Goal: Feedback & Contribution: Submit feedback/report problem

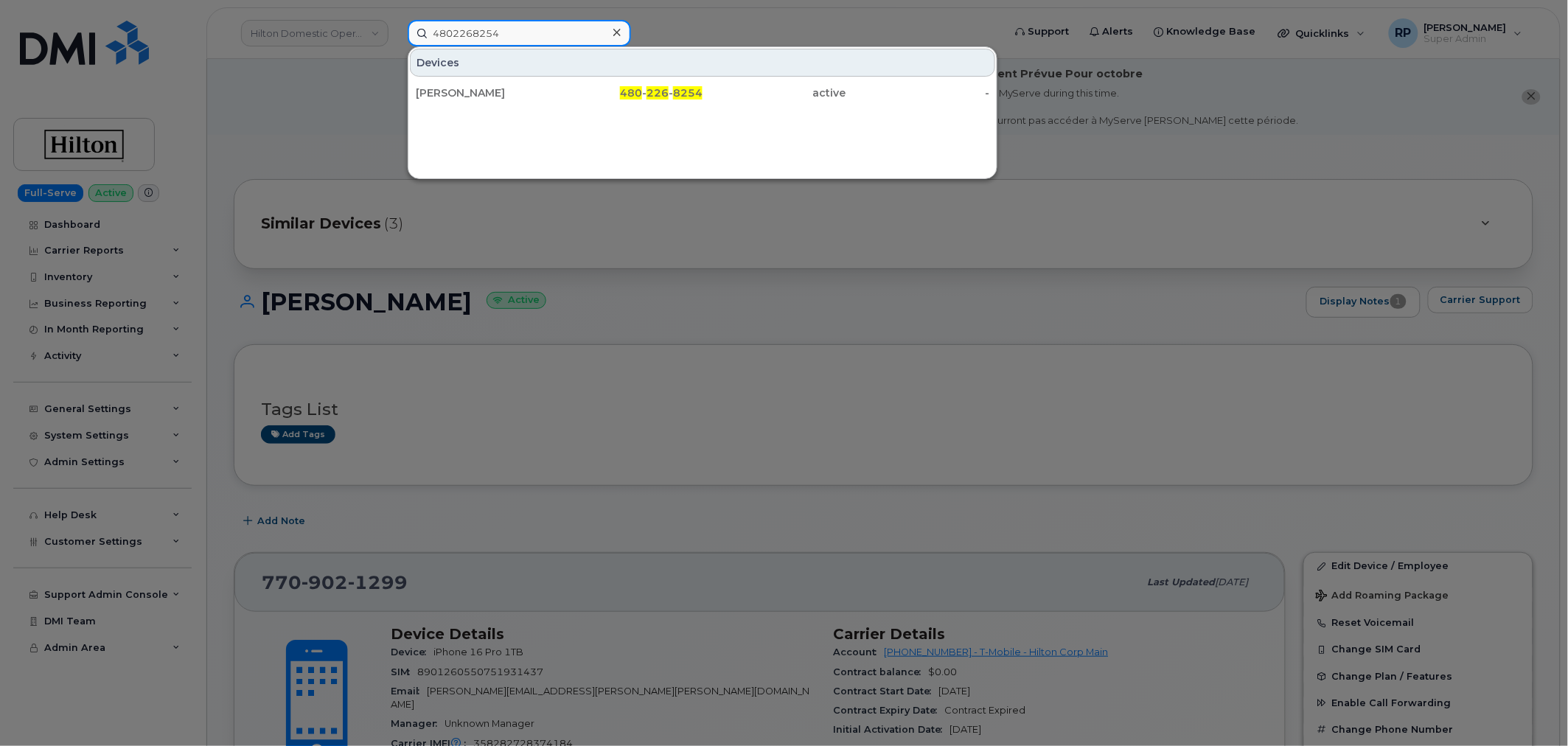
drag, startPoint x: 512, startPoint y: 40, endPoint x: 339, endPoint y: 33, distance: 173.1
click at [396, 33] on div "4802268254 Devices ALLEN MILLS 480 - 226 - 8254 active -" at bounding box center [700, 33] width 610 height 27
paste input "5585"
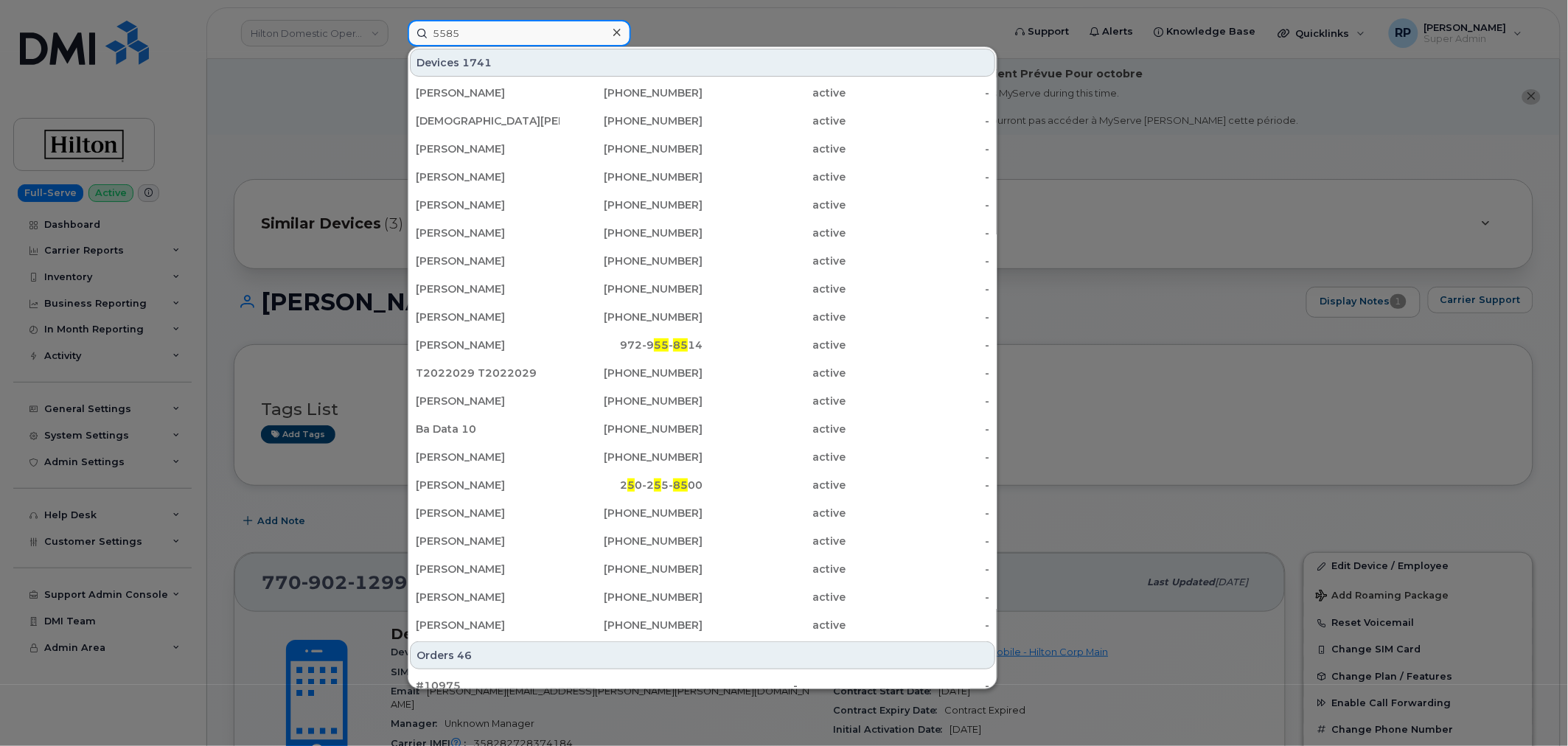
type input "5585"
click at [141, 387] on div at bounding box center [784, 373] width 1568 height 746
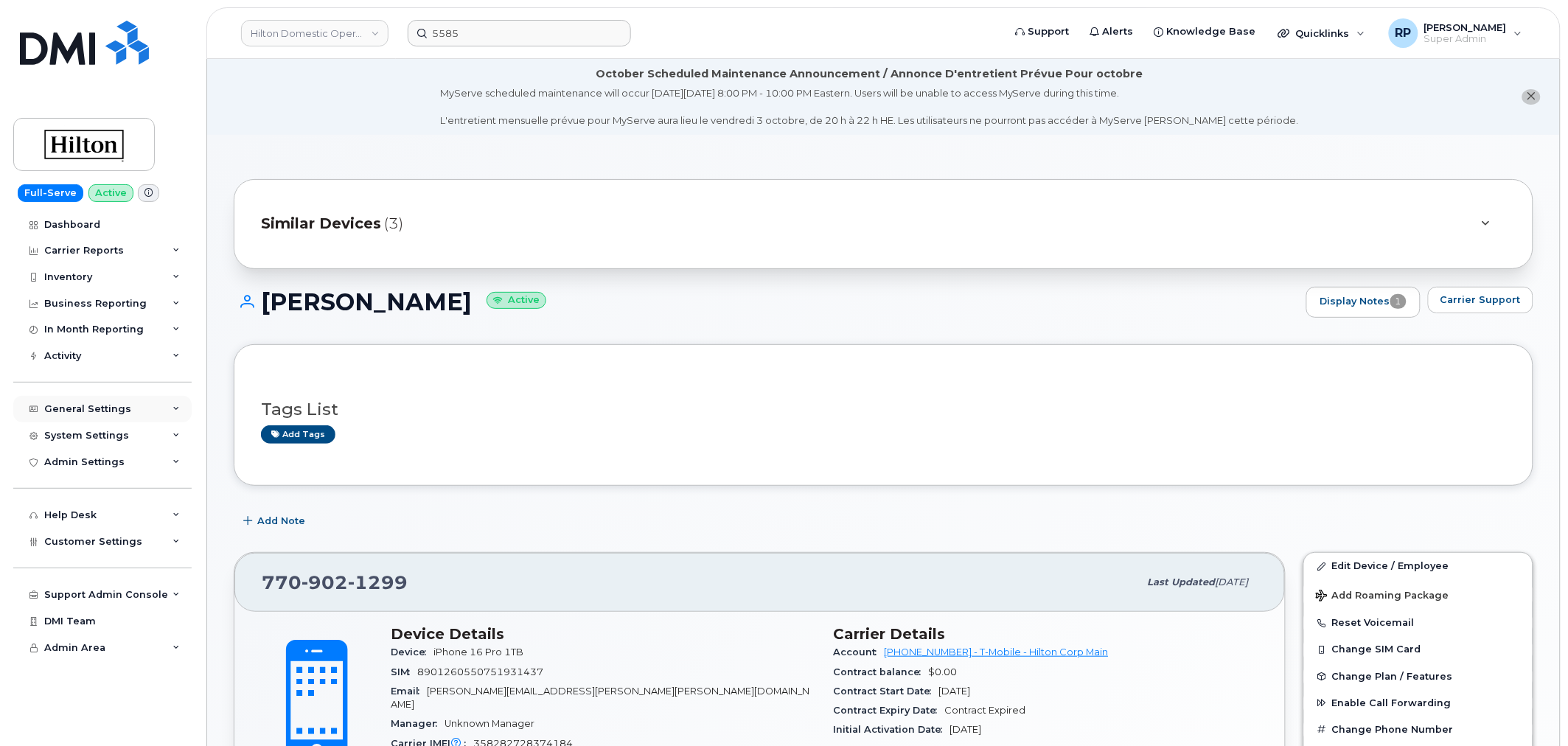
click at [120, 407] on div "General Settings" at bounding box center [88, 409] width 87 height 12
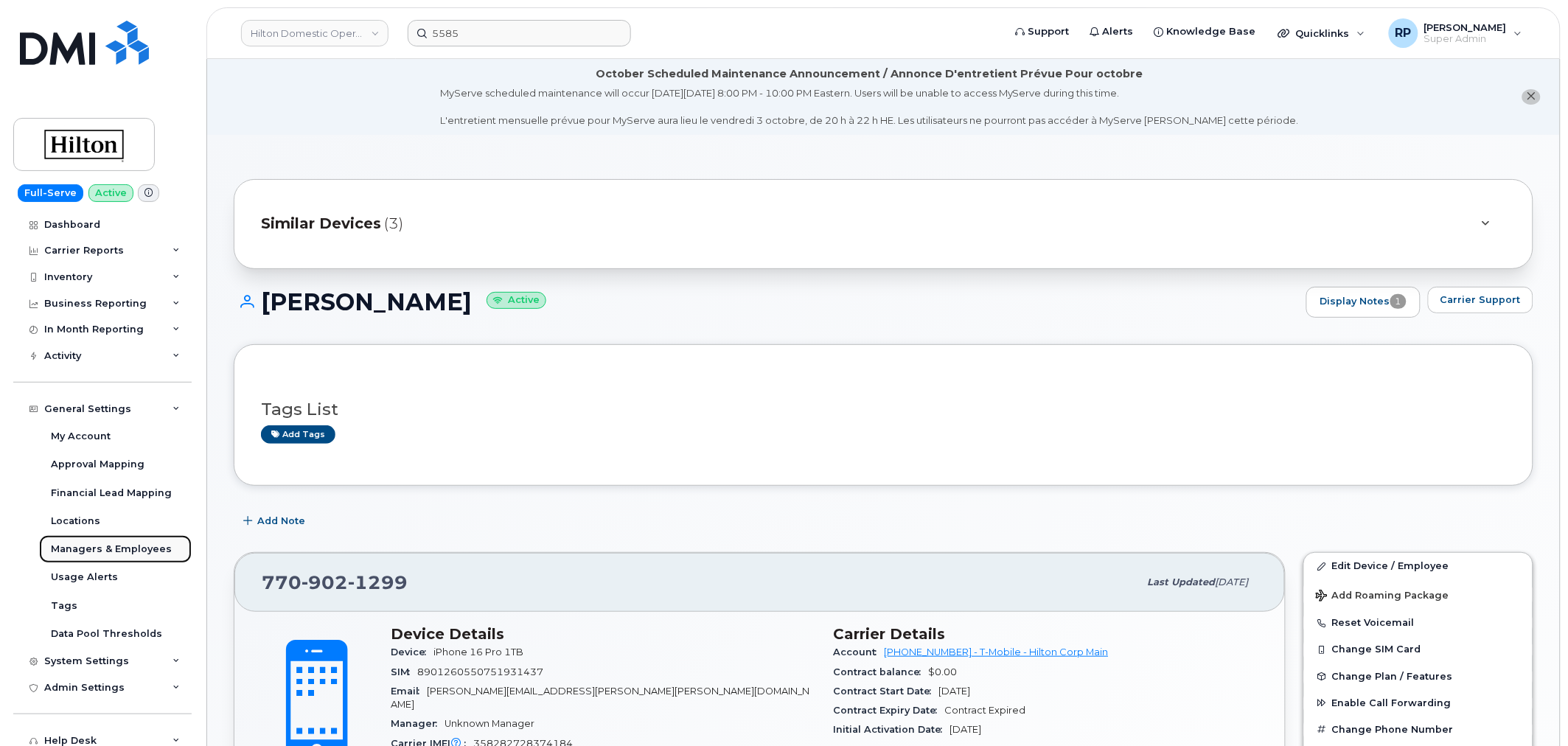
click at [81, 543] on div "Managers & Employees" at bounding box center [111, 549] width 121 height 13
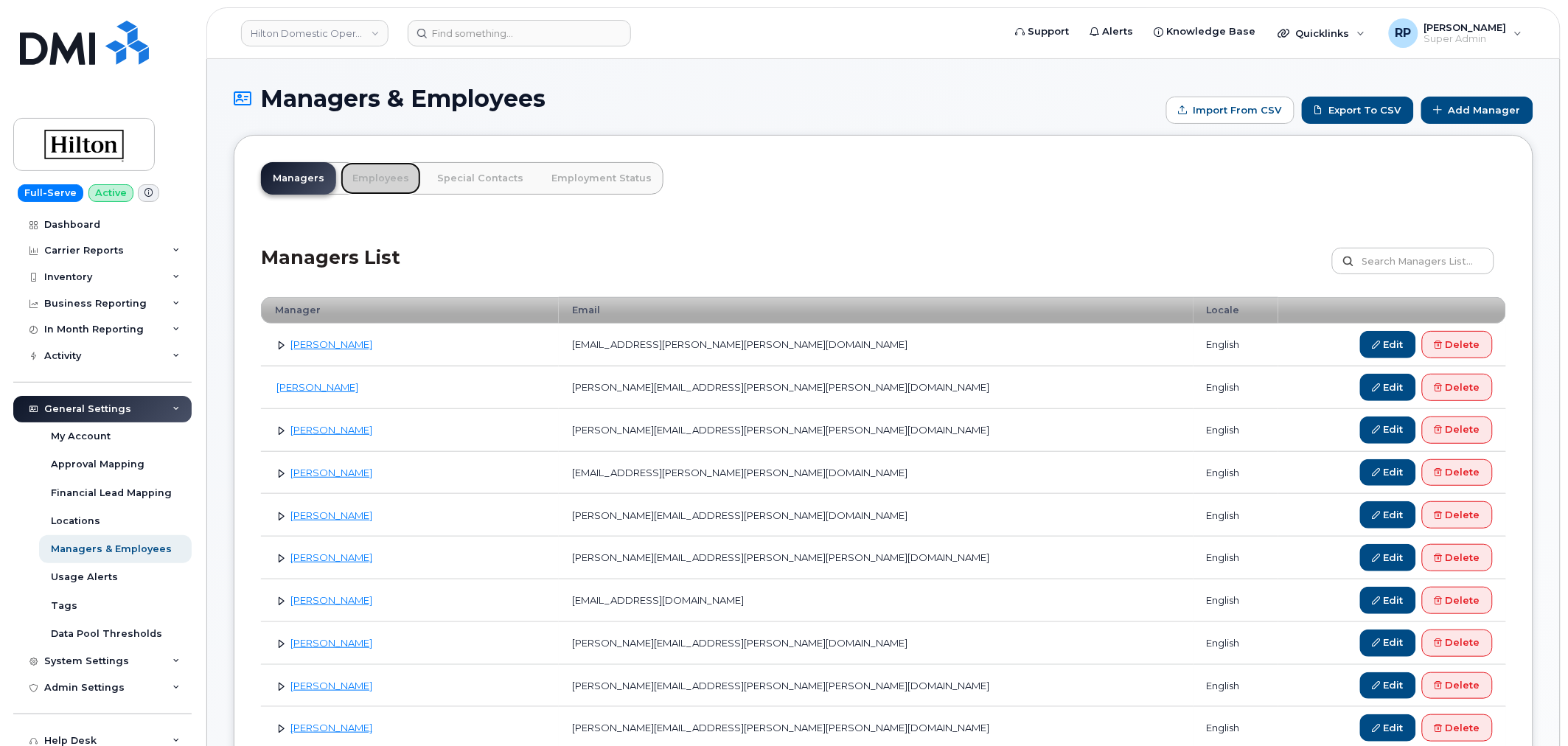
drag, startPoint x: 395, startPoint y: 178, endPoint x: 485, endPoint y: 196, distance: 91.8
click at [395, 178] on link "Employees" at bounding box center [381, 178] width 81 height 32
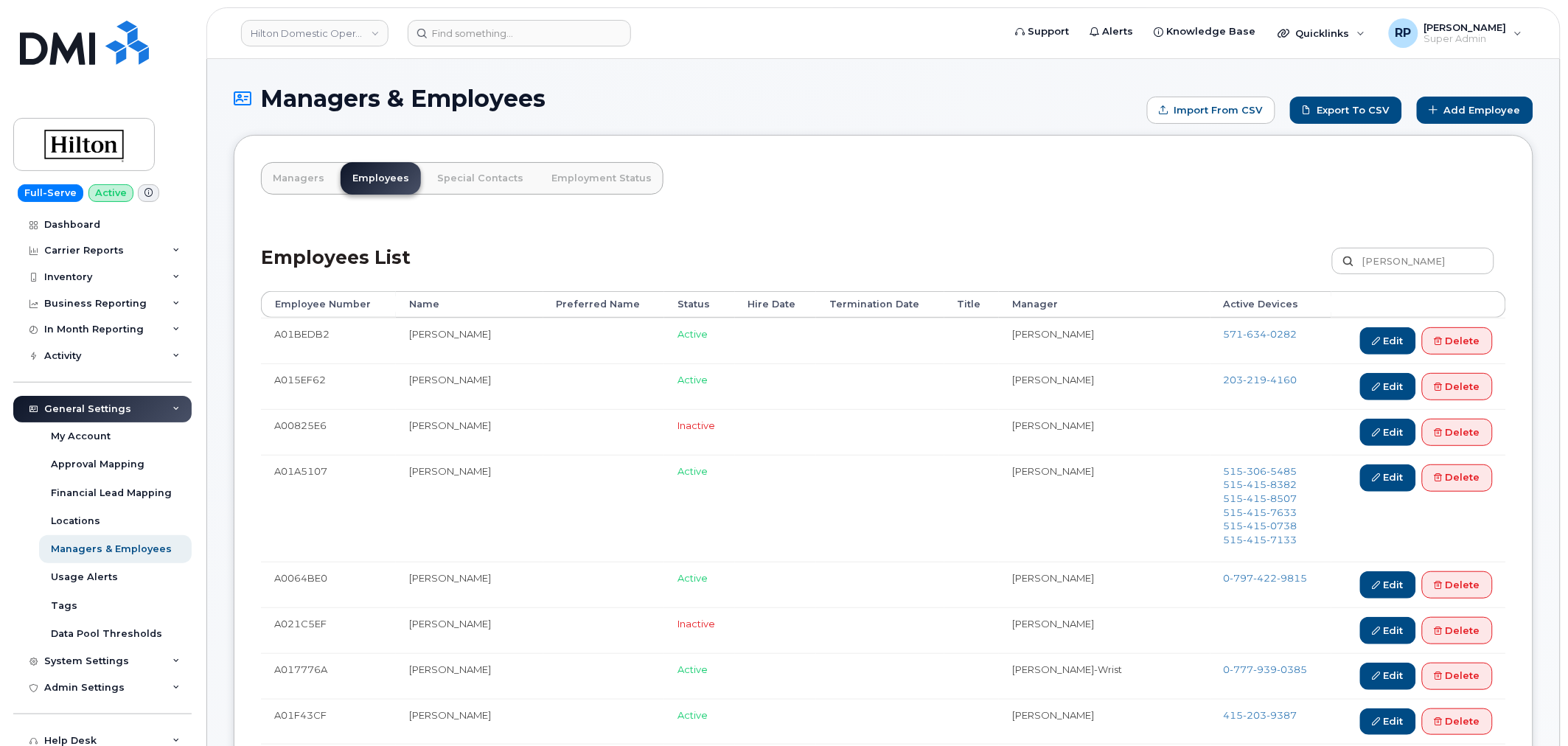
type input "[PERSON_NAME]"
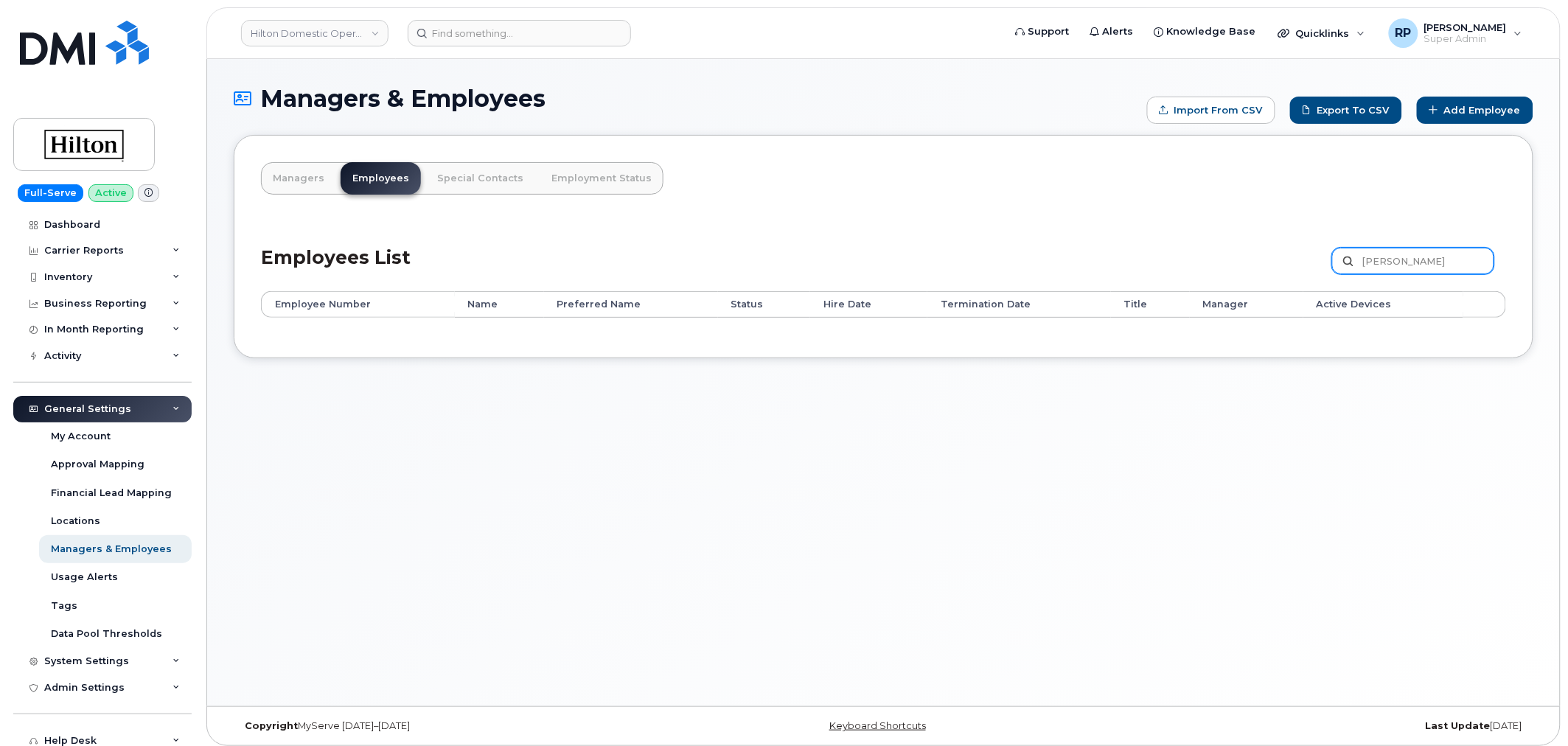
drag, startPoint x: 1448, startPoint y: 258, endPoint x: 1037, endPoint y: 260, distance: 411.0
click at [1038, 260] on div "Employees List ALLEN MILLS Customize Filter Refresh Export" at bounding box center [883, 256] width 1245 height 70
paste input "AYER"
type input "ALLEN MAYER"
drag, startPoint x: 1435, startPoint y: 261, endPoint x: 1158, endPoint y: 264, distance: 277.0
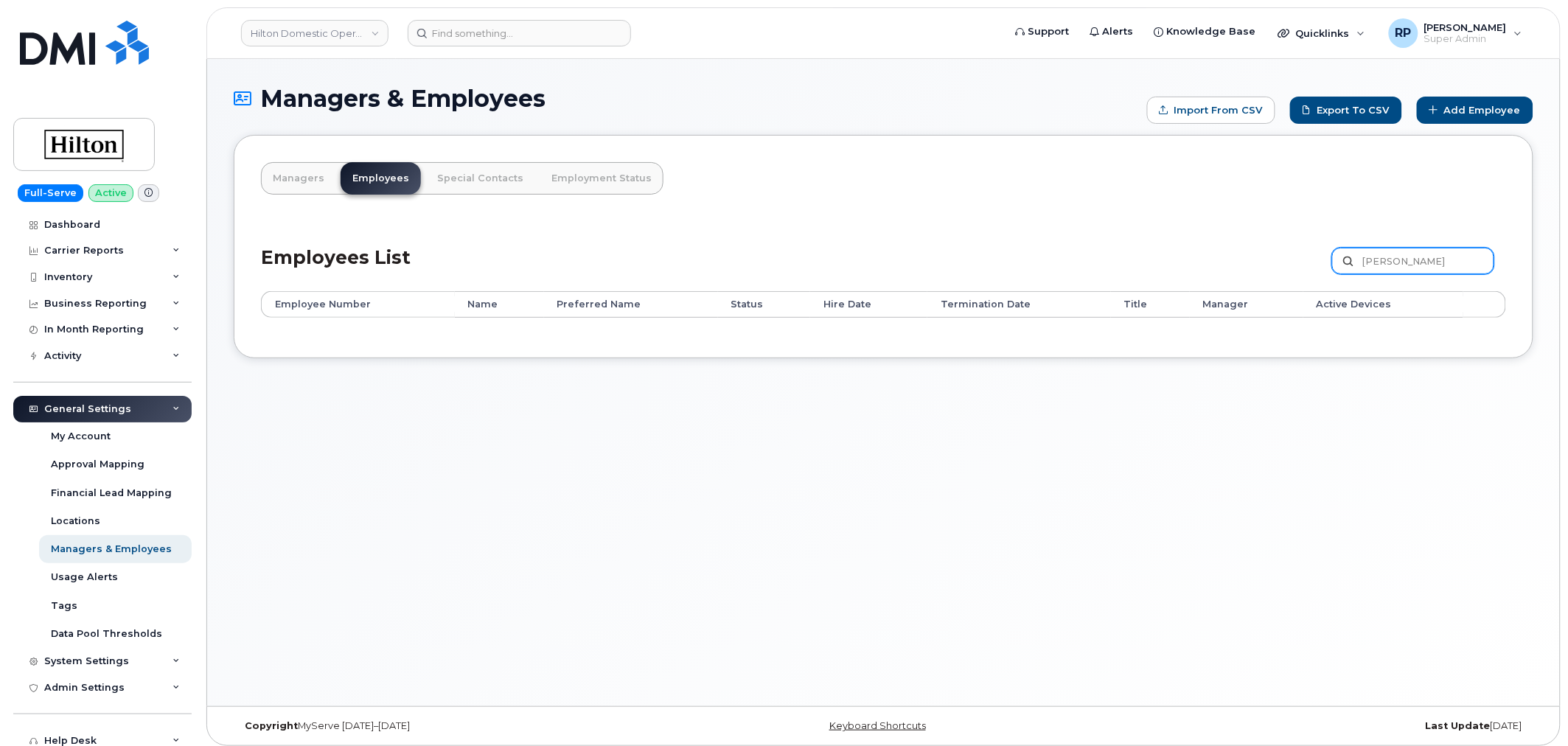
click at [1158, 264] on div "Employees List ALLEN MAYER Customize Filter Refresh Export" at bounding box center [883, 256] width 1245 height 70
paste input "VARO MONCALEANO"
type input "ALVARO MONCALEANO"
drag, startPoint x: 1409, startPoint y: 260, endPoint x: 1163, endPoint y: 253, distance: 246.1
click at [1163, 253] on div "Employees List ALVARO MONCALEANO Customize Filter Refresh Export" at bounding box center [883, 256] width 1245 height 70
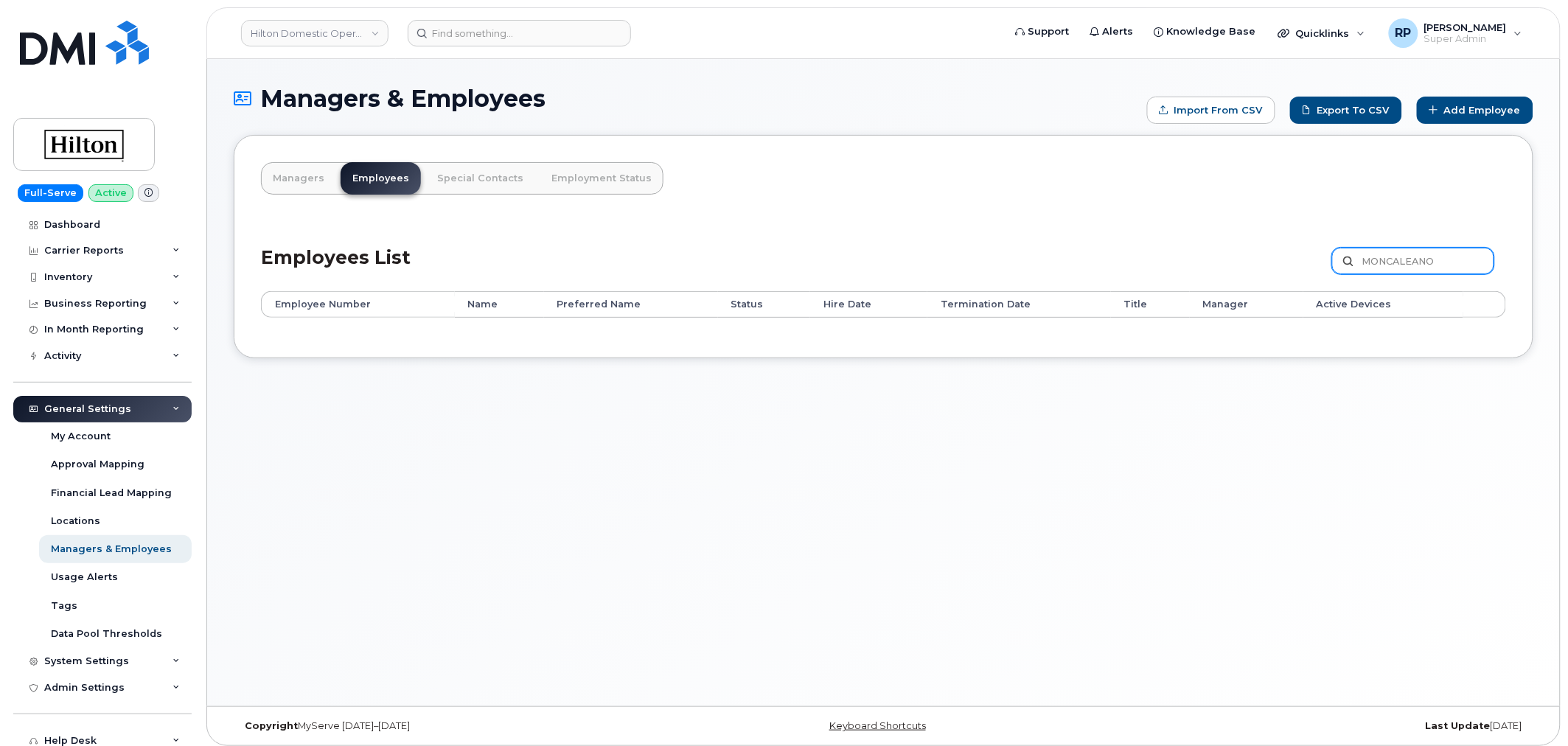
type input "MONCALEANO"
click at [336, 33] on link "Hilton Domestic Operating Company Inc" at bounding box center [314, 33] width 148 height 27
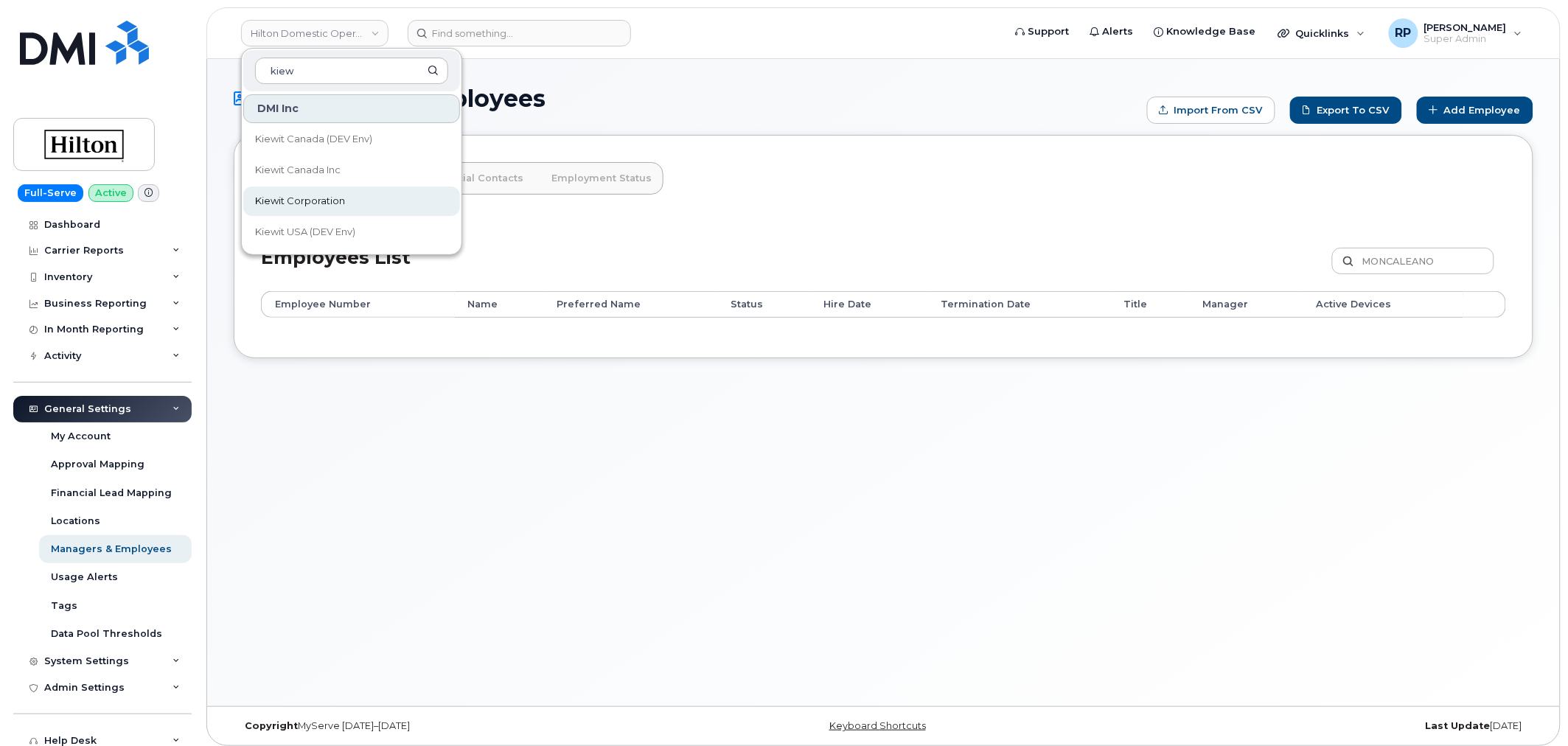
type input "kiew"
click at [308, 195] on span "Kiewit Corporation" at bounding box center [299, 201] width 90 height 15
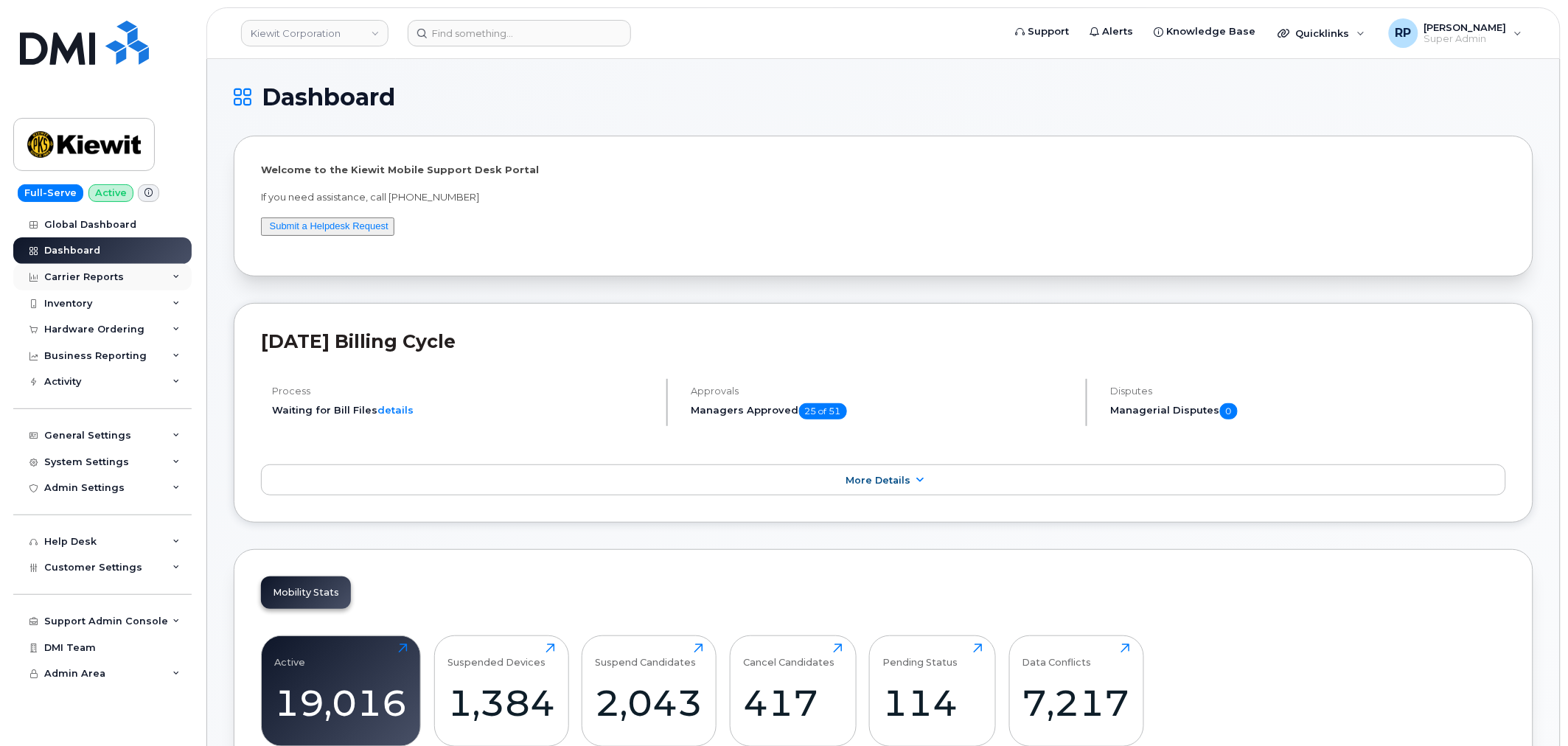
click at [109, 280] on div "Carrier Reports" at bounding box center [84, 277] width 80 height 12
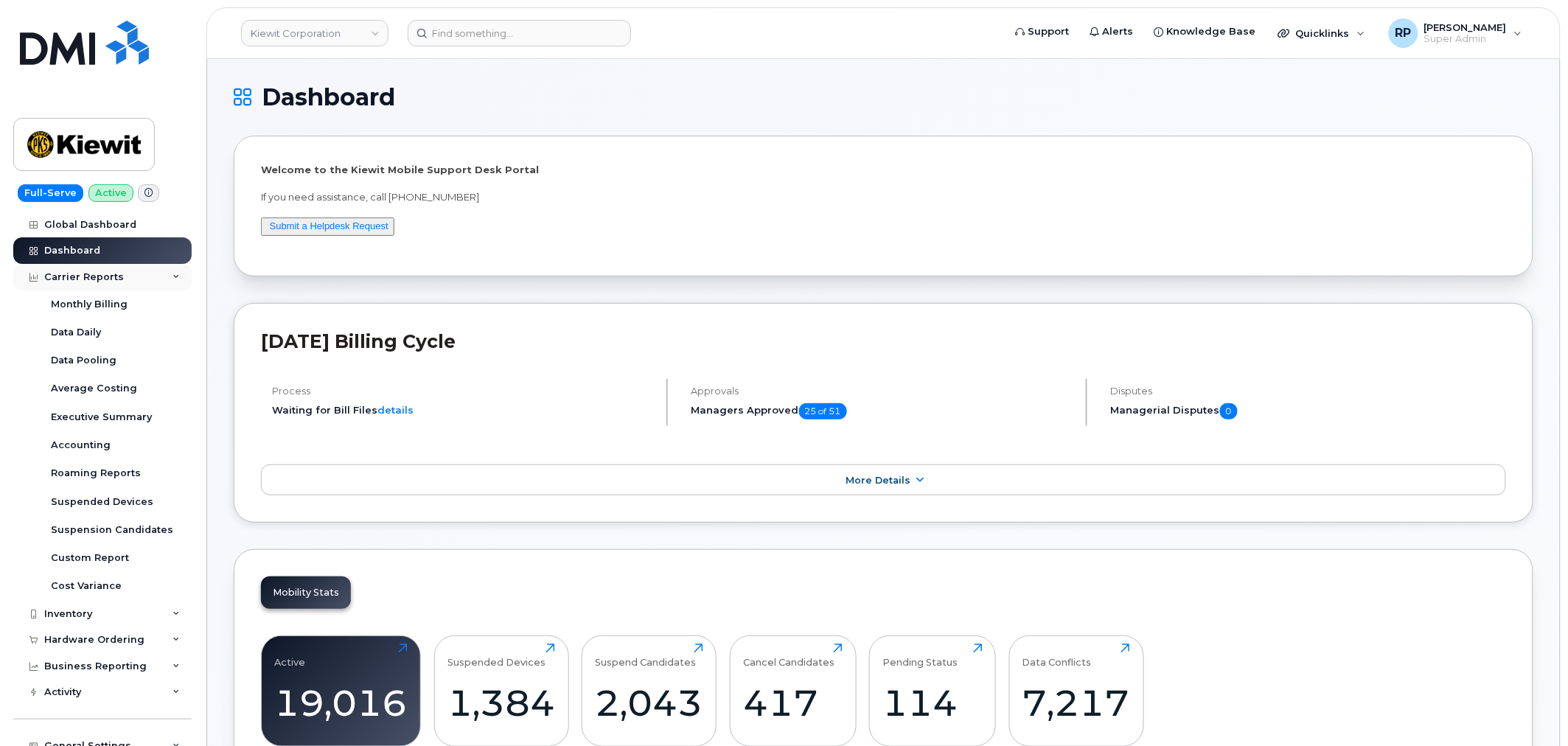
click at [109, 280] on div "Carrier Reports" at bounding box center [84, 277] width 80 height 12
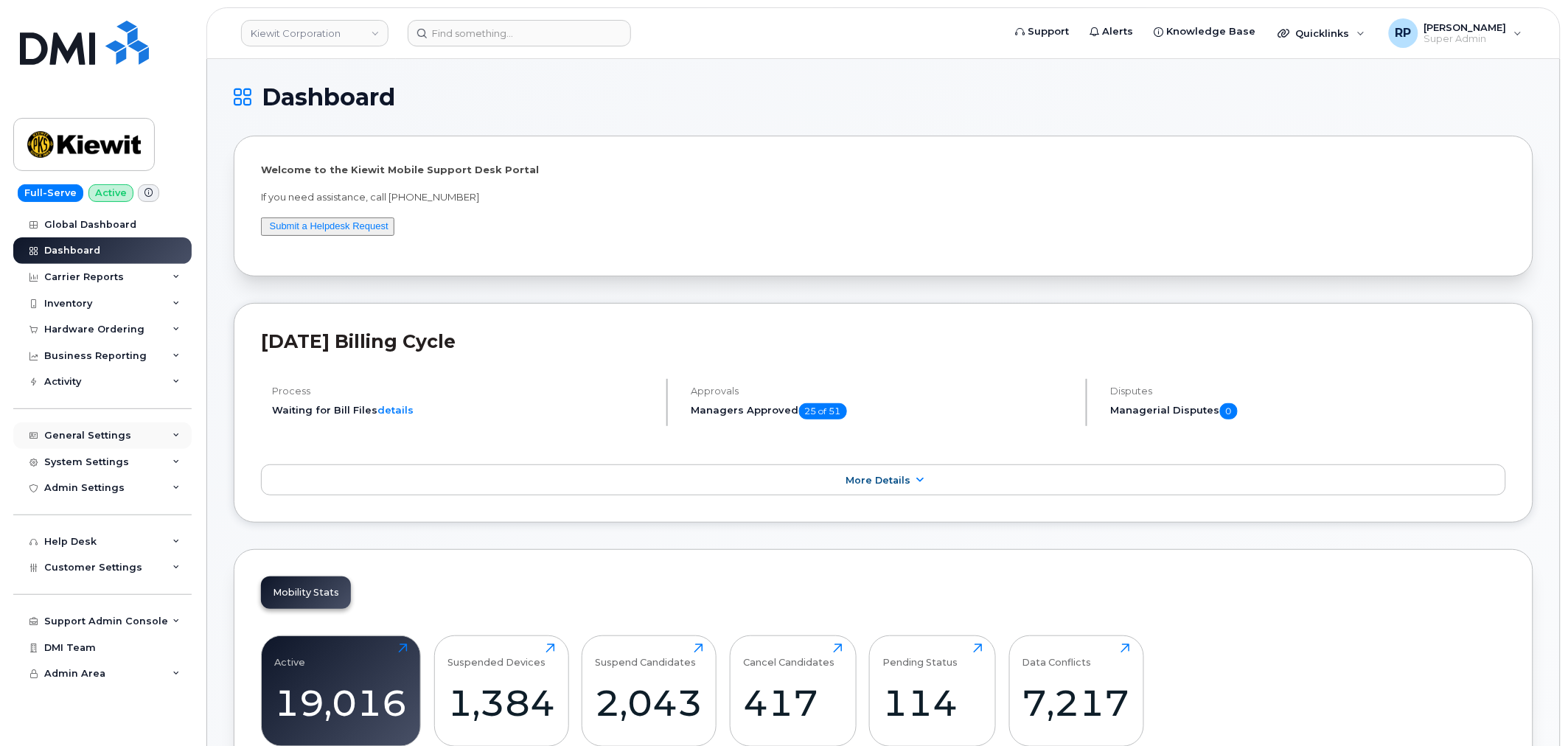
click at [123, 429] on div "General Settings" at bounding box center [102, 436] width 178 height 27
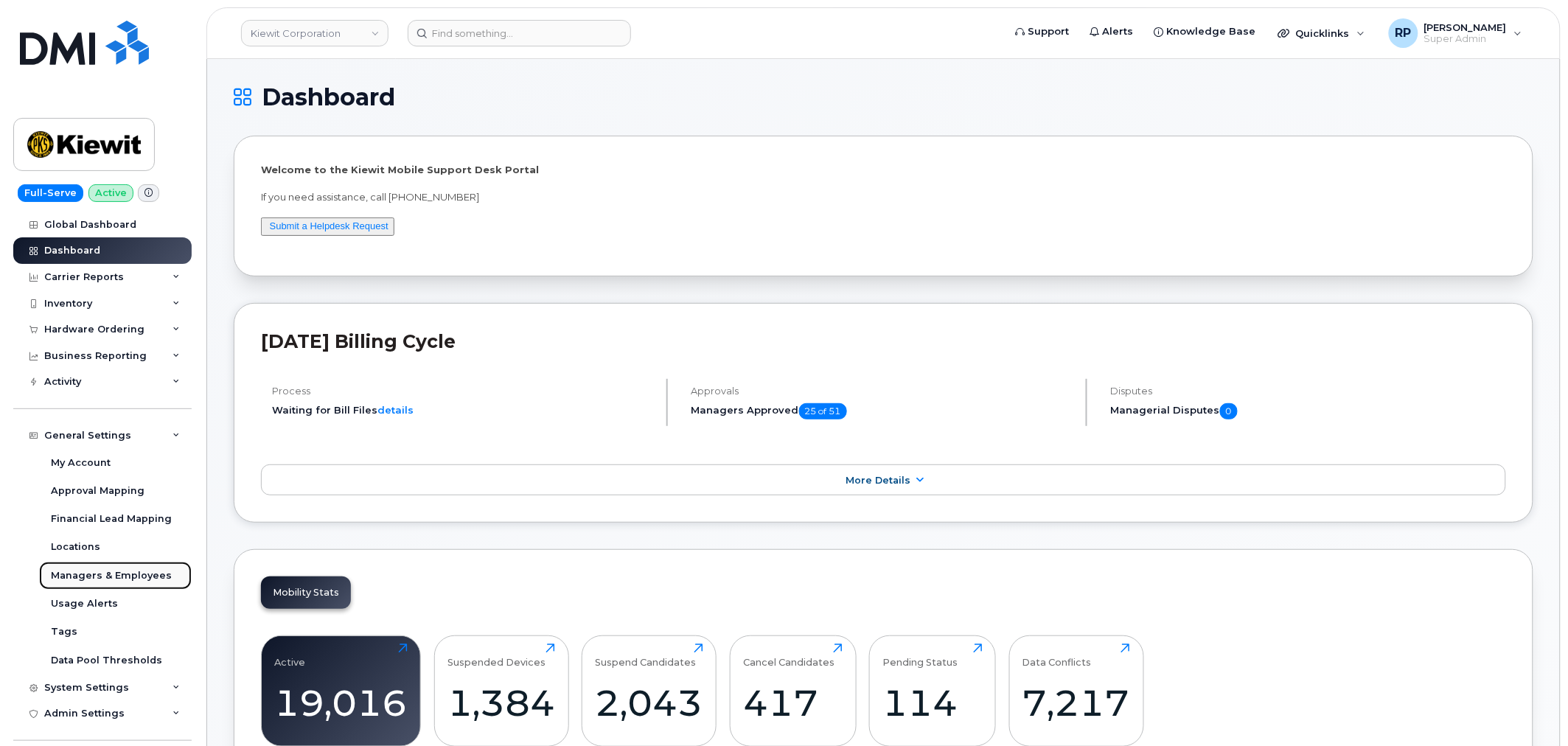
click at [113, 574] on div "Managers & Employees" at bounding box center [111, 576] width 121 height 13
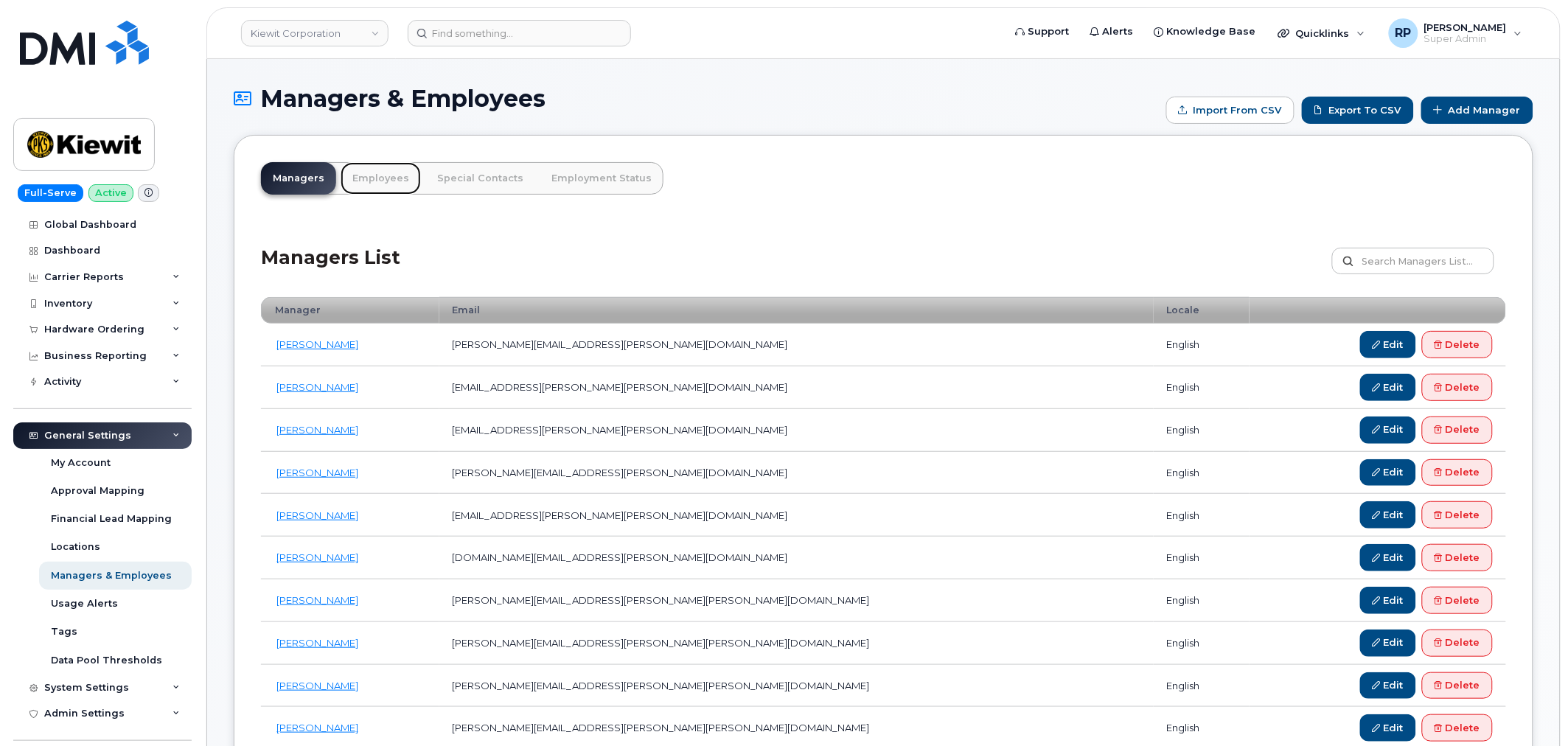
click at [373, 180] on link "Employees" at bounding box center [381, 178] width 81 height 32
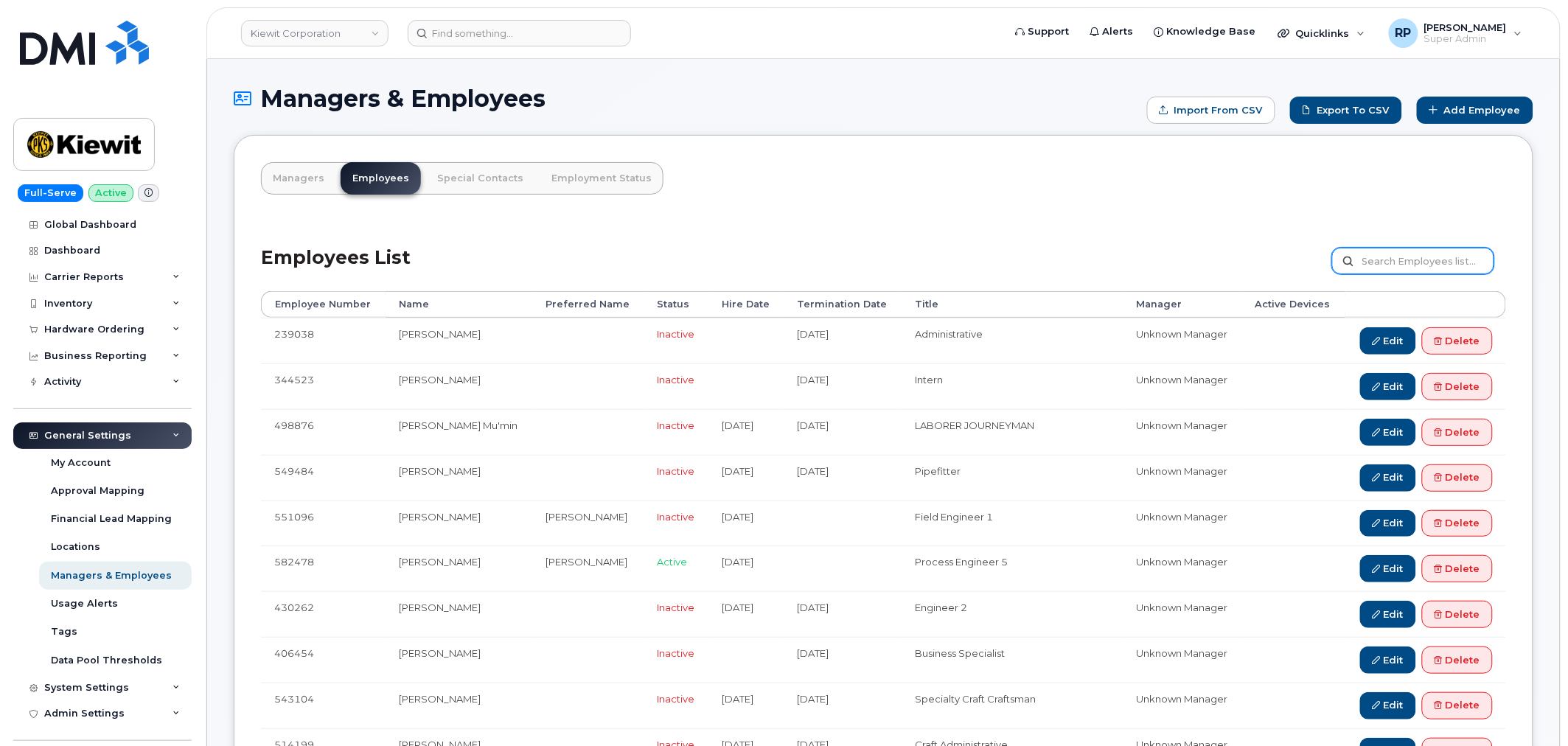
click at [1412, 258] on input "text" at bounding box center [1412, 261] width 162 height 27
type input "[PERSON_NAME]"
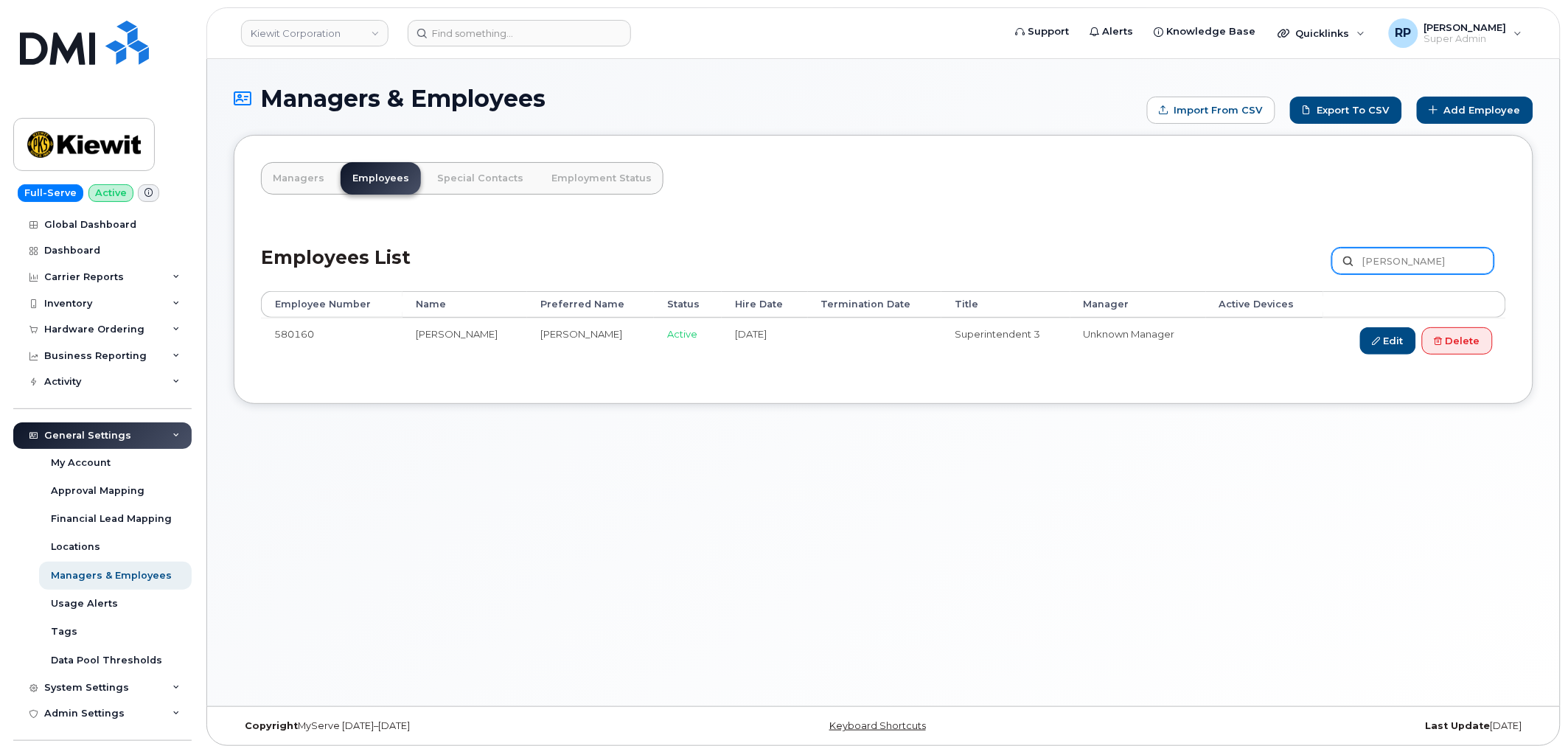
drag, startPoint x: 1470, startPoint y: 267, endPoint x: 1338, endPoint y: 261, distance: 132.1
click at [1338, 261] on input "[PERSON_NAME]" at bounding box center [1412, 261] width 162 height 27
type input "[PERSON_NAME]"
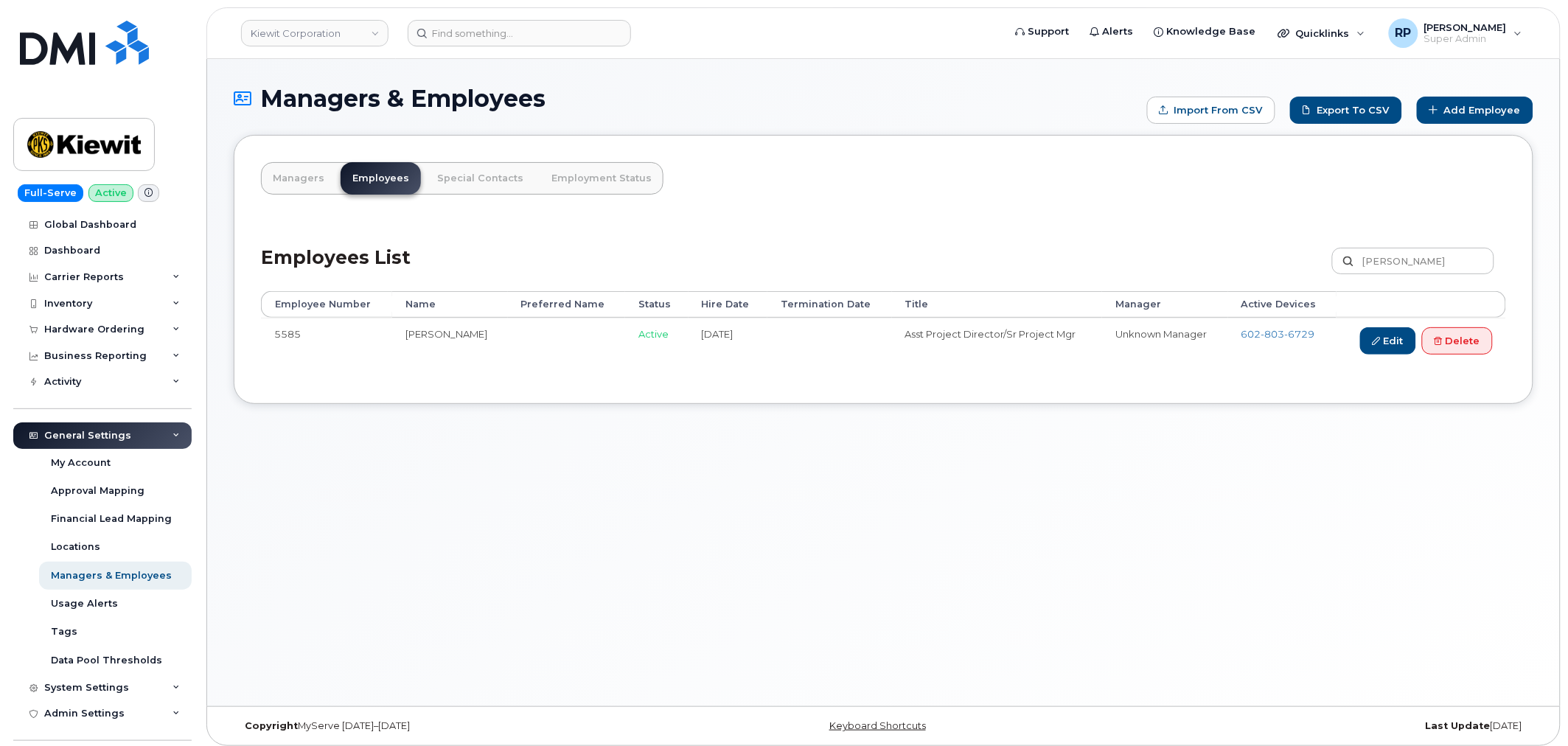
click at [485, 546] on div "Managers & Employees Import from CSV Export to CSV Add Employee Managers Employ…" at bounding box center [883, 382] width 1352 height 647
drag, startPoint x: 1419, startPoint y: 264, endPoint x: 1213, endPoint y: 263, distance: 206.0
click at [1213, 263] on div "Employees List allen mills Customize Filter Refresh Export" at bounding box center [883, 256] width 1245 height 70
paste input "00579269"
type input "00579269"
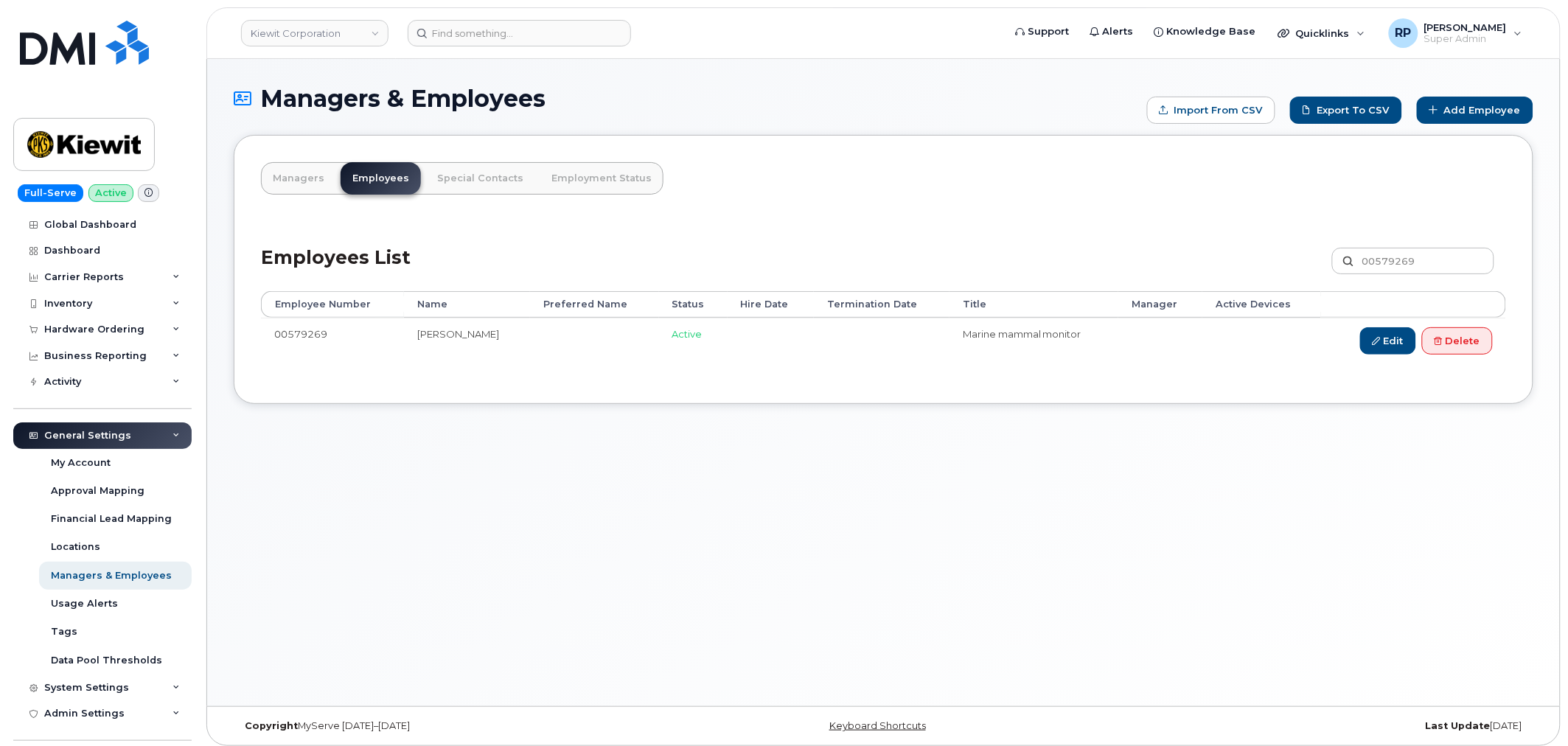
click at [1078, 558] on div "Managers & Employees Import from CSV Export to CSV Add Employee Managers Employ…" at bounding box center [883, 382] width 1352 height 647
click at [1165, 635] on div "Managers & Employees Import from CSV Export to CSV Add Employee Managers Employ…" at bounding box center [883, 382] width 1352 height 647
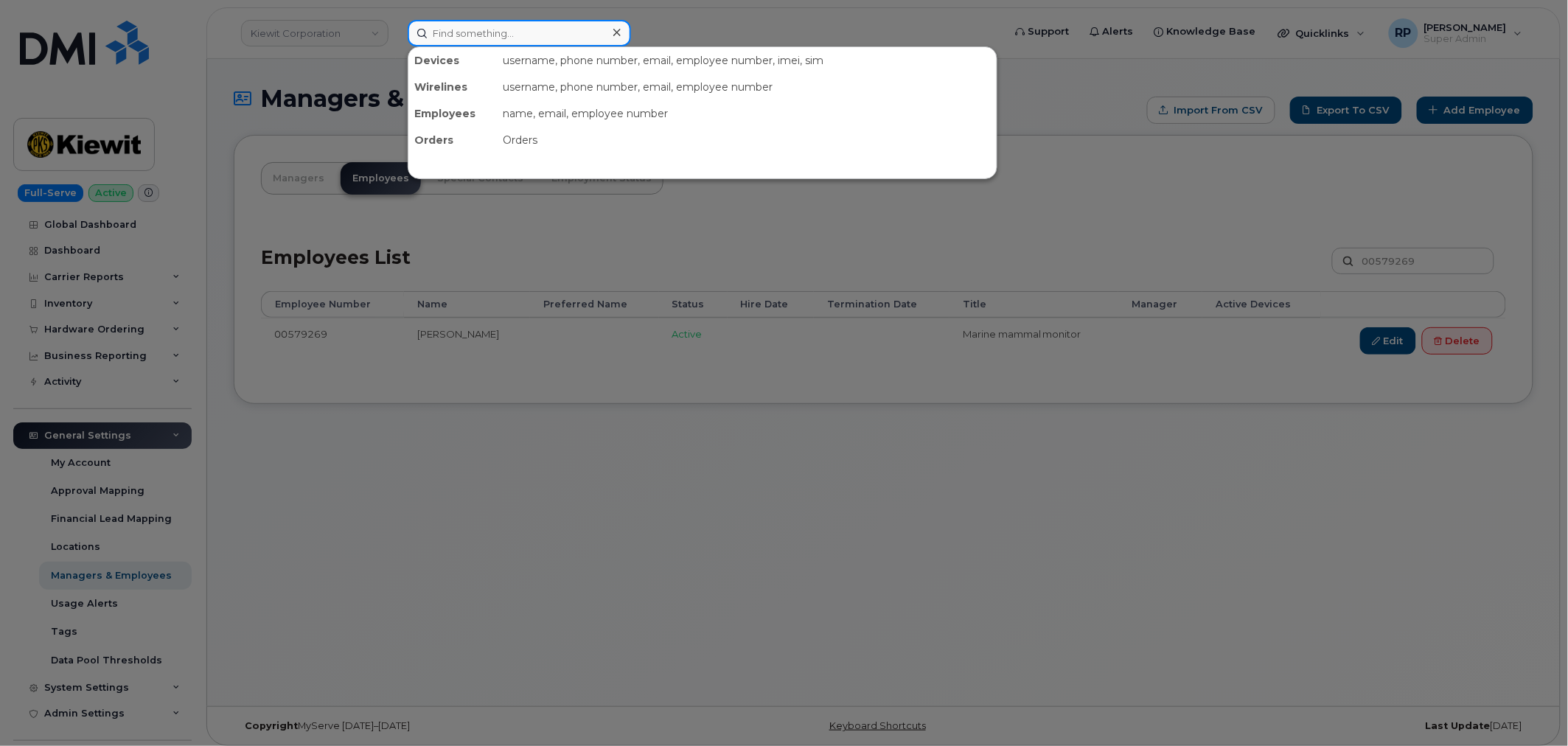
click at [461, 25] on input at bounding box center [519, 33] width 224 height 27
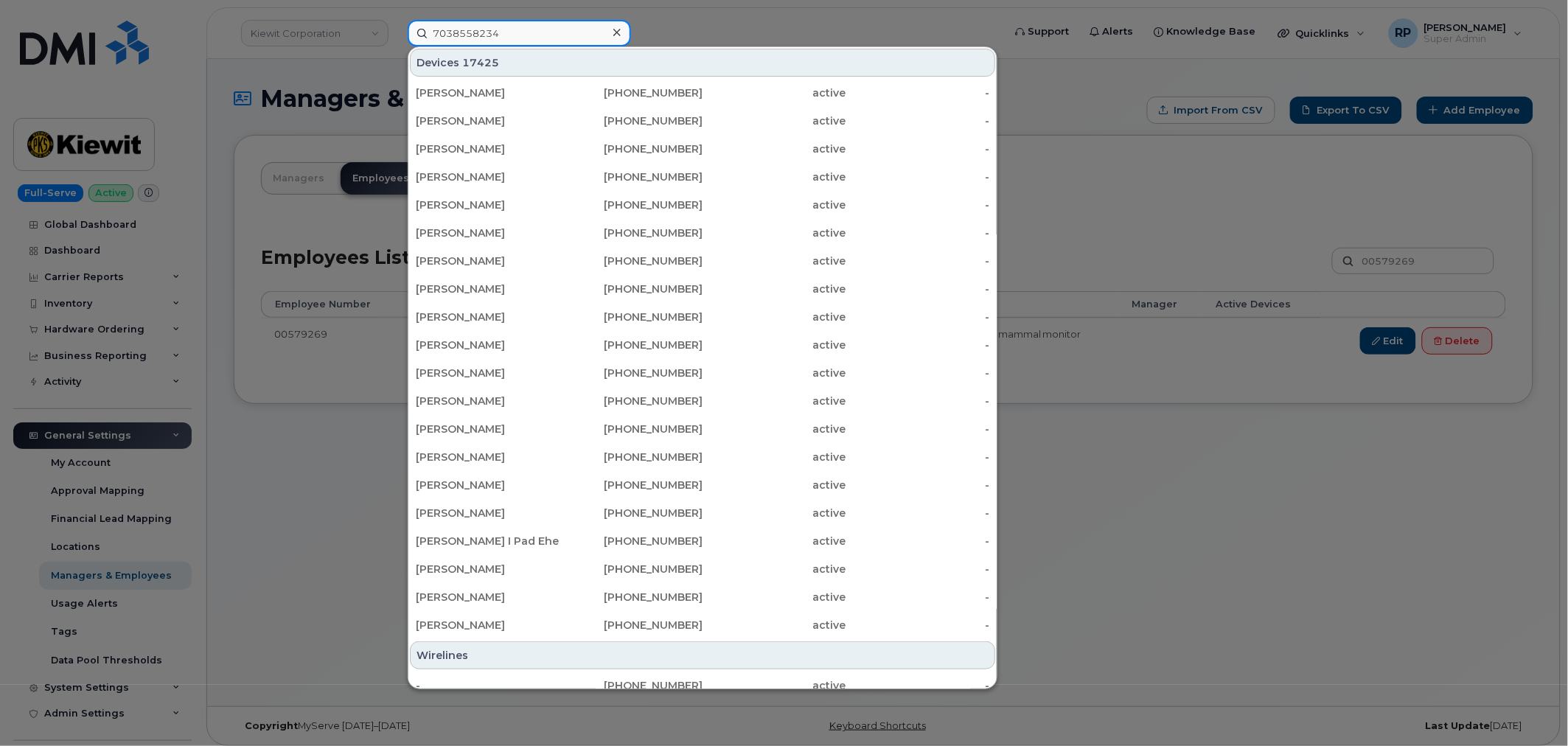
type input "7038558234"
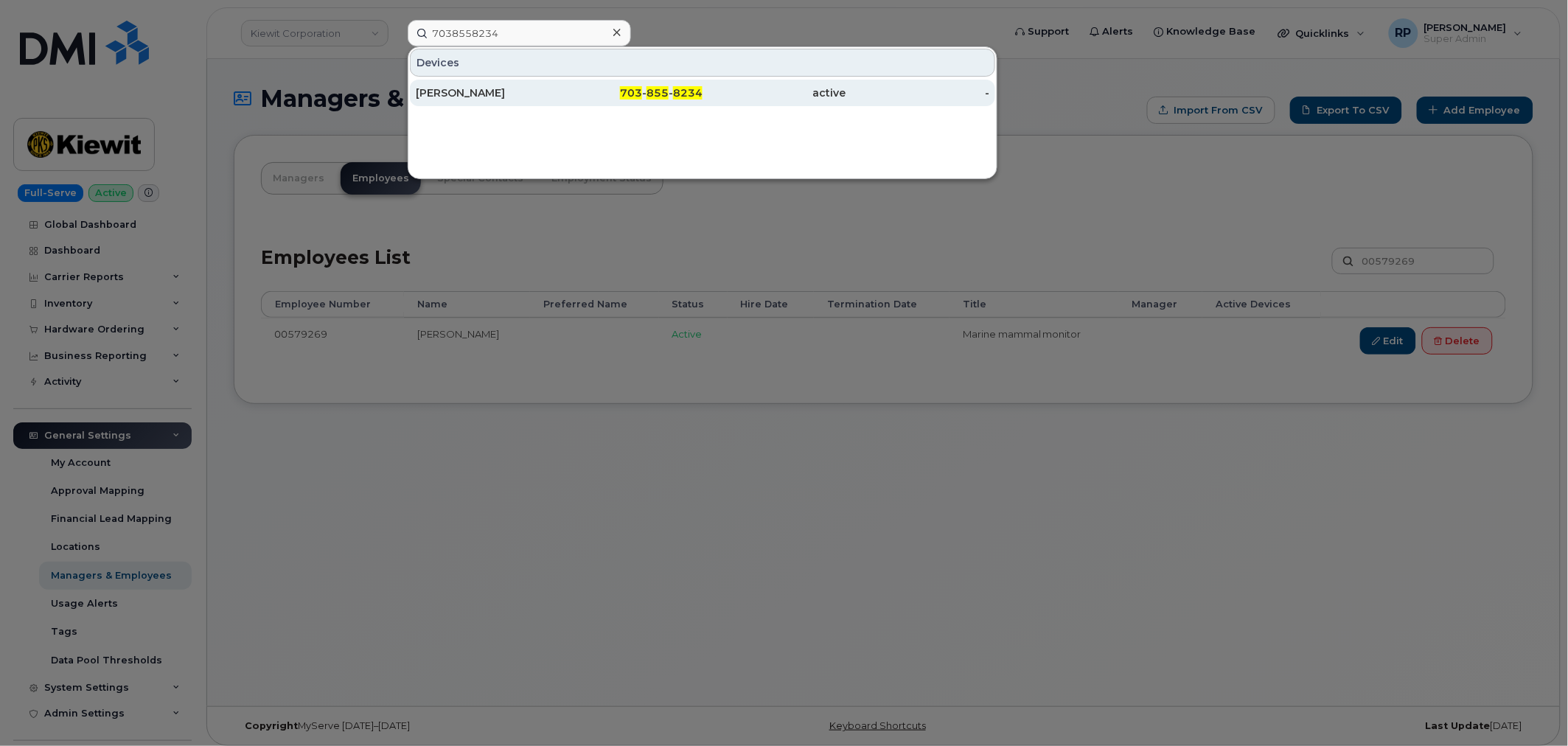
click at [502, 88] on div "[PERSON_NAME]" at bounding box center [488, 92] width 144 height 15
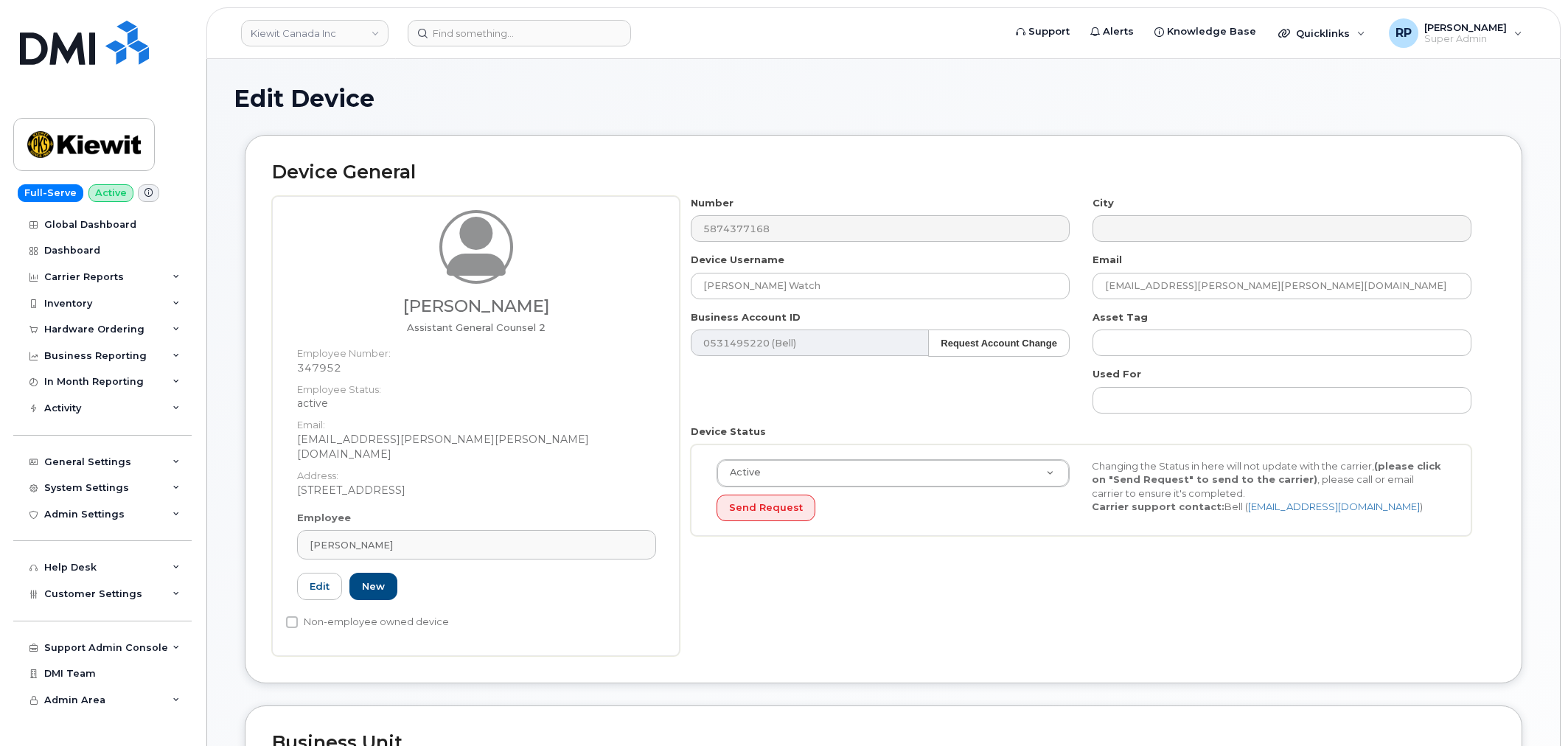
select select "14059"
click at [531, 34] on input at bounding box center [519, 33] width 224 height 27
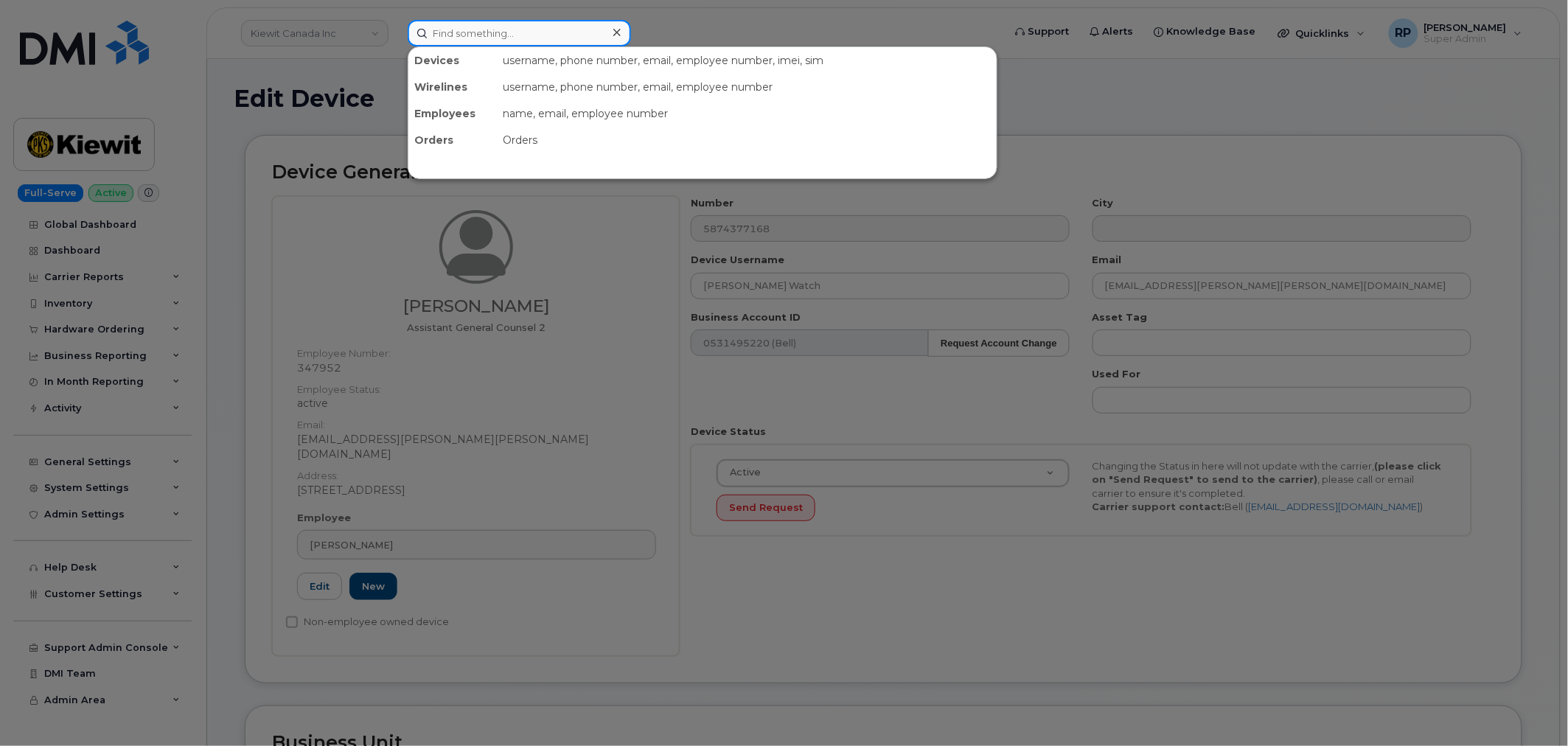
paste input "o 7038558234"
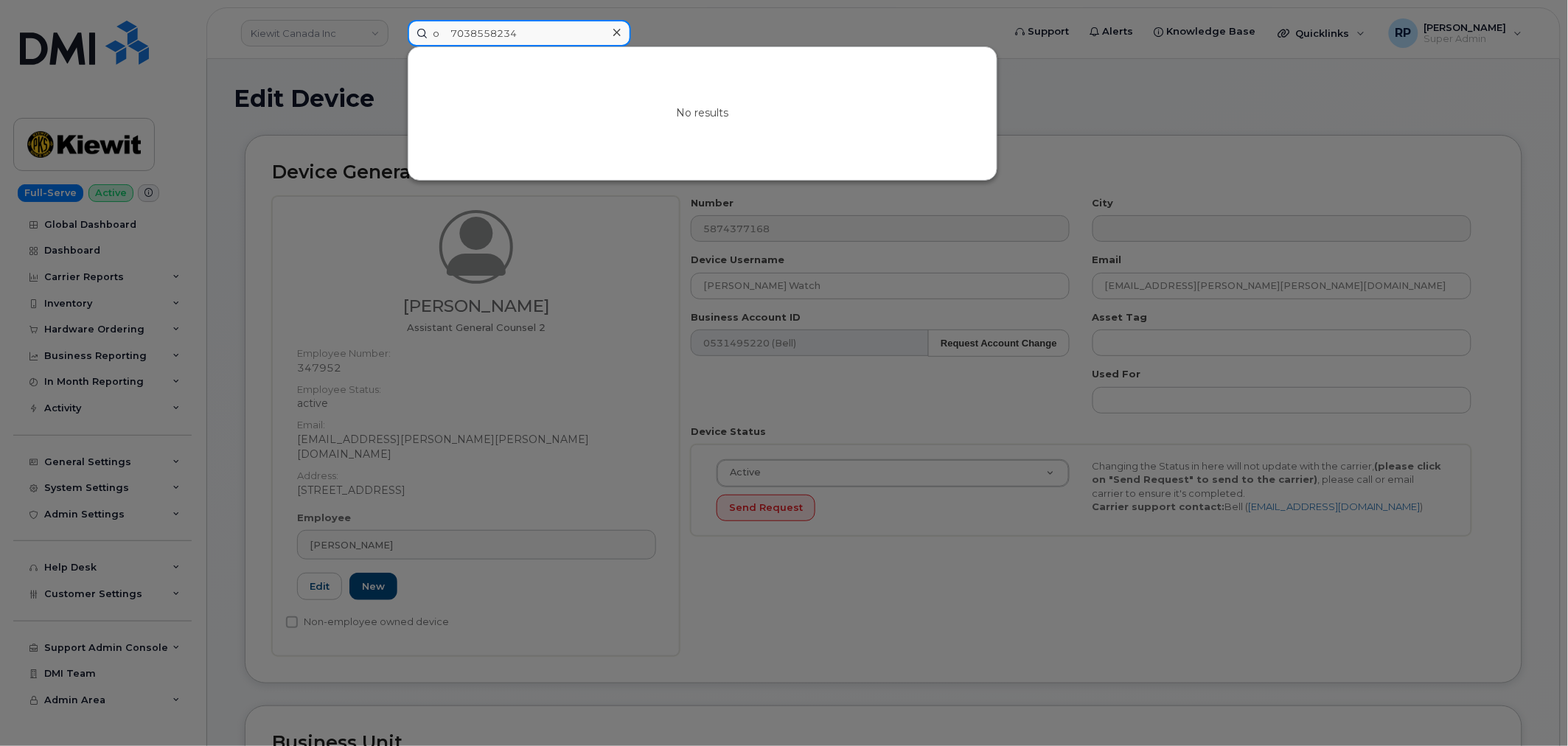
drag, startPoint x: 453, startPoint y: 33, endPoint x: 377, endPoint y: 23, distance: 76.7
click at [396, 23] on div "o 7038558234 No results" at bounding box center [700, 33] width 610 height 27
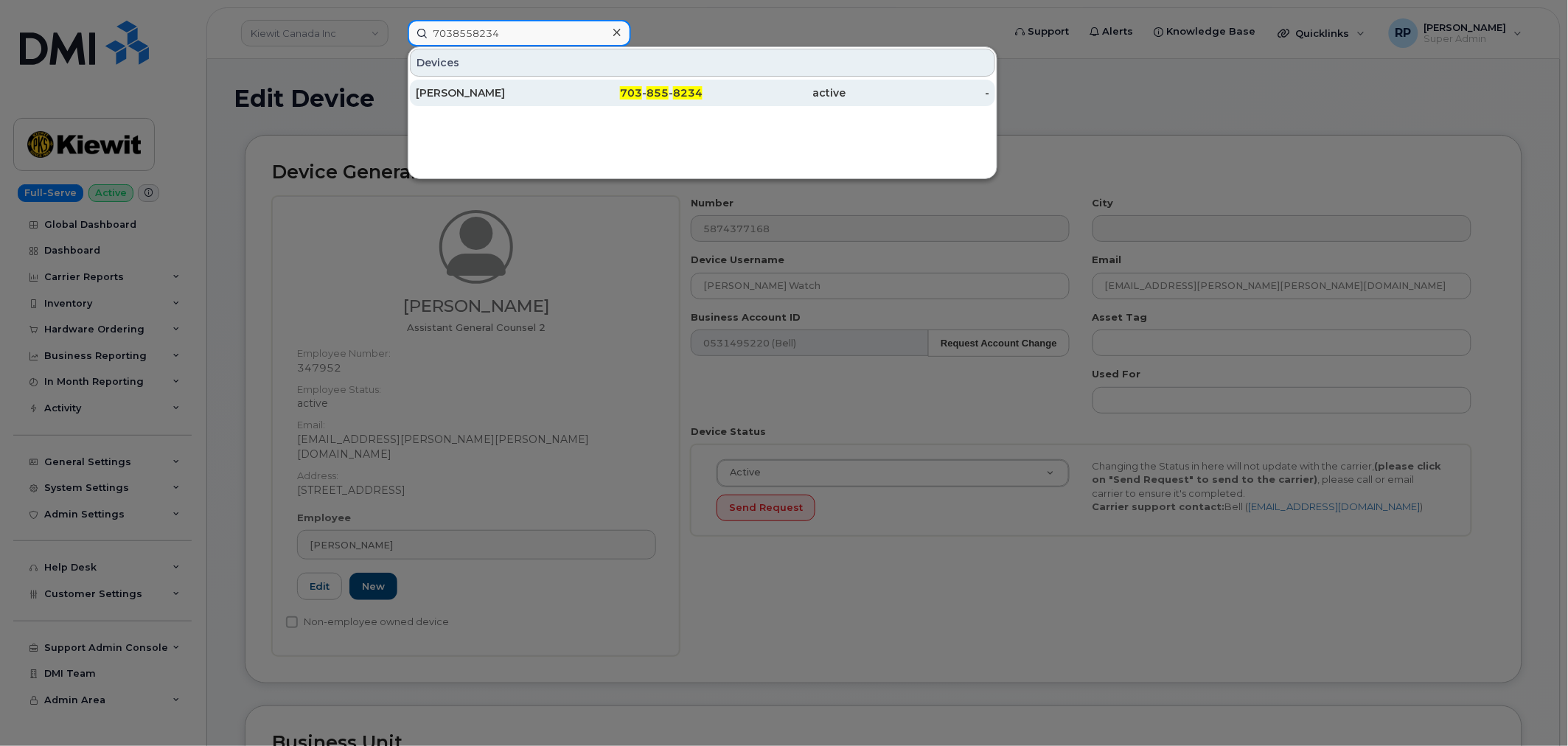
type input "7038558234"
click at [562, 85] on div "703 - 855 - 8234" at bounding box center [632, 92] width 144 height 15
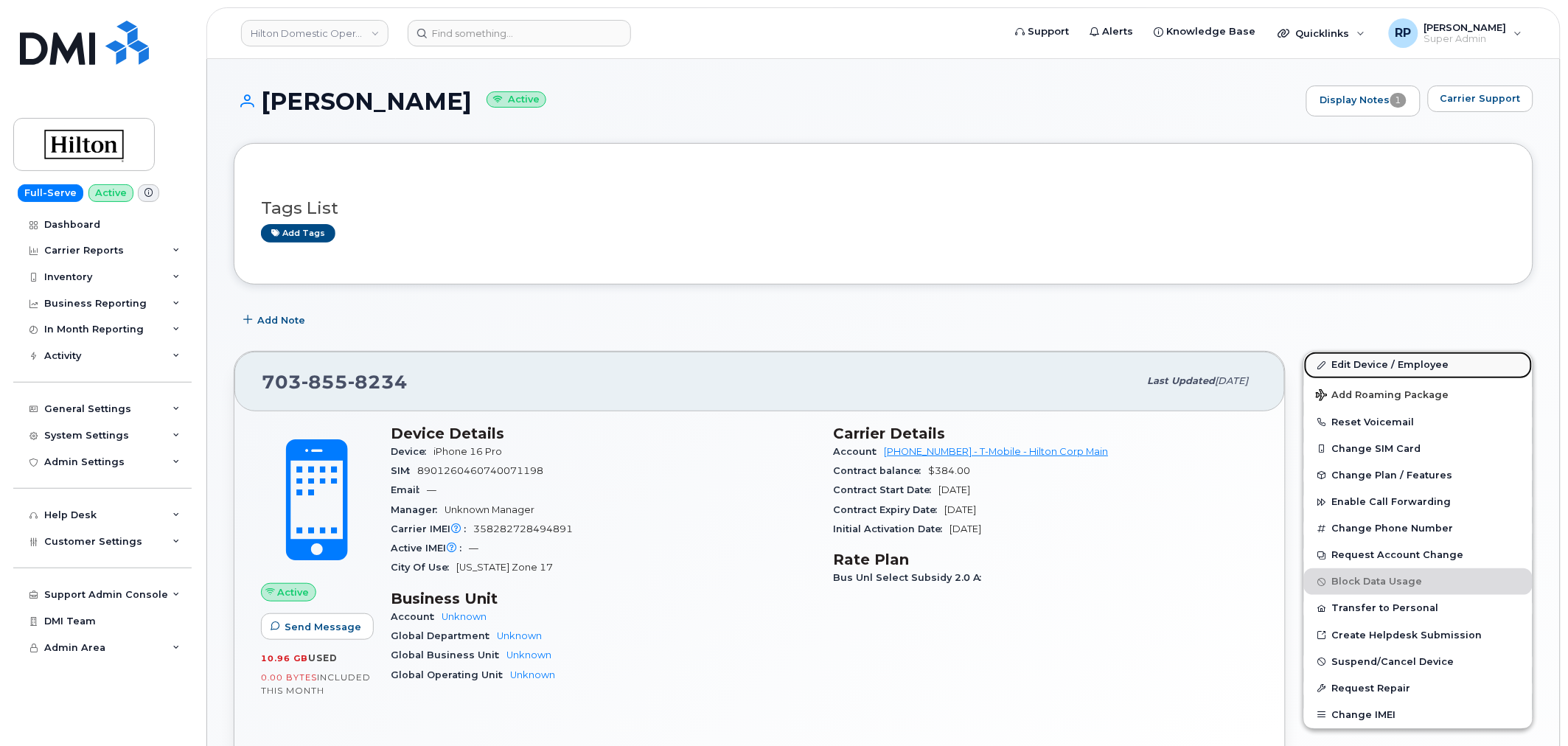
click at [1355, 366] on link "Edit Device / Employee" at bounding box center [1418, 365] width 228 height 27
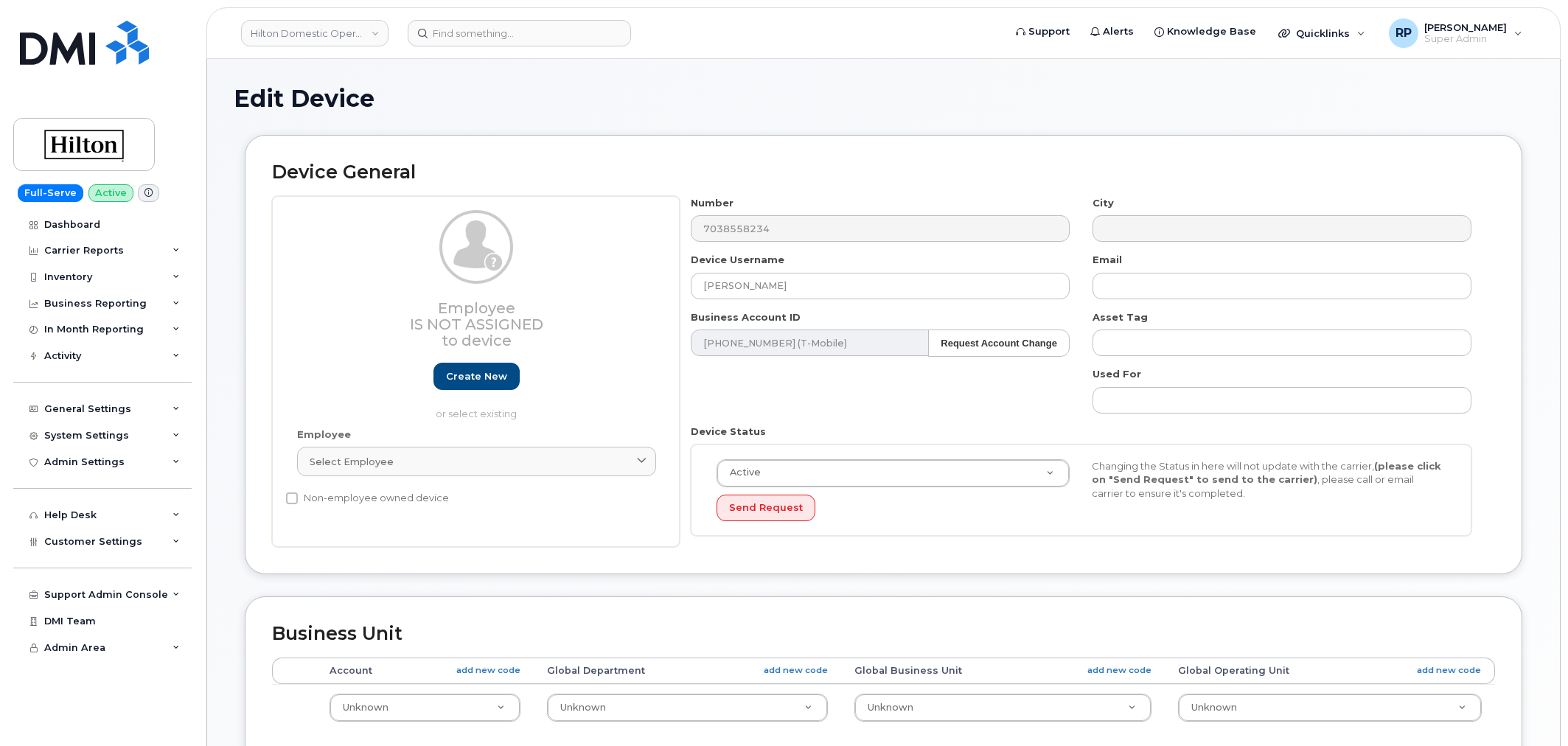
select select "34080326"
click at [517, 455] on div "Select employee" at bounding box center [476, 462] width 334 height 14
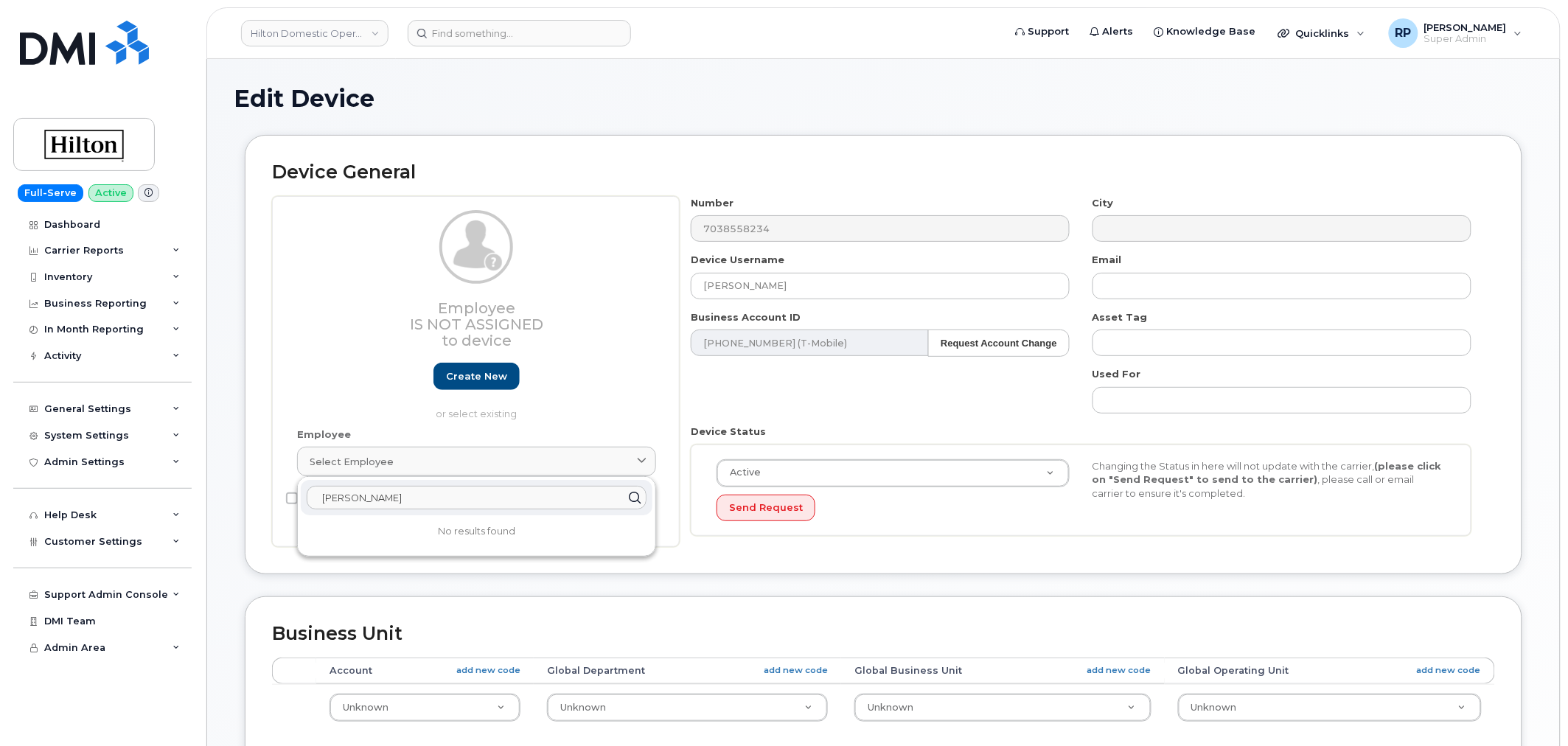
click at [334, 503] on input "gariel watt" at bounding box center [476, 497] width 340 height 23
click at [415, 504] on input "gabriel watt" at bounding box center [476, 497] width 340 height 23
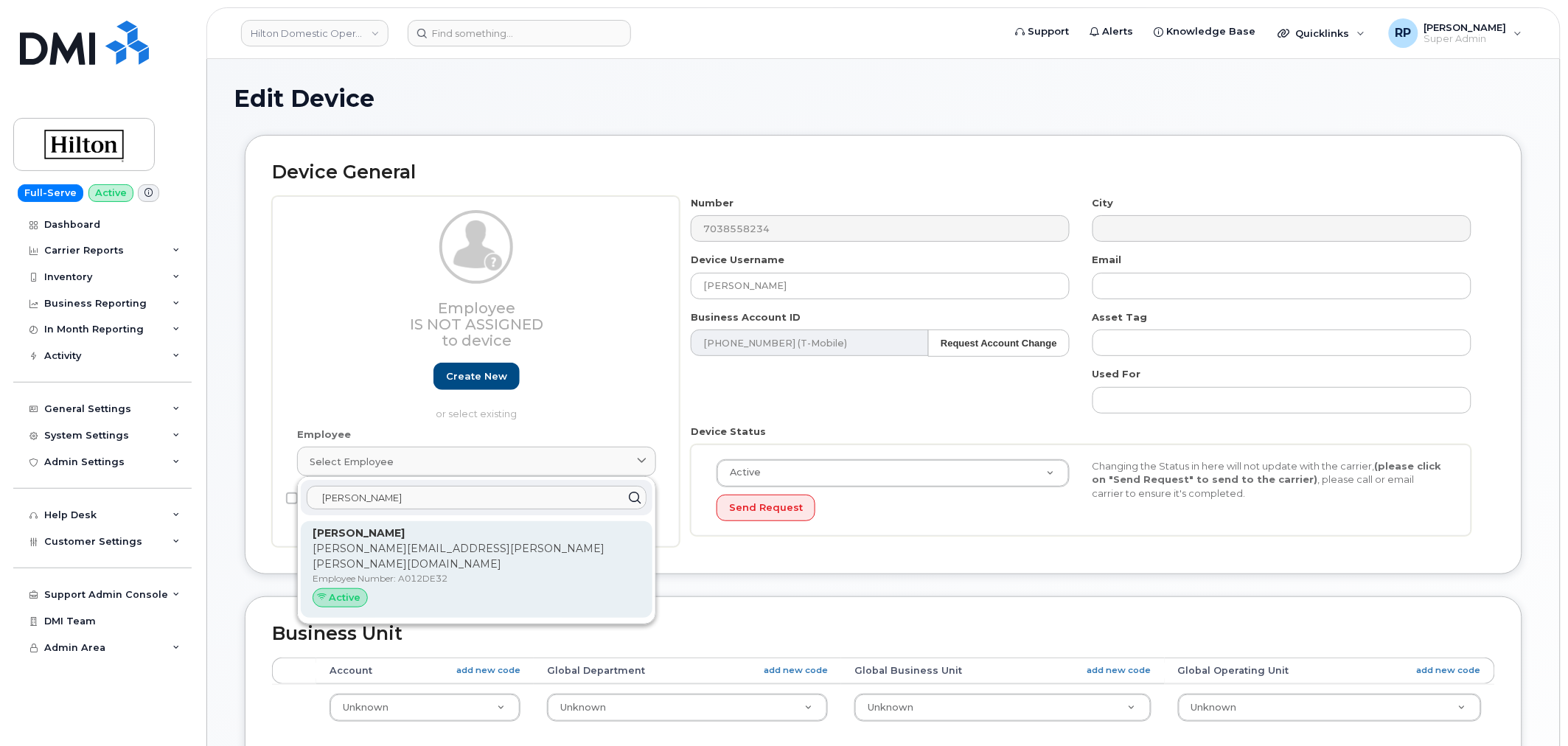
type input "gabriel warr"
click at [407, 538] on p "[PERSON_NAME]" at bounding box center [477, 533] width 328 height 16
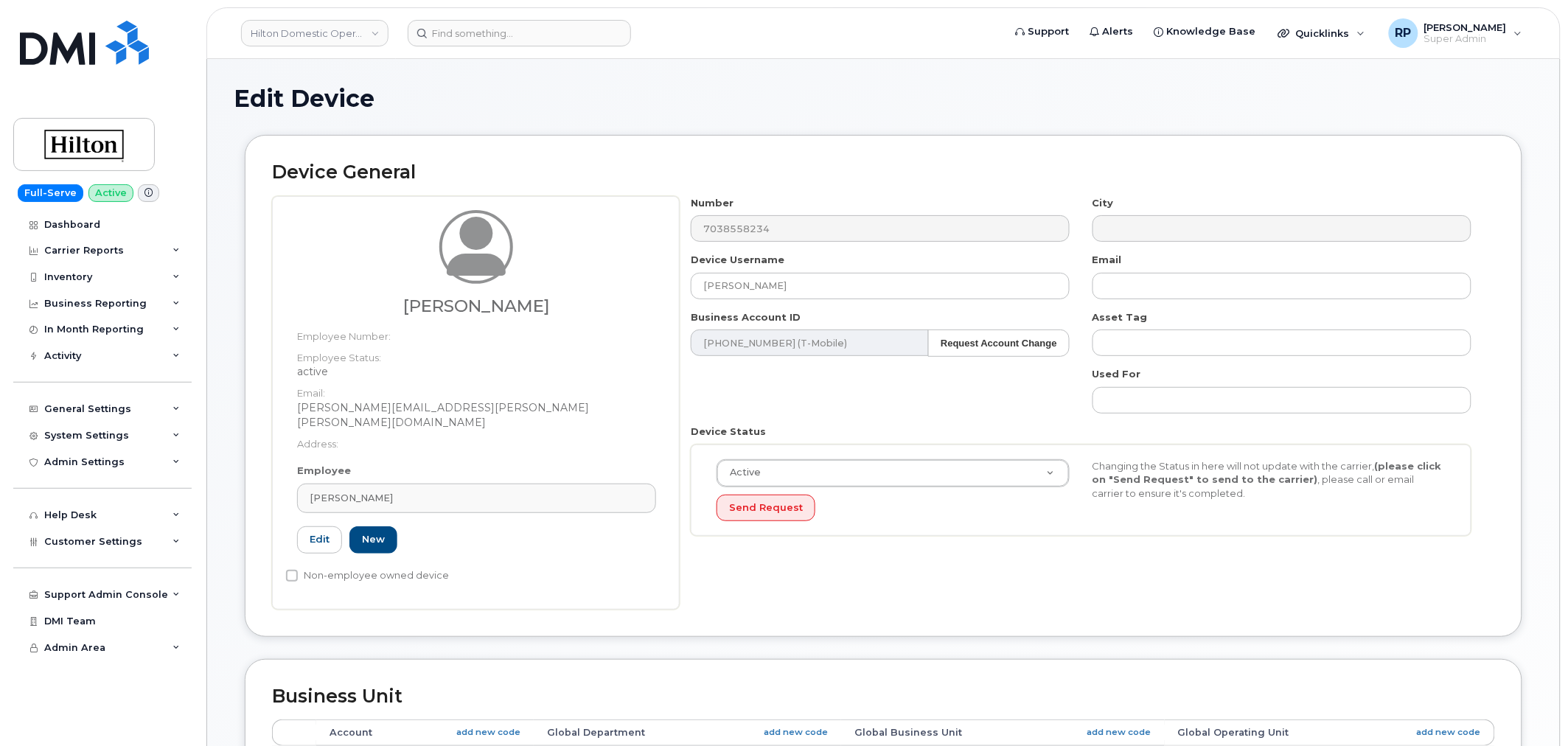
type input "A012DE32"
type input "Gabriel Warren"
type input "gabriel.warren@hilton.com"
select select "34080332"
type input "34542945"
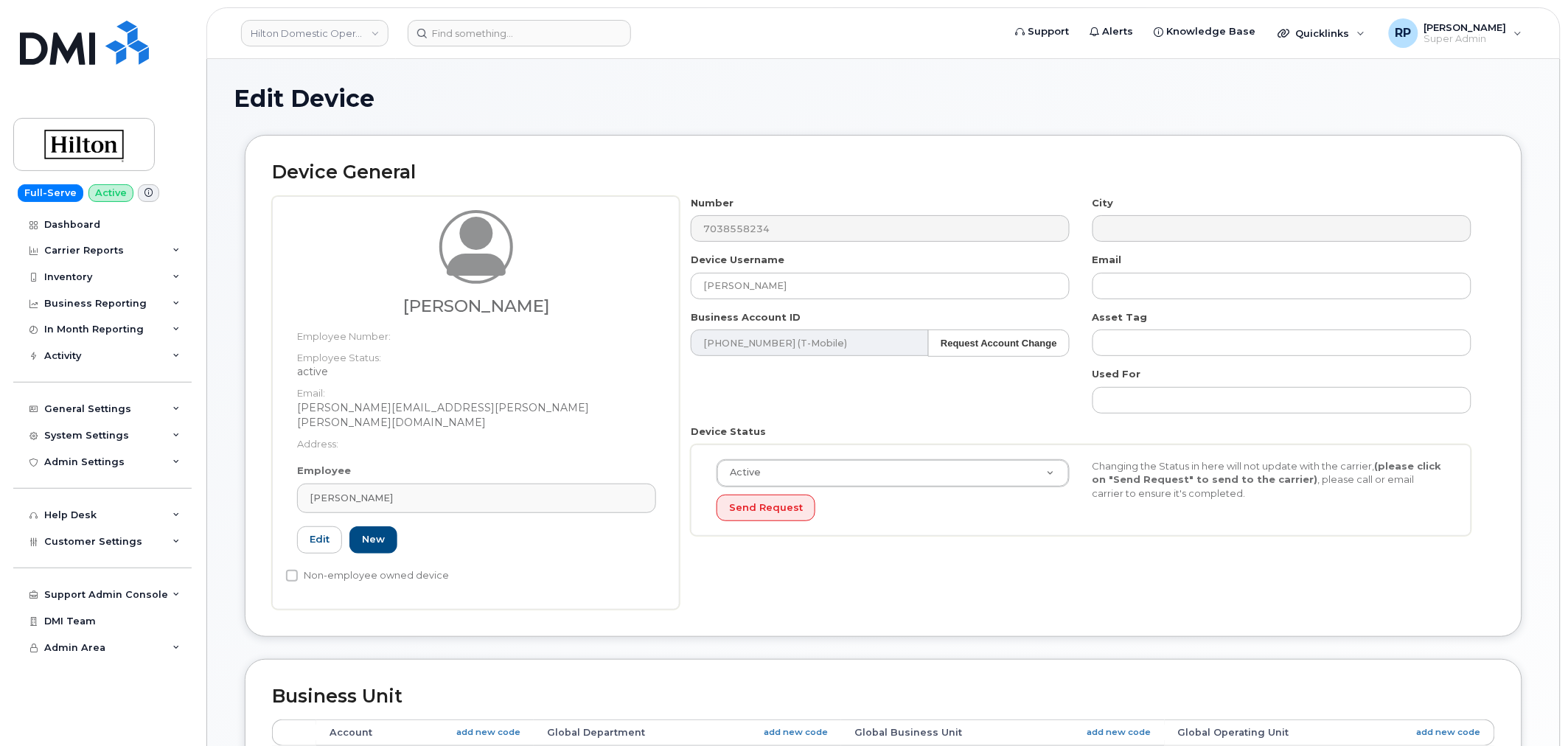
type input "34541941"
type input "34542148"
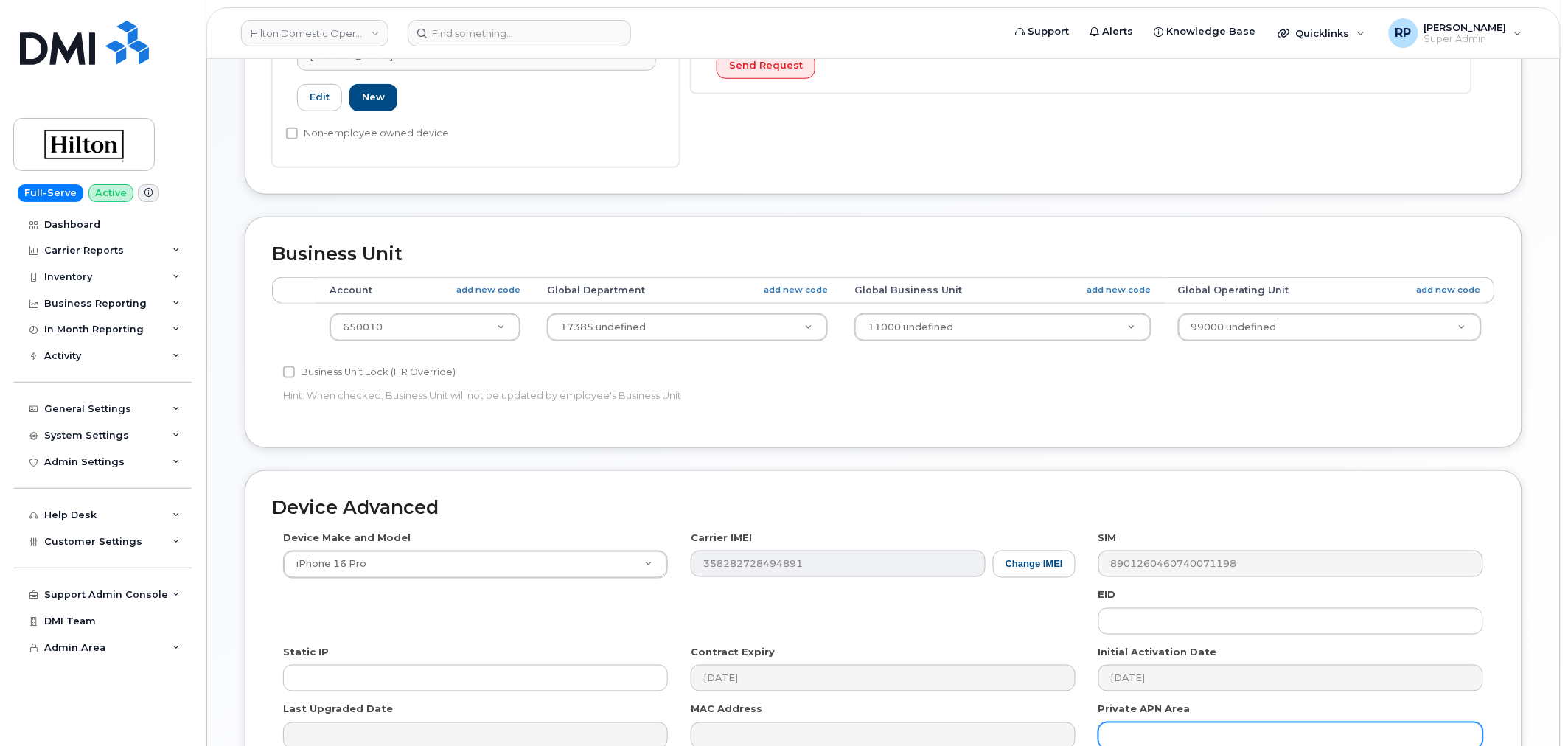
scroll to position [593, 0]
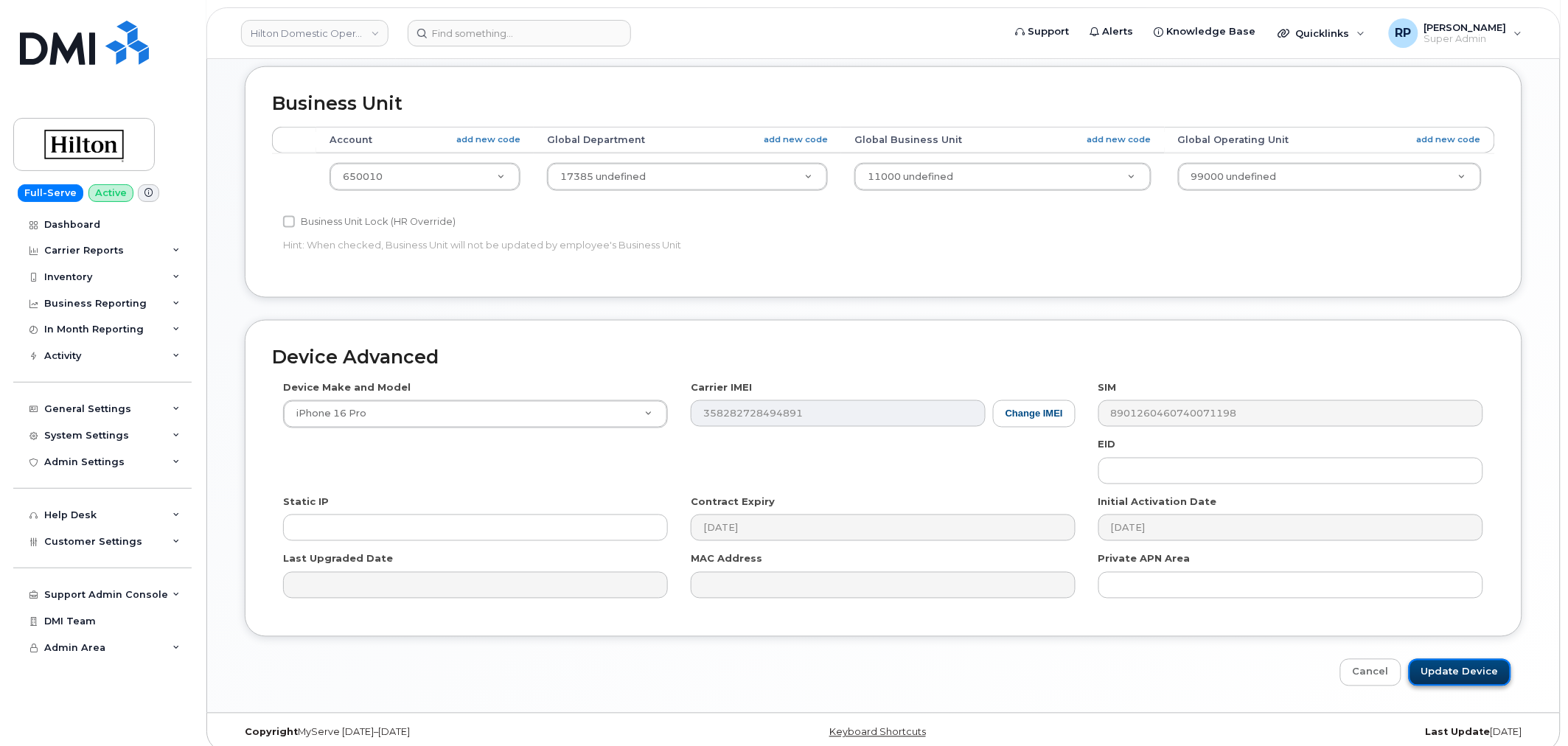
click at [1453, 659] on input "Update Device" at bounding box center [1459, 672] width 102 height 27
type input "Saving..."
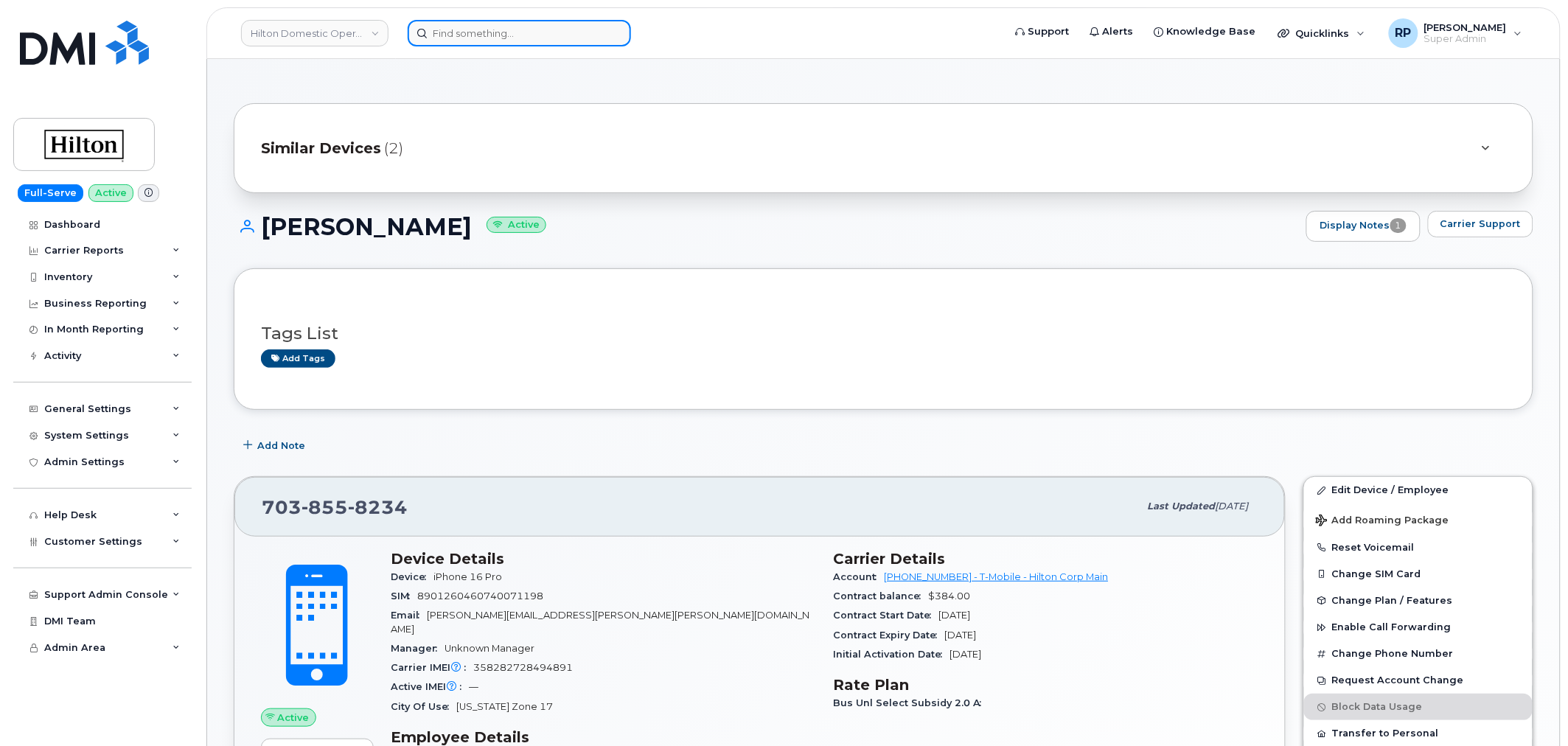
click at [503, 33] on input at bounding box center [519, 33] width 224 height 27
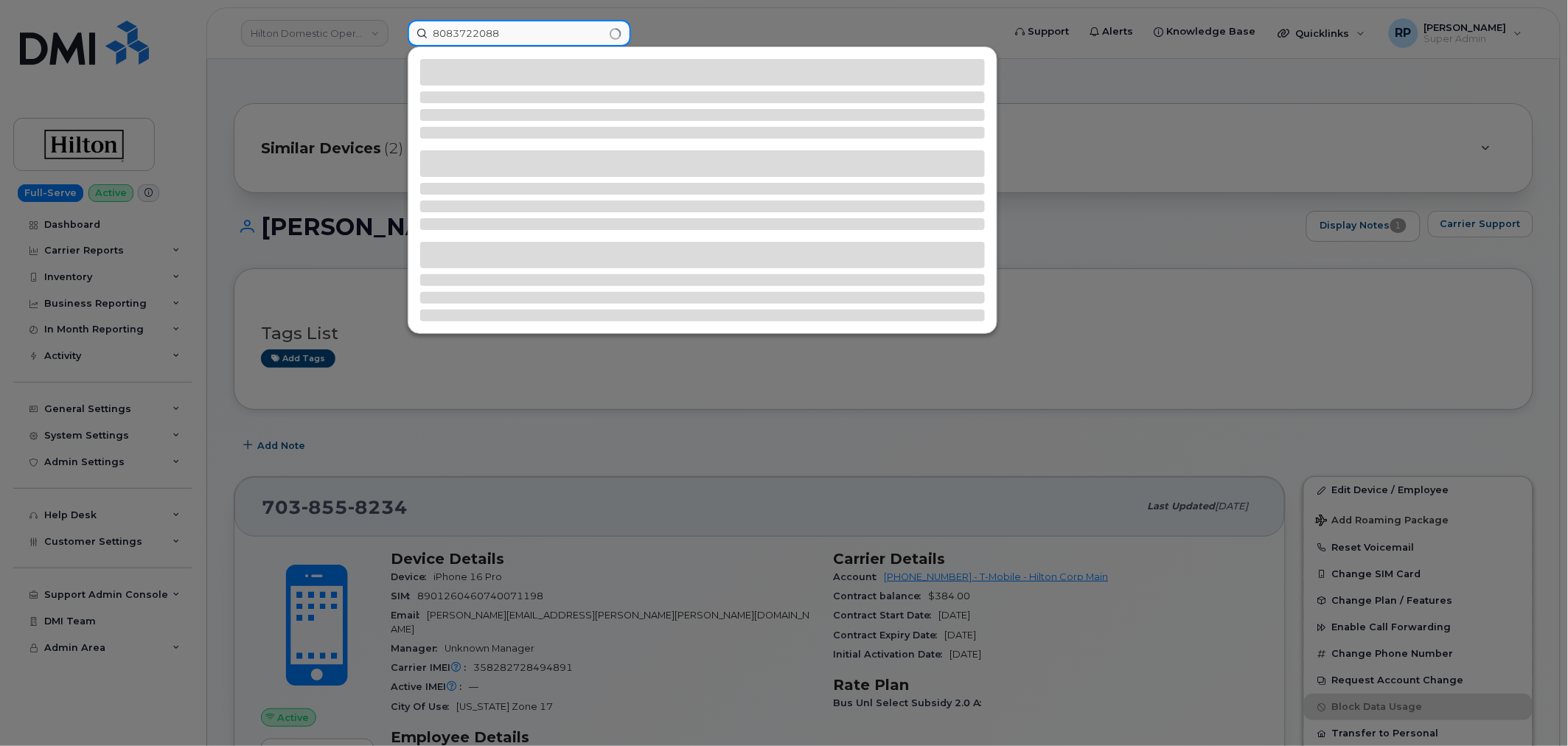
type input "8083722088"
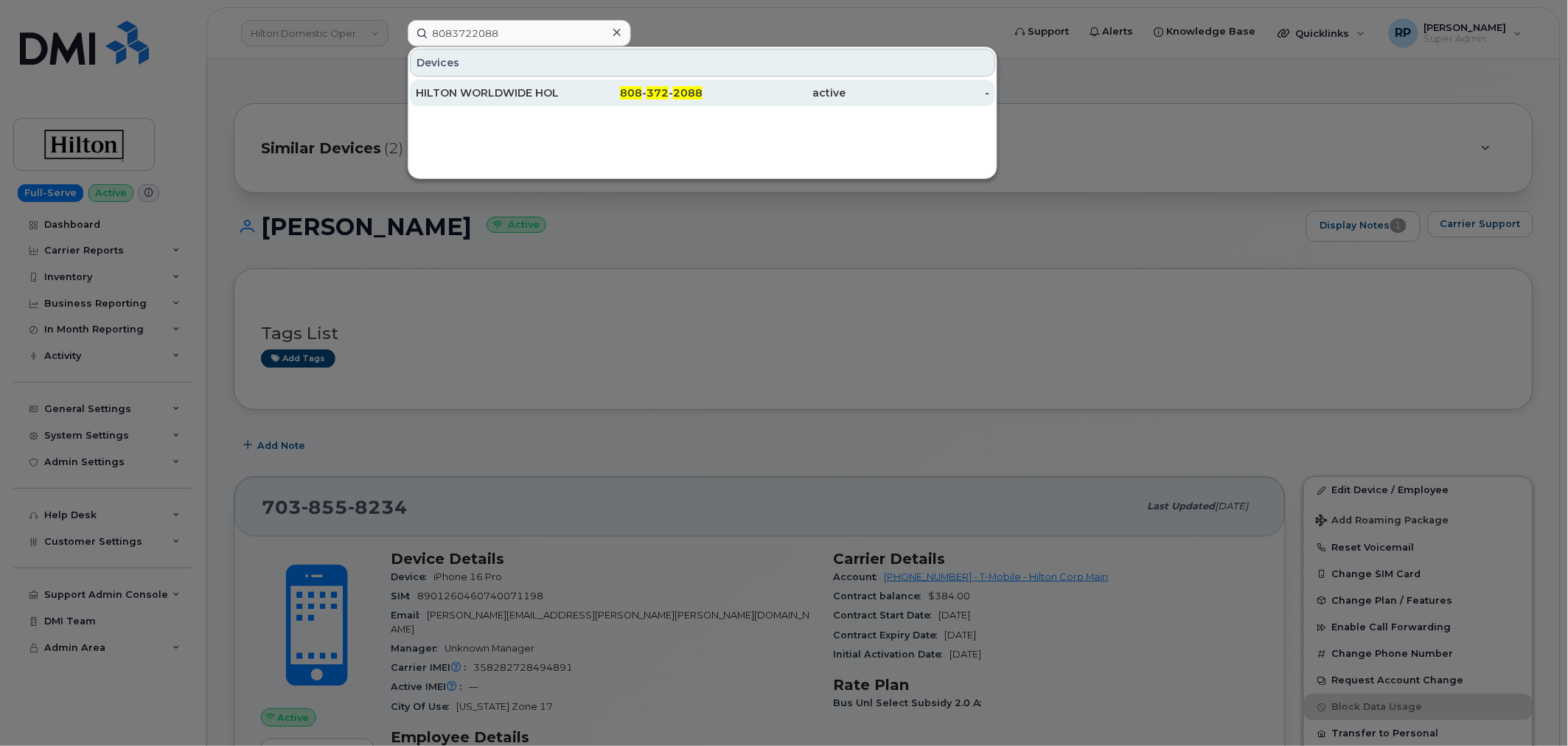
click at [497, 96] on div "HILTON WORLDWIDE HOLDINGS INC." at bounding box center [488, 92] width 144 height 15
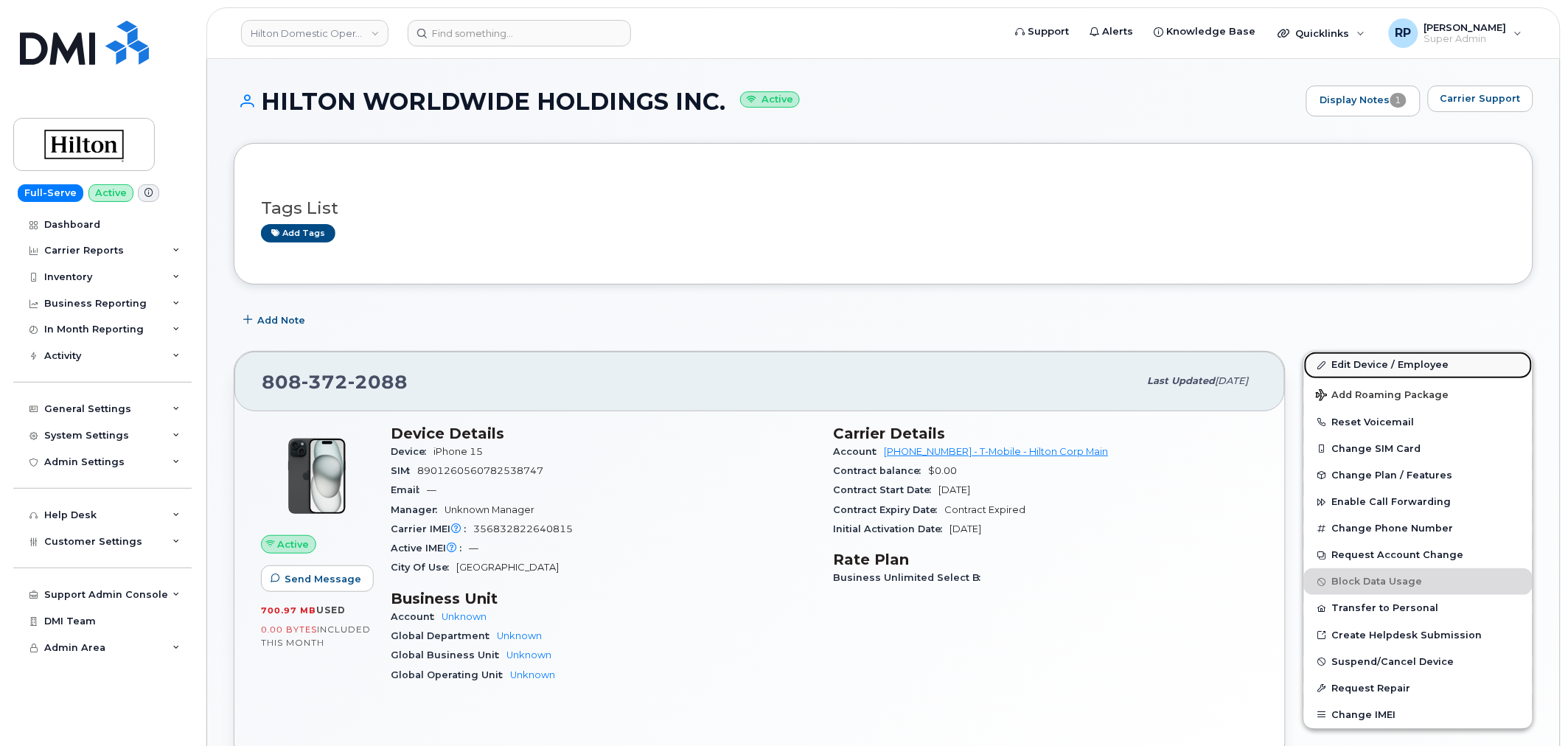
click at [1379, 359] on link "Edit Device / Employee" at bounding box center [1418, 365] width 228 height 27
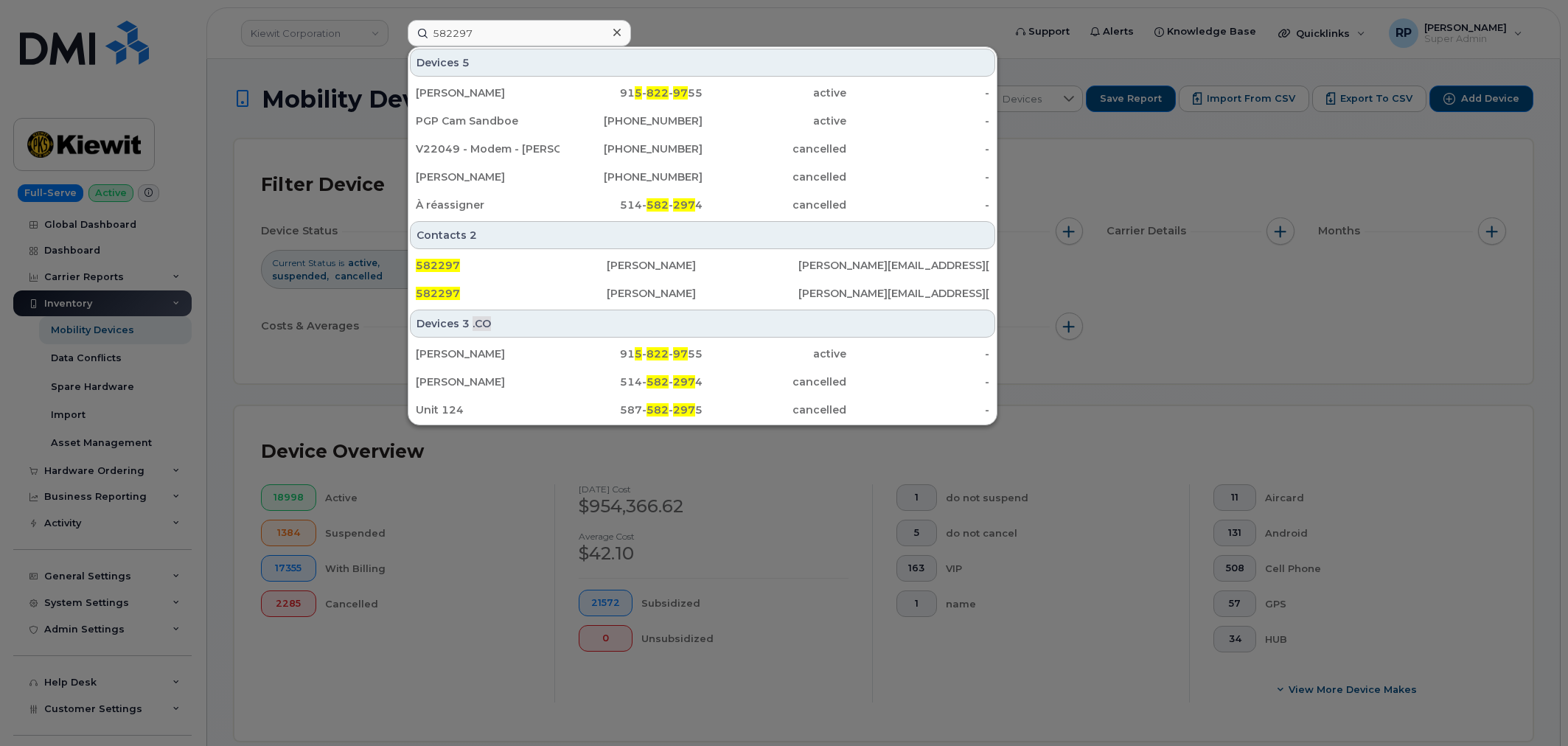
scroll to position [682, 0]
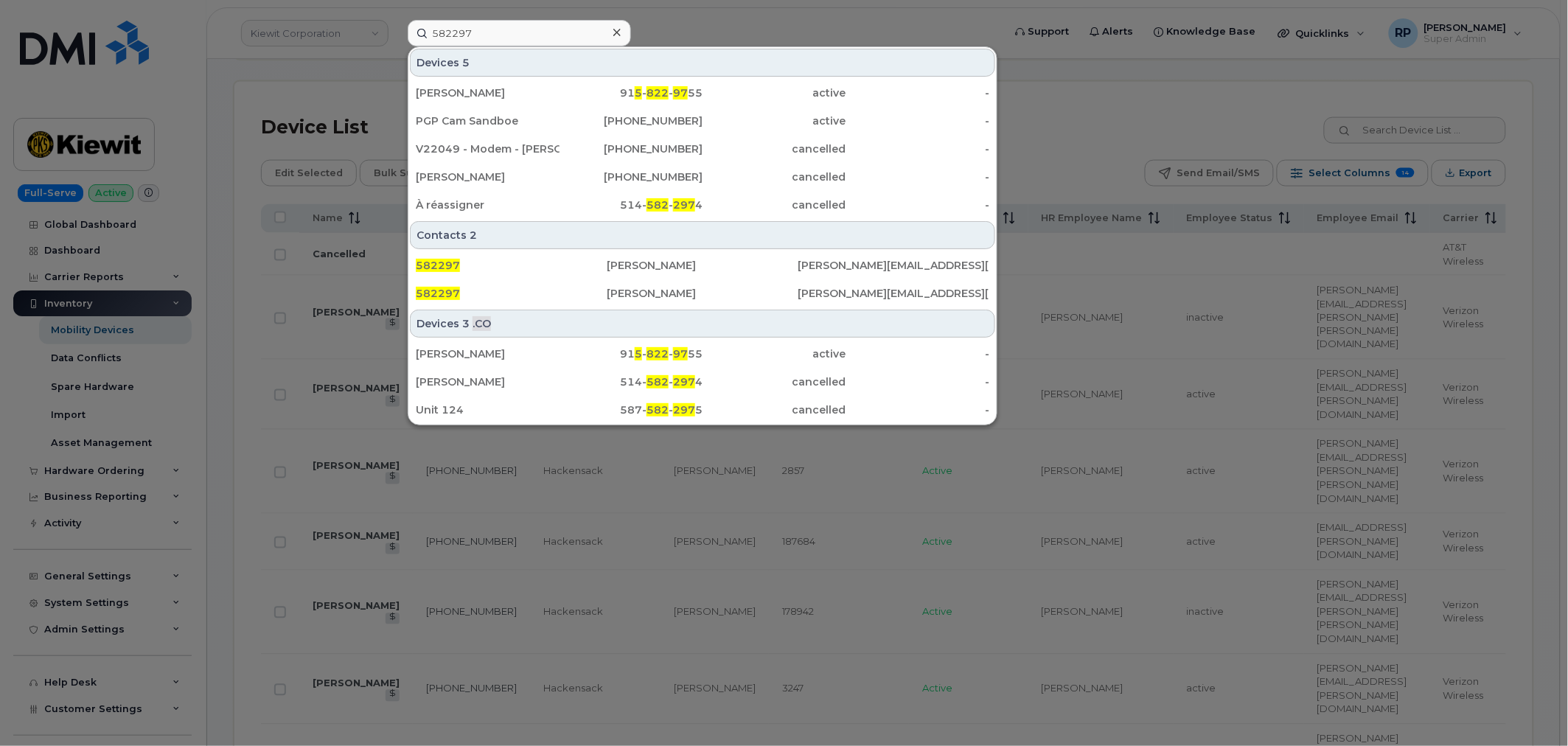
click at [713, 24] on div at bounding box center [784, 373] width 1568 height 746
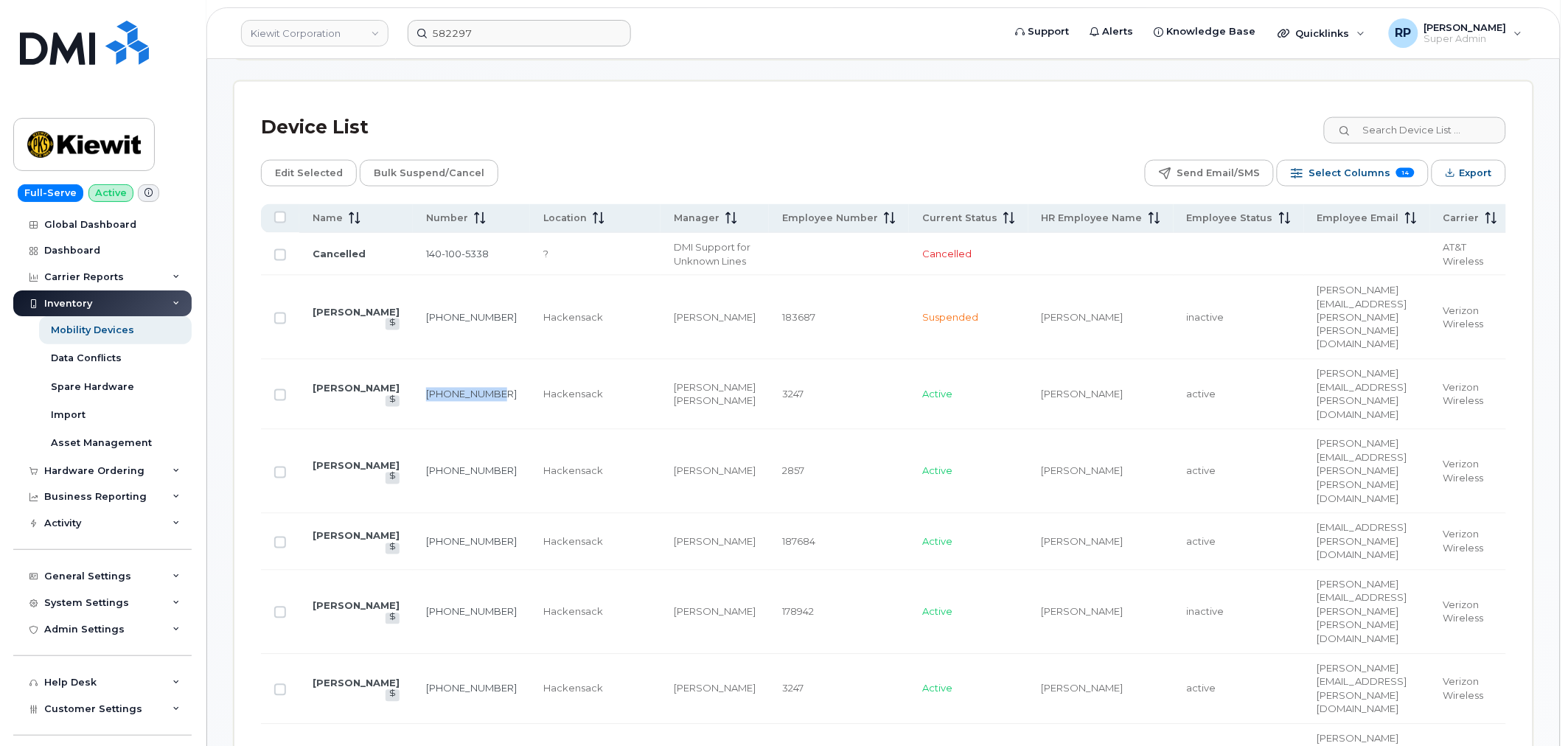
drag, startPoint x: 489, startPoint y: 372, endPoint x: 429, endPoint y: 379, distance: 60.4
click at [429, 379] on td "201-206-1117" at bounding box center [471, 395] width 117 height 70
copy link "201-206-1117"
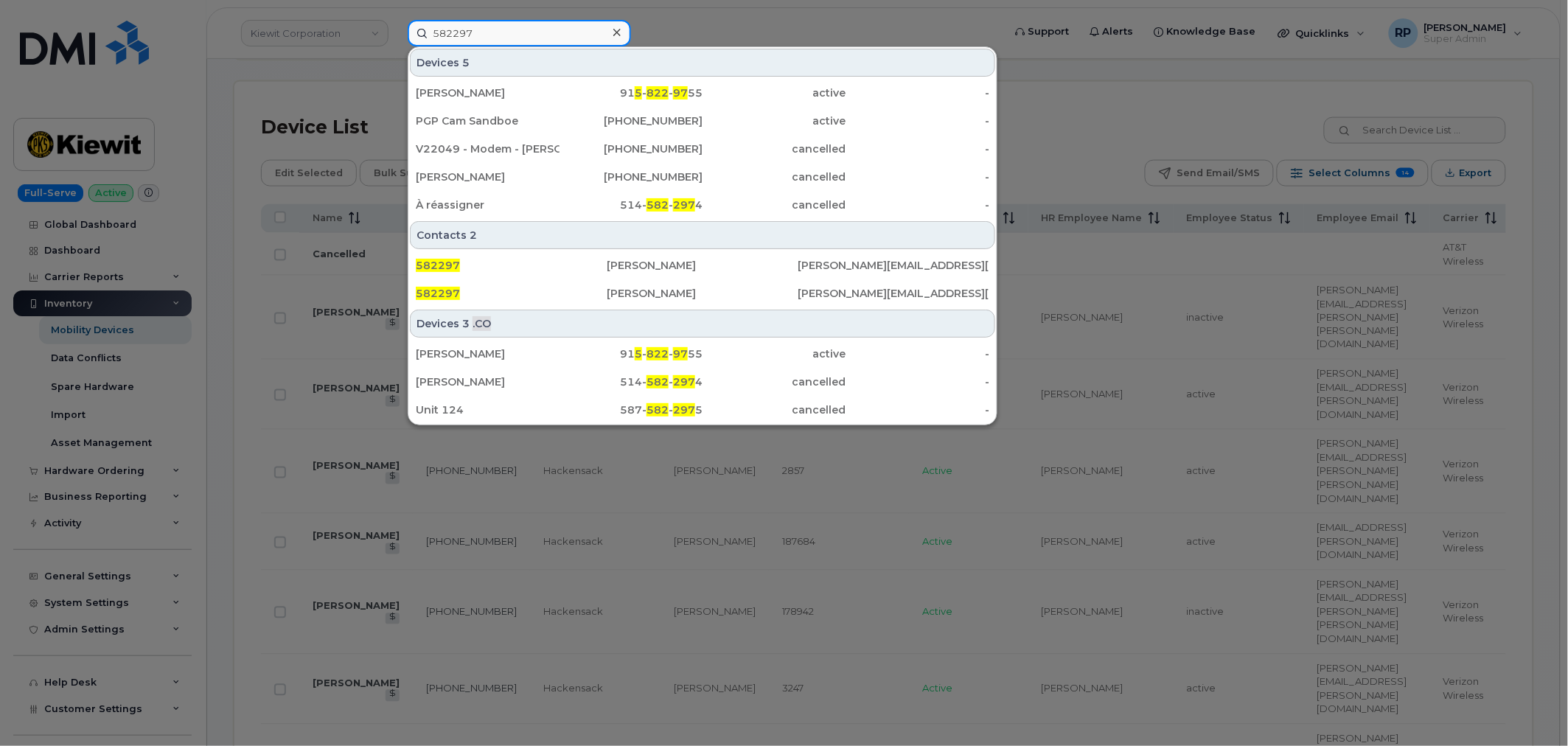
drag, startPoint x: 504, startPoint y: 34, endPoint x: 338, endPoint y: 26, distance: 166.2
click at [396, 26] on div "582297 Devices 5 GLORIA REVELES 91 5 - 822 - 97 55 active - PGP Cam Sandboe 780…" at bounding box center [700, 33] width 610 height 27
paste input "201-206-111"
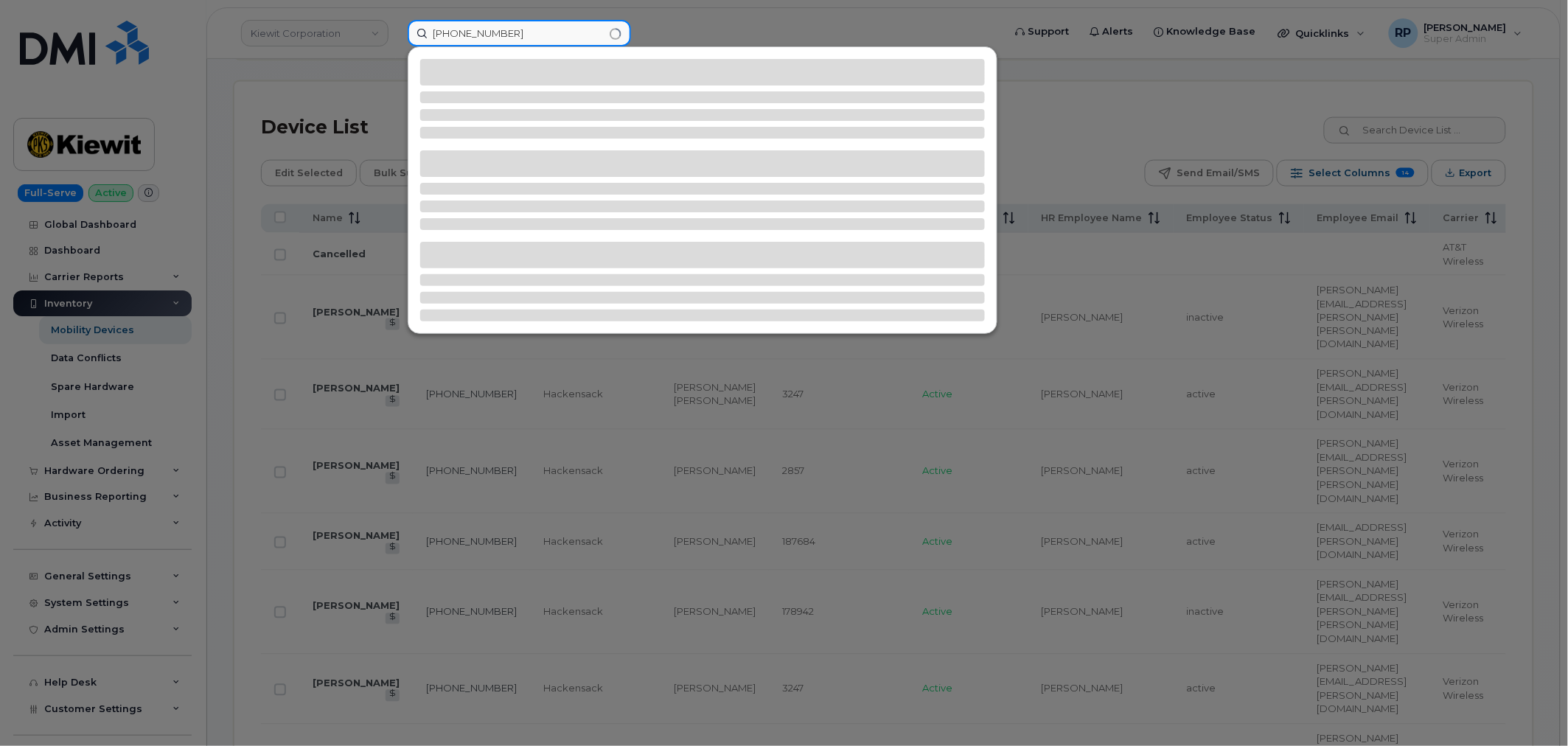
type input "201-206-1117"
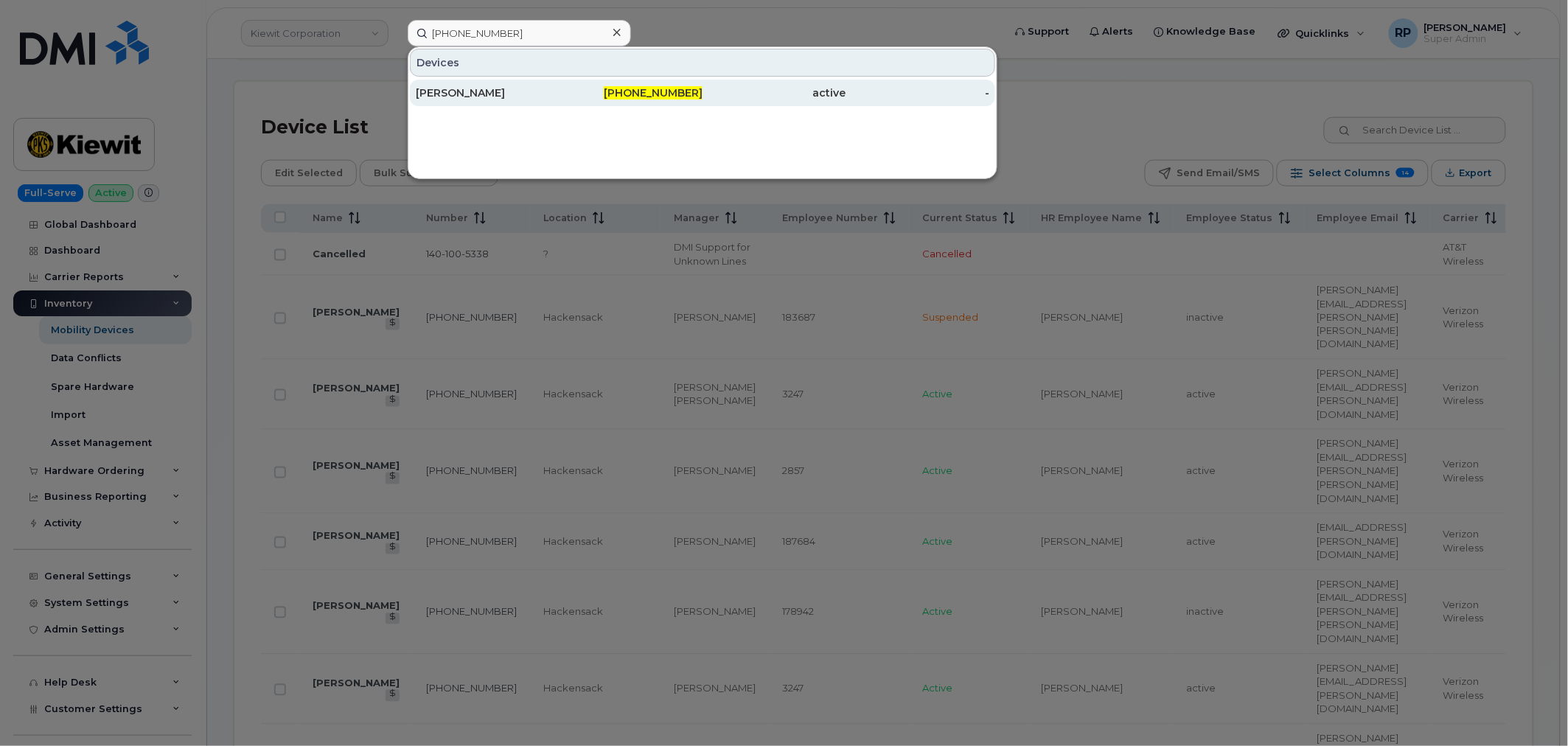
click at [591, 92] on div "201-206-1117" at bounding box center [632, 92] width 144 height 15
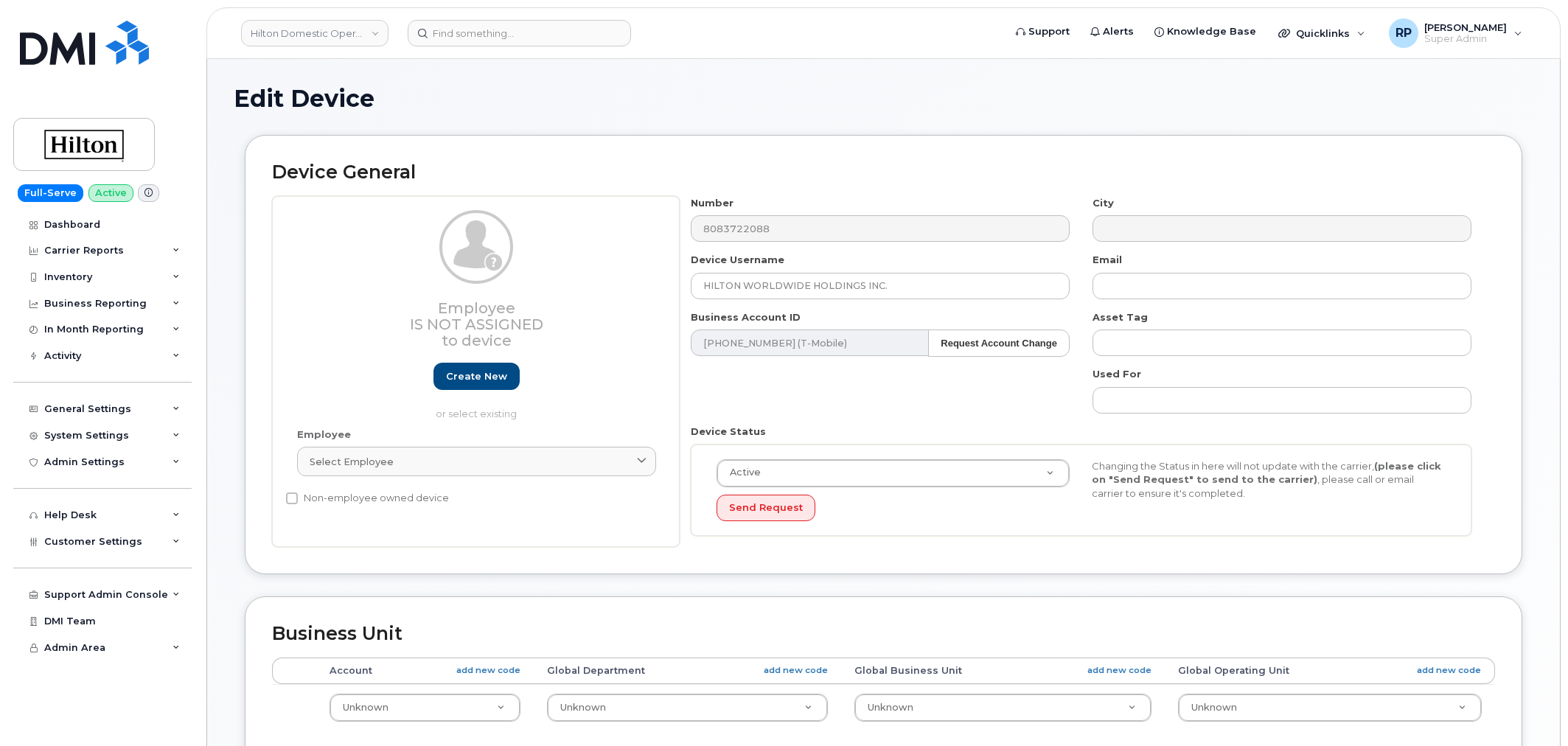
select select "34080326"
click at [580, 450] on link "Select employee" at bounding box center [476, 461] width 359 height 30
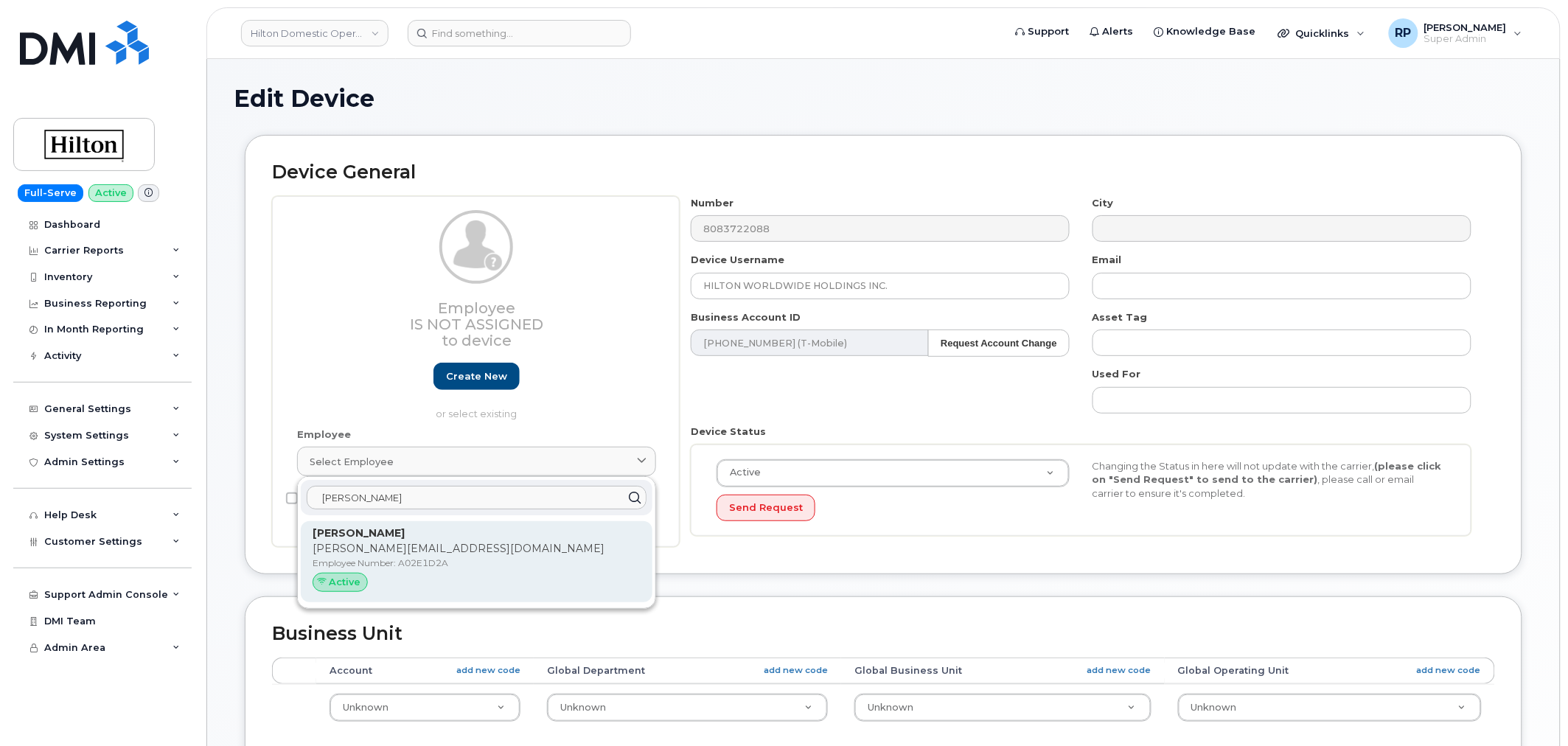
type input "brandon miller"
click at [459, 533] on p "Brandon Miller" at bounding box center [477, 533] width 328 height 16
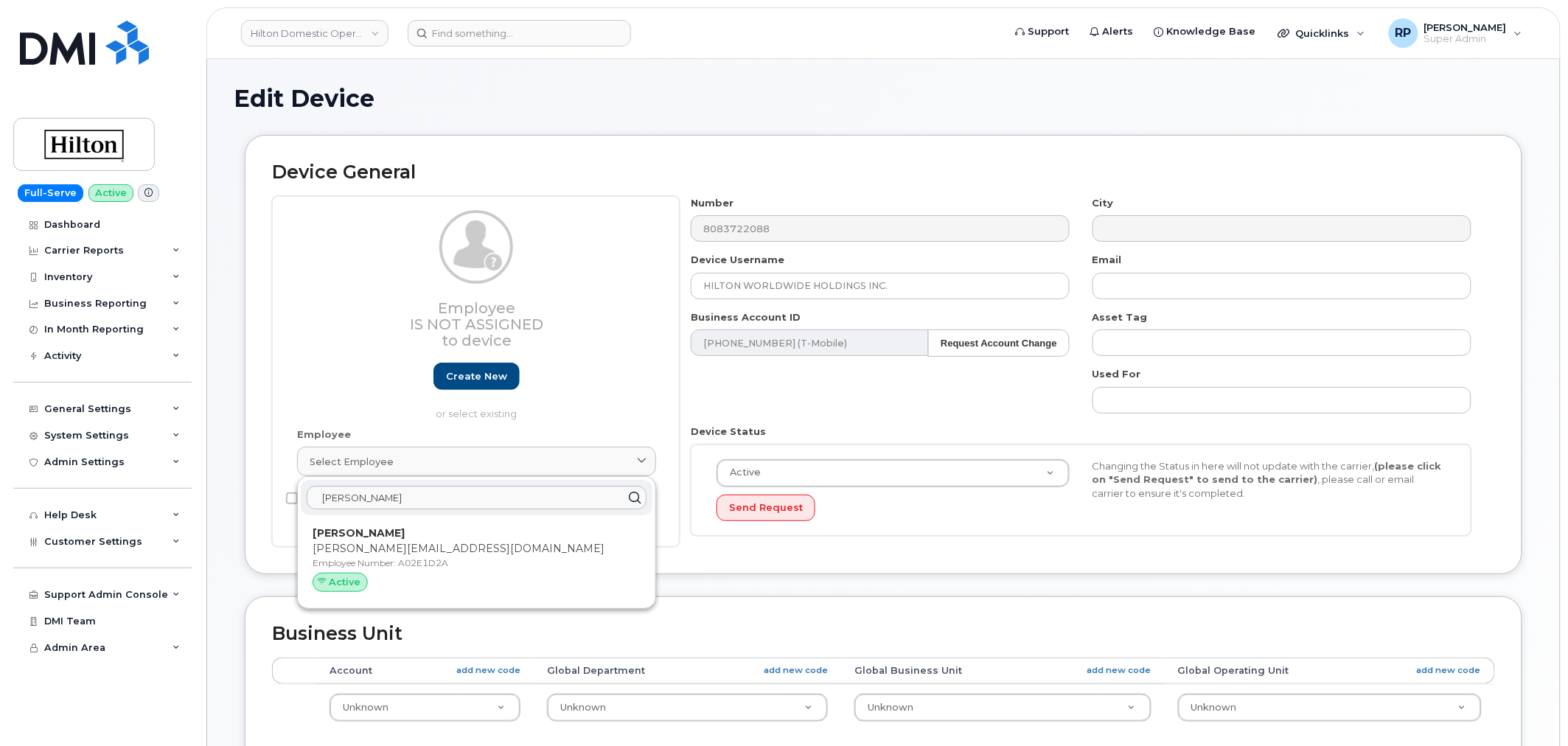
type input "A02E1D2A"
type input "Brandon Miller"
type input "brandon.miller3@hilton.com"
select select "34080331"
type input "34542459"
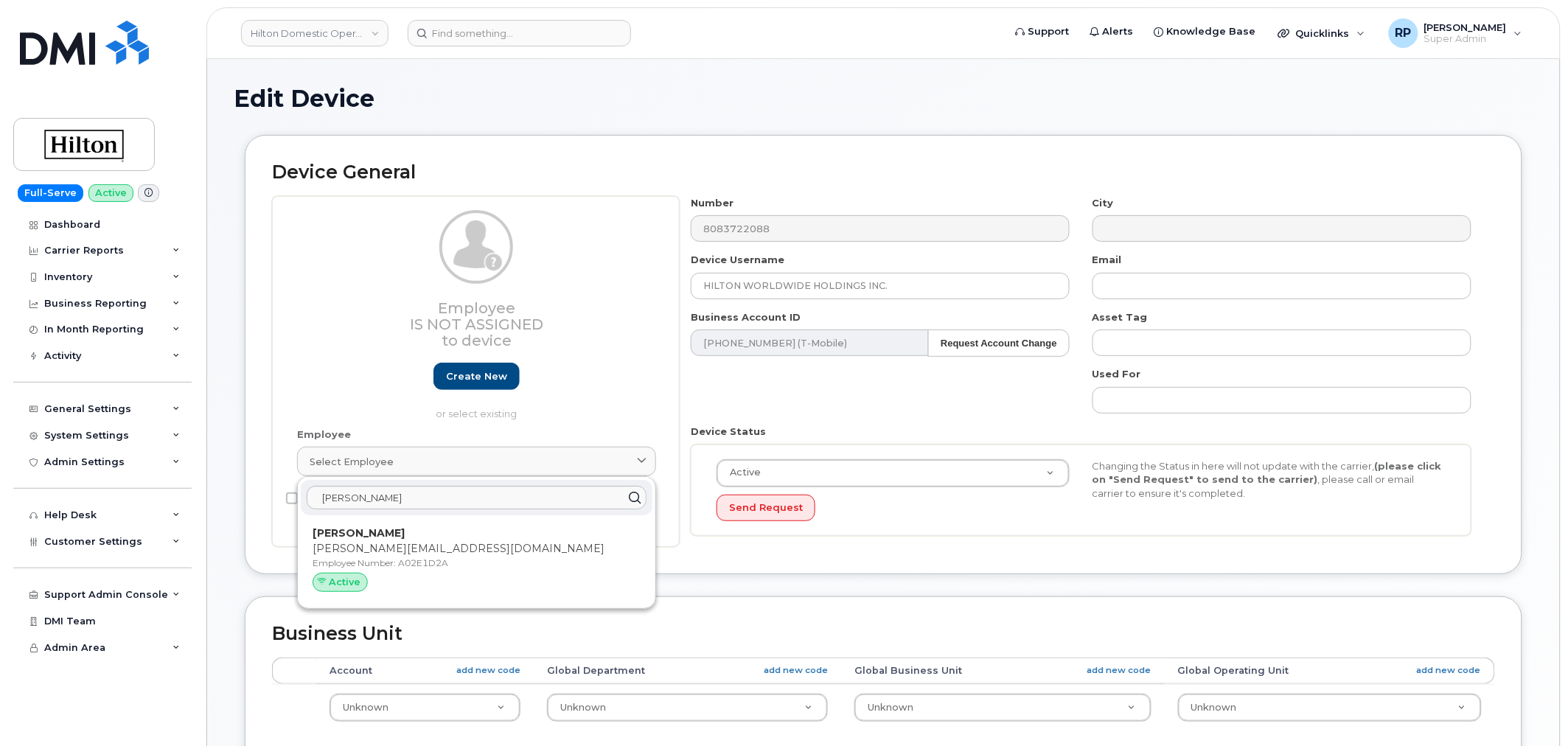
type input "34541934"
type input "34542140"
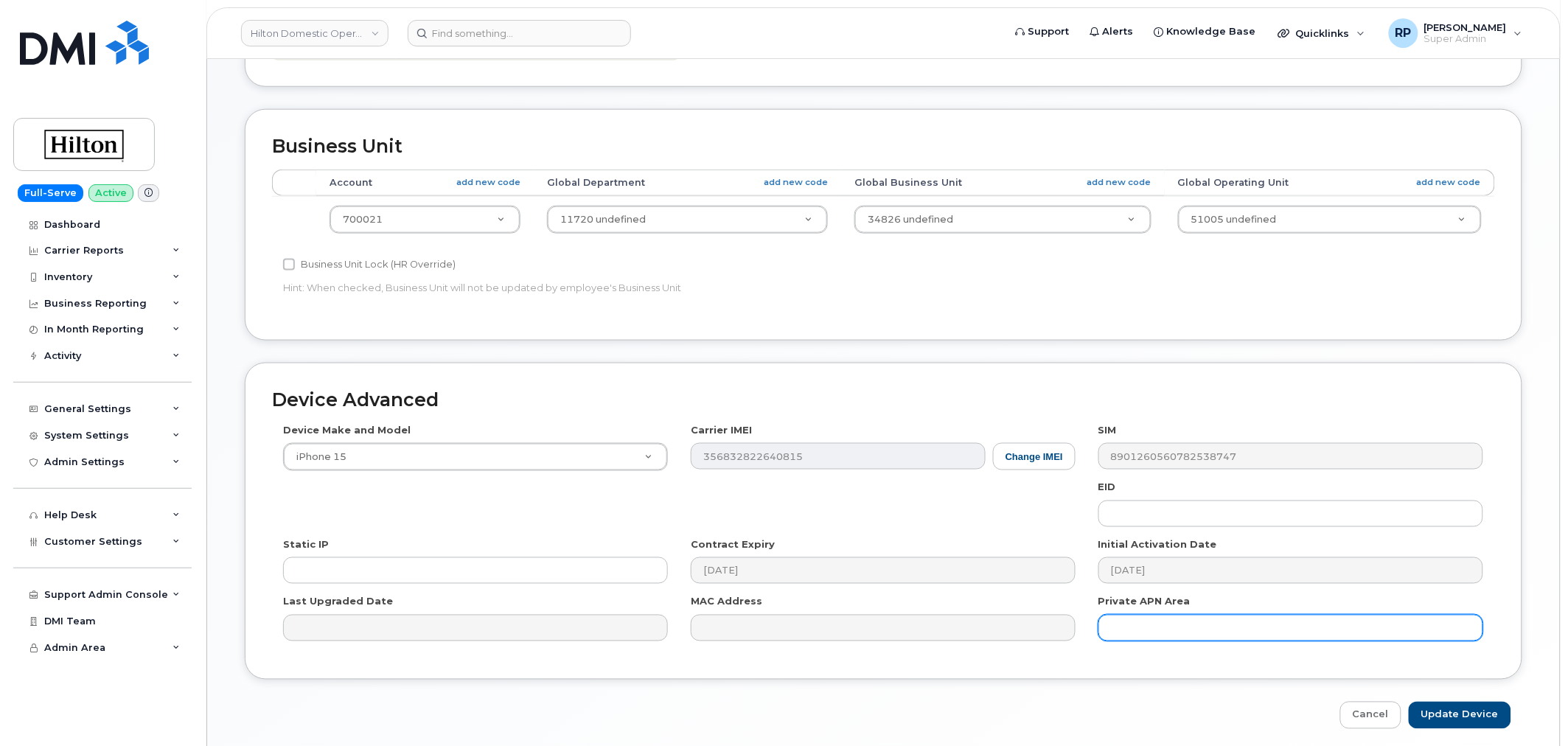
scroll to position [547, 0]
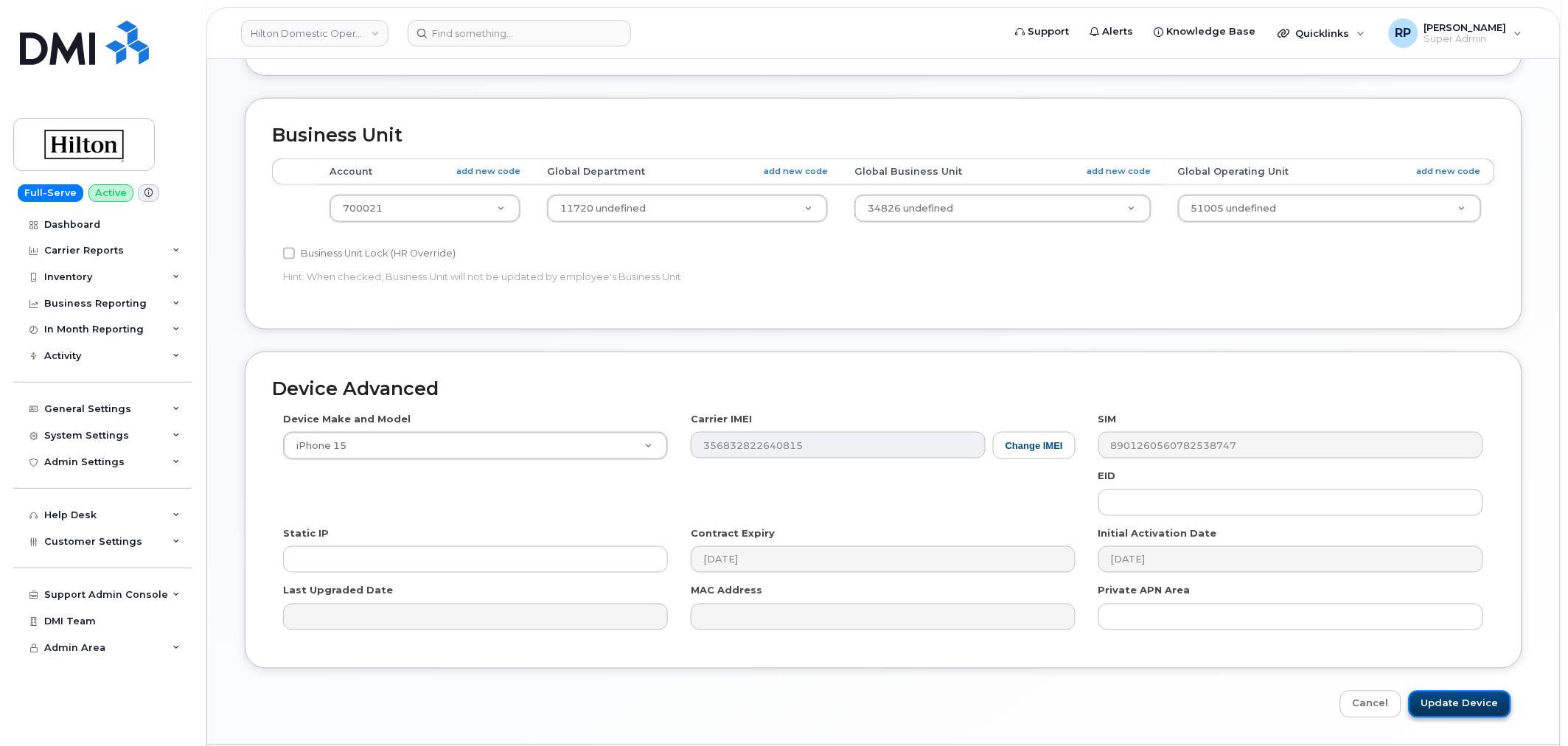
click at [1458, 705] on input "Update Device" at bounding box center [1459, 705] width 102 height 27
type input "Saving..."
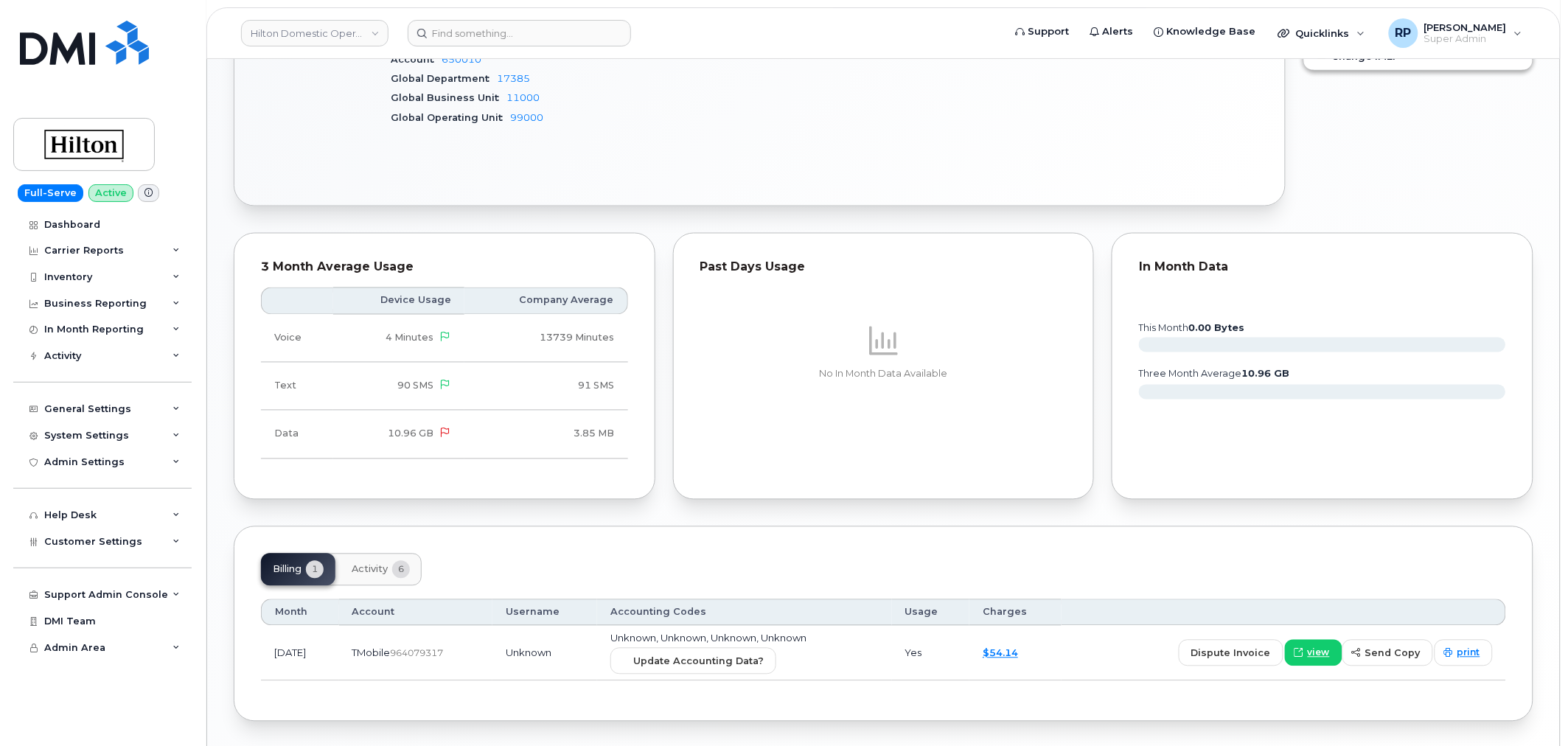
scroll to position [821, 0]
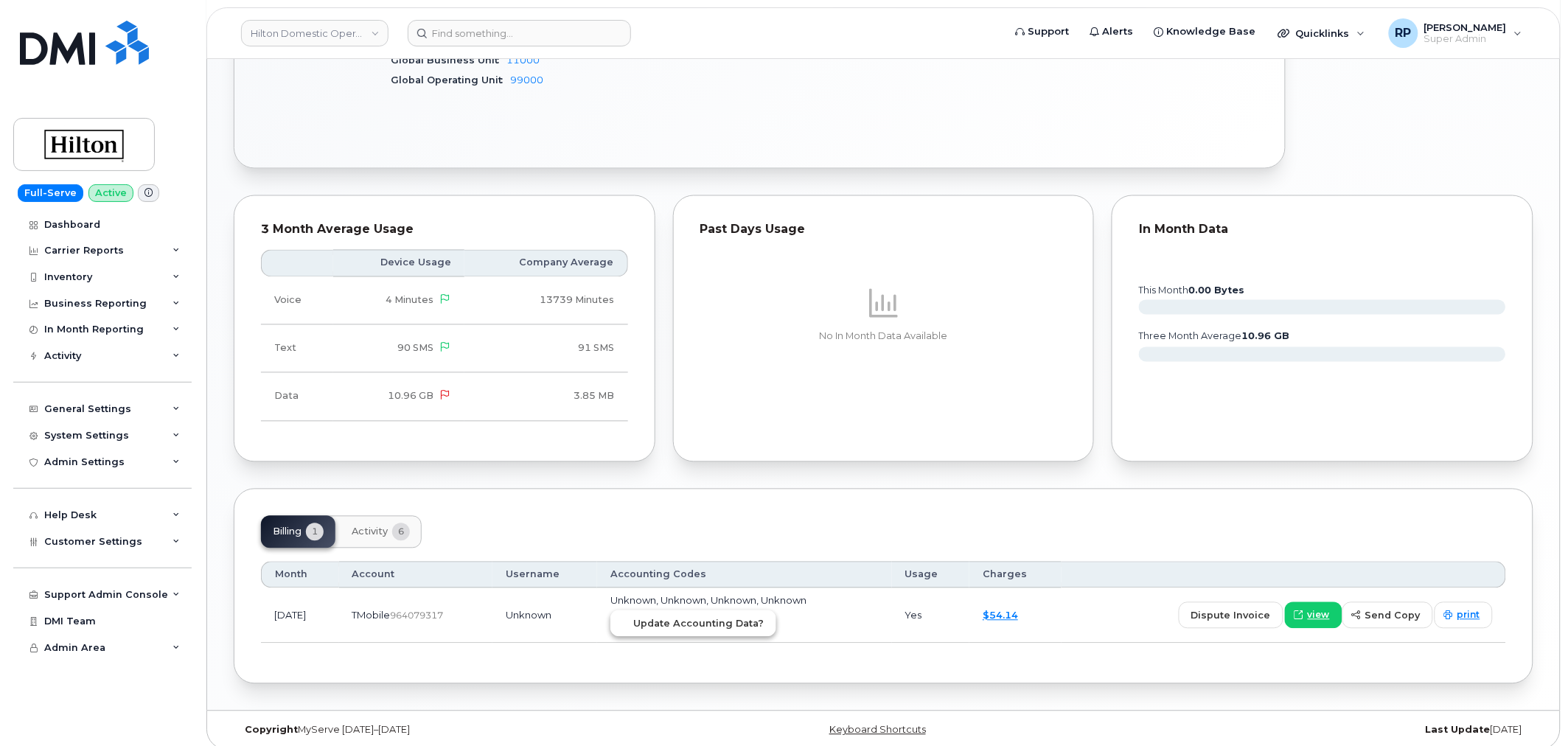
click at [743, 617] on span "Update Accounting Data?" at bounding box center [698, 624] width 131 height 14
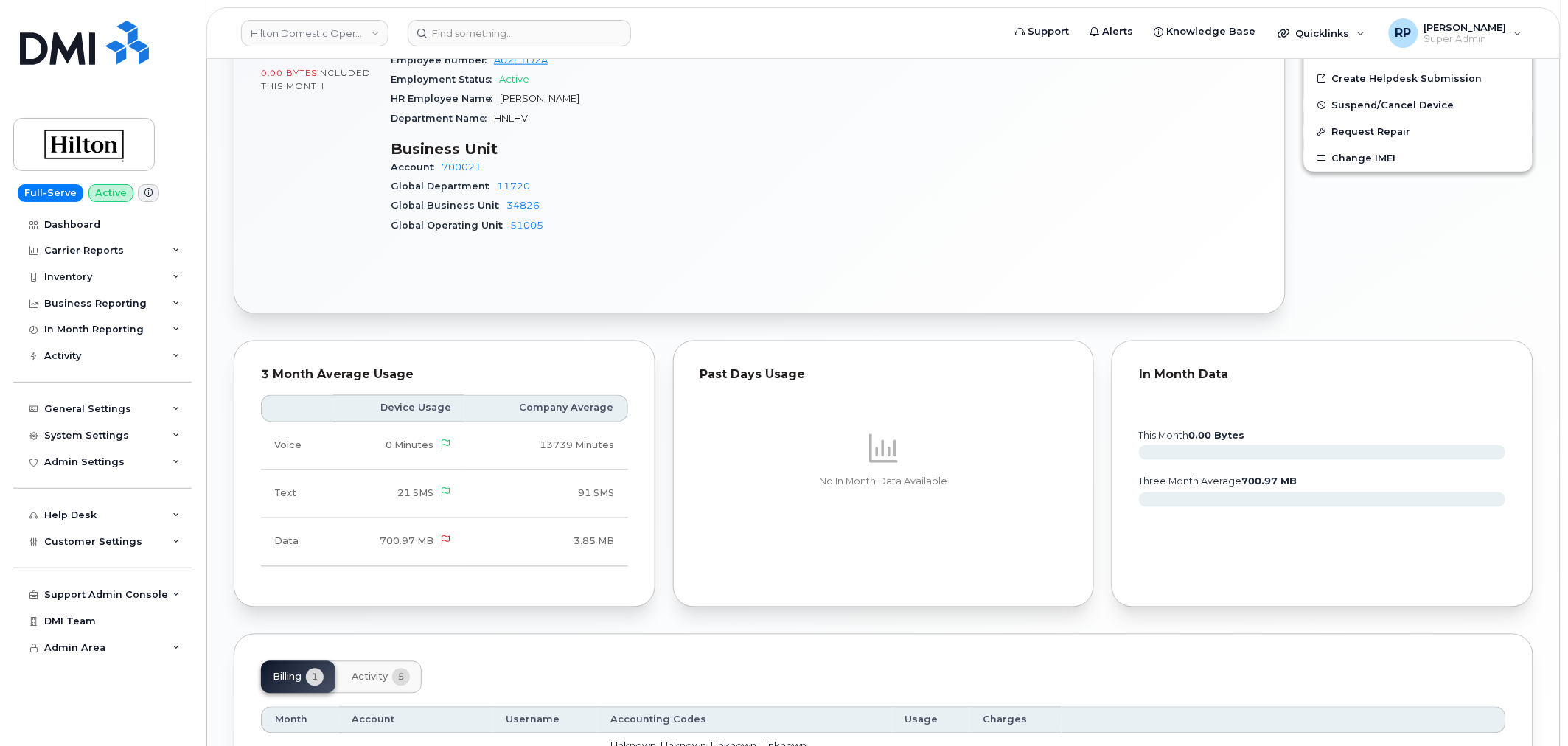
scroll to position [841, 0]
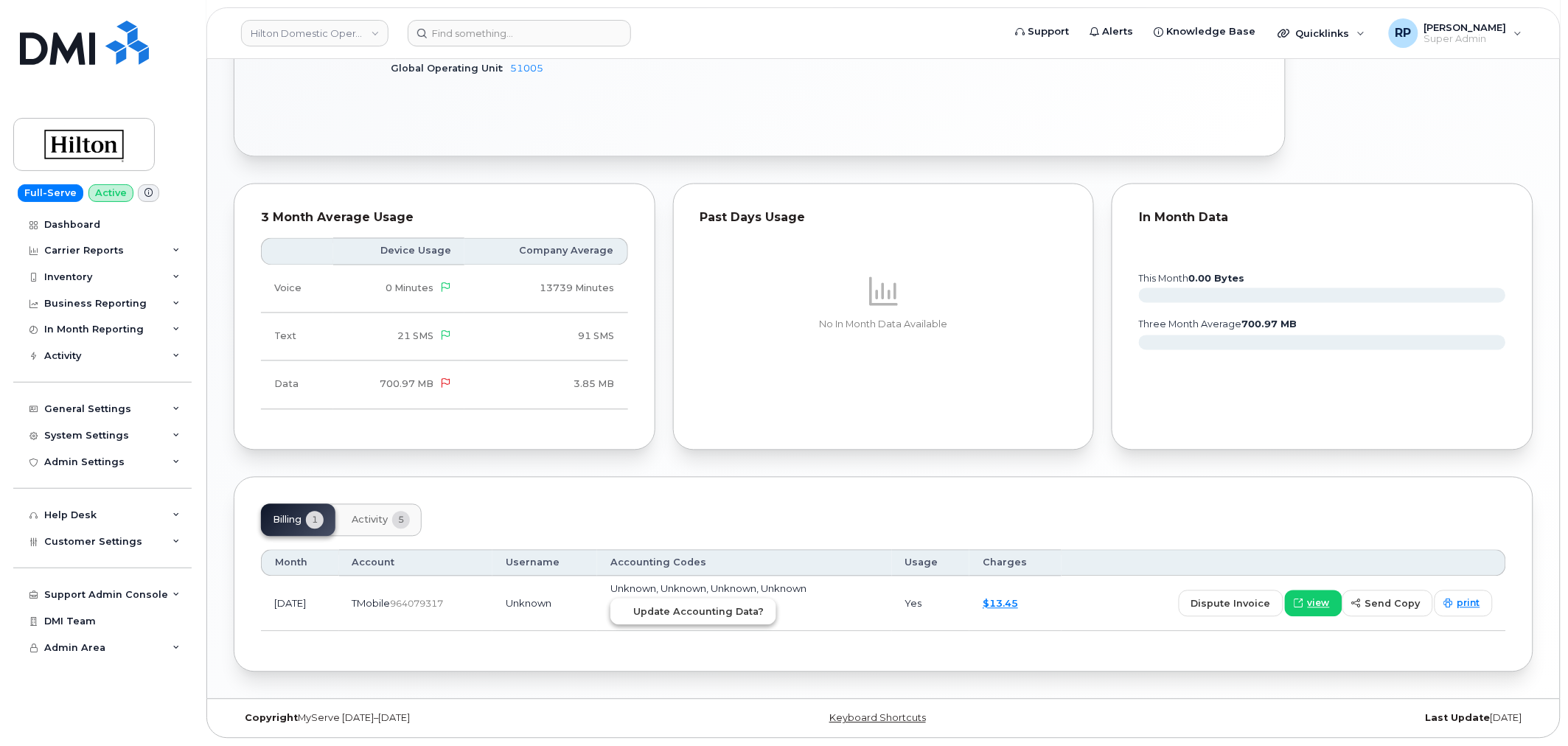
click at [737, 600] on button "Update Accounting Data?" at bounding box center [693, 612] width 166 height 27
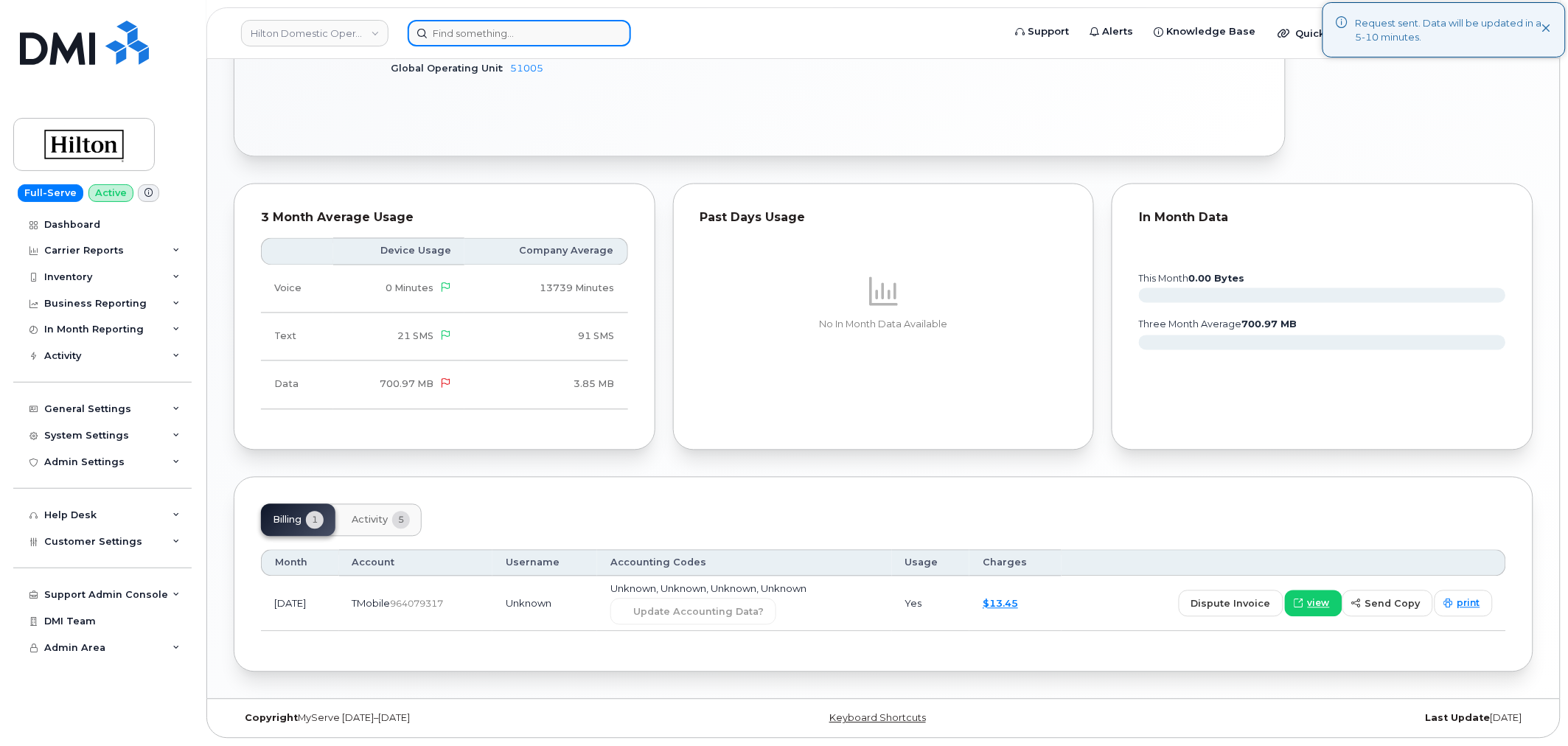
click at [507, 28] on input at bounding box center [519, 33] width 224 height 27
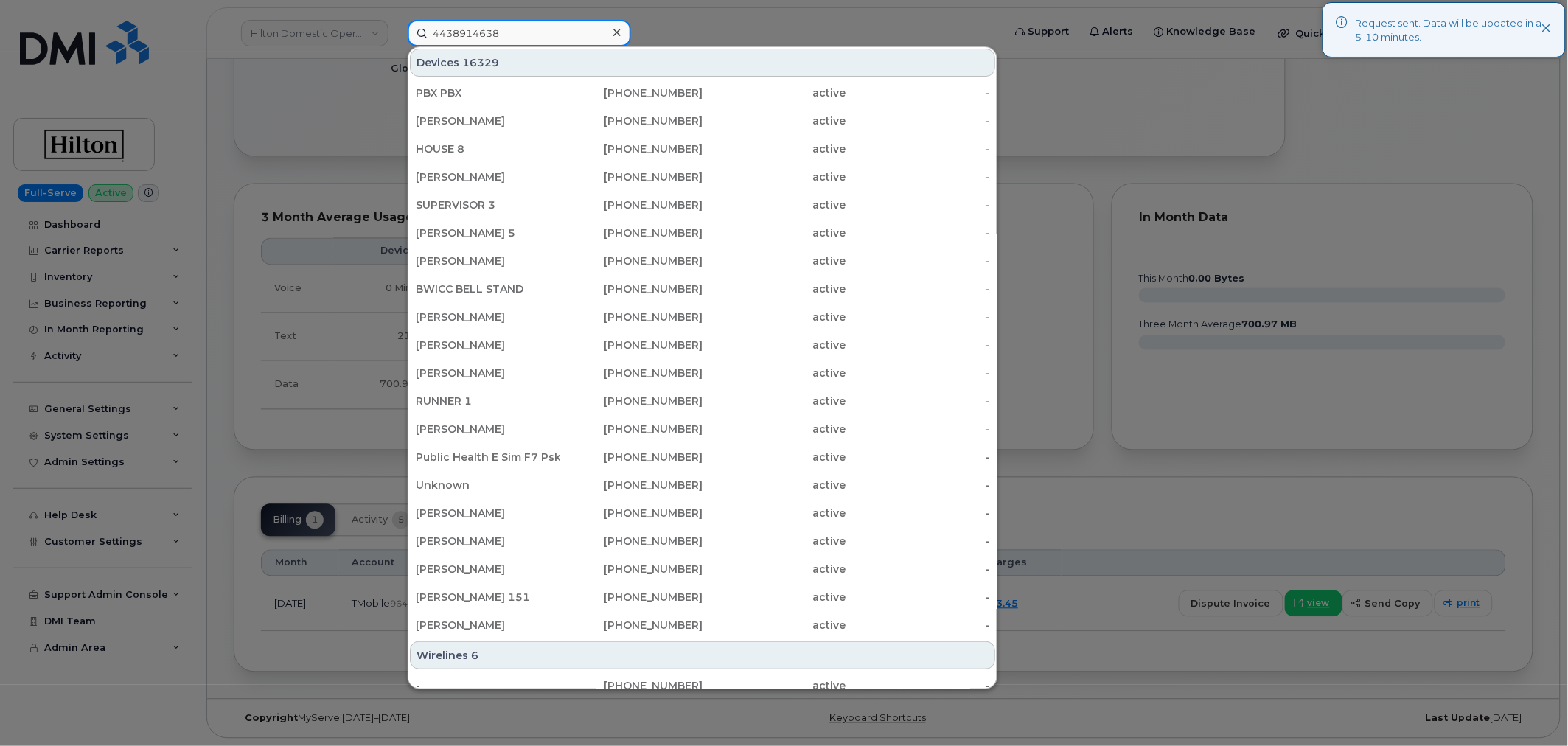
type input "4438914638"
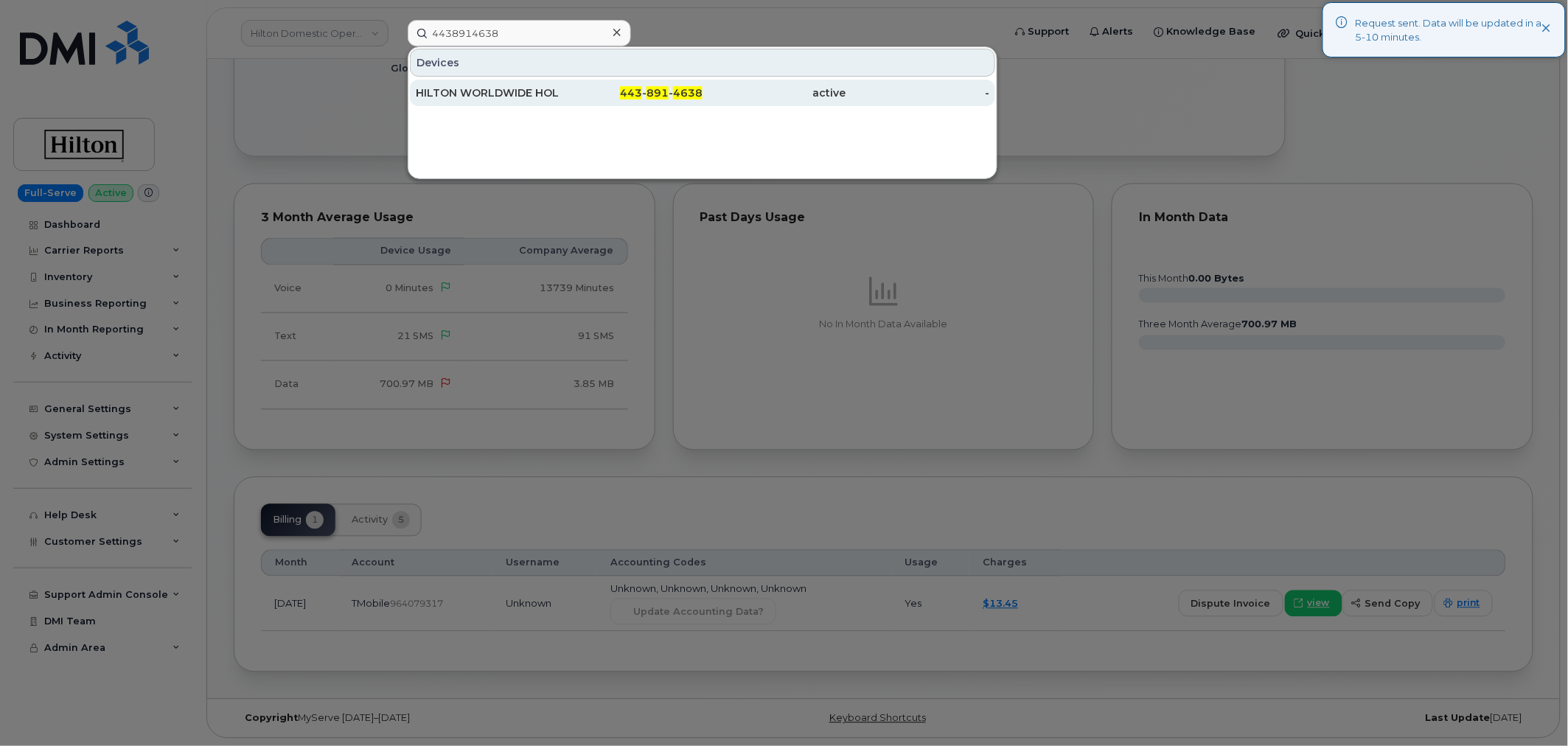
click at [600, 86] on div "443 - 891 - 4638" at bounding box center [632, 92] width 144 height 15
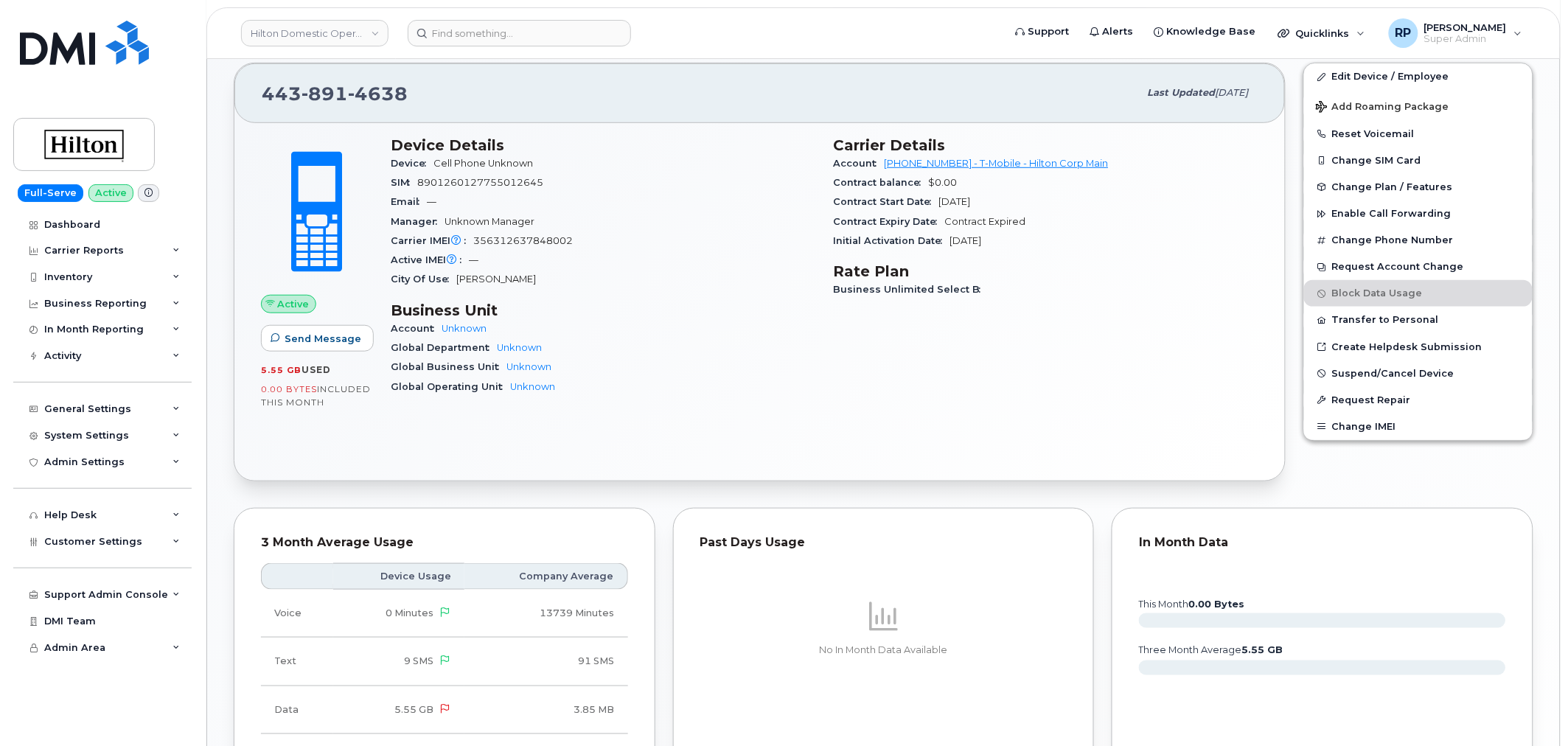
scroll to position [136, 0]
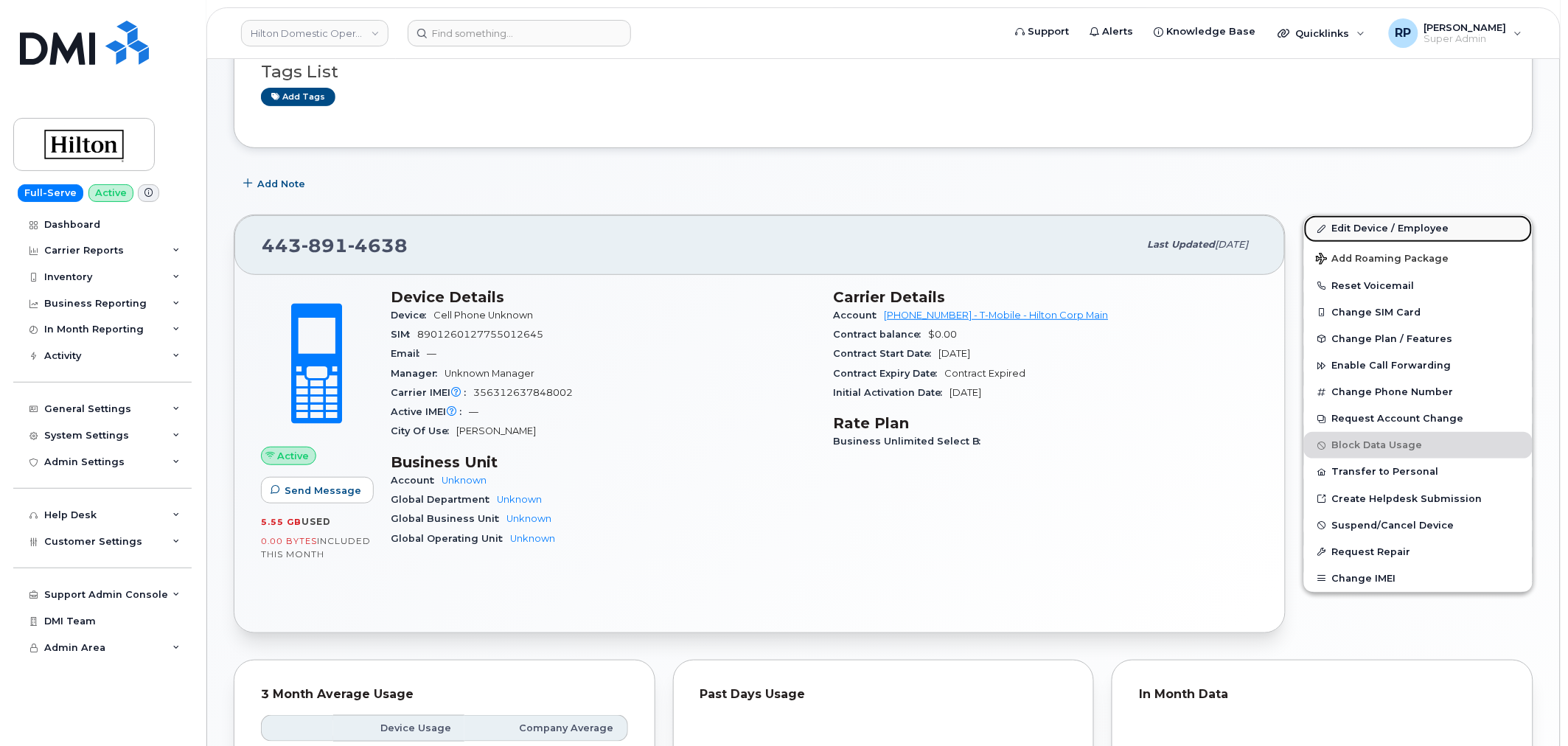
click at [1380, 229] on link "Edit Device / Employee" at bounding box center [1418, 228] width 228 height 27
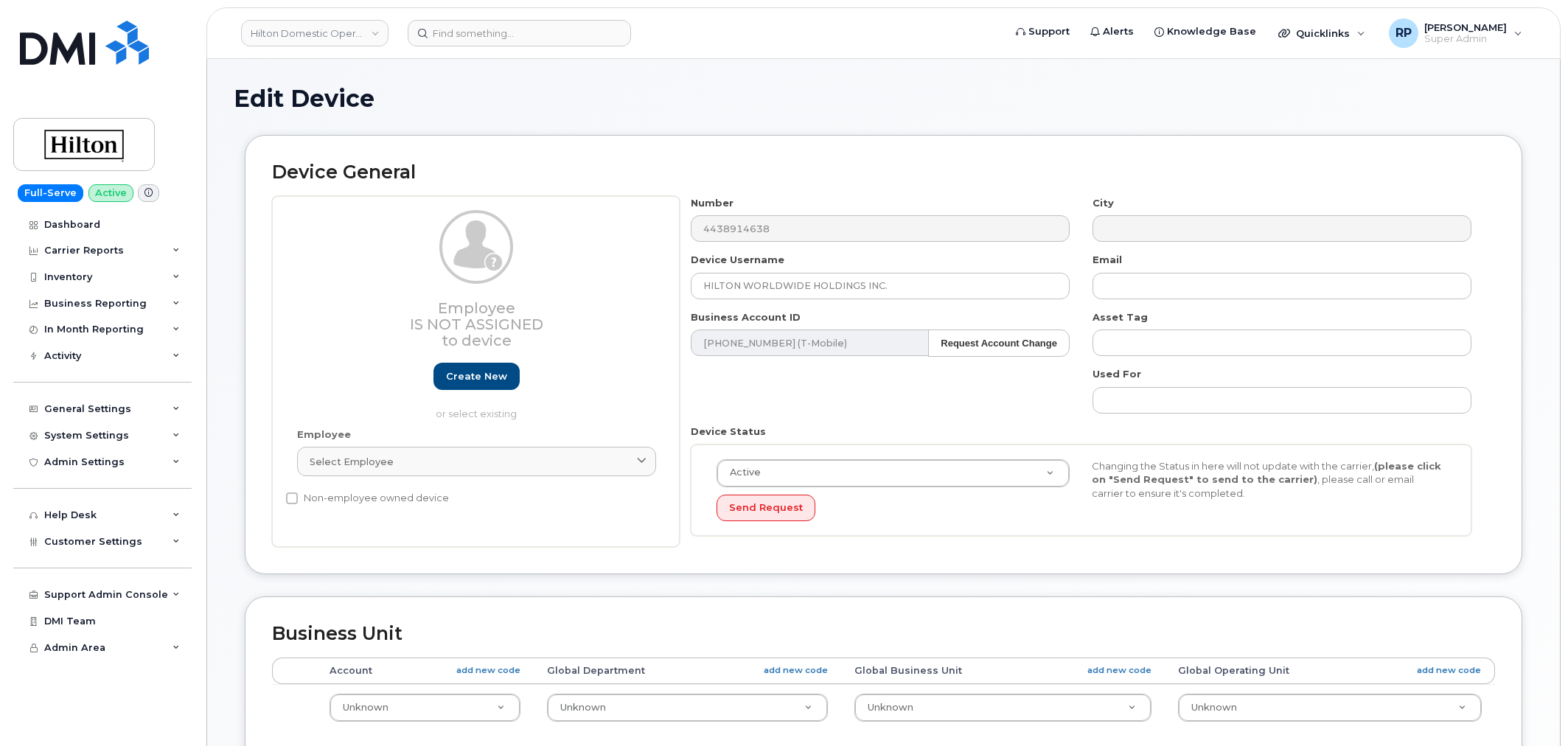
select select "34080326"
click at [362, 455] on span "Select employee" at bounding box center [352, 462] width 84 height 14
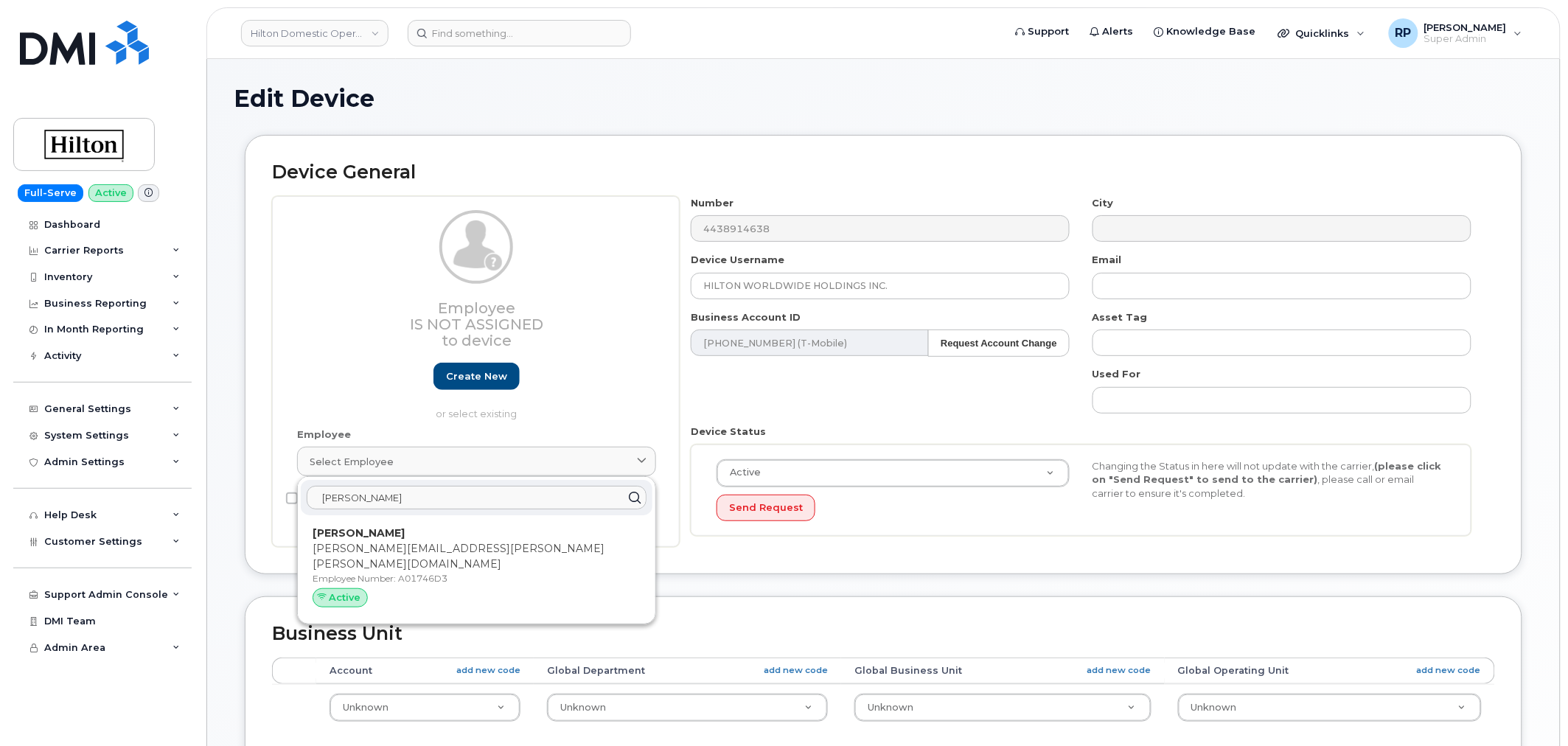
type input "hayward"
click at [361, 548] on p "Nathaniel.Hayward@Hilton.com" at bounding box center [477, 557] width 328 height 31
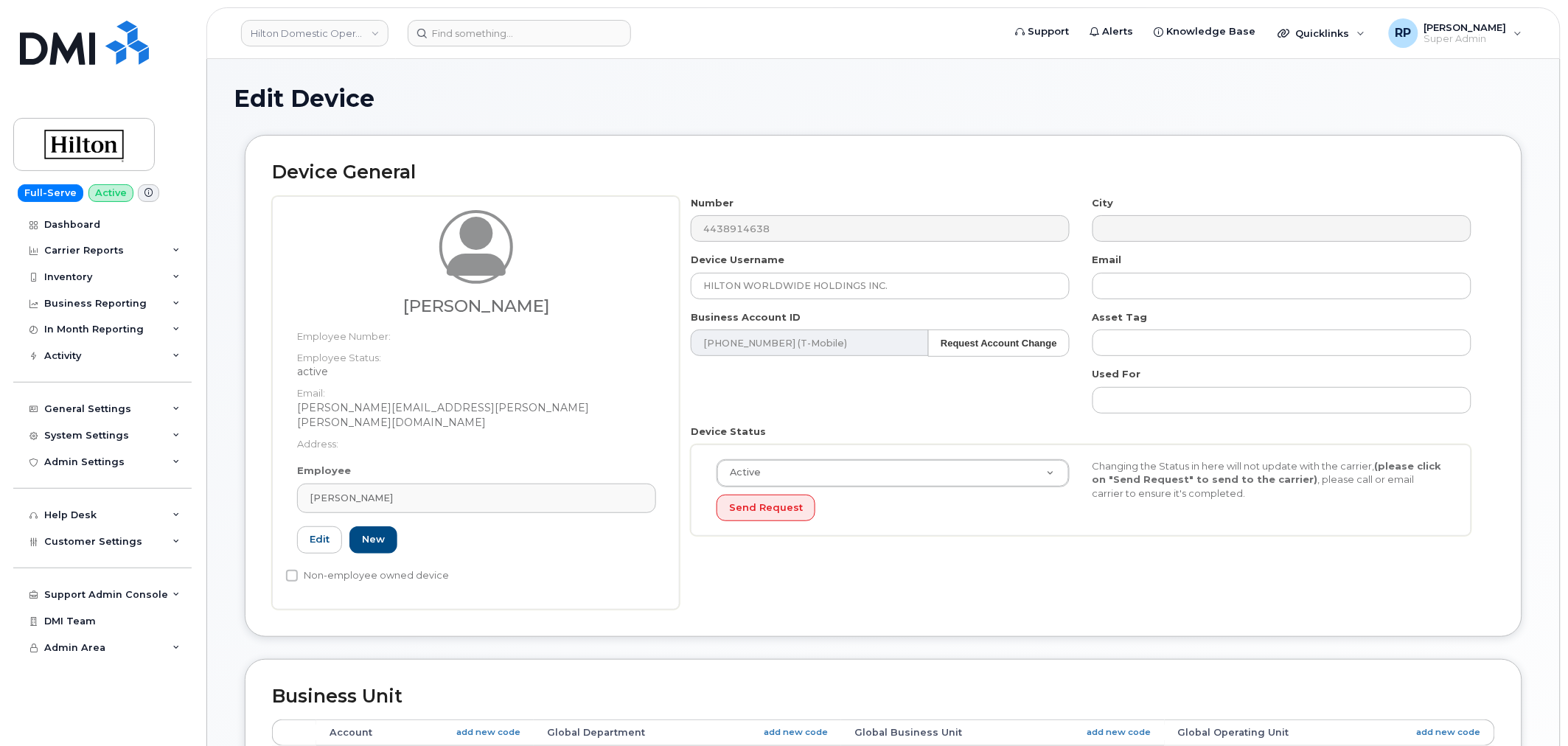
type input "A01746D3"
type input "[PERSON_NAME]"
type input "[PERSON_NAME][EMAIL_ADDRESS][PERSON_NAME][PERSON_NAME][DOMAIN_NAME]"
select select "34080331"
type input "34542459"
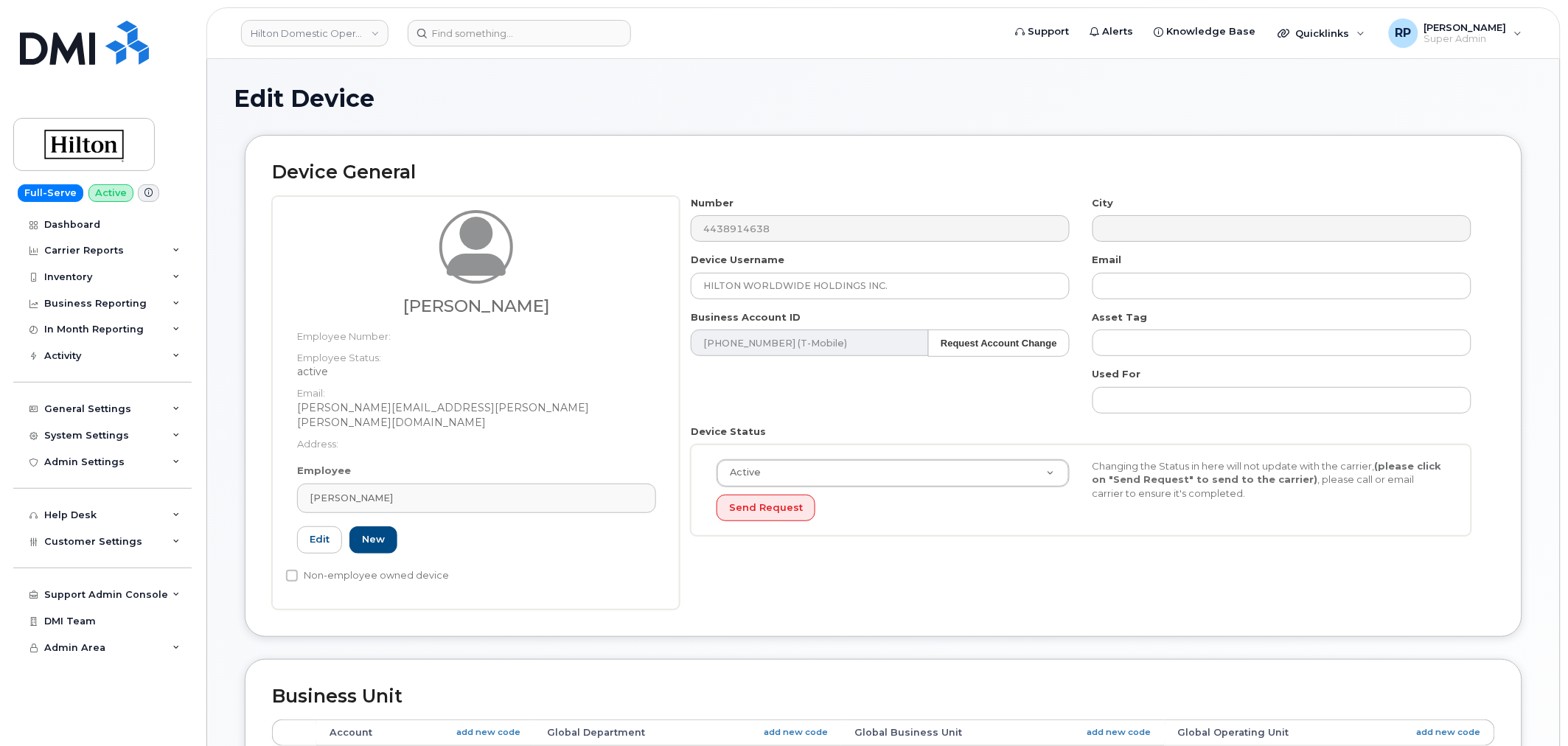
type input "34541958"
type input "34542167"
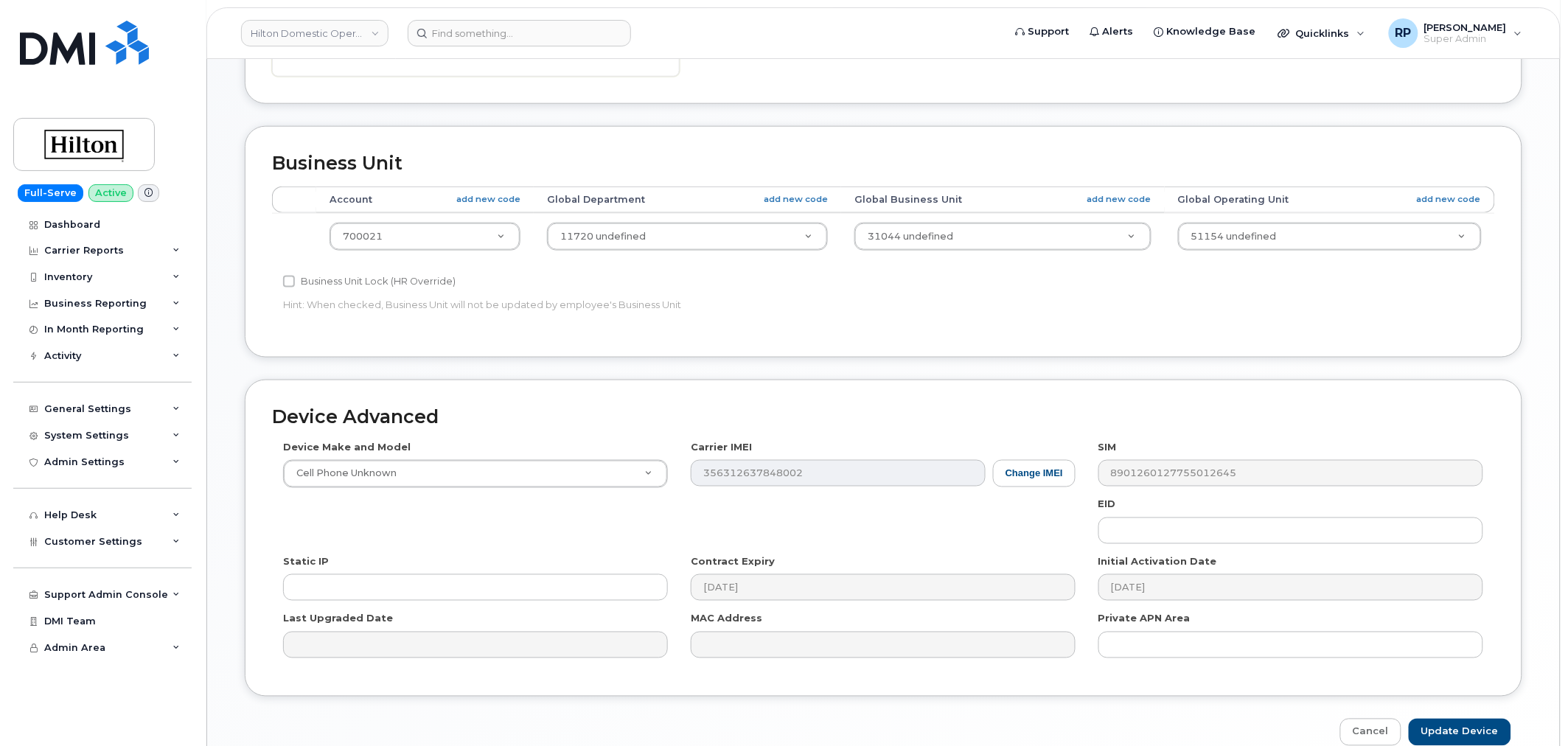
scroll to position [593, 0]
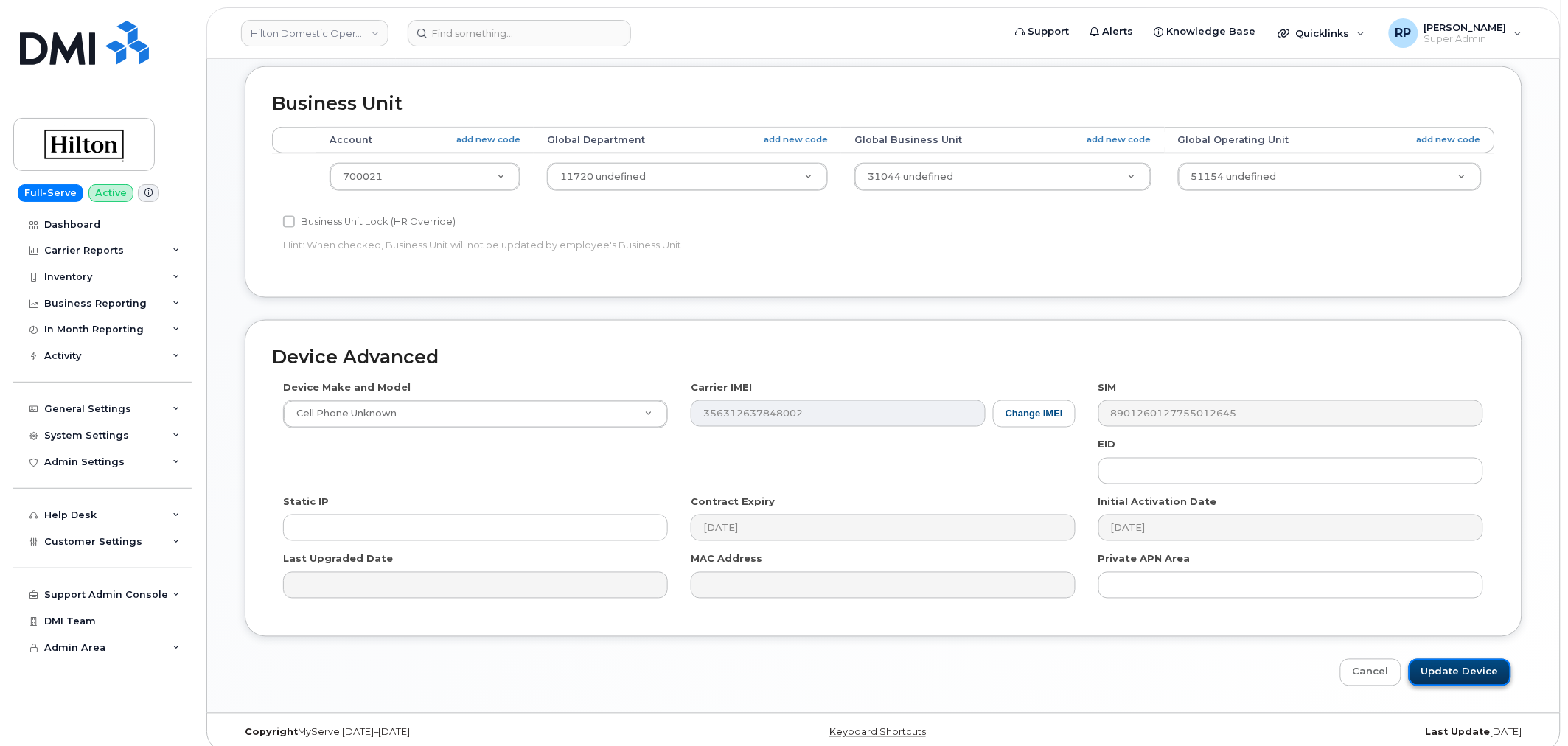
click at [1453, 659] on input "Update Device" at bounding box center [1459, 672] width 102 height 27
type input "Saving..."
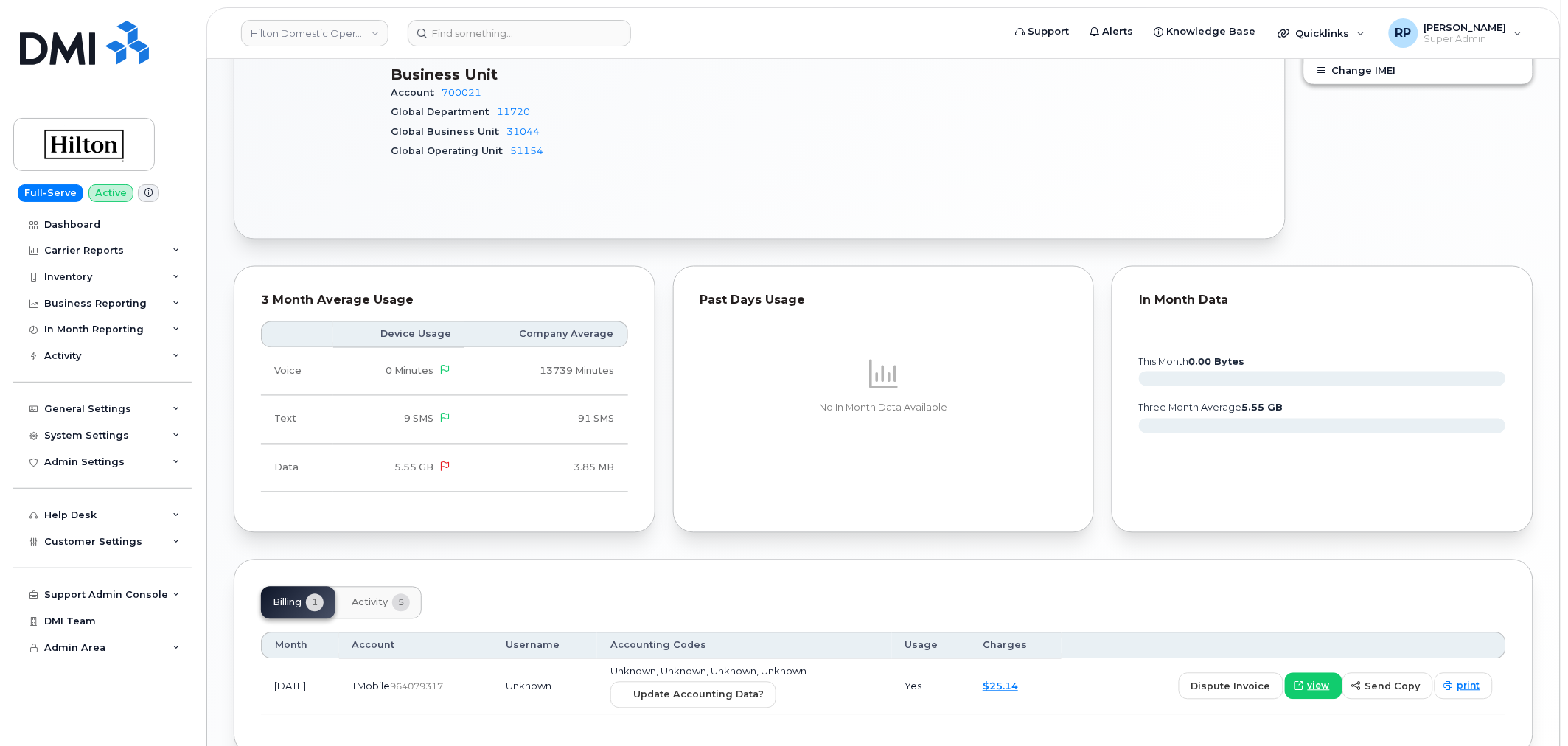
scroll to position [841, 0]
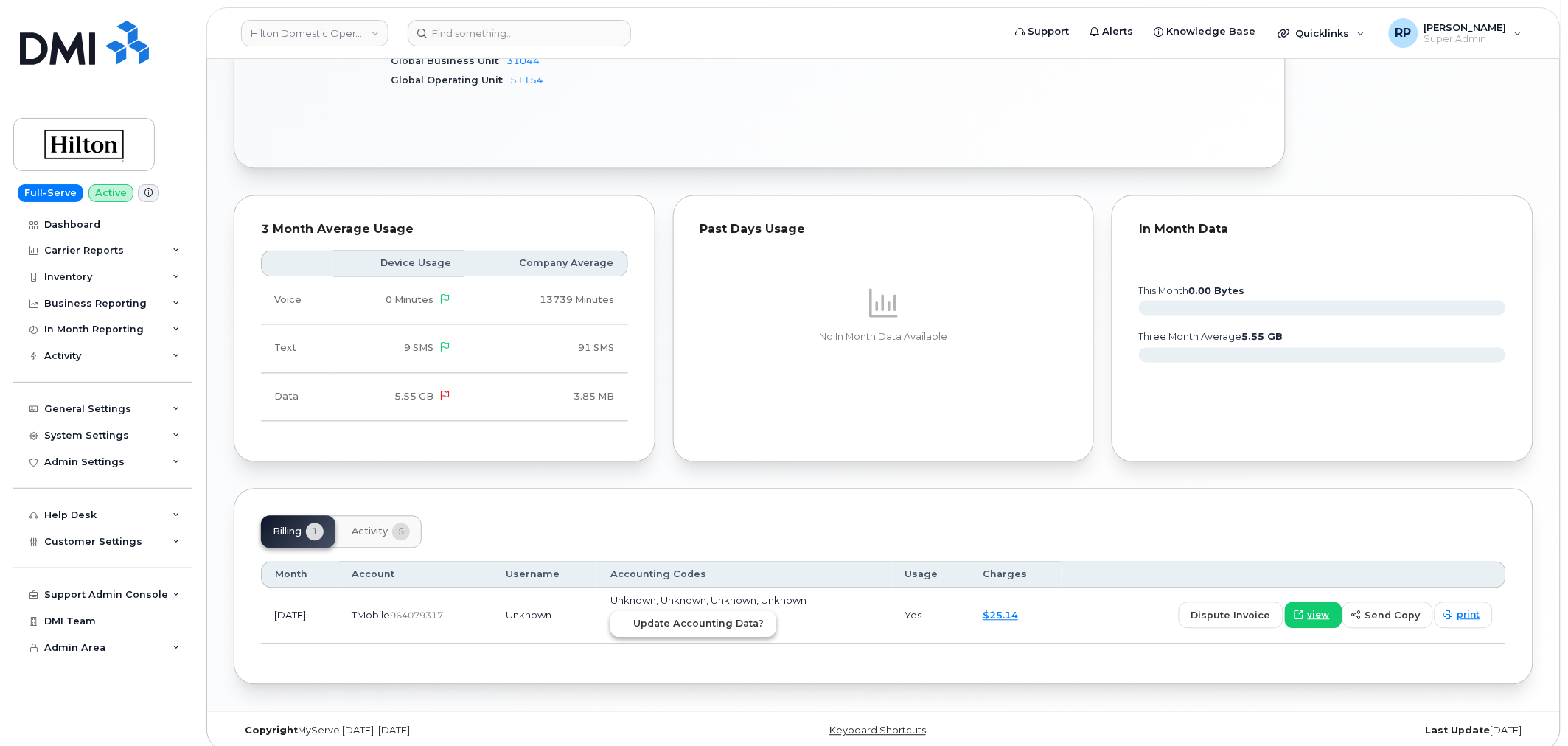
click at [697, 622] on button "Update Accounting Data?" at bounding box center [693, 625] width 166 height 27
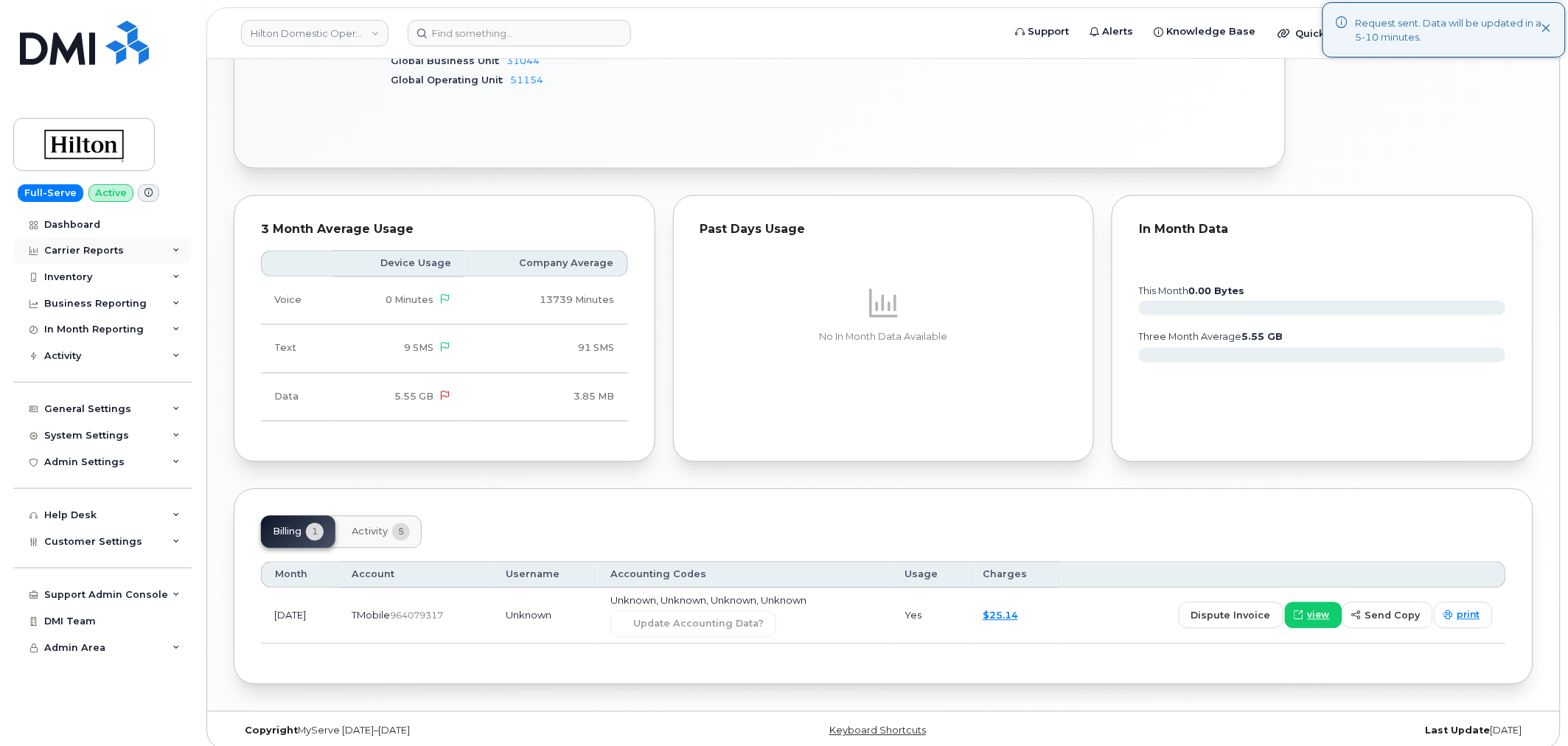
click at [115, 252] on div "Carrier Reports" at bounding box center [84, 250] width 80 height 12
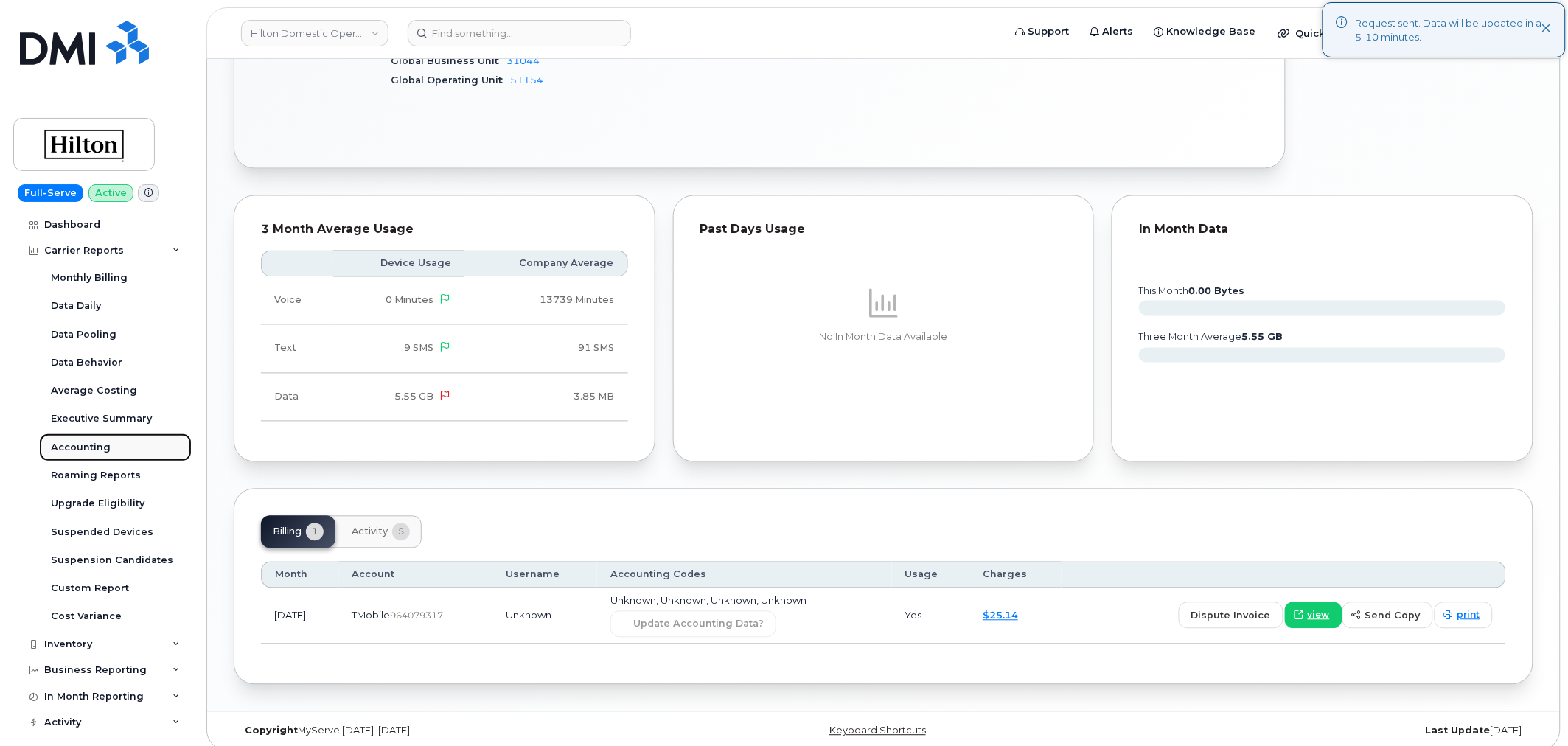
click at [97, 451] on div "Accounting" at bounding box center [81, 447] width 59 height 13
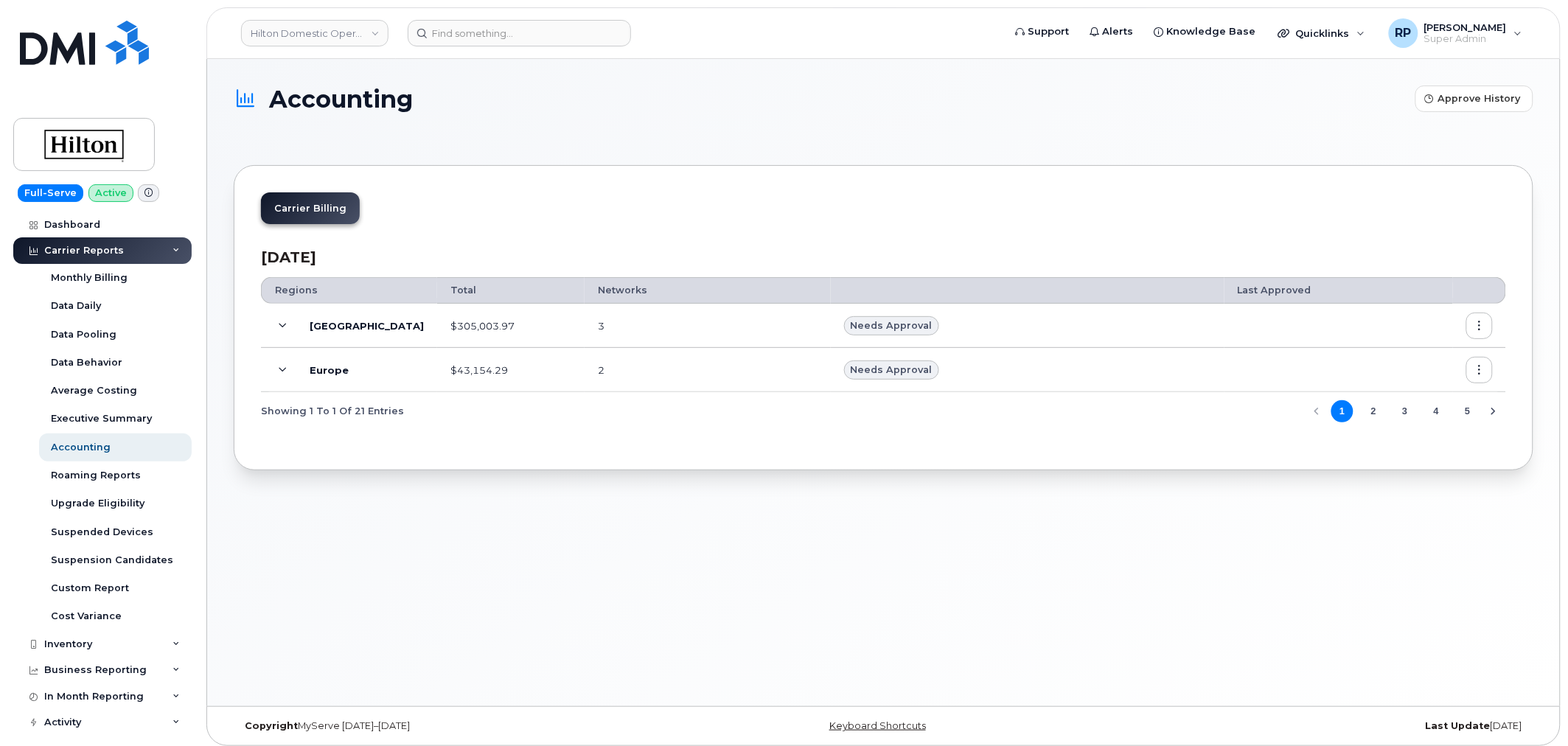
click at [283, 326] on icon at bounding box center [283, 326] width 8 height 8
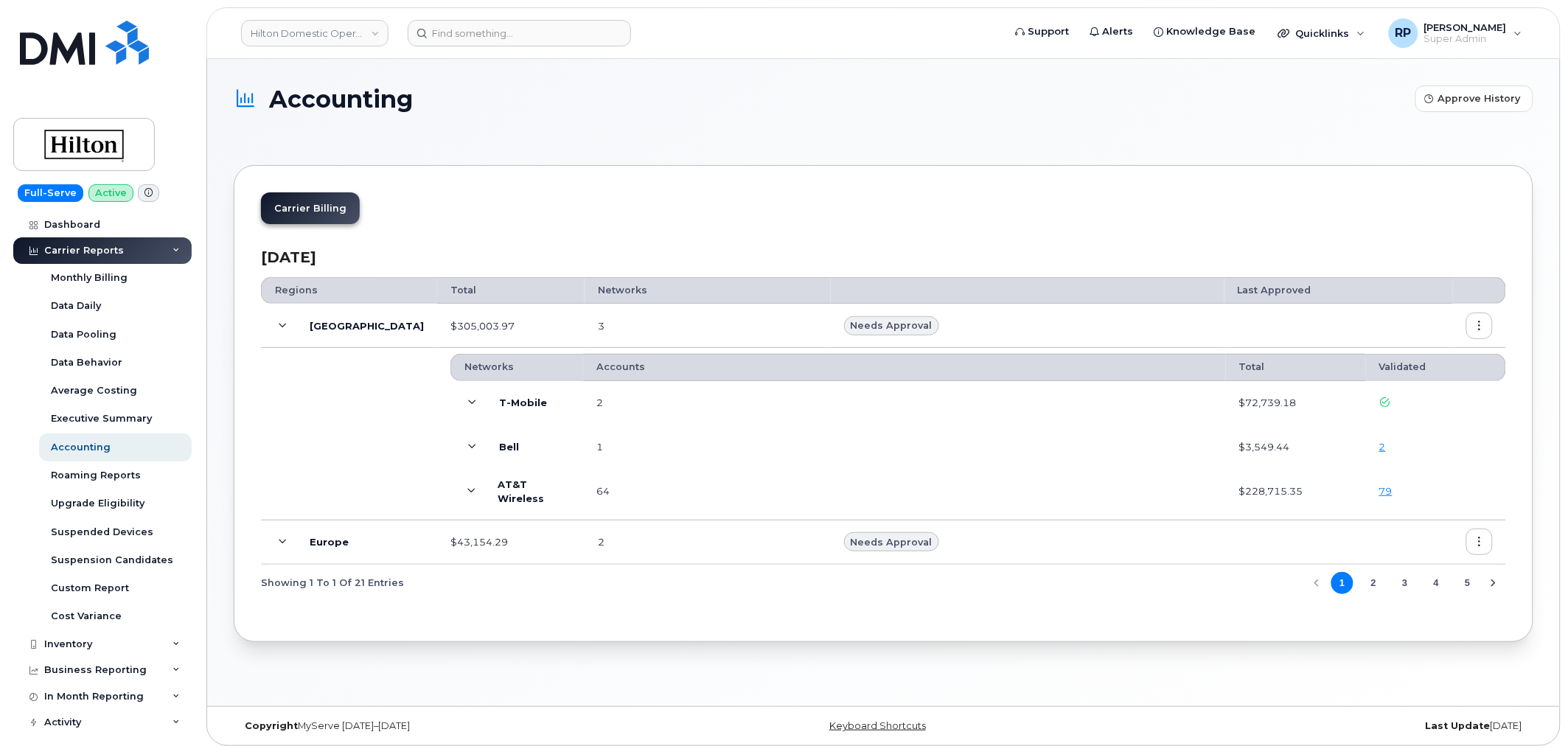
click at [597, 595] on div "Showing 1 To 1 Of 21 Entries 1 2 3 4 5" at bounding box center [883, 583] width 1245 height 38
click at [85, 219] on div "Dashboard" at bounding box center [73, 224] width 56 height 12
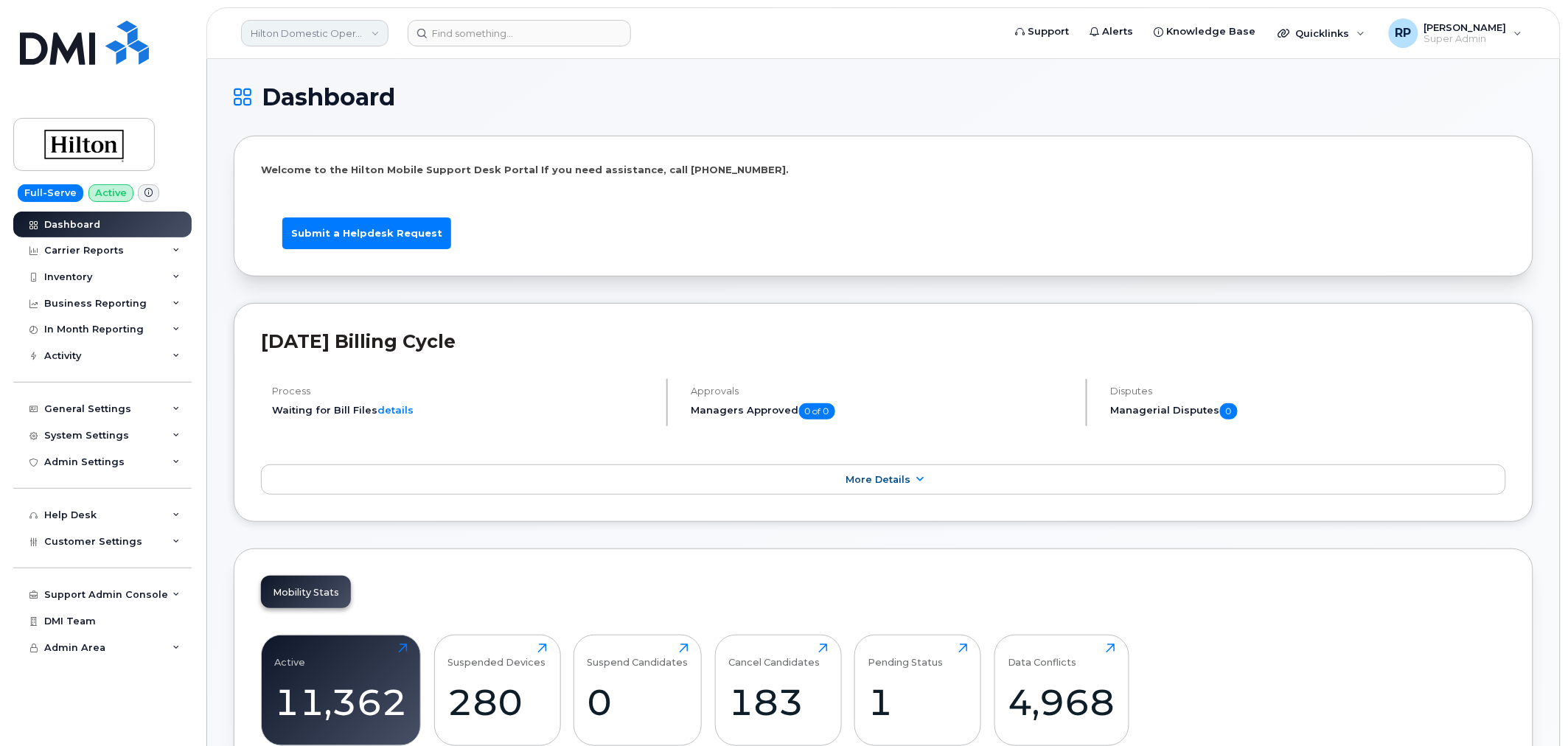
click at [300, 38] on link "Hilton Domestic Operating Company Inc" at bounding box center [314, 33] width 148 height 27
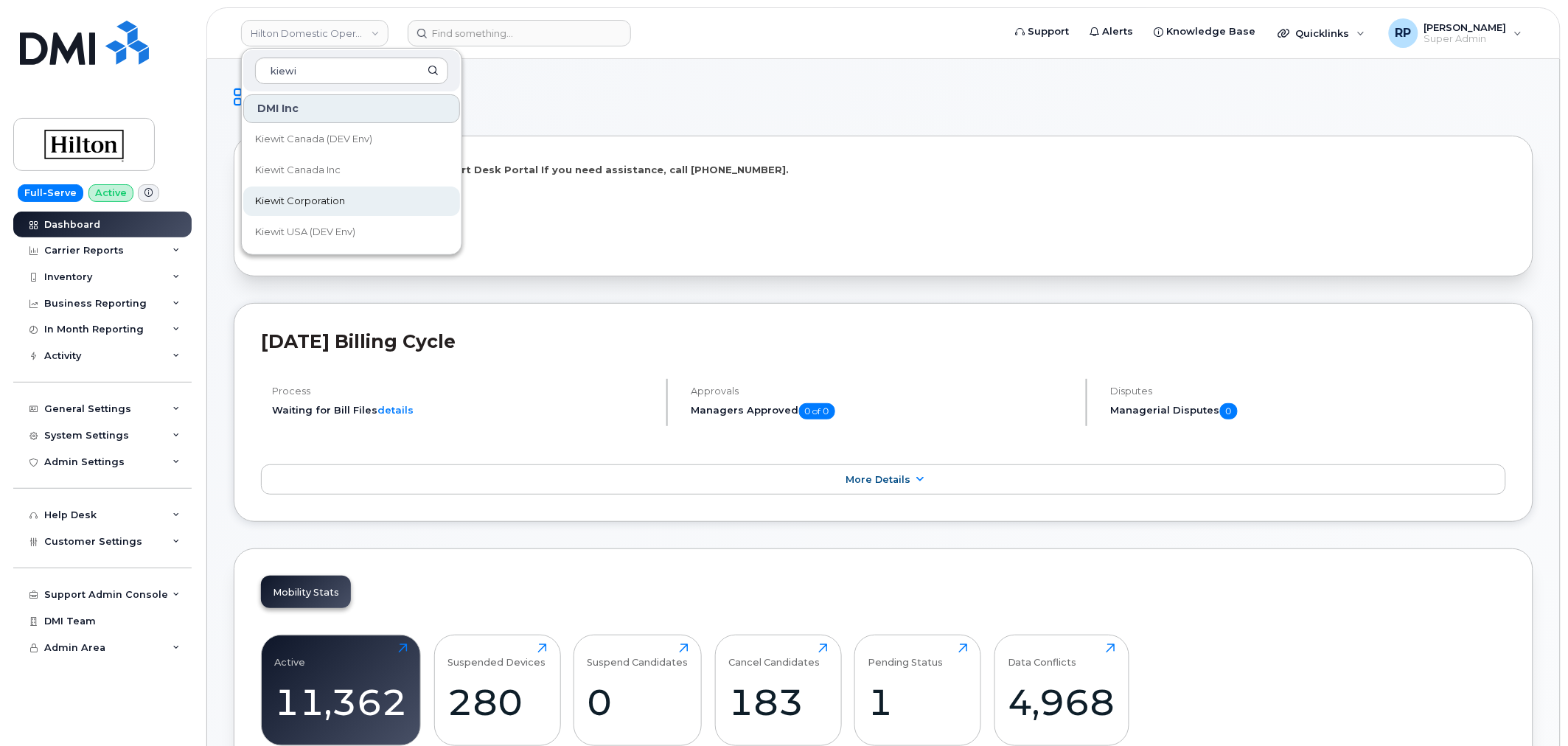
type input "kiewi"
click at [322, 197] on span "Kiewit Corporation" at bounding box center [299, 201] width 90 height 15
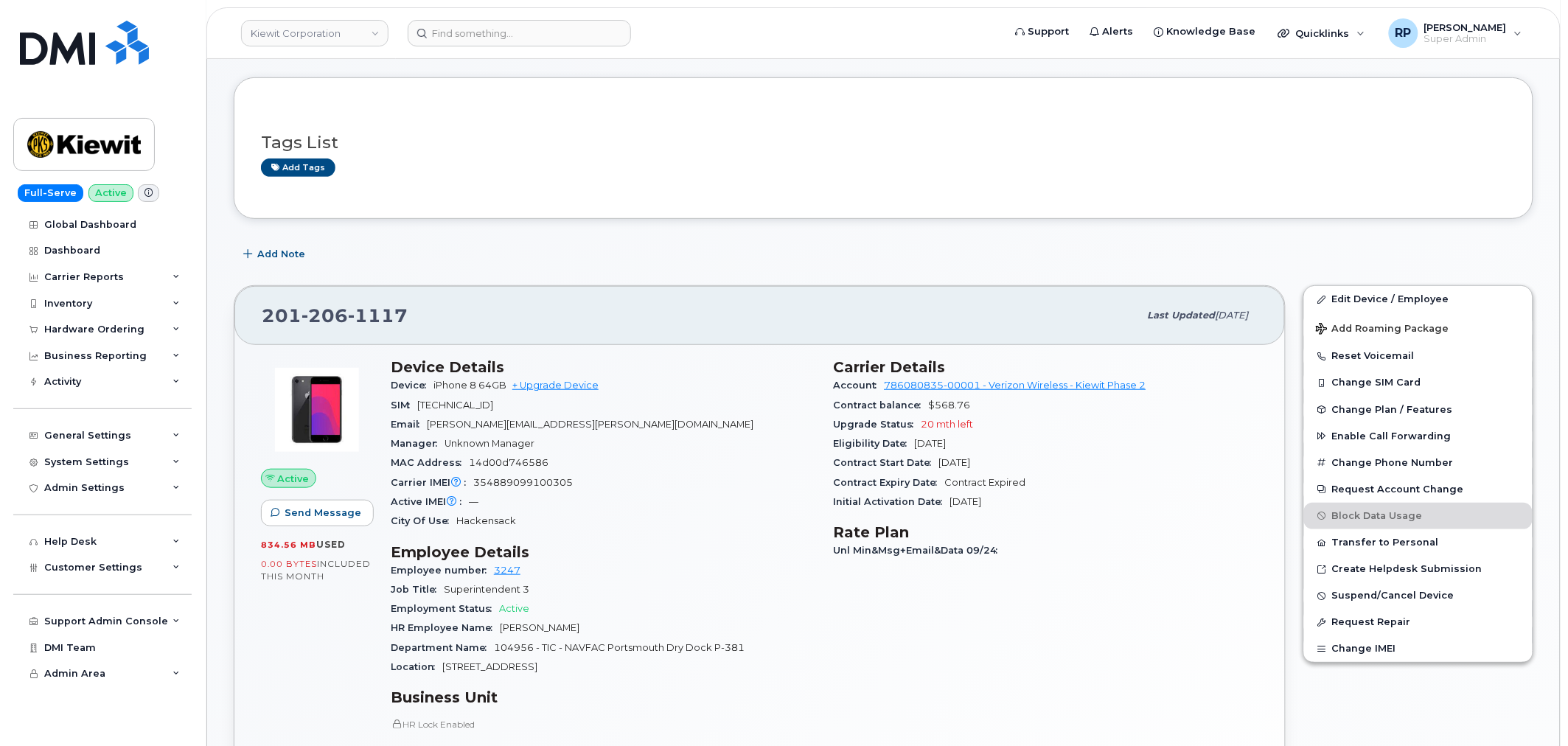
scroll to position [273, 0]
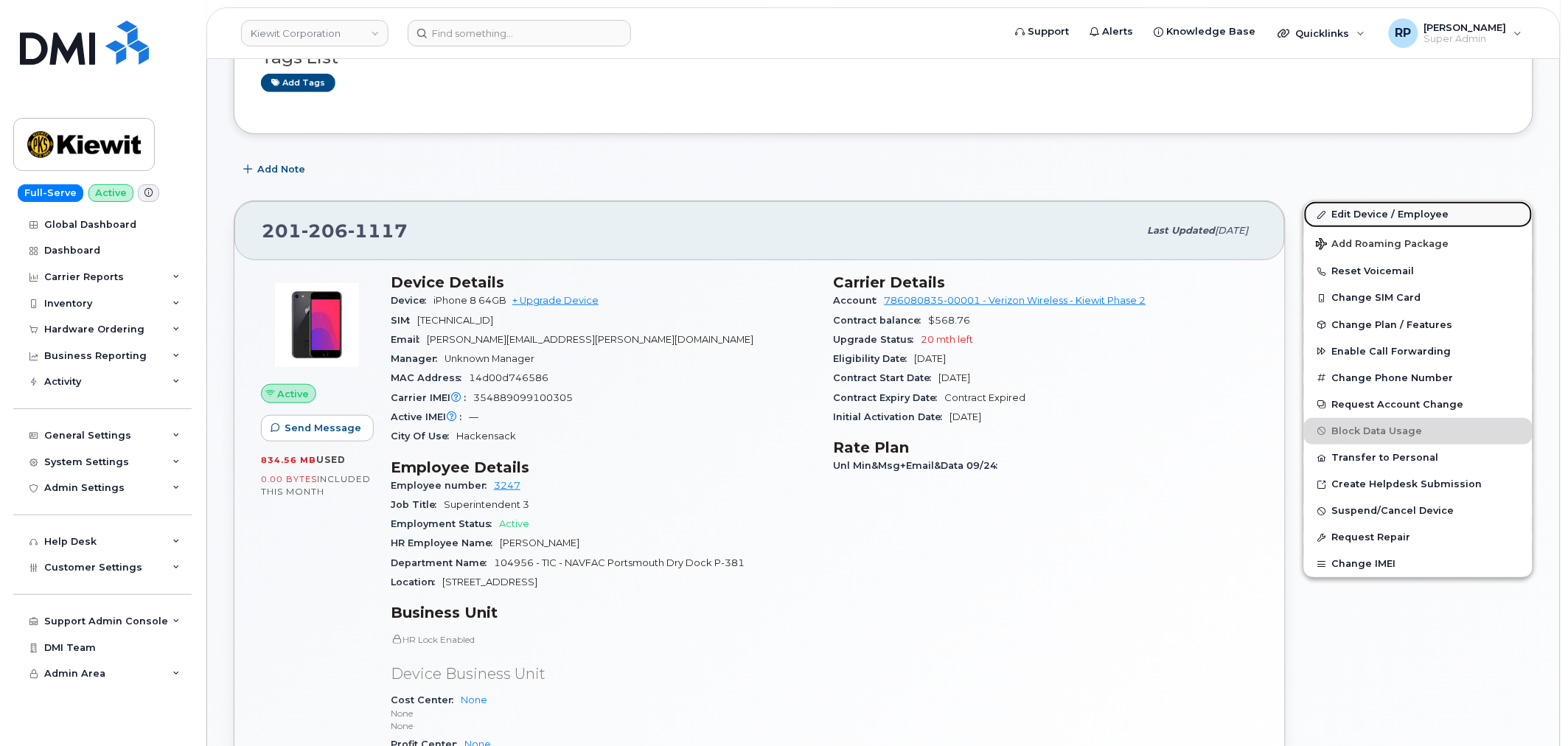
click at [1368, 210] on link "Edit Device / Employee" at bounding box center [1418, 214] width 228 height 27
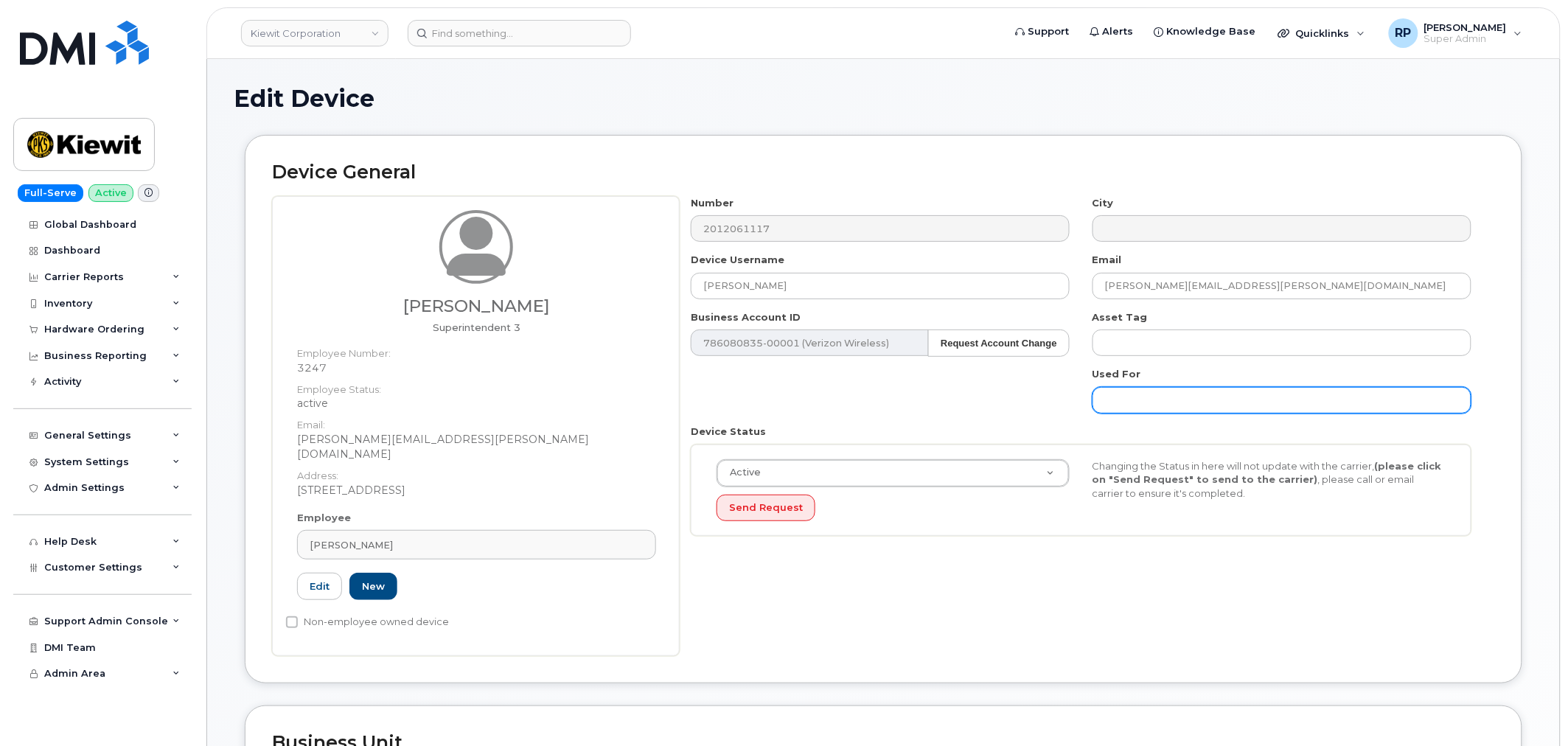
drag, startPoint x: 1373, startPoint y: 400, endPoint x: 1123, endPoint y: 389, distance: 250.2
click at [1133, 399] on input "text" at bounding box center [1282, 400] width 379 height 27
drag, startPoint x: 1138, startPoint y: 378, endPoint x: 1196, endPoint y: 376, distance: 58.0
click at [1196, 376] on div "Used For" at bounding box center [1282, 390] width 402 height 46
drag, startPoint x: 303, startPoint y: 504, endPoint x: 448, endPoint y: 497, distance: 145.2
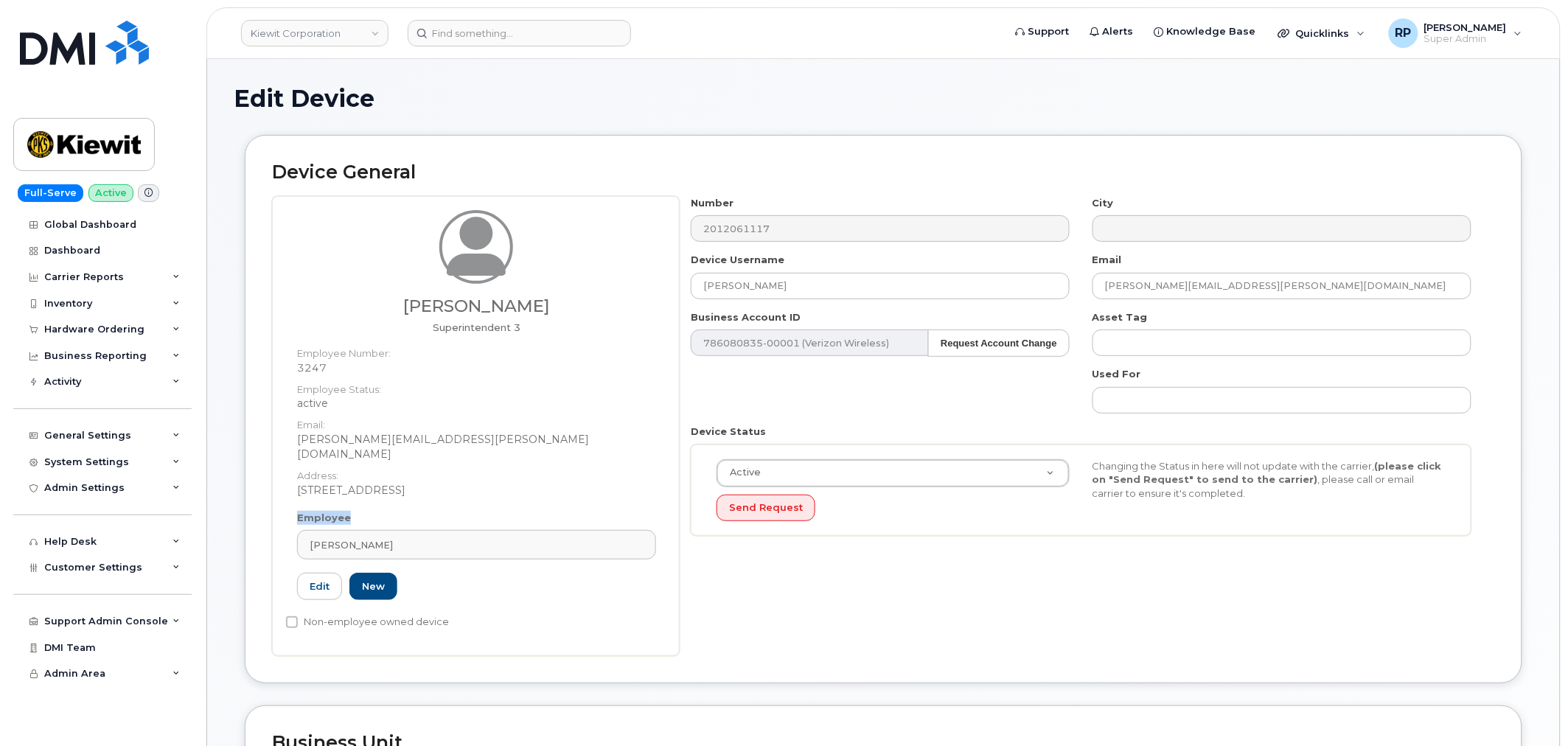
click at [377, 511] on div "Employee Darrell Schneider Type first three symbols or more 3247 Edit New" at bounding box center [477, 561] width 381 height 102
drag, startPoint x: 1112, startPoint y: 372, endPoint x: 1163, endPoint y: 374, distance: 51.0
click at [1161, 374] on div "Used For" at bounding box center [1282, 390] width 402 height 46
drag, startPoint x: 1141, startPoint y: 370, endPoint x: 1101, endPoint y: 370, distance: 40.0
click at [1104, 370] on div "Used For" at bounding box center [1282, 390] width 402 height 46
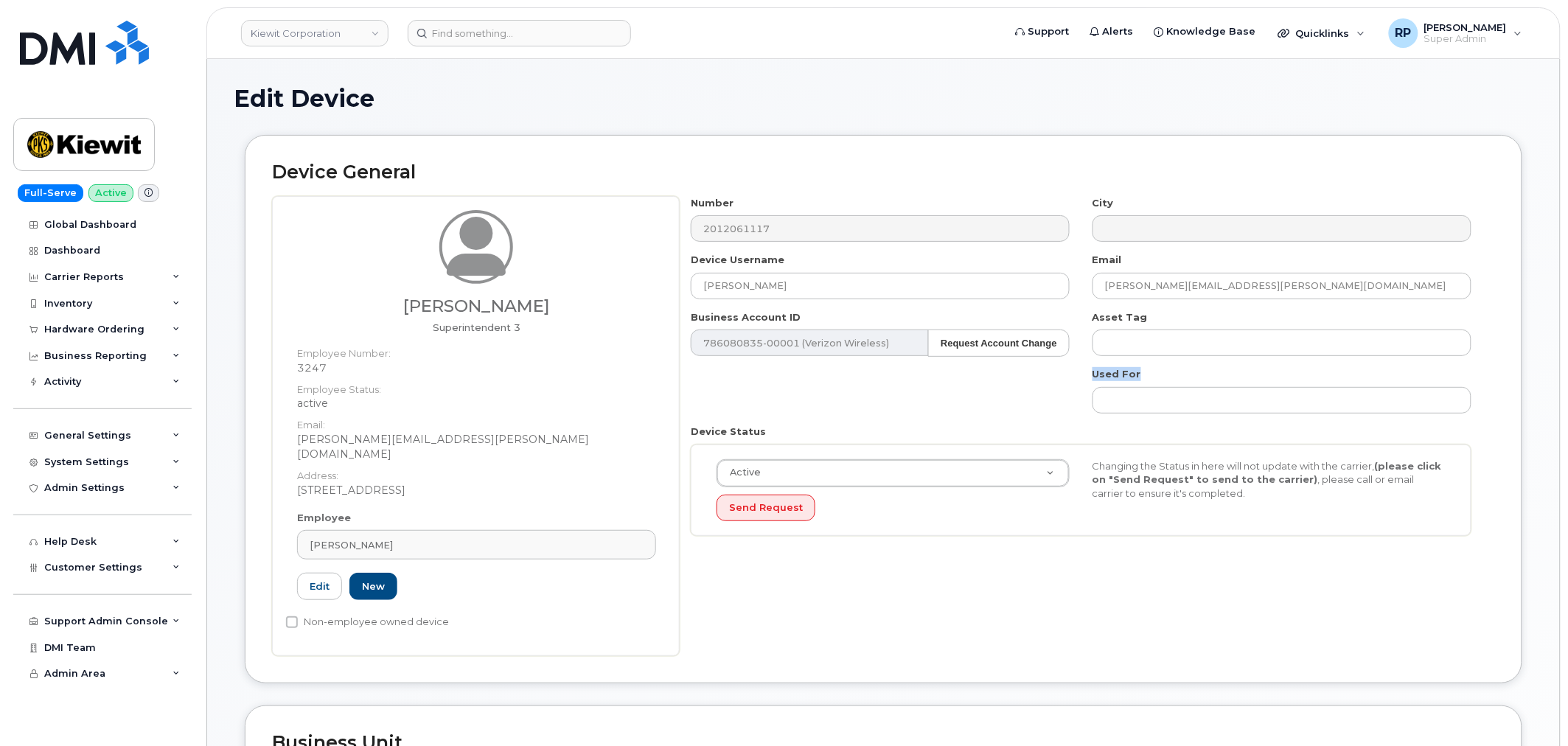
drag, startPoint x: 1093, startPoint y: 376, endPoint x: 1168, endPoint y: 374, distance: 75.0
click at [1168, 374] on div "Used For" at bounding box center [1282, 390] width 402 height 46
drag, startPoint x: 1093, startPoint y: 377, endPoint x: 1144, endPoint y: 376, distance: 51.0
click at [1144, 376] on div "Used For" at bounding box center [1282, 390] width 402 height 46
drag, startPoint x: 1089, startPoint y: 374, endPoint x: 1147, endPoint y: 378, distance: 58.1
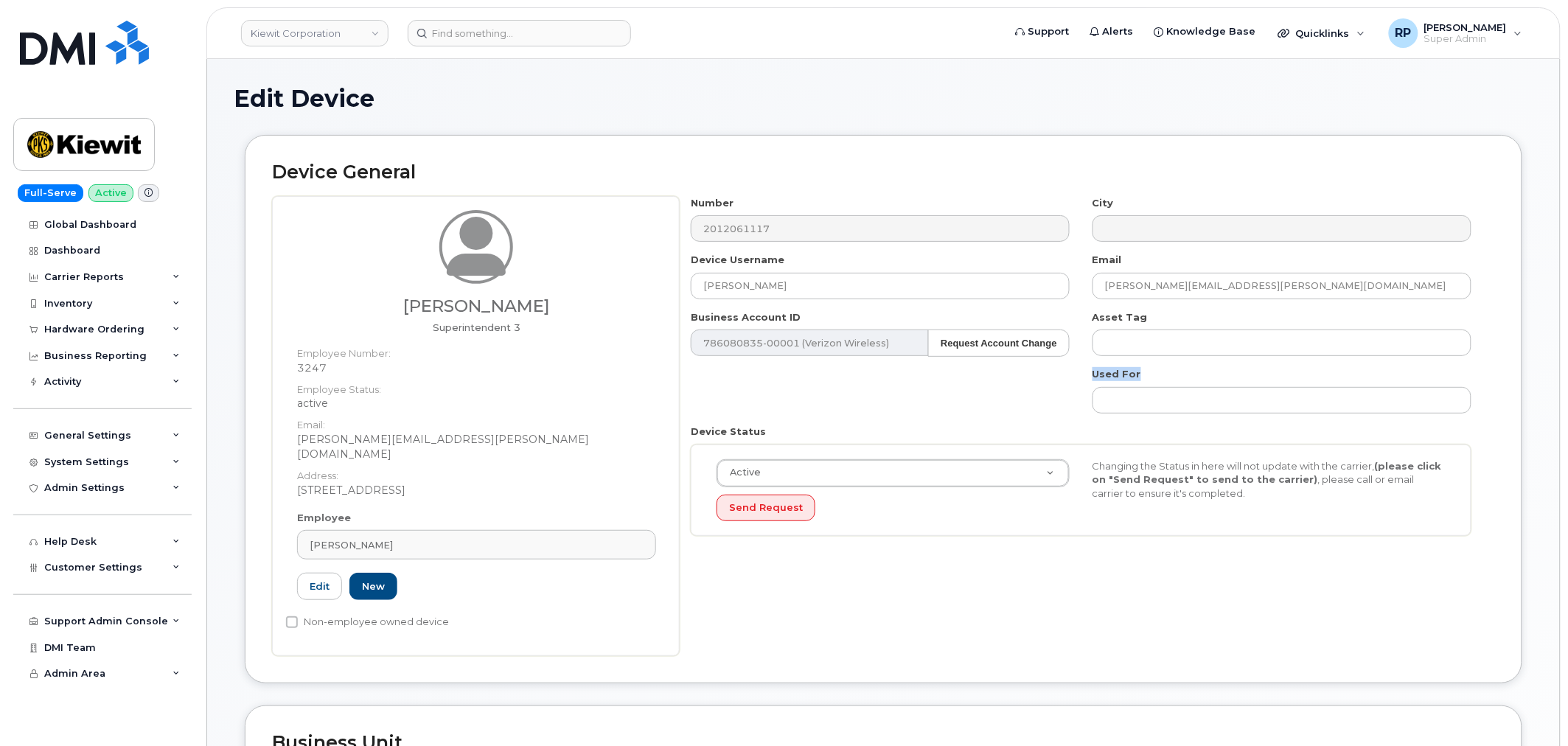
click at [1177, 374] on div "Used For" at bounding box center [1282, 390] width 402 height 46
drag, startPoint x: 1092, startPoint y: 377, endPoint x: 1169, endPoint y: 377, distance: 77.0
click at [1169, 377] on div "Used For" at bounding box center [1282, 390] width 402 height 46
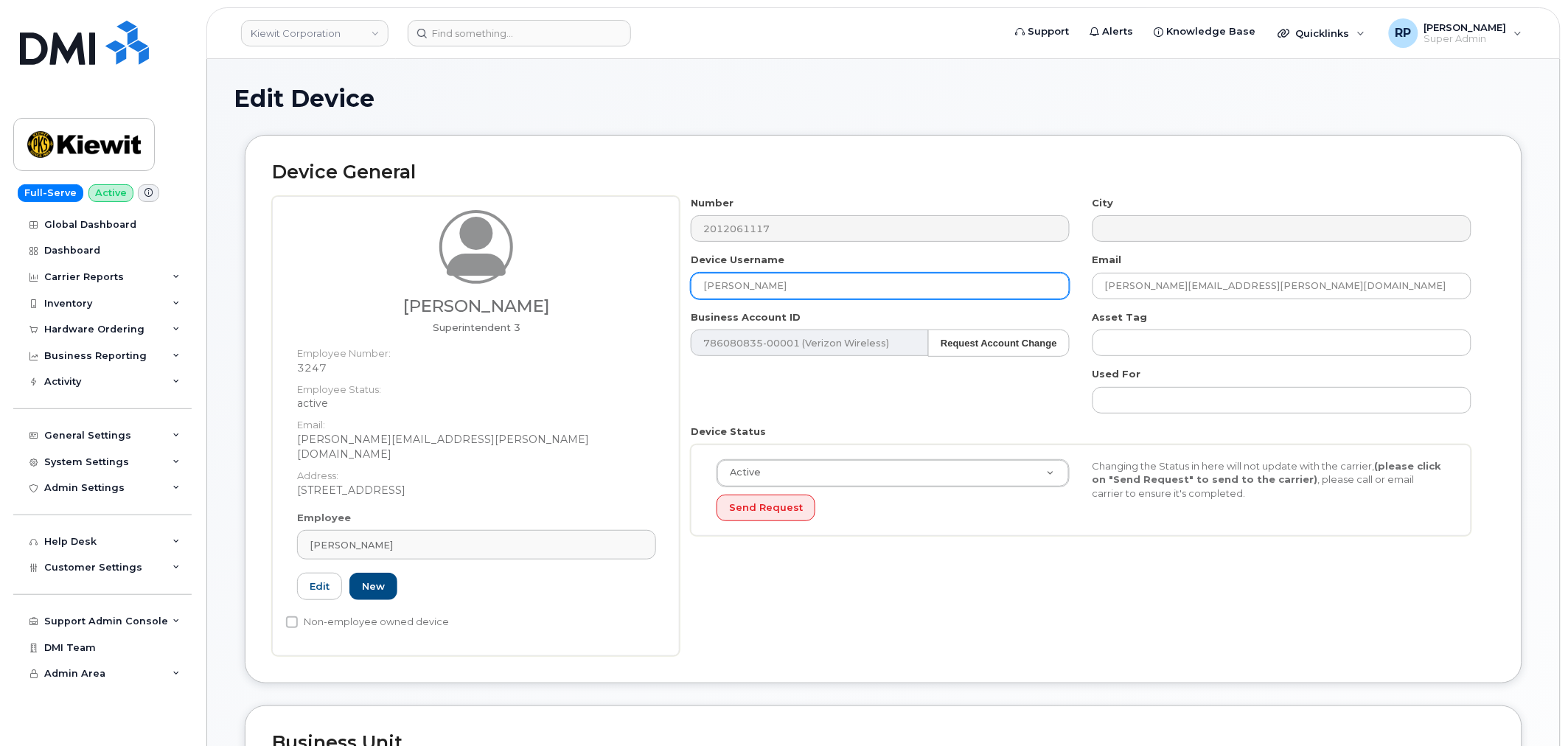
drag, startPoint x: 797, startPoint y: 285, endPoint x: 683, endPoint y: 284, distance: 114.0
click at [683, 284] on div "Device Username Darrell Schneider" at bounding box center [880, 275] width 402 height 46
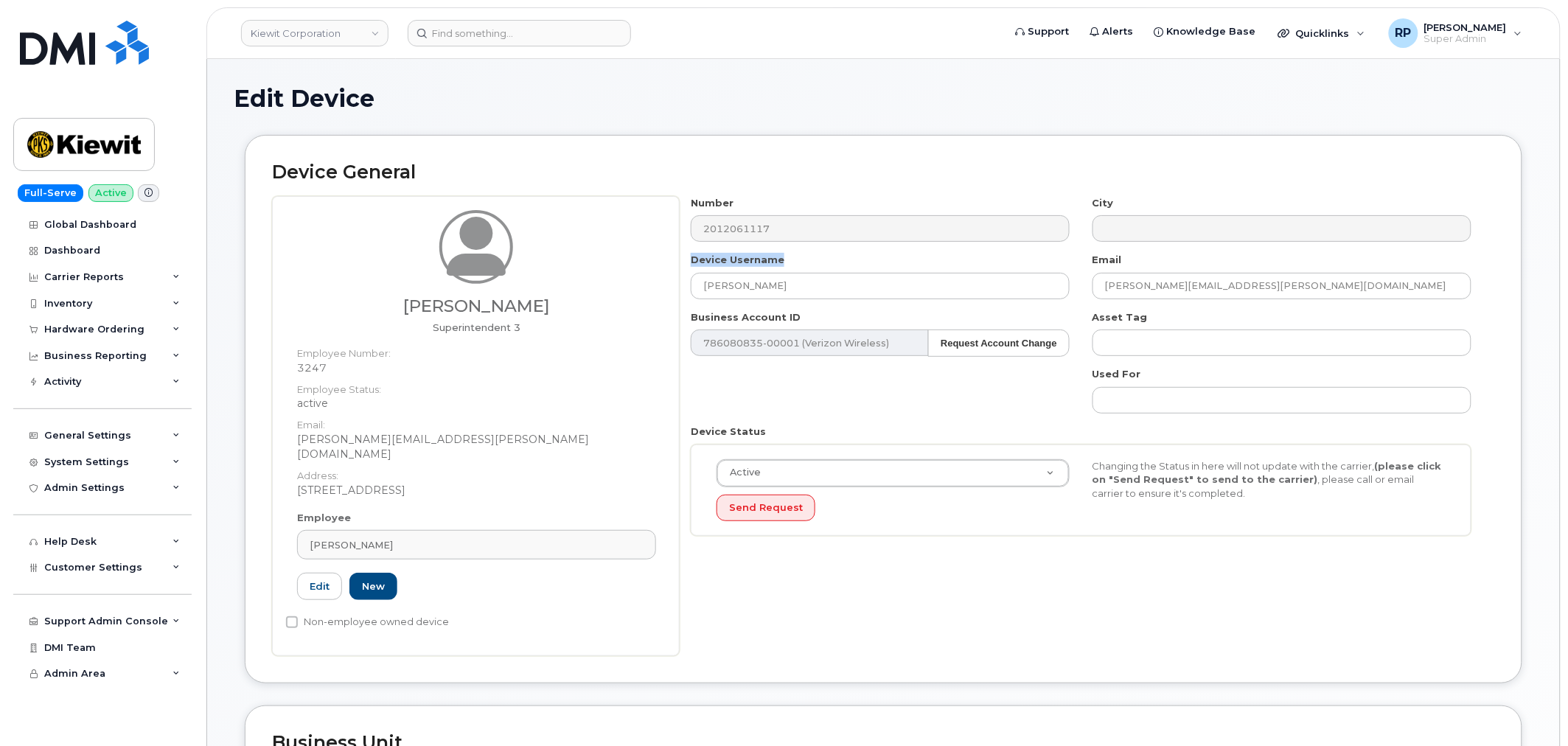
drag, startPoint x: 703, startPoint y: 260, endPoint x: 807, endPoint y: 260, distance: 104.0
click at [807, 260] on div "Device Username Darrell Schneider" at bounding box center [880, 275] width 402 height 46
drag, startPoint x: 1095, startPoint y: 366, endPoint x: 1172, endPoint y: 376, distance: 77.6
click at [1172, 376] on div "Number 2012061117 City Device Username Darrell Schneider Email DARRELL.SCHNEIDE…" at bounding box center [1081, 372] width 804 height 352
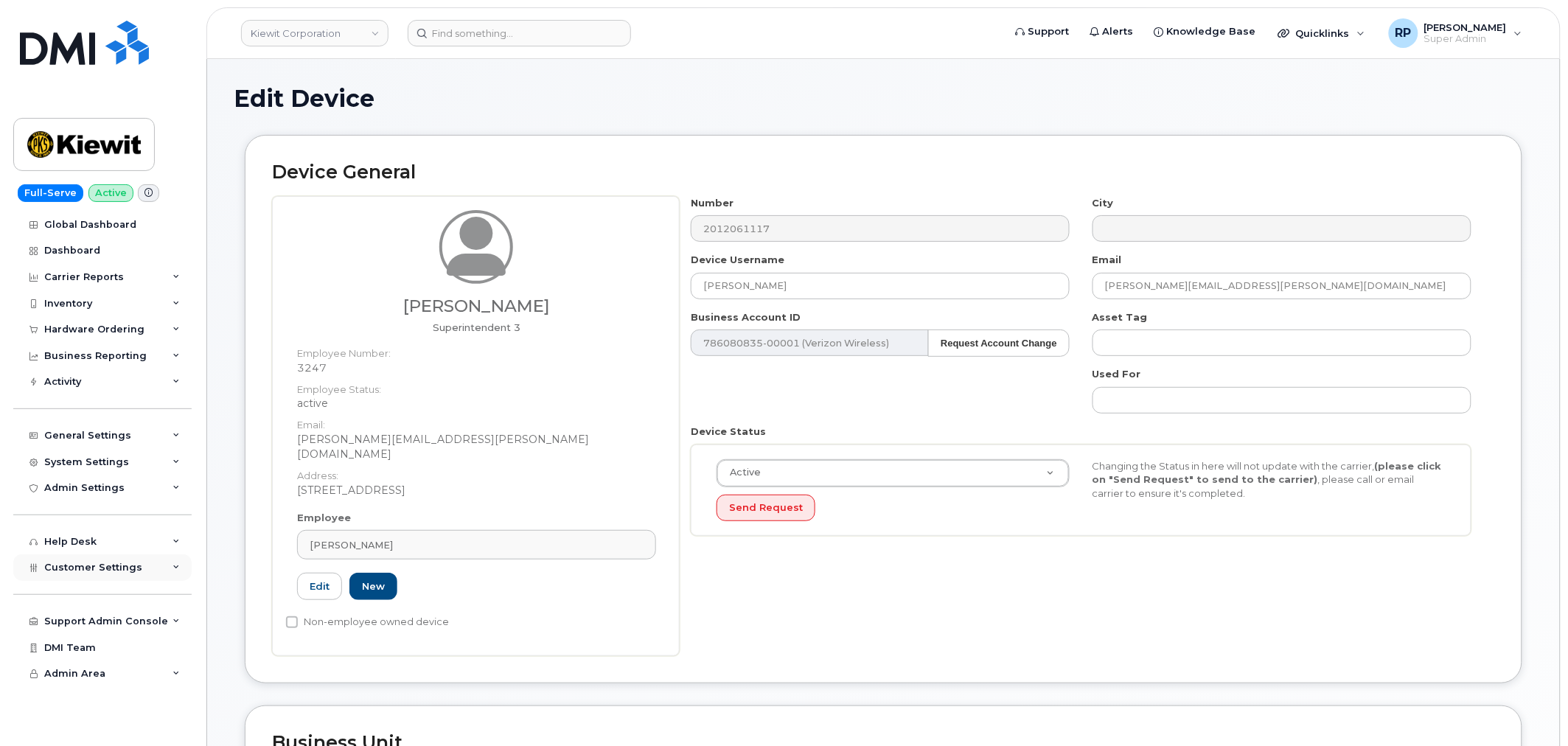
click at [177, 570] on icon at bounding box center [176, 567] width 7 height 7
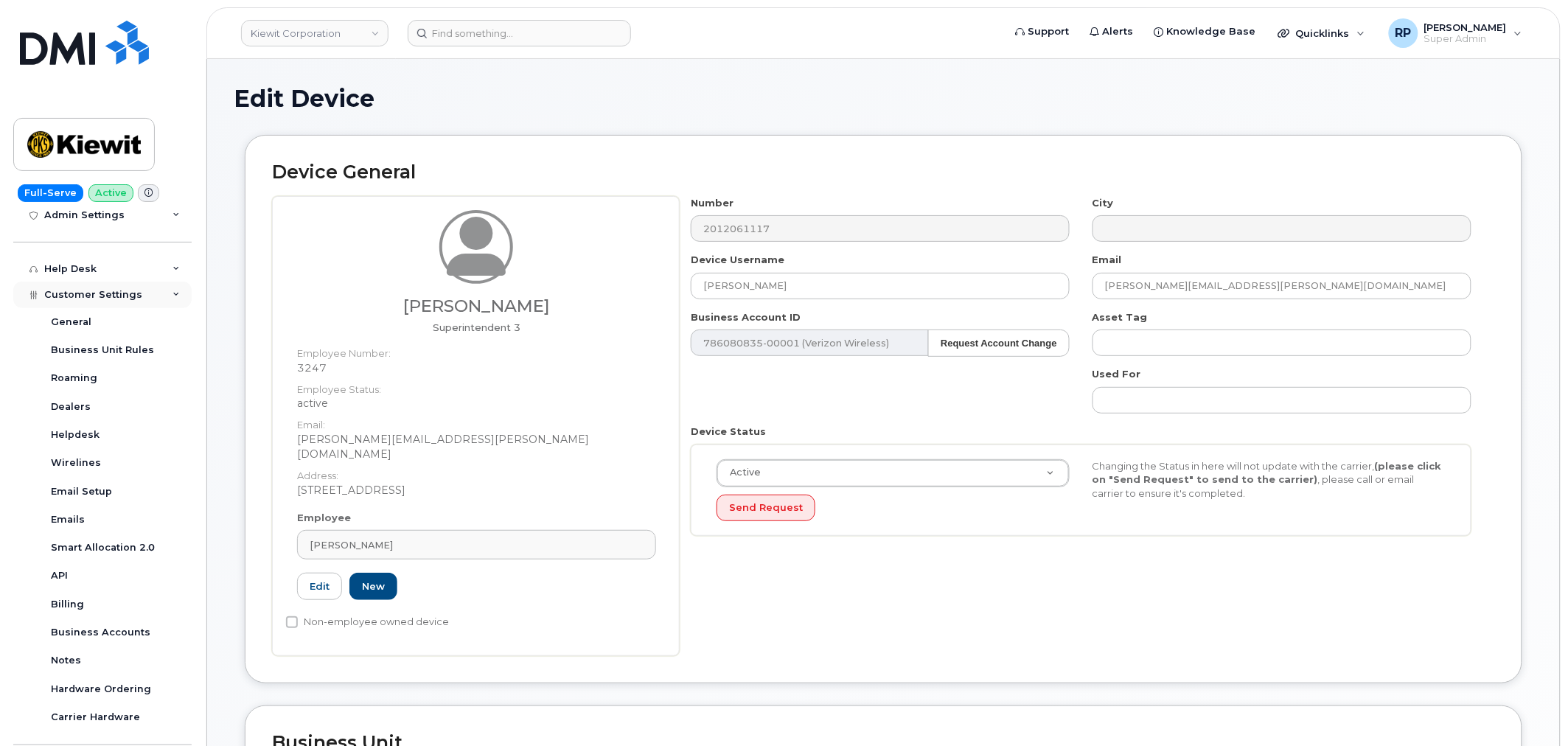
scroll to position [364, 0]
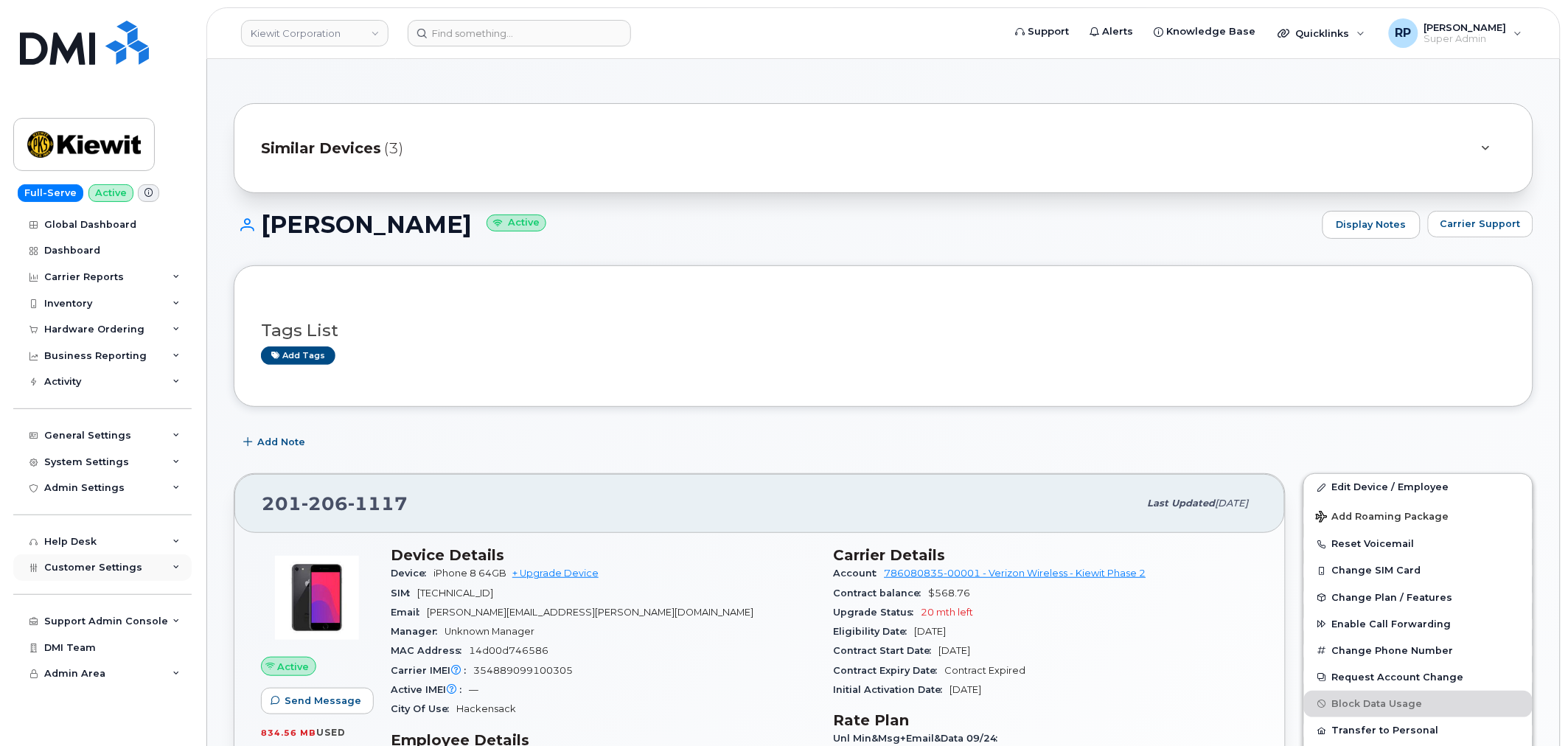
click at [160, 568] on div "Customer Settings" at bounding box center [102, 568] width 178 height 27
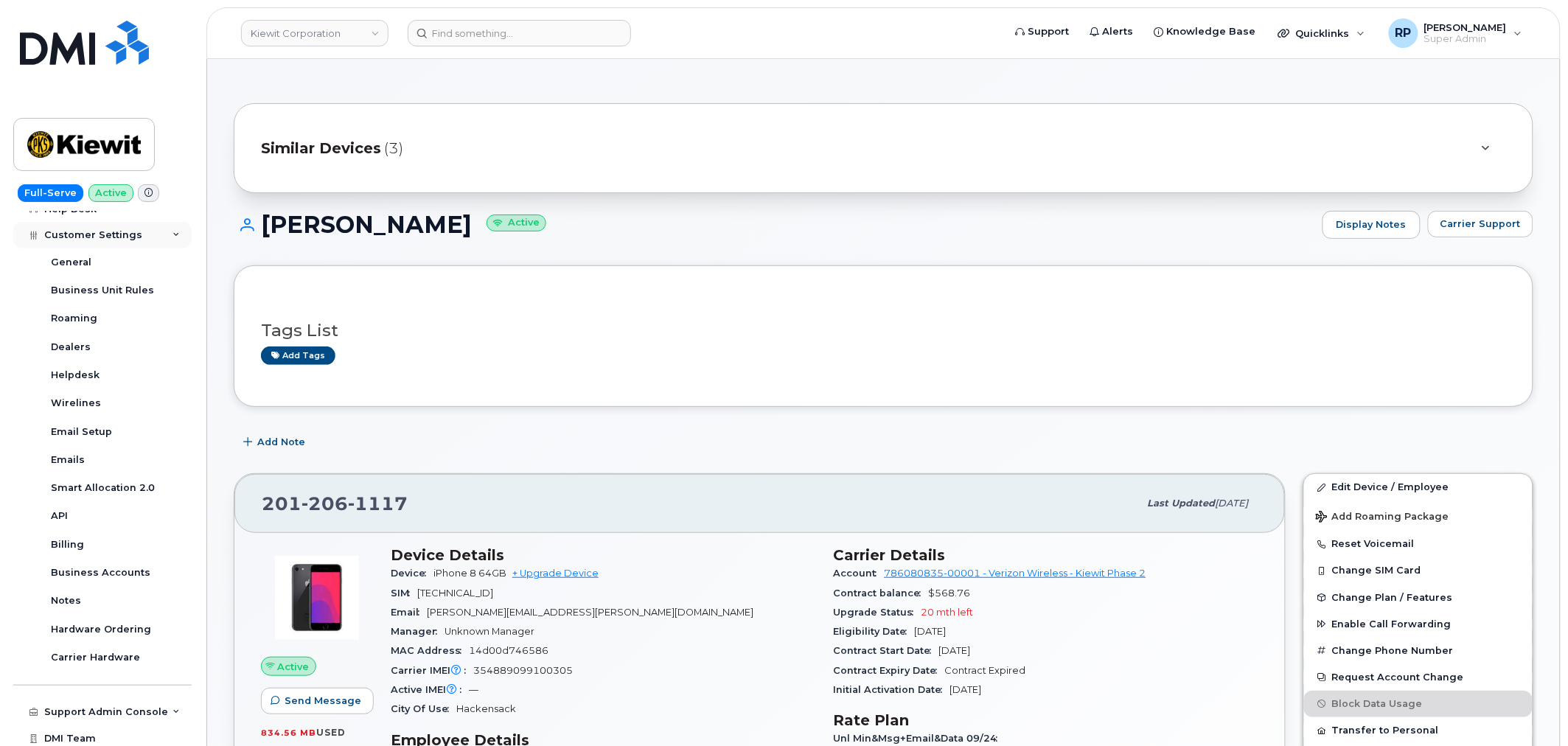
scroll to position [364, 0]
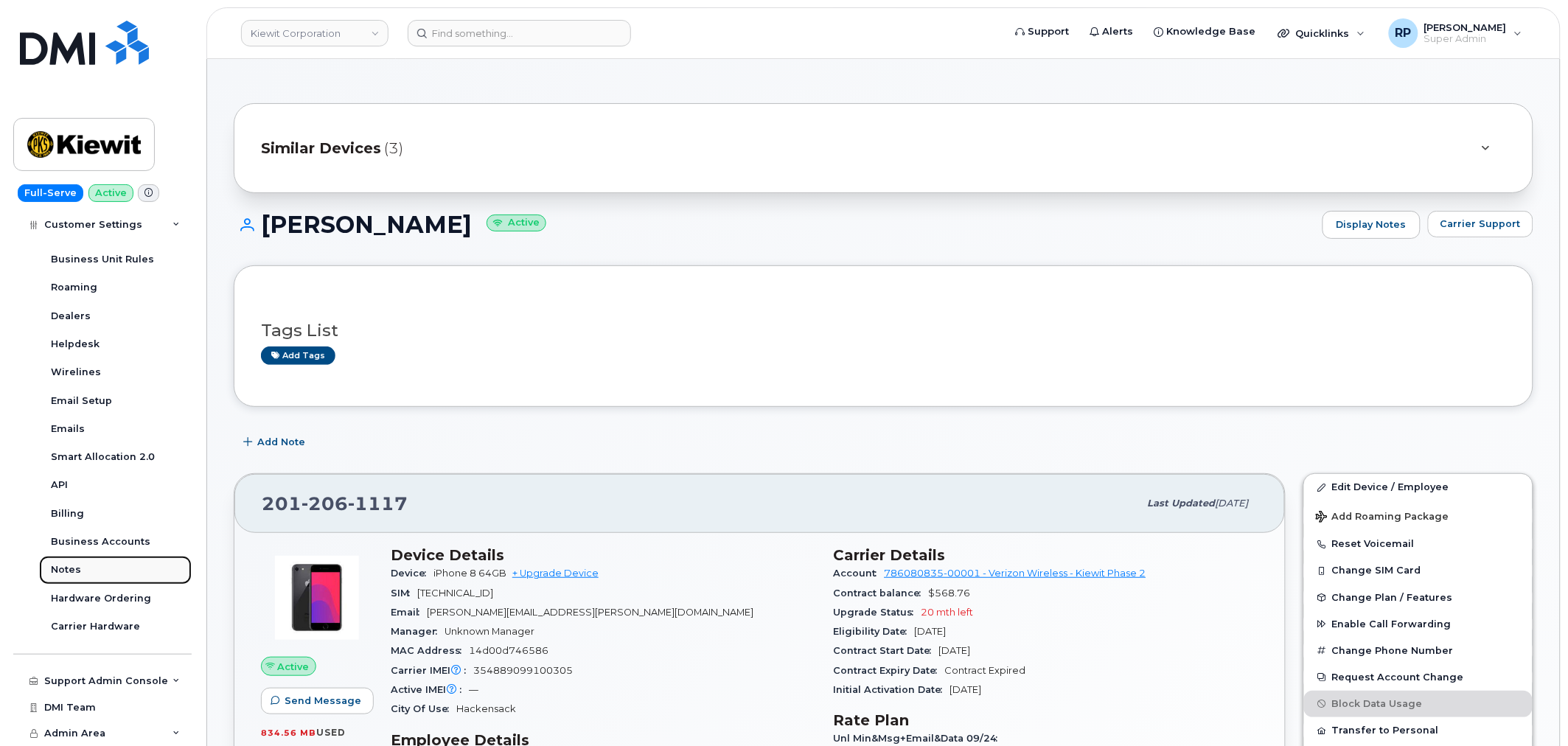
click at [55, 569] on div "Notes" at bounding box center [66, 569] width 30 height 13
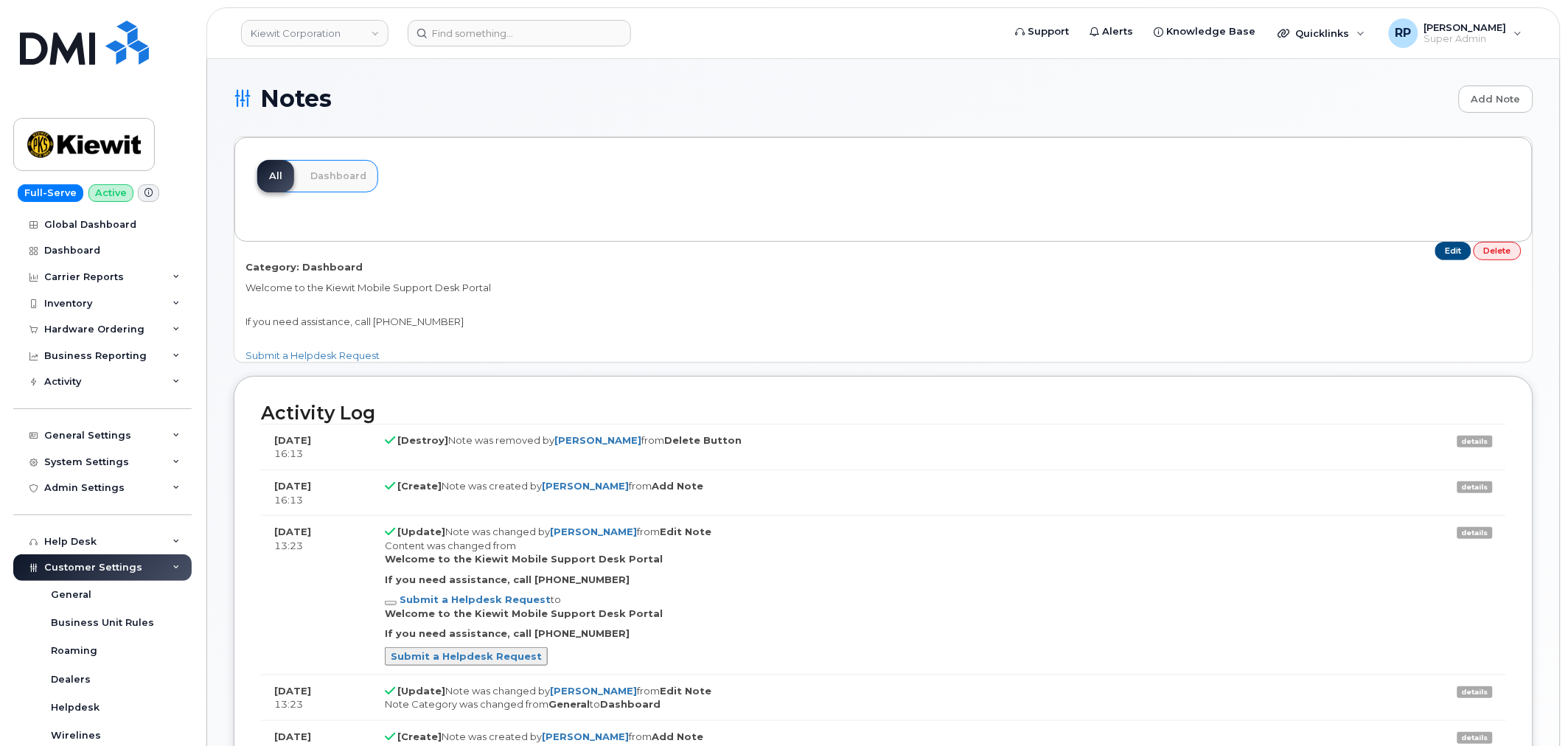
click at [1455, 111] on h1 "Notes Add Note" at bounding box center [883, 99] width 1299 height 27
click at [1476, 98] on link "Add Note" at bounding box center [1495, 99] width 74 height 27
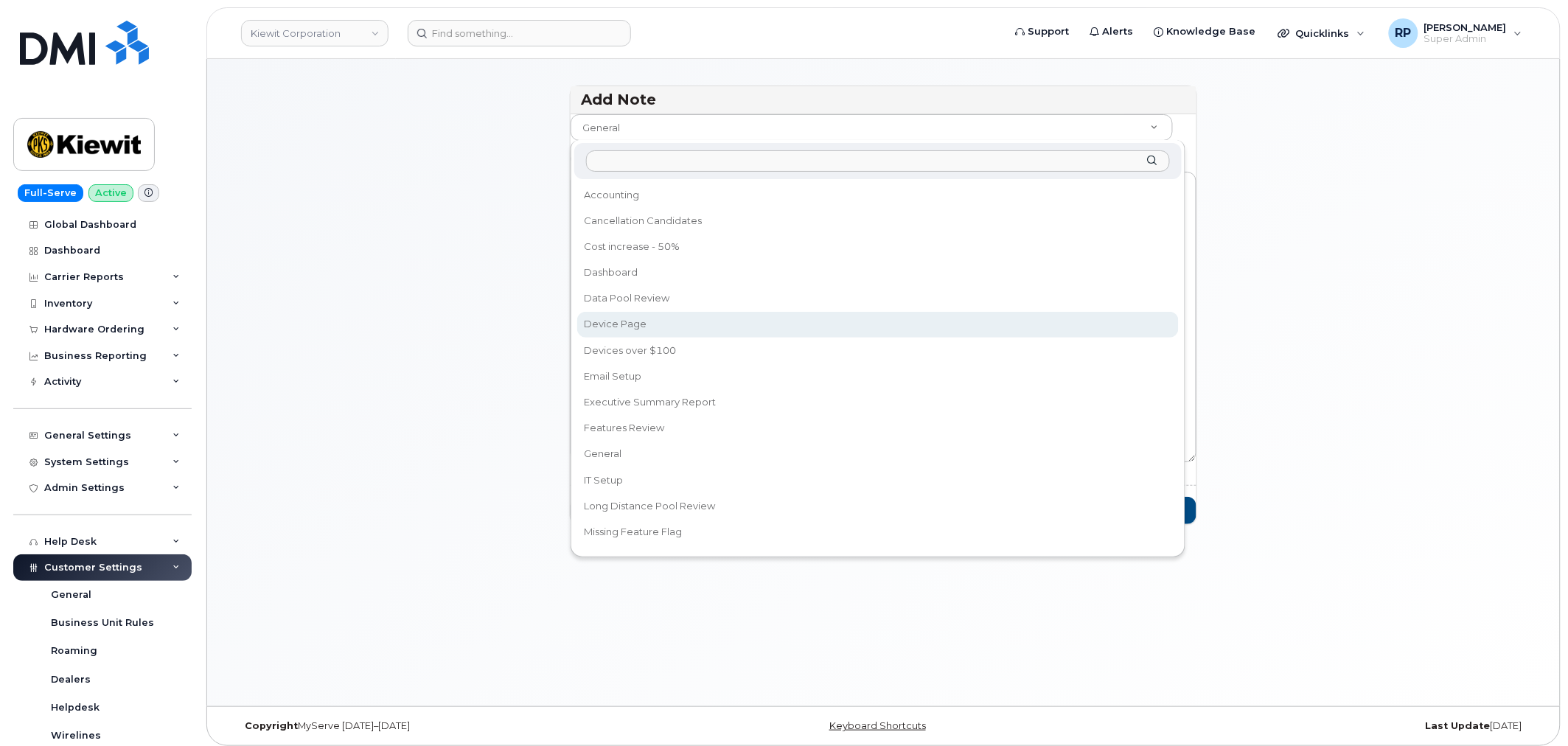
select select "17"
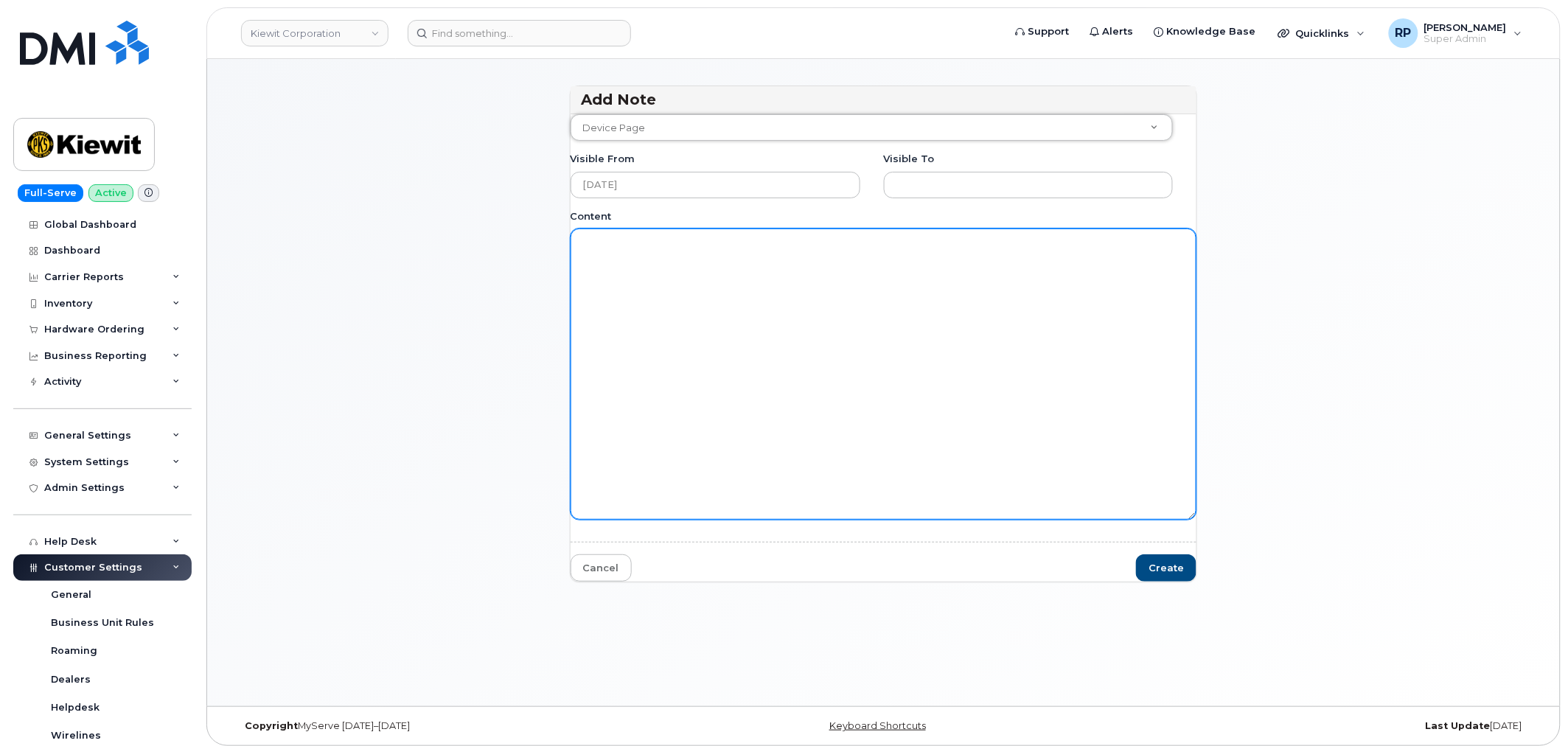
click at [614, 320] on textarea "Content" at bounding box center [884, 374] width 627 height 291
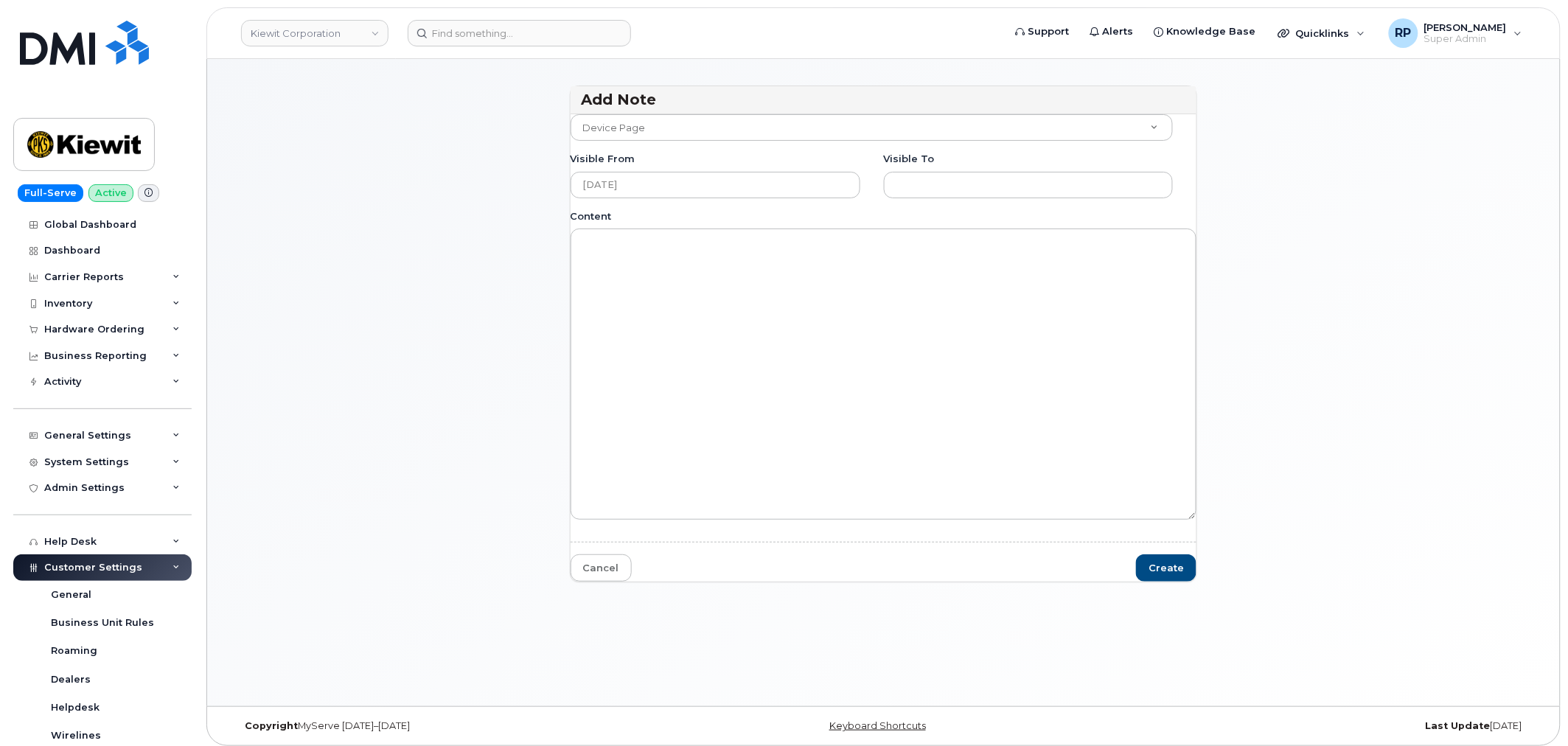
click at [527, 362] on div "Add Note Customer Device Page Accounting Cancellation Candidates Cost increase …" at bounding box center [883, 340] width 1299 height 511
click at [415, 364] on div "Add Note Customer Device Page Accounting Cancellation Candidates Cost increase …" at bounding box center [883, 340] width 1299 height 511
click at [518, 432] on div "Add Note Customer Device Page Accounting Cancellation Candidates Cost increase …" at bounding box center [883, 340] width 1299 height 511
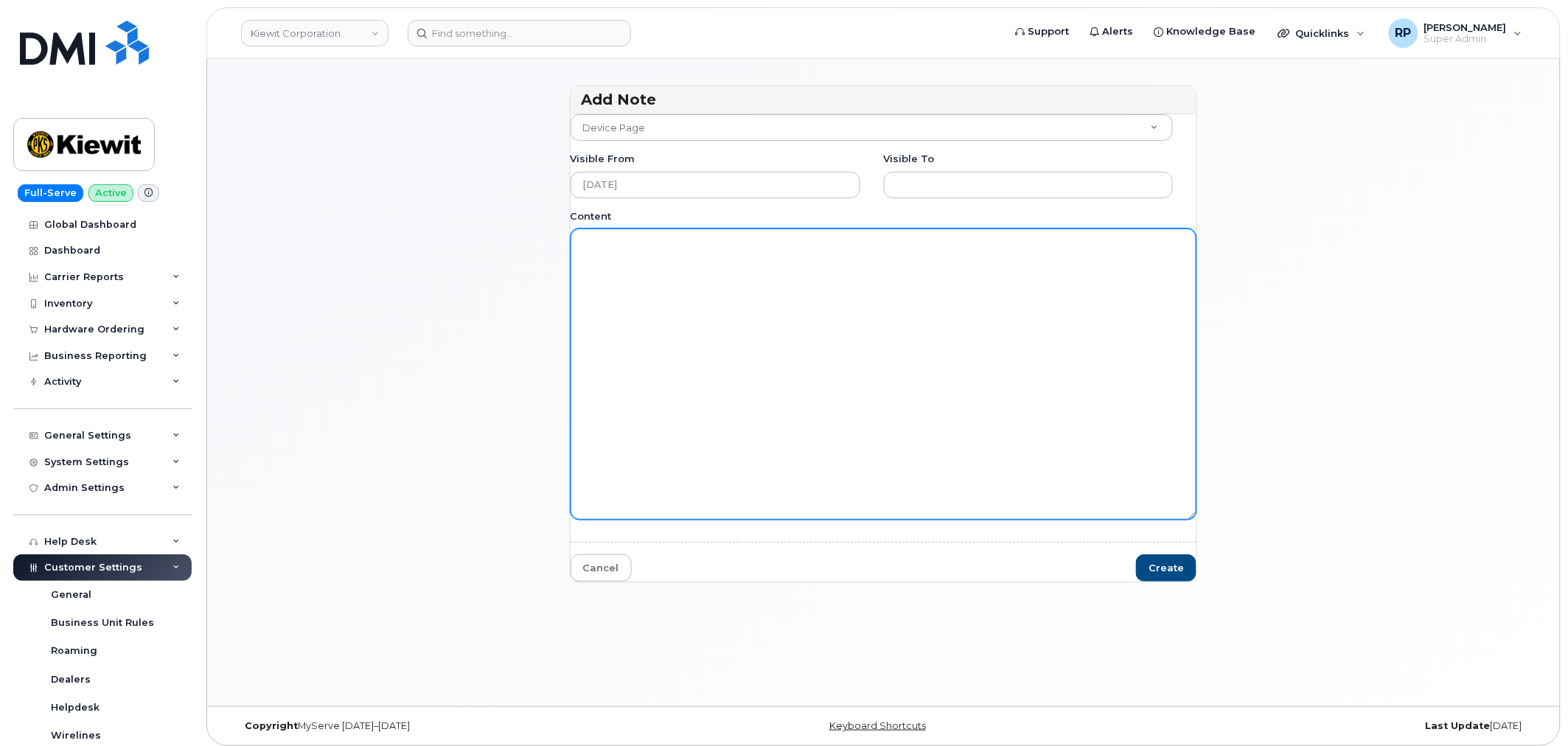
click at [708, 335] on textarea "Content" at bounding box center [884, 374] width 627 height 291
paste textarea "Process: Updating an Assigned Username Locate the Assigned Username Navigate to…"
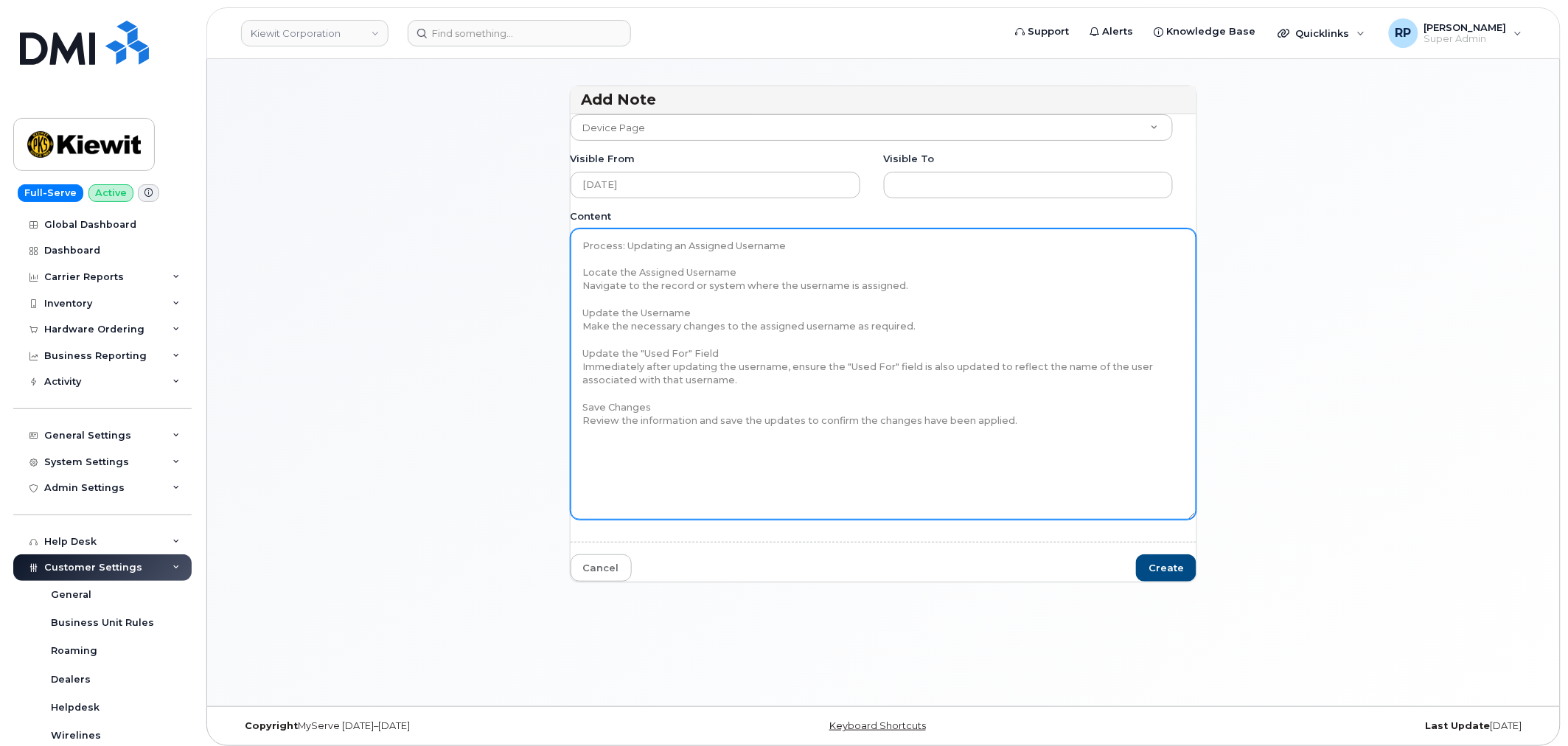
drag, startPoint x: 580, startPoint y: 244, endPoint x: 800, endPoint y: 249, distance: 220.1
click at [800, 249] on textarea "Process: Updating an Assigned Username Locate the Assigned Username Navigate to…" at bounding box center [884, 374] width 627 height 291
drag, startPoint x: 693, startPoint y: 289, endPoint x: 743, endPoint y: 286, distance: 50.1
click at [743, 286] on textarea "Process: Updating an Assigned Username Locate the Assigned Username Navigate to…" at bounding box center [884, 374] width 627 height 291
drag, startPoint x: 637, startPoint y: 273, endPoint x: 738, endPoint y: 270, distance: 101.0
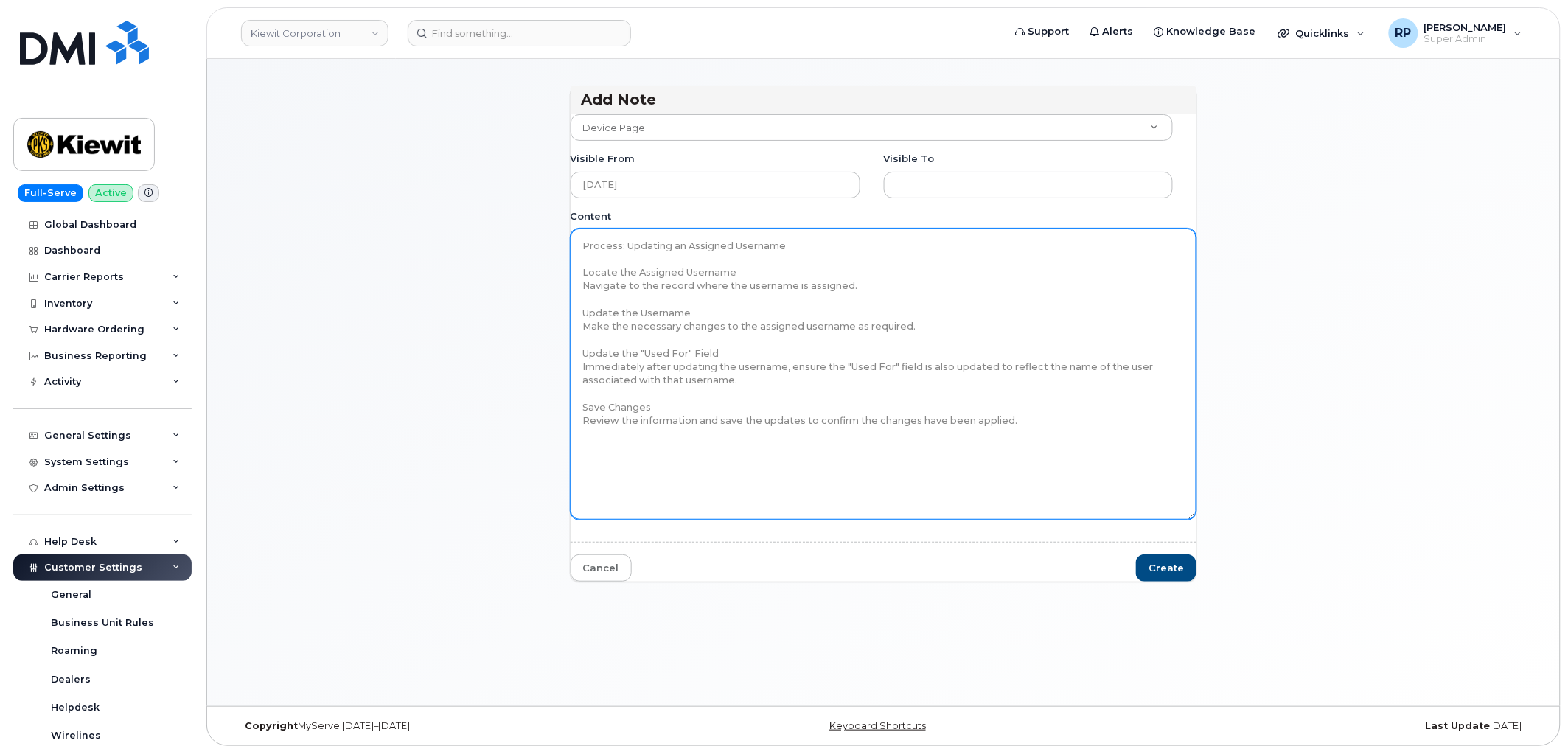
click at [738, 270] on textarea "Process: Updating an Assigned Username Locate the Assigned Username Navigate to…" at bounding box center [884, 374] width 627 height 291
click at [621, 284] on textarea "Process: Updating an Assigned Username Locate the Assigned Username Navigate to…" at bounding box center [884, 374] width 627 height 291
drag, startPoint x: 583, startPoint y: 271, endPoint x: 733, endPoint y: 267, distance: 150.1
click at [733, 267] on textarea "Process: Updating an Assigned Username Locate the Assigned Username Navigate to…" at bounding box center [884, 374] width 627 height 291
click at [712, 271] on textarea "Process: Updating an Assigned Username Locate the Assigned Username Navigate to…" at bounding box center [884, 374] width 627 height 291
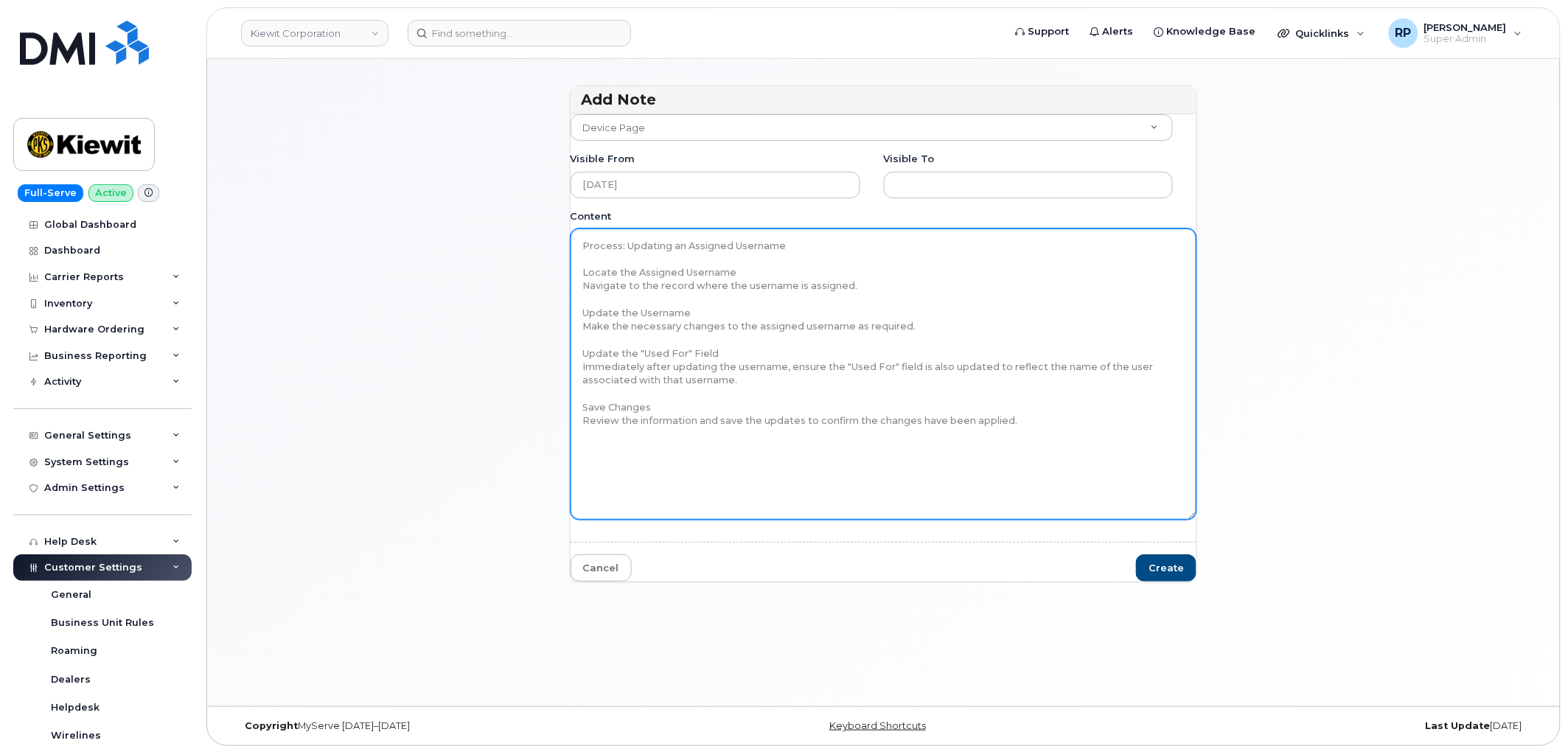
drag, startPoint x: 636, startPoint y: 277, endPoint x: 729, endPoint y: 271, distance: 93.2
click at [729, 271] on textarea "Process: Updating an Assigned Username Locate the Assigned Username Navigate to…" at bounding box center [884, 374] width 627 height 291
click at [682, 286] on textarea "Process: Updating an Assigned Username Locate the Assigned Username Navigate to…" at bounding box center [884, 374] width 627 height 291
drag, startPoint x: 637, startPoint y: 274, endPoint x: 737, endPoint y: 271, distance: 100.0
click at [737, 271] on textarea "Process: Updating an Assigned Username Locate the Assigned Username Navigate to…" at bounding box center [884, 374] width 627 height 291
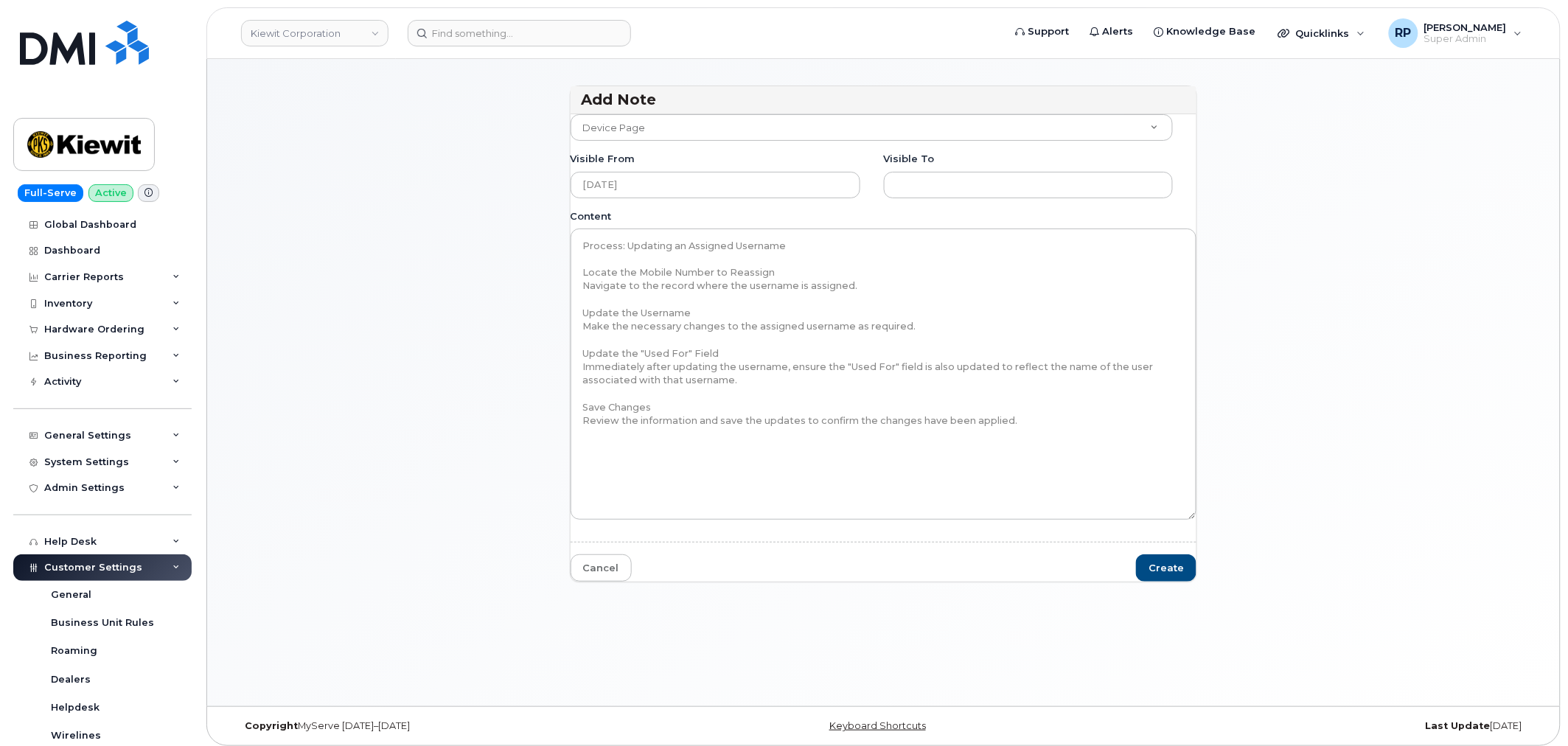
click at [462, 278] on div "Add Note Customer Device Page Accounting Cancellation Candidates Cost increase …" at bounding box center [883, 340] width 1299 height 511
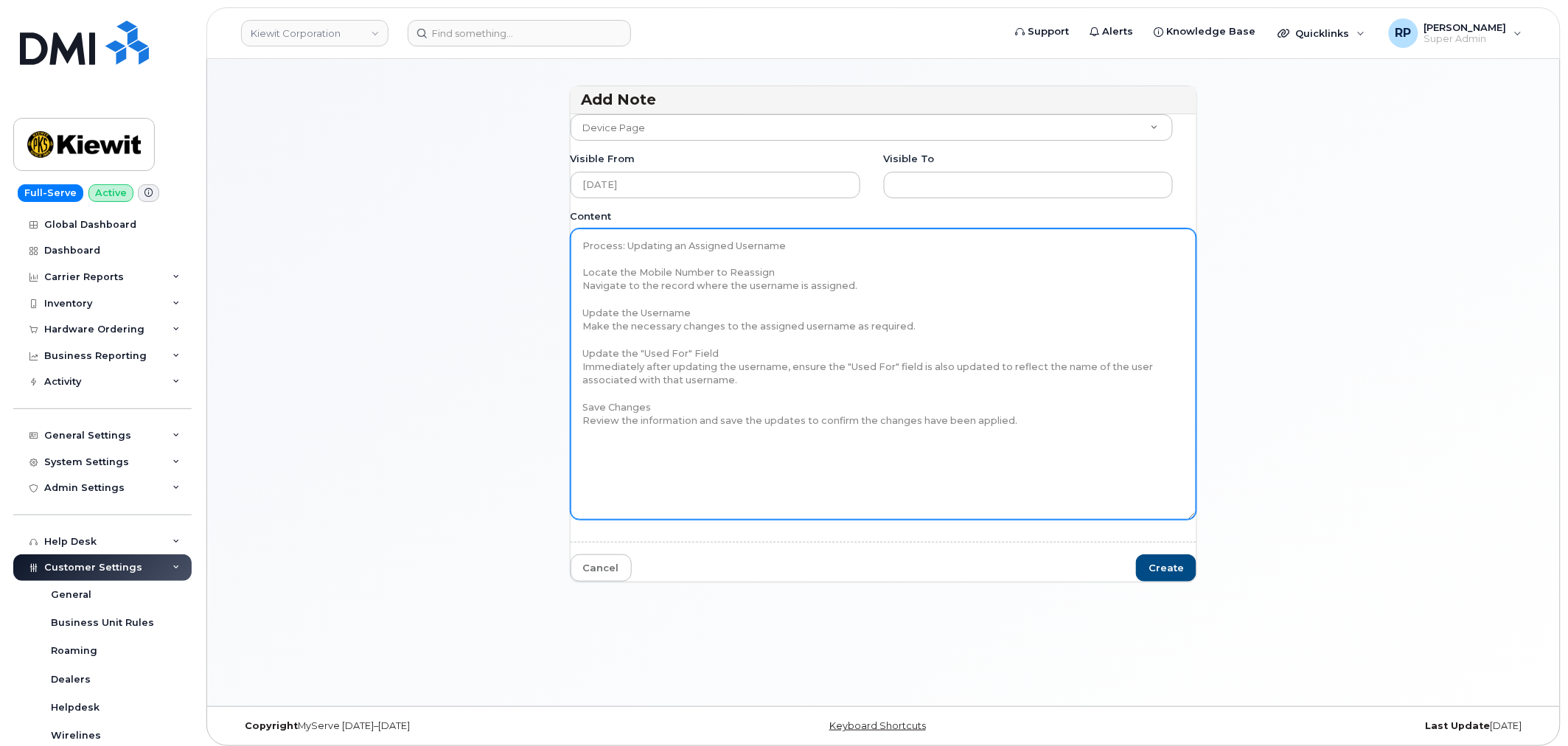
drag, startPoint x: 583, startPoint y: 271, endPoint x: 786, endPoint y: 271, distance: 203.0
click at [786, 271] on textarea "Process: Updating an Assigned Username Locate the Mobile Number to Reassign Nav…" at bounding box center [884, 374] width 627 height 291
drag, startPoint x: 850, startPoint y: 288, endPoint x: 592, endPoint y: 282, distance: 258.1
click at [592, 282] on textarea "Process: Updating an Assigned Username Navigate to the record where the usernam…" at bounding box center [884, 374] width 627 height 291
click at [864, 282] on textarea "Process: Updating an Assigned Username Navigate to the record where the usernam…" at bounding box center [884, 374] width 627 height 291
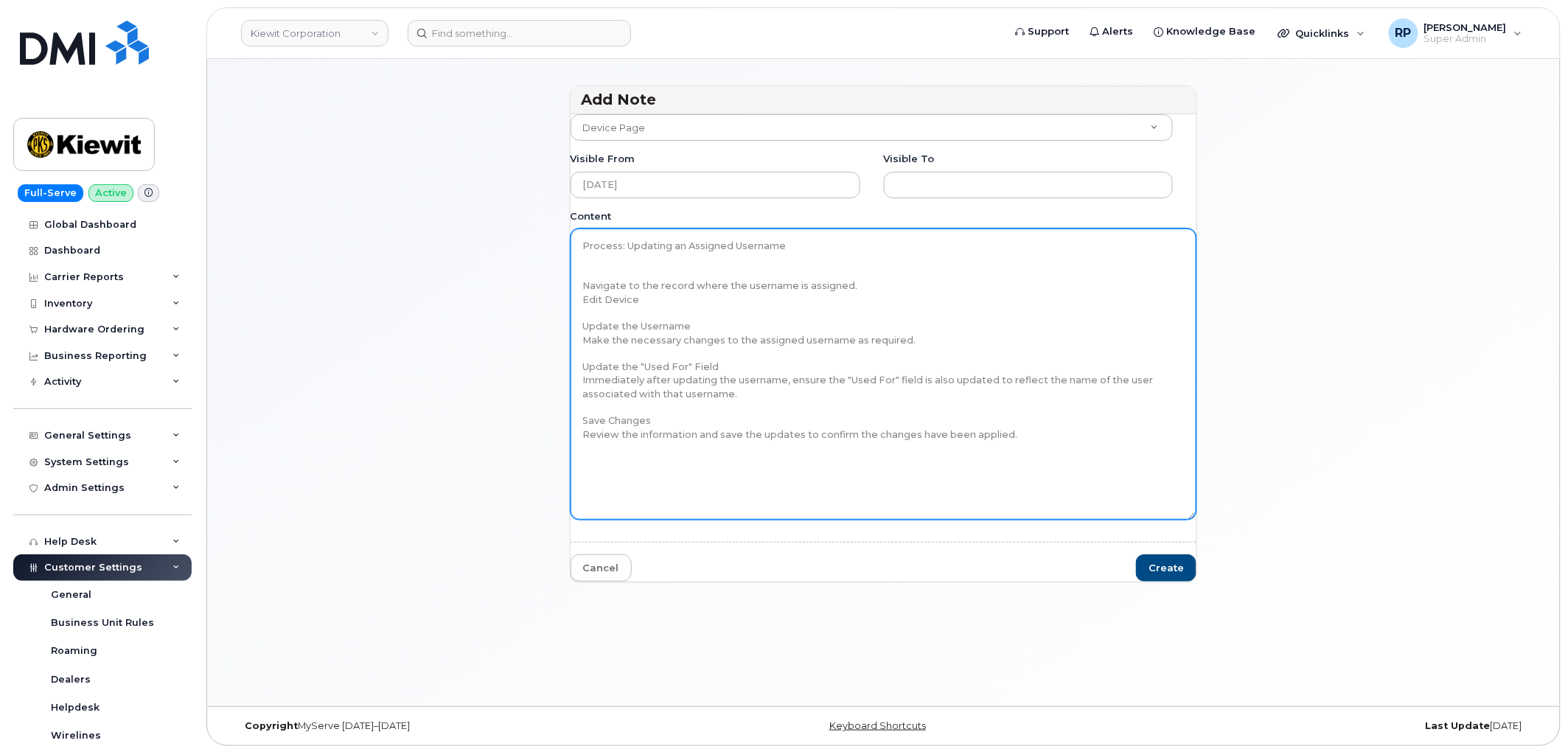
click at [643, 303] on textarea "Process: Updating an Assigned Username Navigate to the record where the usernam…" at bounding box center [884, 374] width 627 height 291
drag, startPoint x: 641, startPoint y: 327, endPoint x: 689, endPoint y: 321, distance: 48.4
click at [689, 321] on textarea "Process: Updating an Assigned Username Navigate to the record where the usernam…" at bounding box center [884, 374] width 627 height 291
drag, startPoint x: 800, startPoint y: 342, endPoint x: 847, endPoint y: 340, distance: 47.0
click at [847, 340] on textarea "Process: Updating an Assigned Username Navigate to the record where the usernam…" at bounding box center [884, 374] width 627 height 291
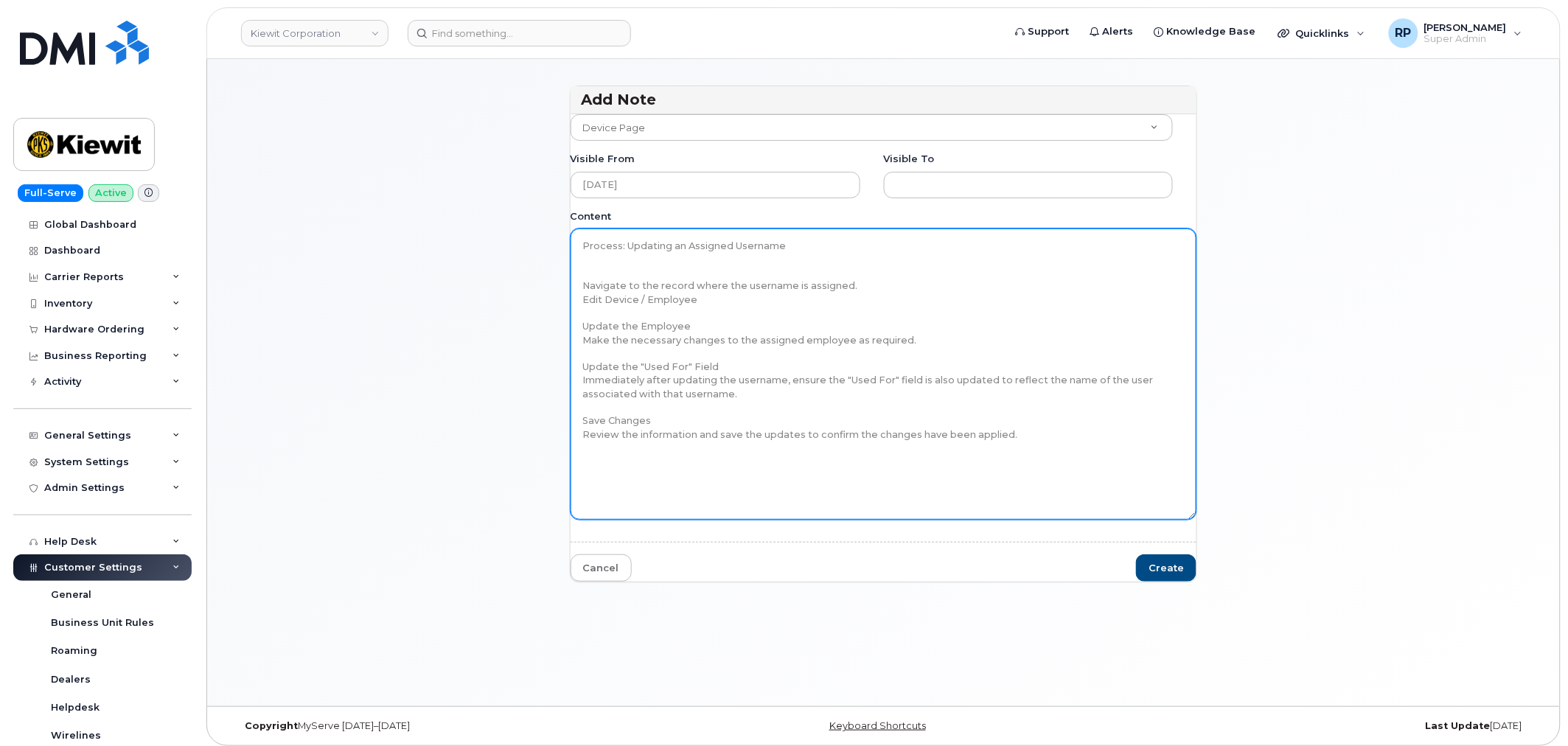
click at [755, 244] on textarea "Process: Updating an Assigned Username Navigate to the record where the usernam…" at bounding box center [884, 374] width 627 height 291
type textarea "Process: Updating an Assigned Employee Navigate to the record where the usernam…"
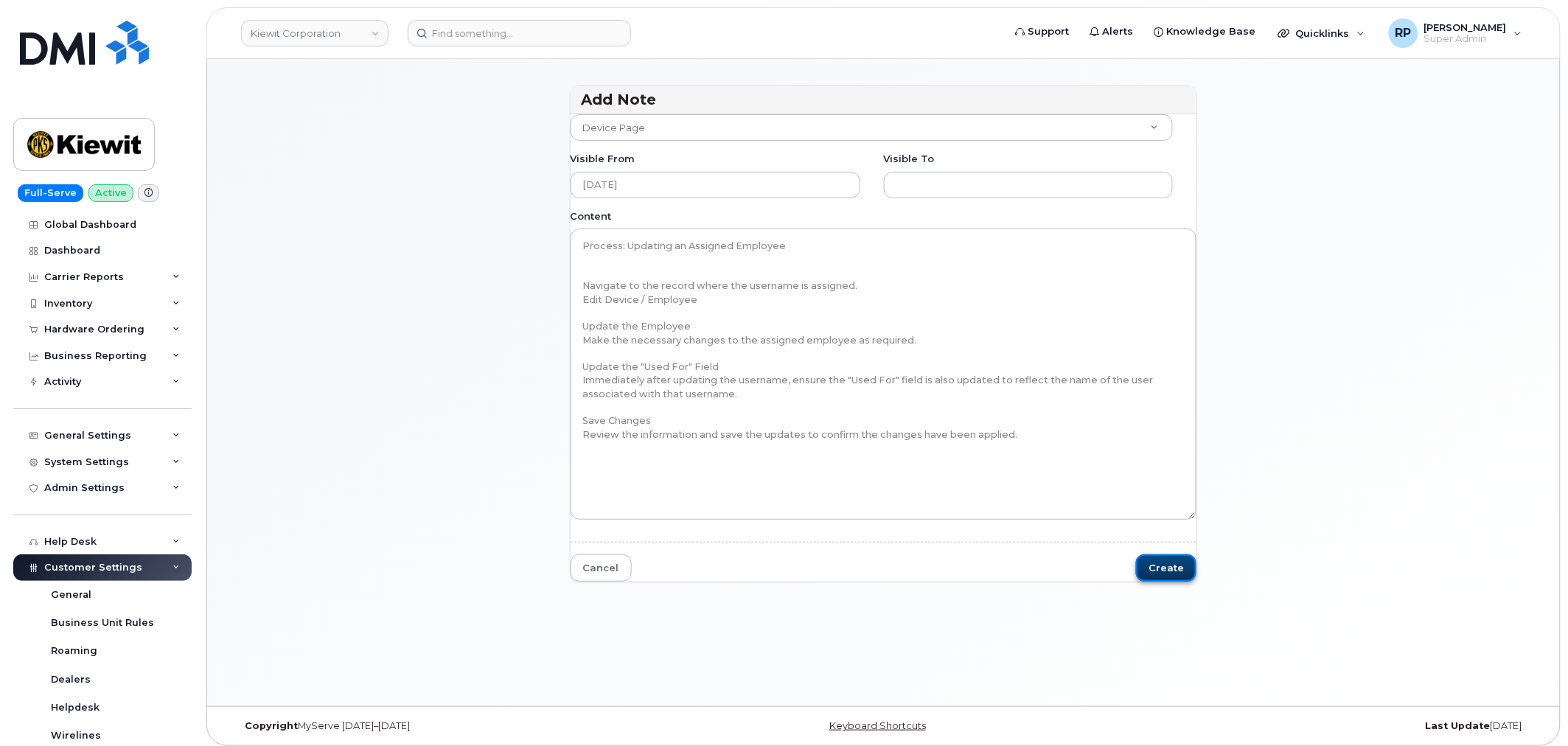
click at [1153, 565] on button "Create" at bounding box center [1165, 568] width 60 height 27
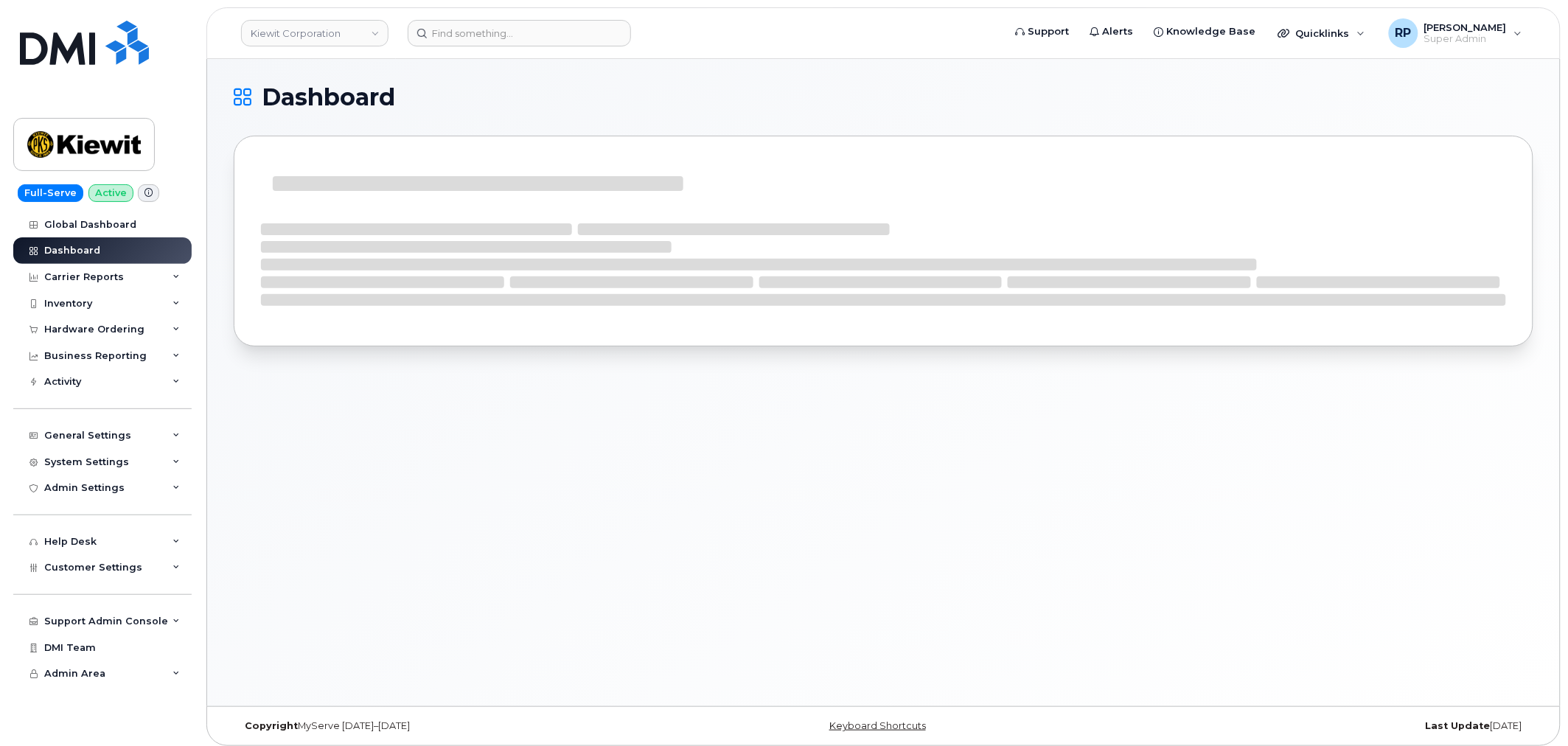
click at [495, 447] on div "Dashboard" at bounding box center [883, 382] width 1352 height 647
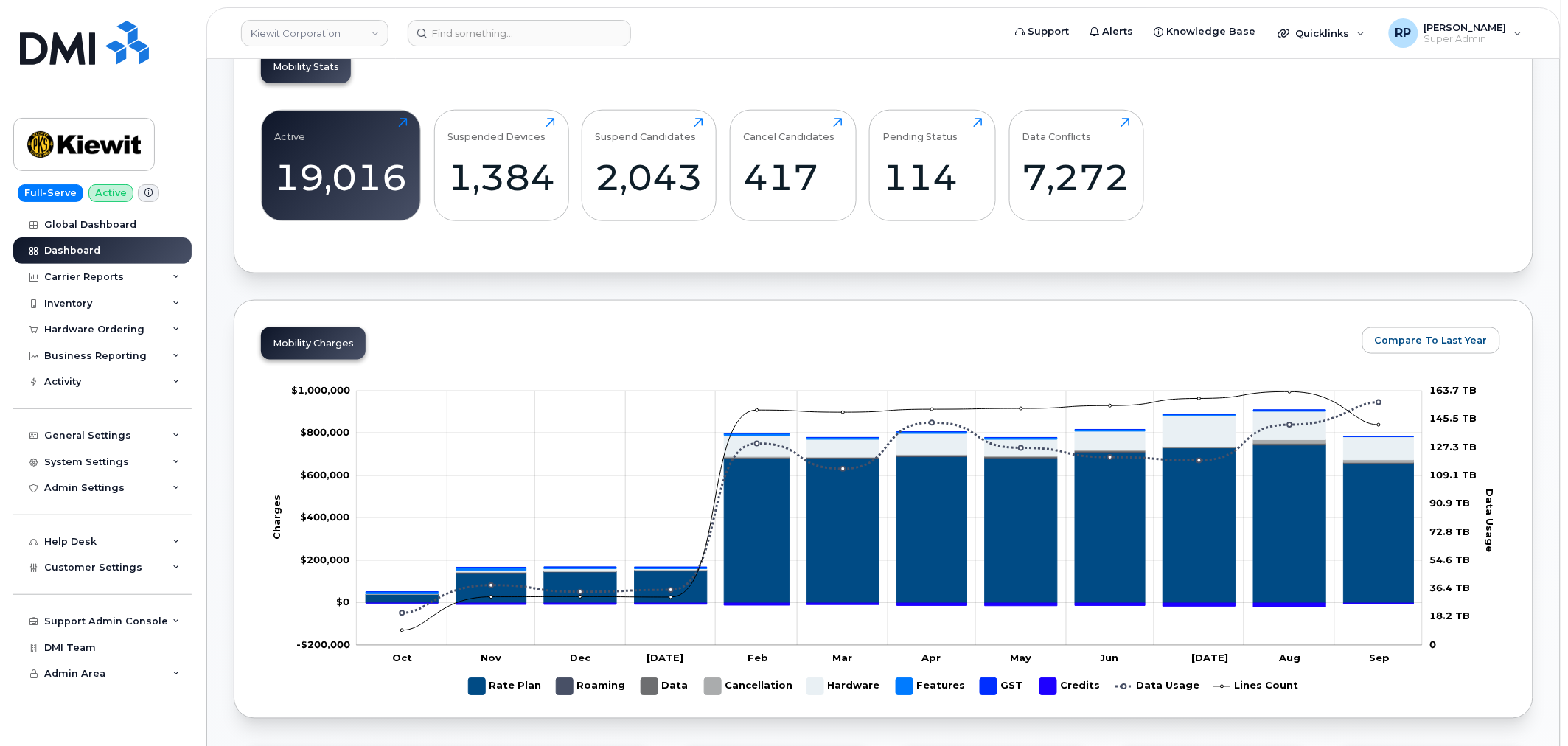
scroll to position [547, 0]
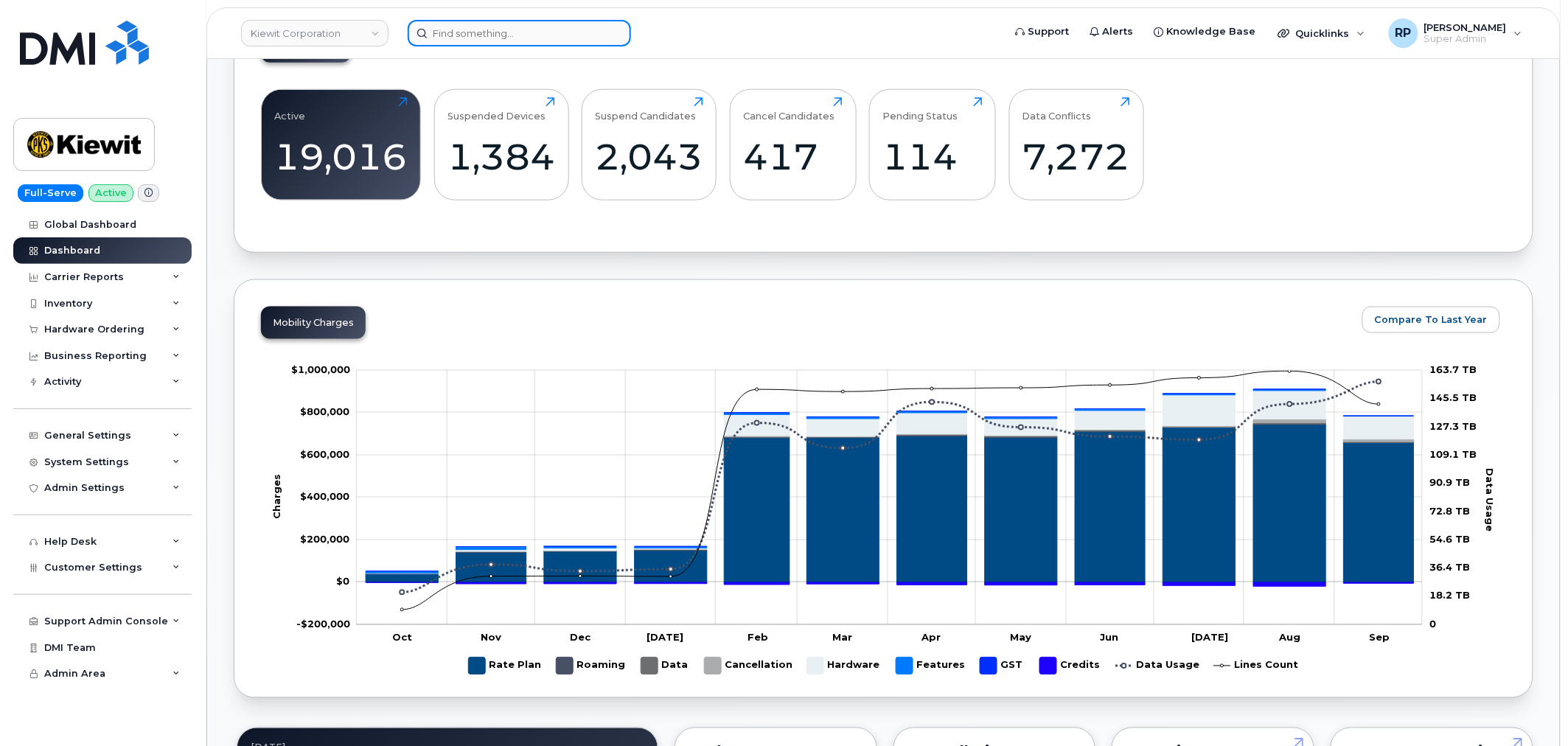
click at [485, 31] on input at bounding box center [519, 33] width 224 height 27
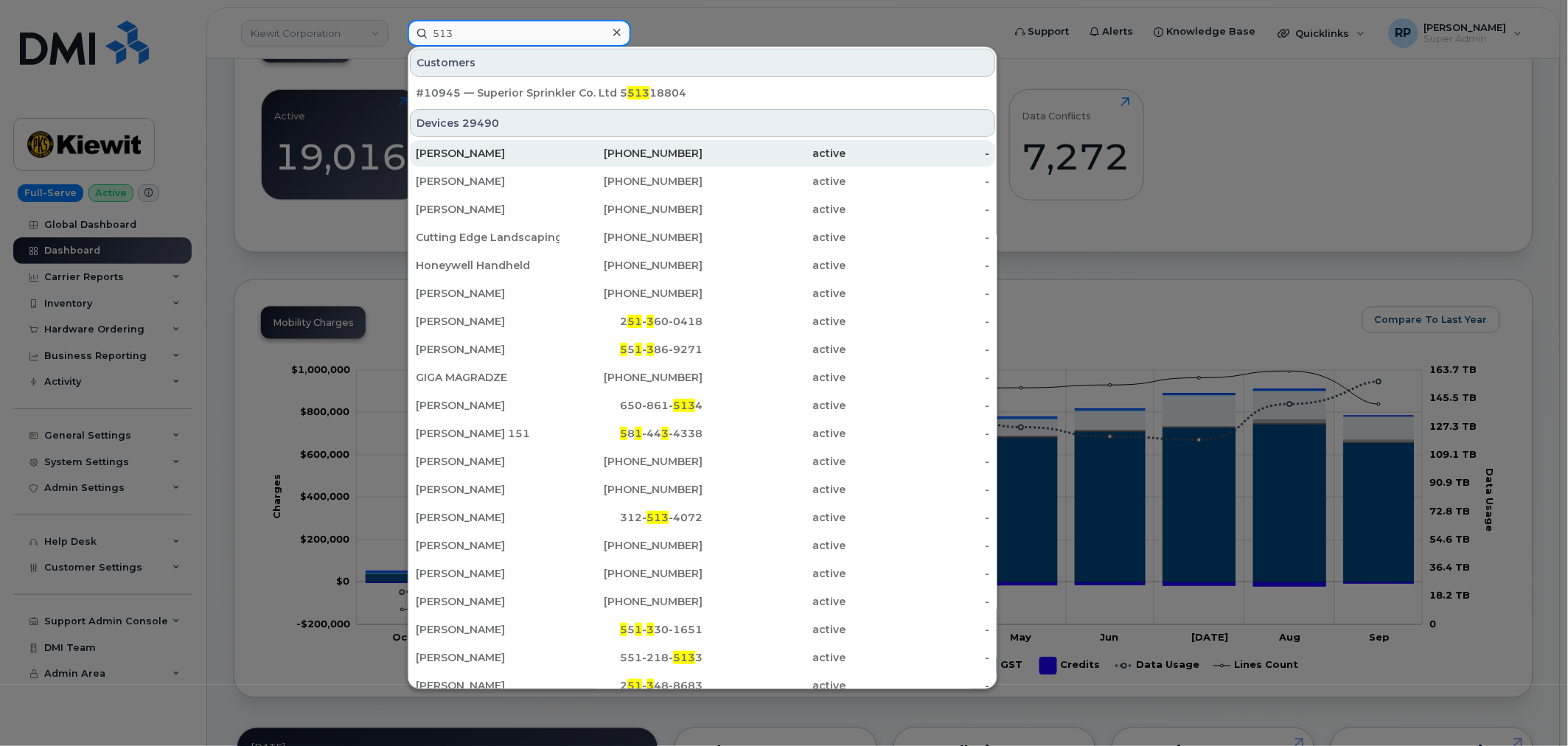
type input "513"
click at [477, 160] on div "Nick Brown" at bounding box center [488, 153] width 144 height 27
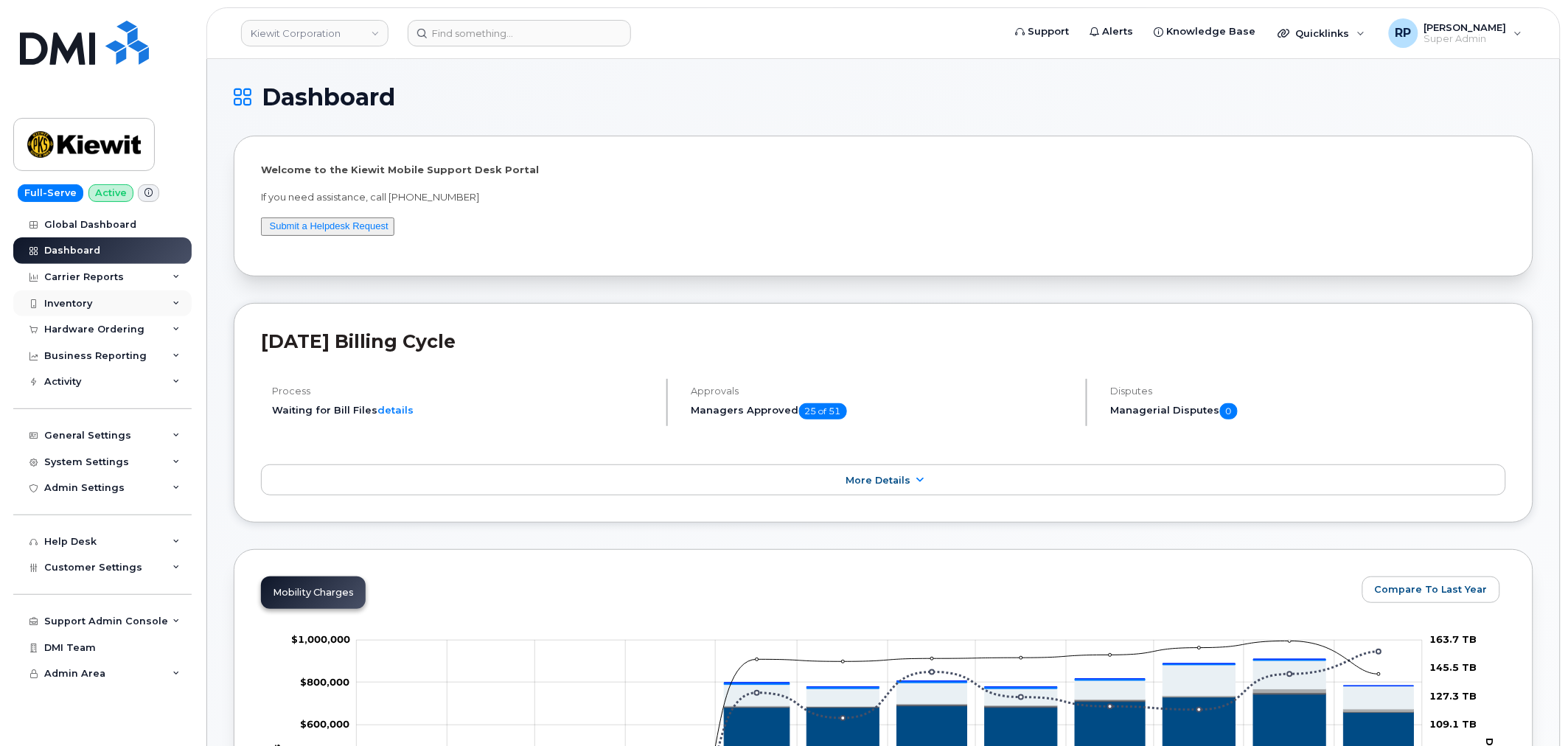
drag, startPoint x: 106, startPoint y: 301, endPoint x: 96, endPoint y: 306, distance: 11.2
click at [106, 301] on div "Inventory" at bounding box center [102, 304] width 178 height 27
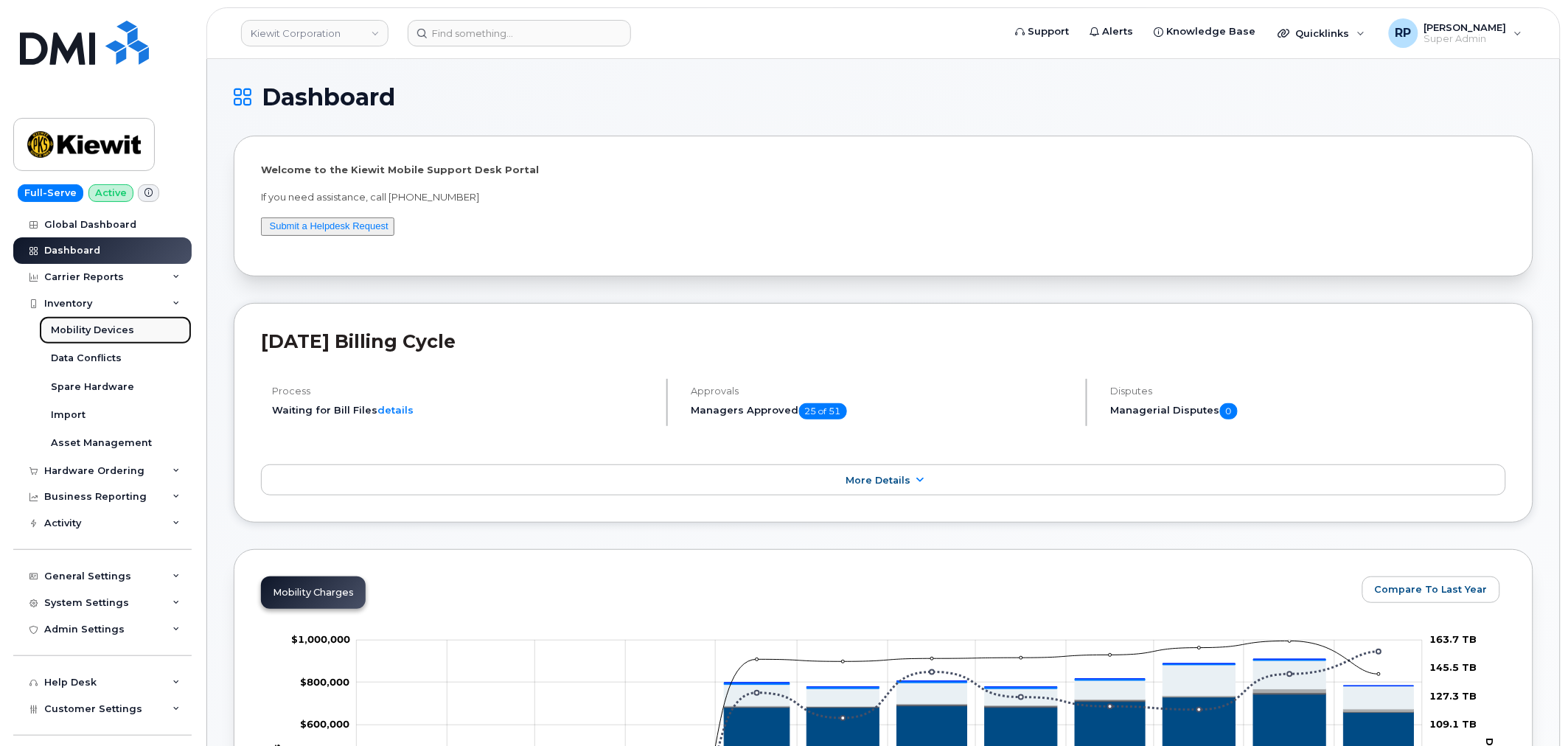
click at [87, 328] on div "Mobility Devices" at bounding box center [92, 330] width 84 height 13
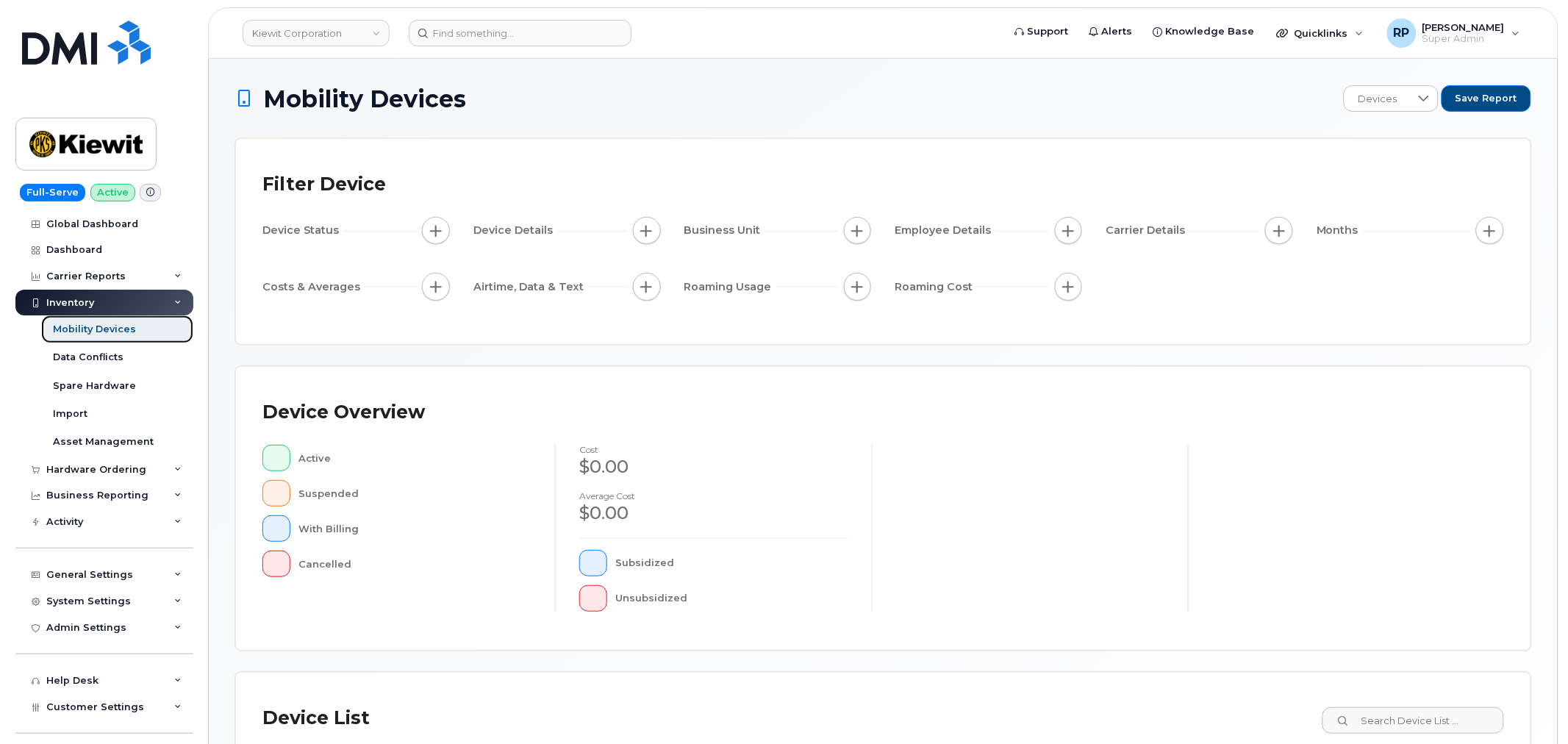
scroll to position [271, 0]
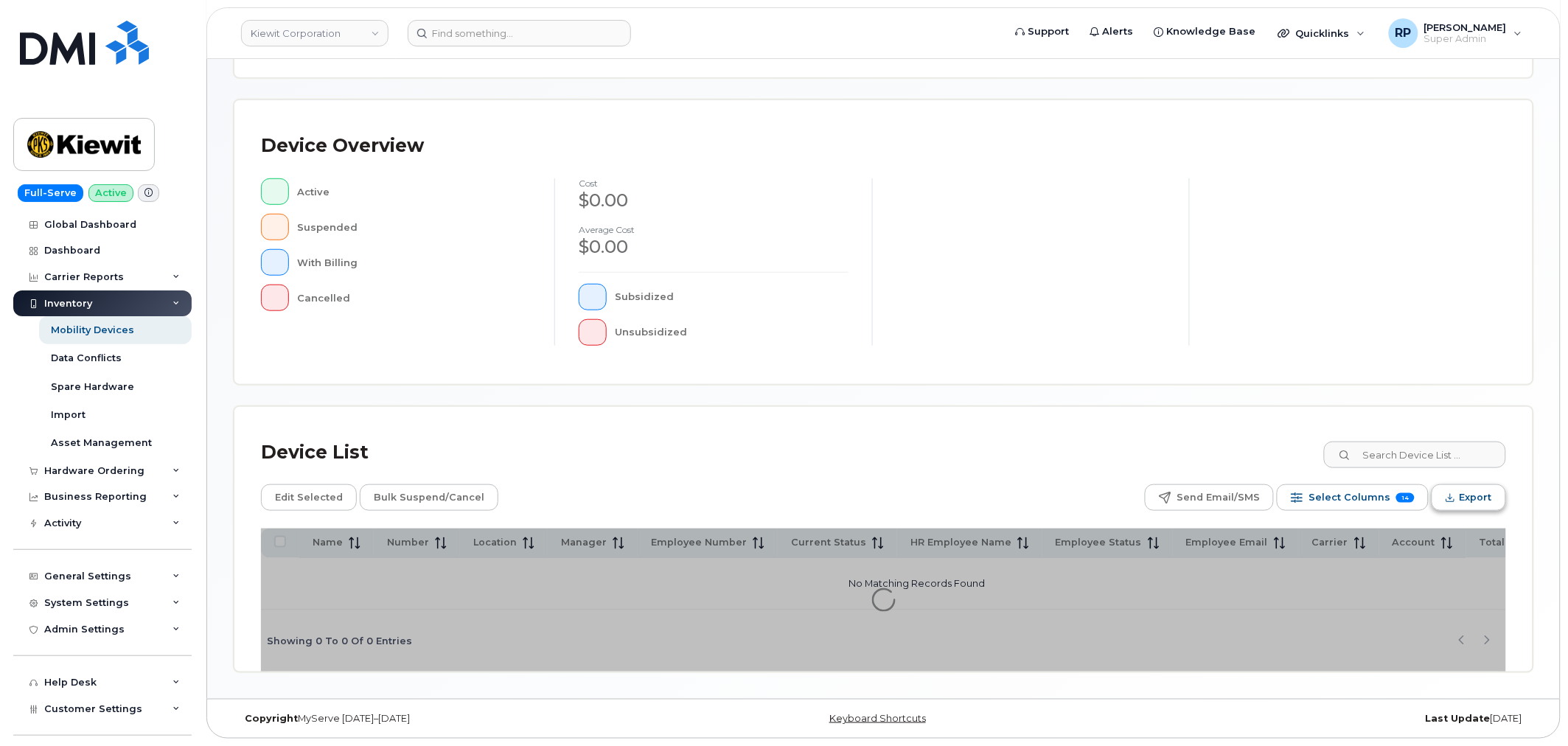
click at [1473, 497] on span "Export" at bounding box center [1475, 497] width 32 height 22
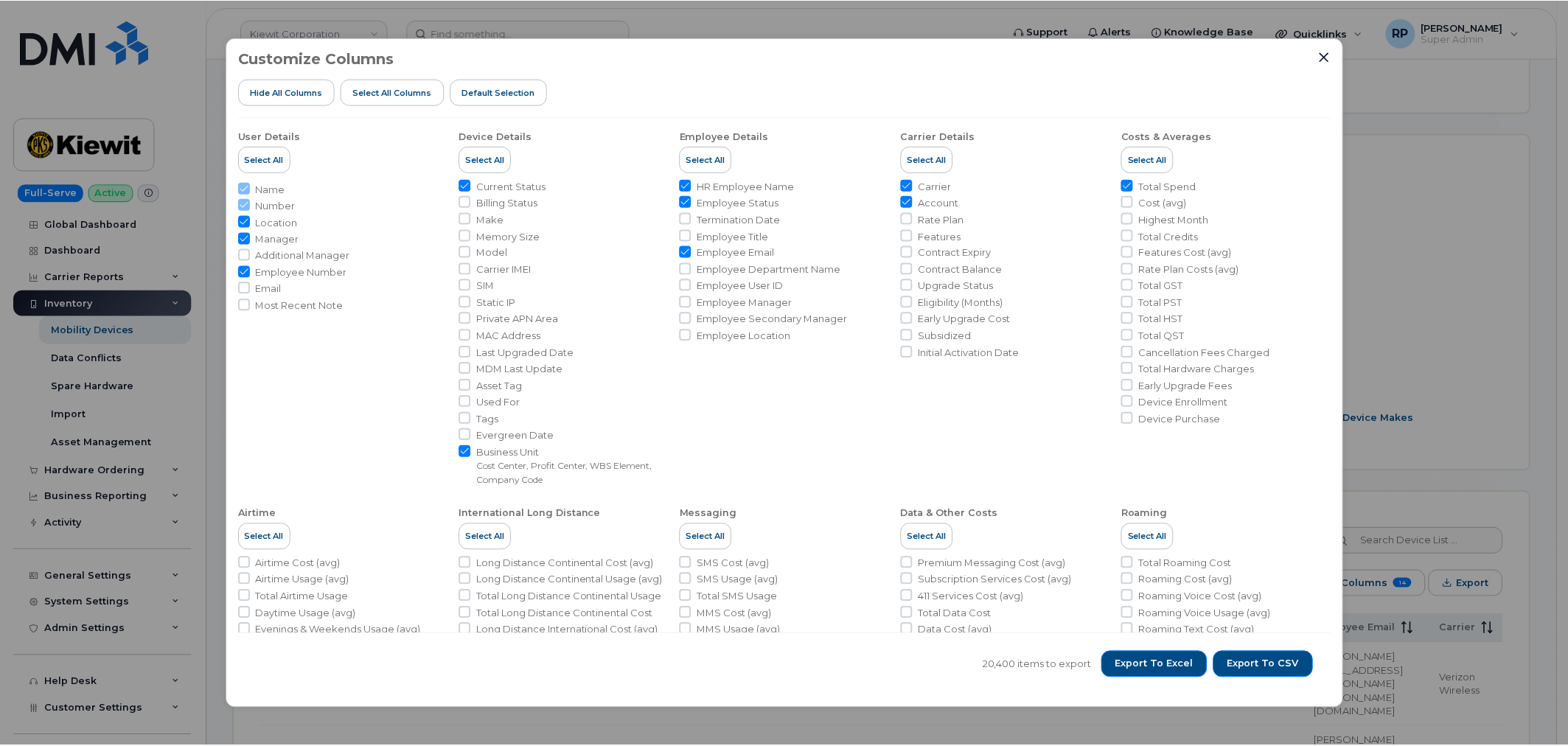
scroll to position [311, 0]
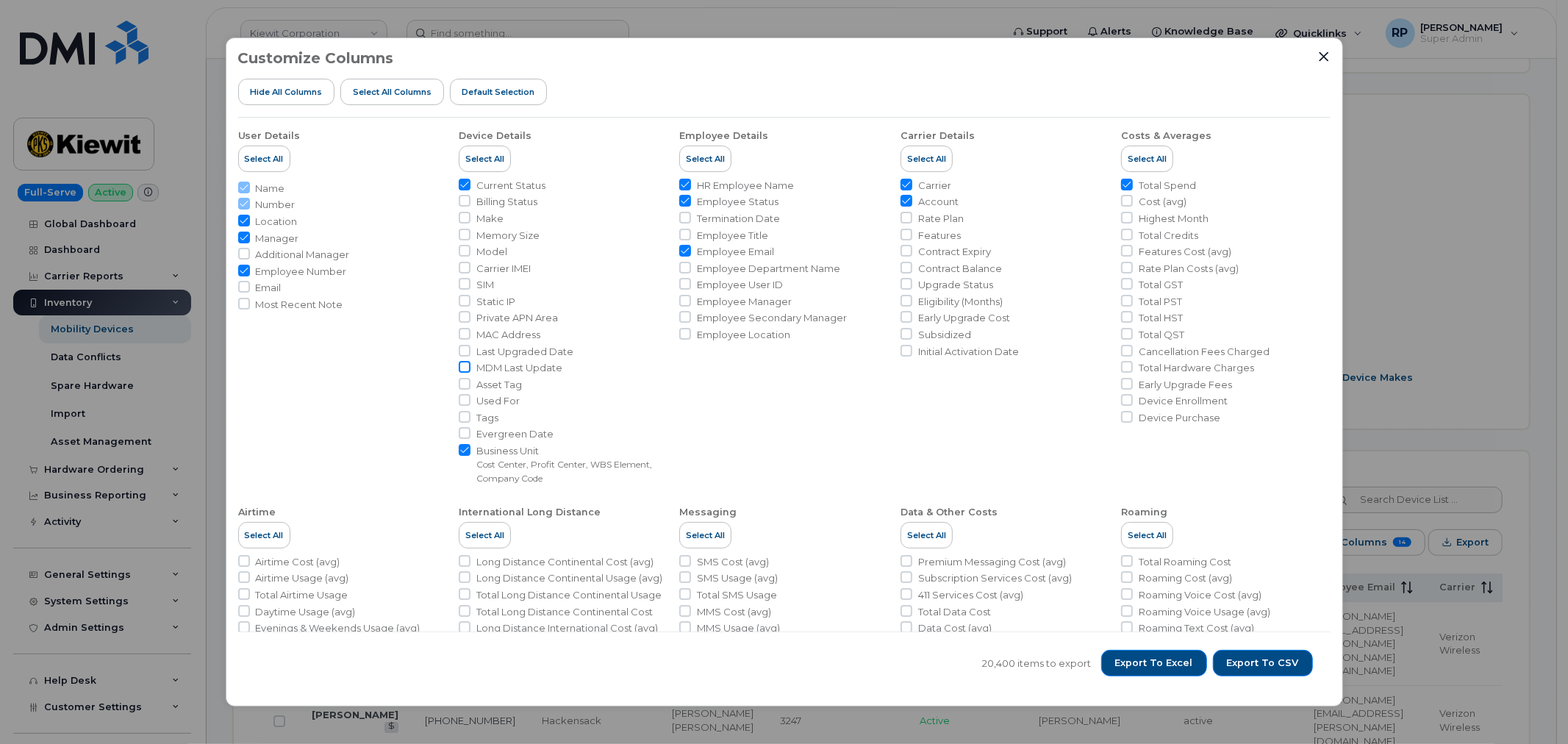
click at [464, 368] on input "MDM Last Update" at bounding box center [464, 367] width 12 height 12
checkbox input "true"
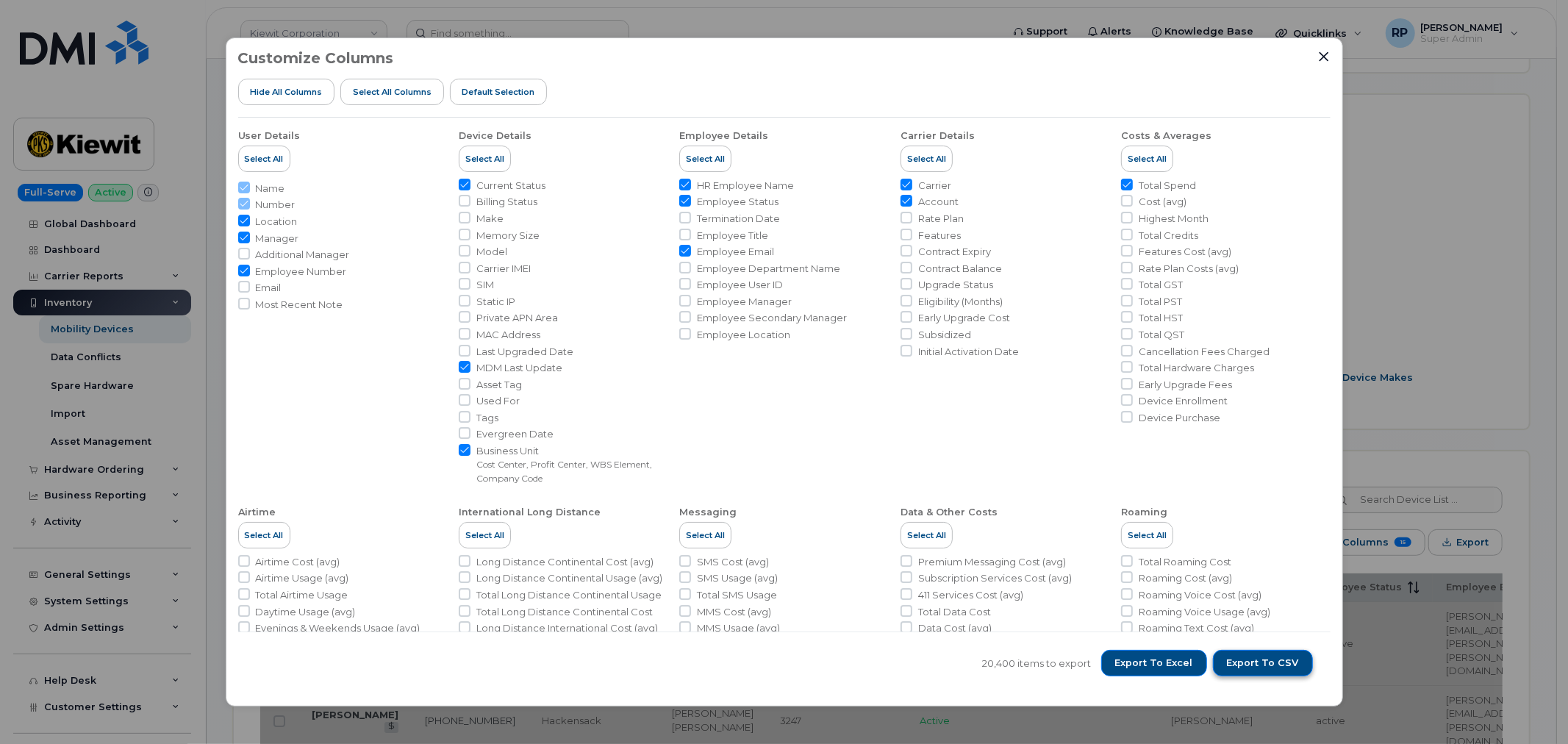
click at [1269, 666] on span "Export to CSV" at bounding box center [1263, 663] width 72 height 13
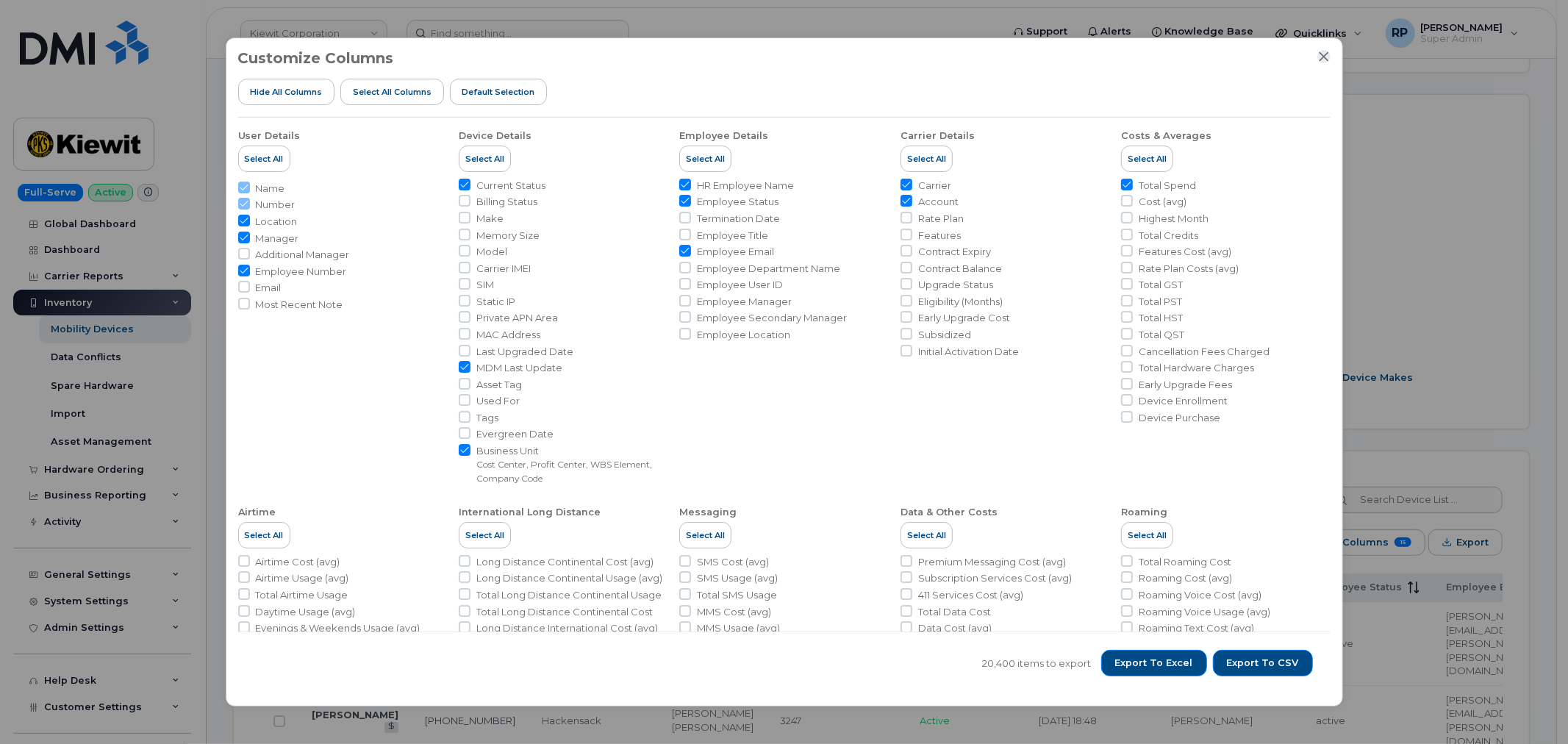
click at [1318, 55] on icon "Close" at bounding box center [1324, 56] width 12 height 12
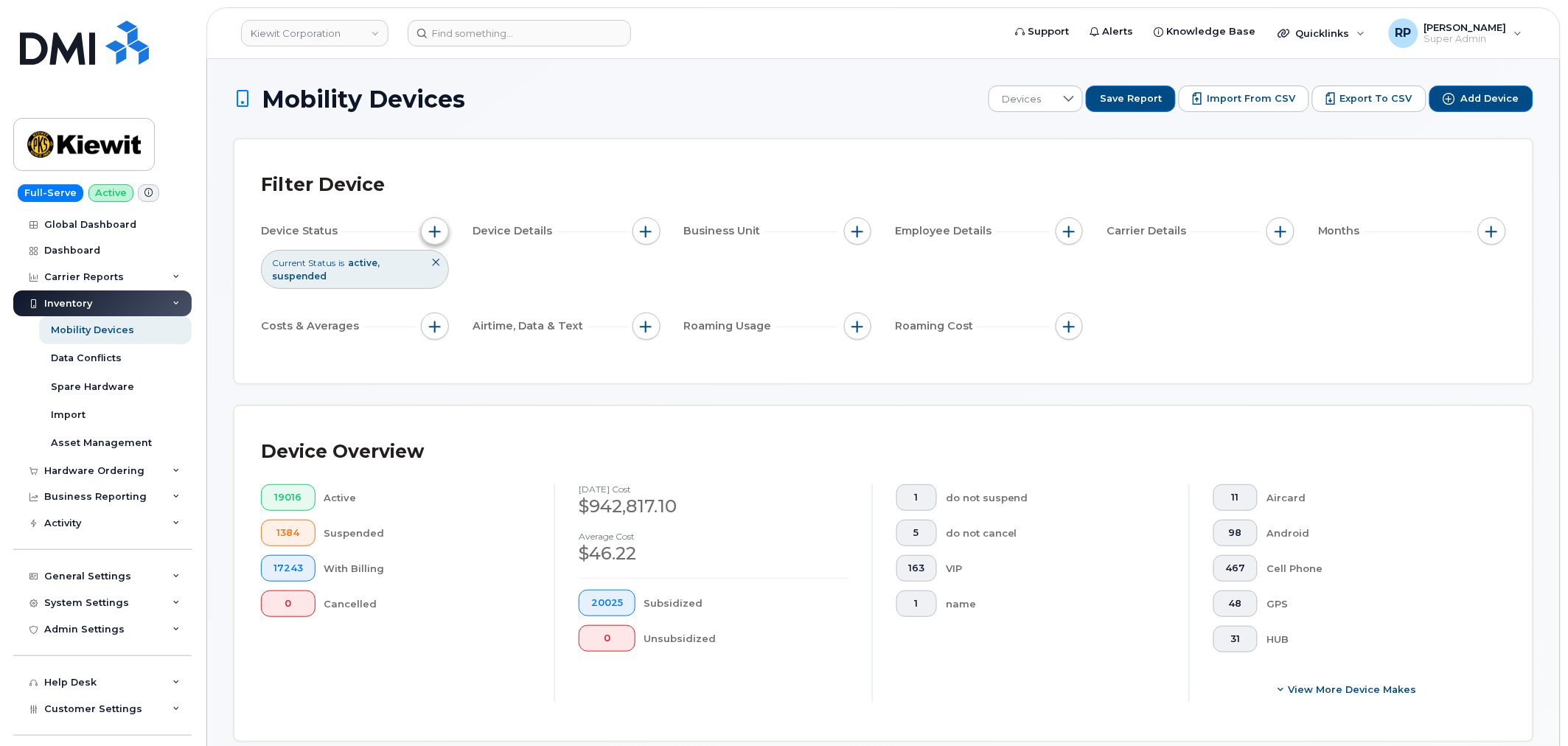
click at [439, 229] on span "button" at bounding box center [435, 231] width 12 height 12
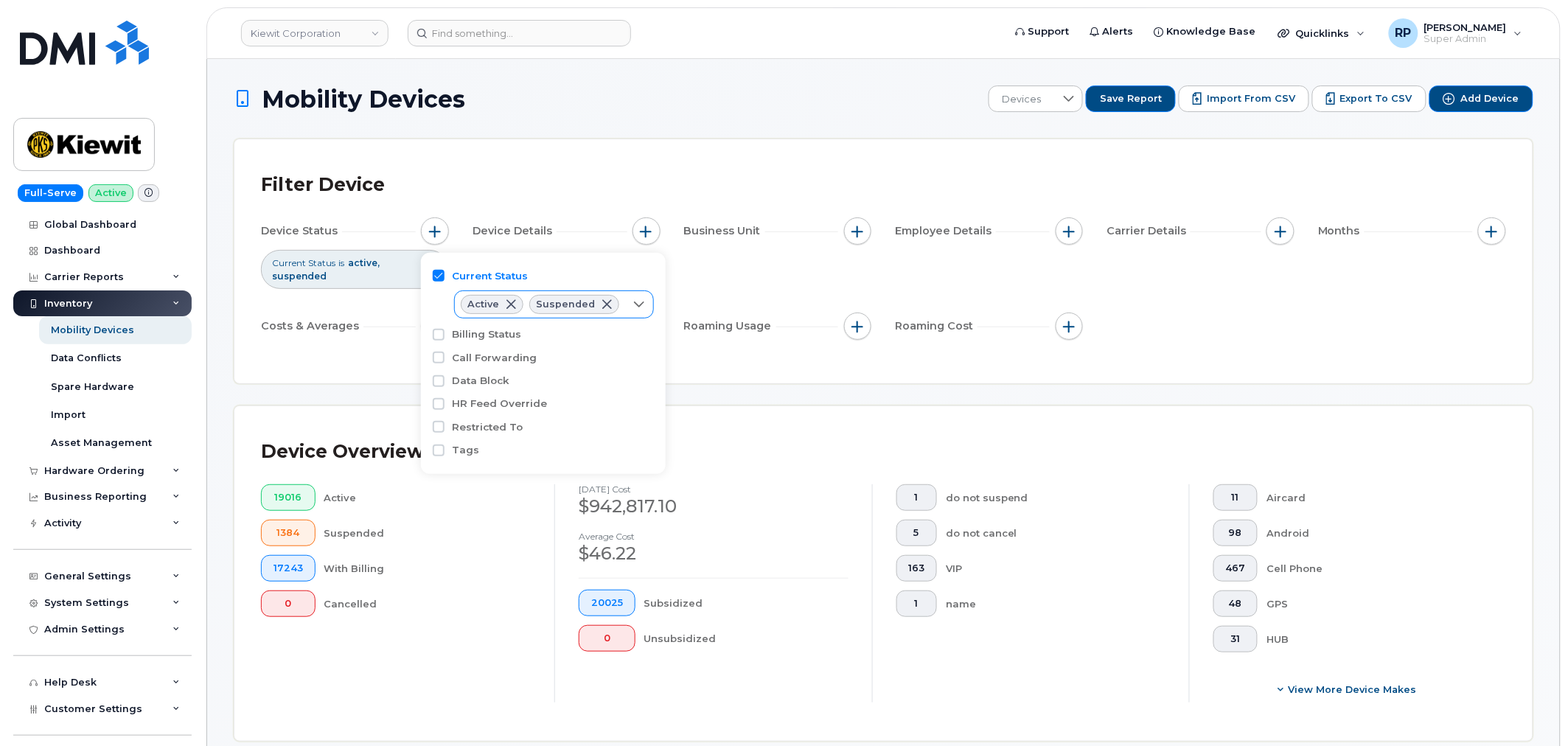
click at [625, 306] on div at bounding box center [639, 304] width 28 height 27
click at [335, 27] on link "Kiewit Corporation" at bounding box center [314, 33] width 148 height 27
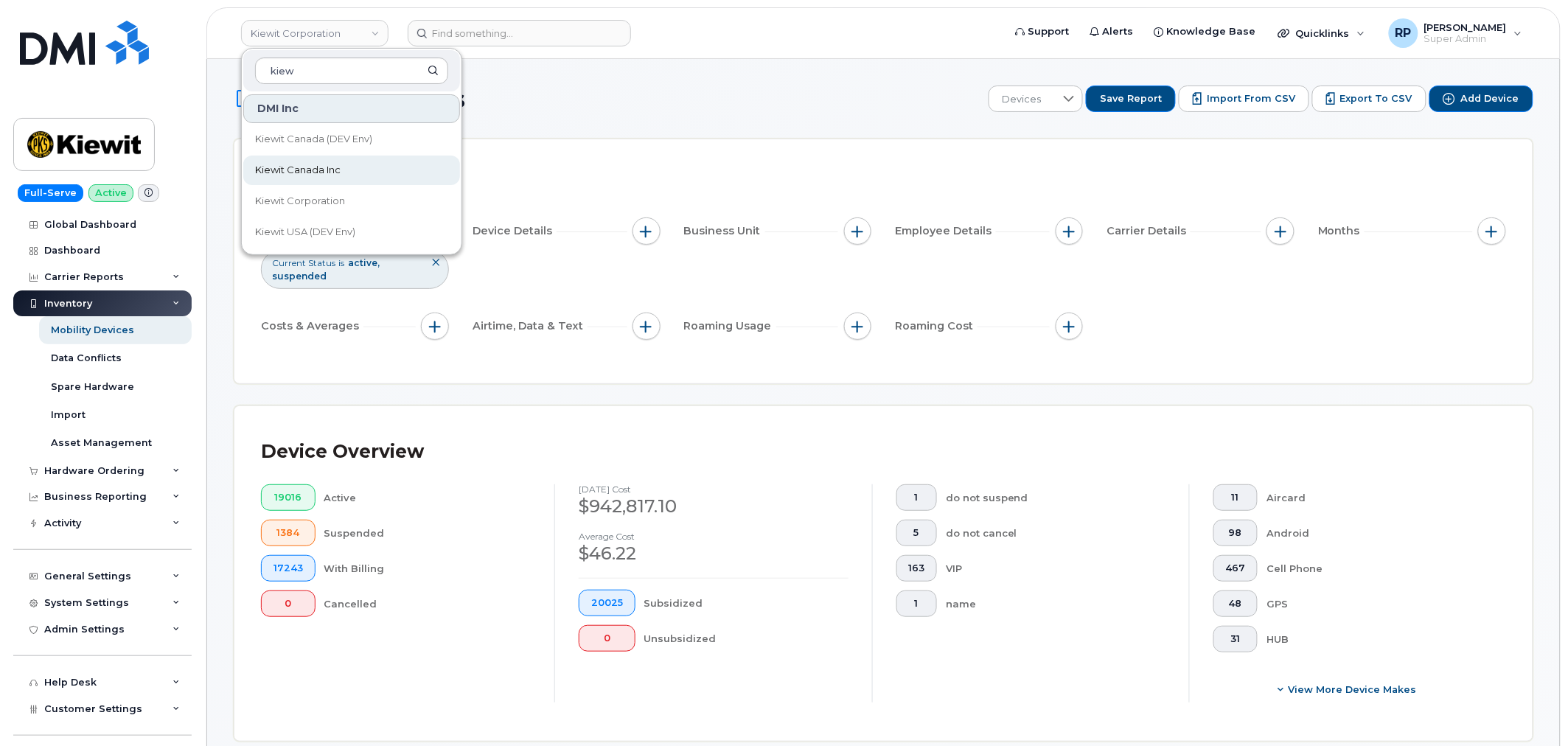
type input "kiew"
click at [300, 161] on link "Kiewit Canada Inc" at bounding box center [351, 170] width 217 height 30
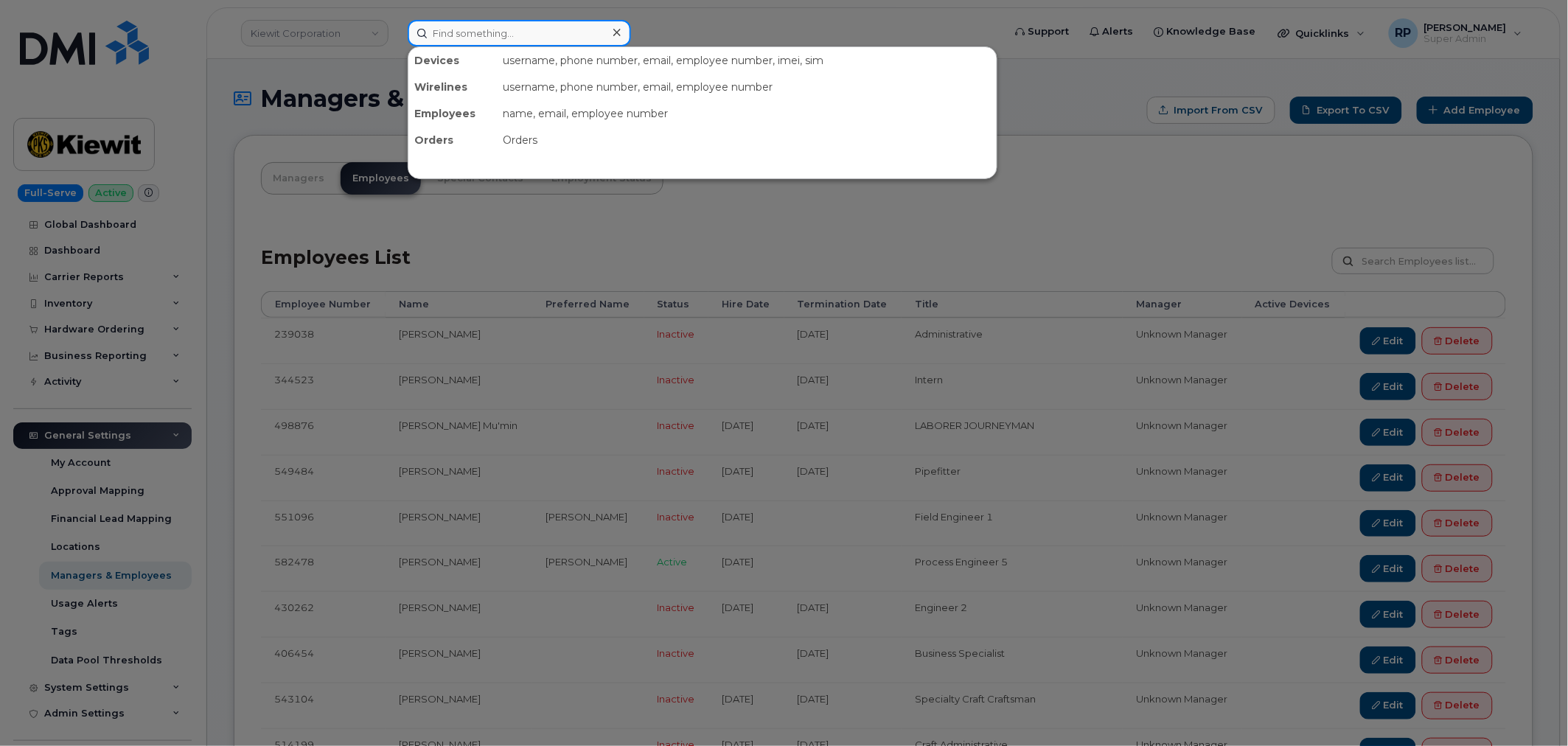
click at [467, 27] on input at bounding box center [519, 33] width 224 height 27
paste input "4092389266"
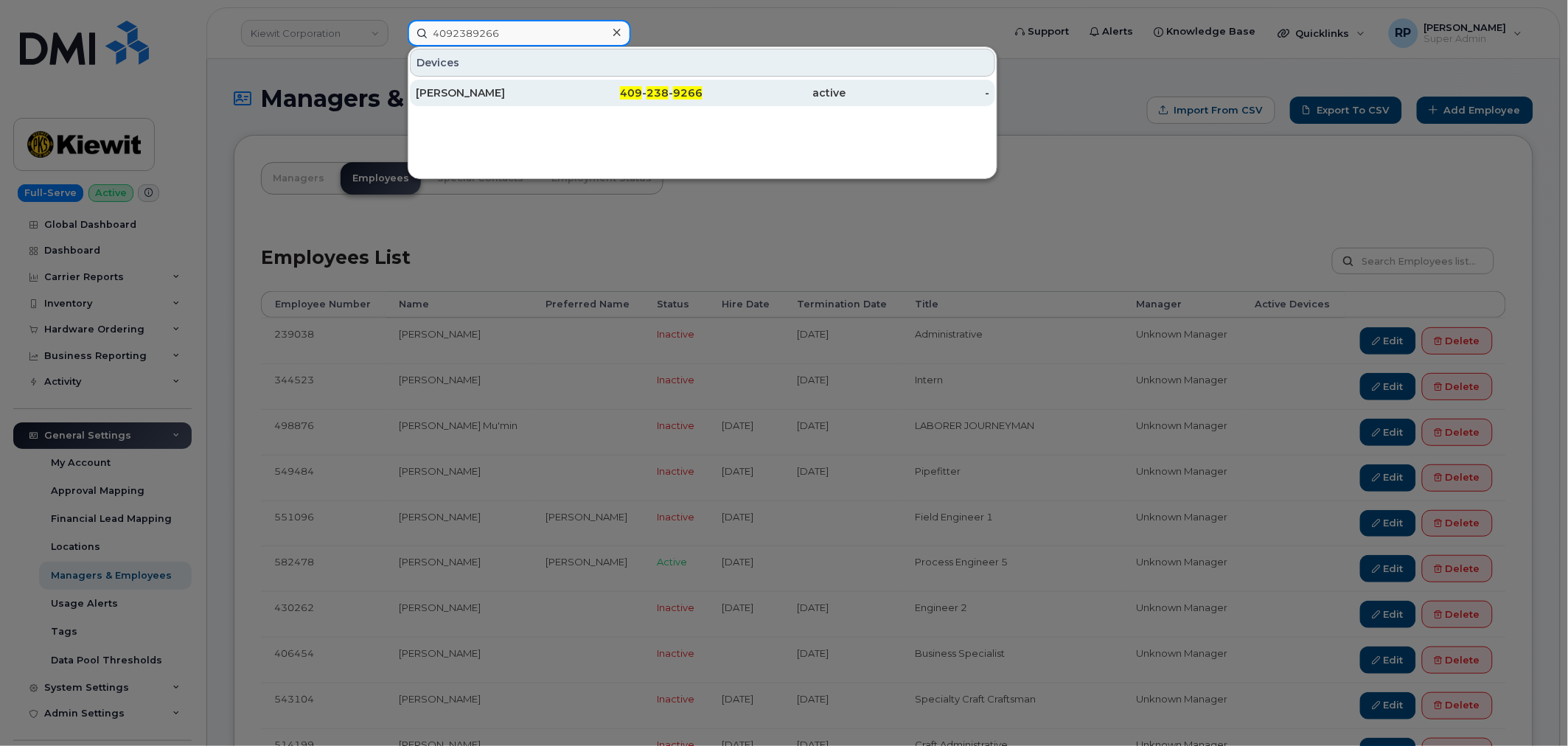
type input "4092389266"
click at [563, 99] on div "409 - 238 - 9266" at bounding box center [632, 92] width 144 height 15
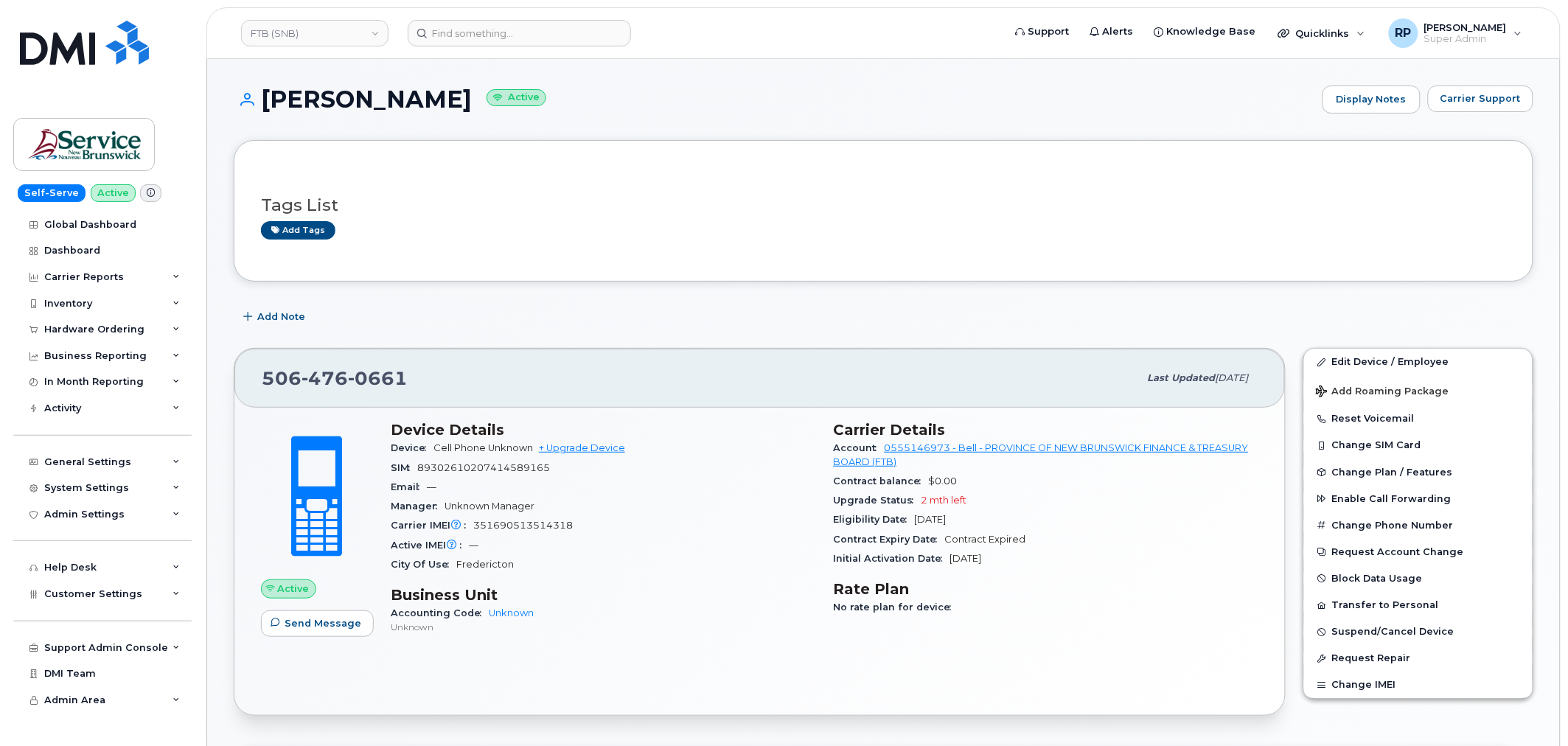
drag, startPoint x: 709, startPoint y: 578, endPoint x: 718, endPoint y: 590, distance: 15.0
click at [709, 578] on div "Device Details Device Cell Phone Unknown + Upgrade Device SIM [TECHNICAL_ID] Em…" at bounding box center [603, 534] width 443 height 244
click at [1343, 363] on link "Edit Device / Employee" at bounding box center [1418, 362] width 228 height 27
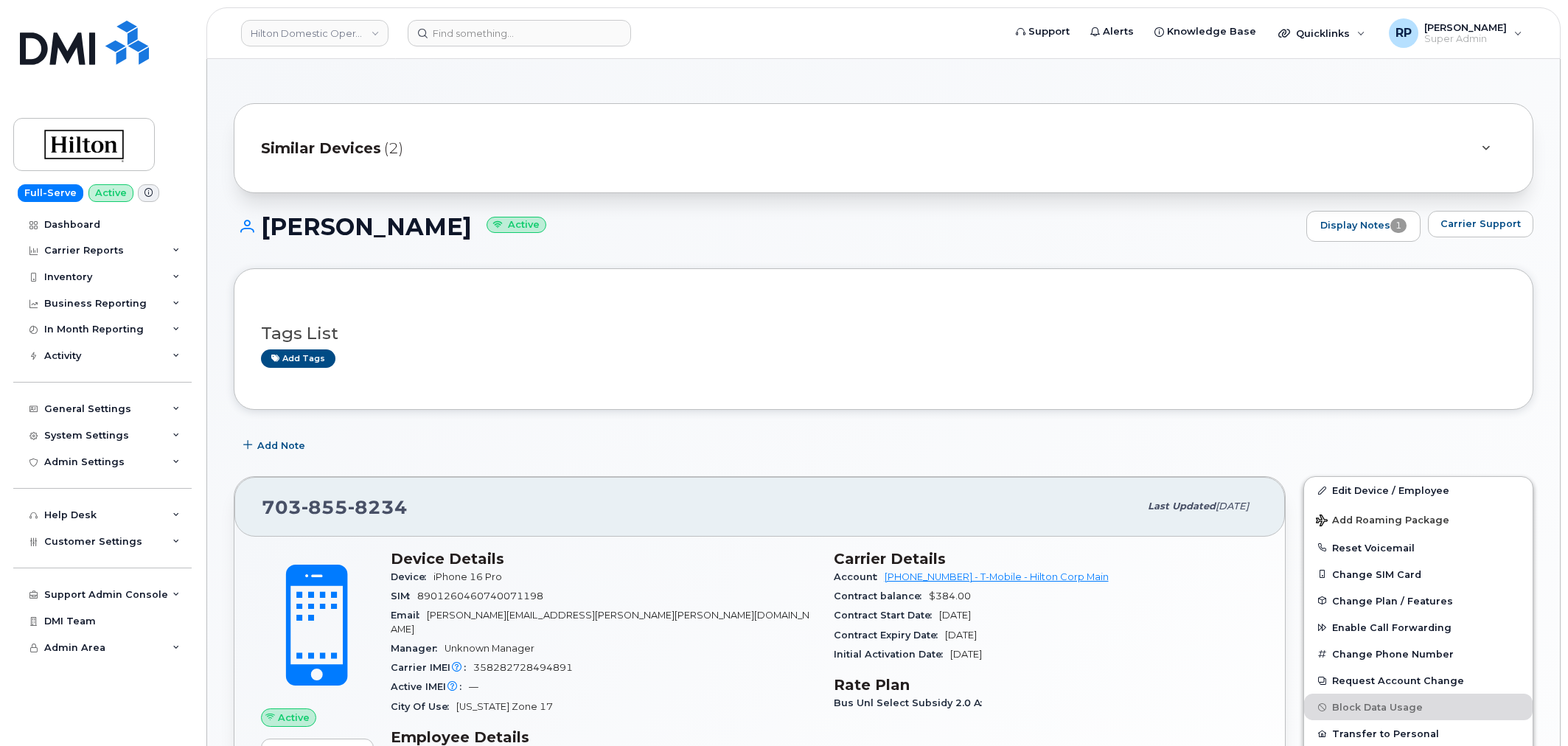
scroll to position [821, 0]
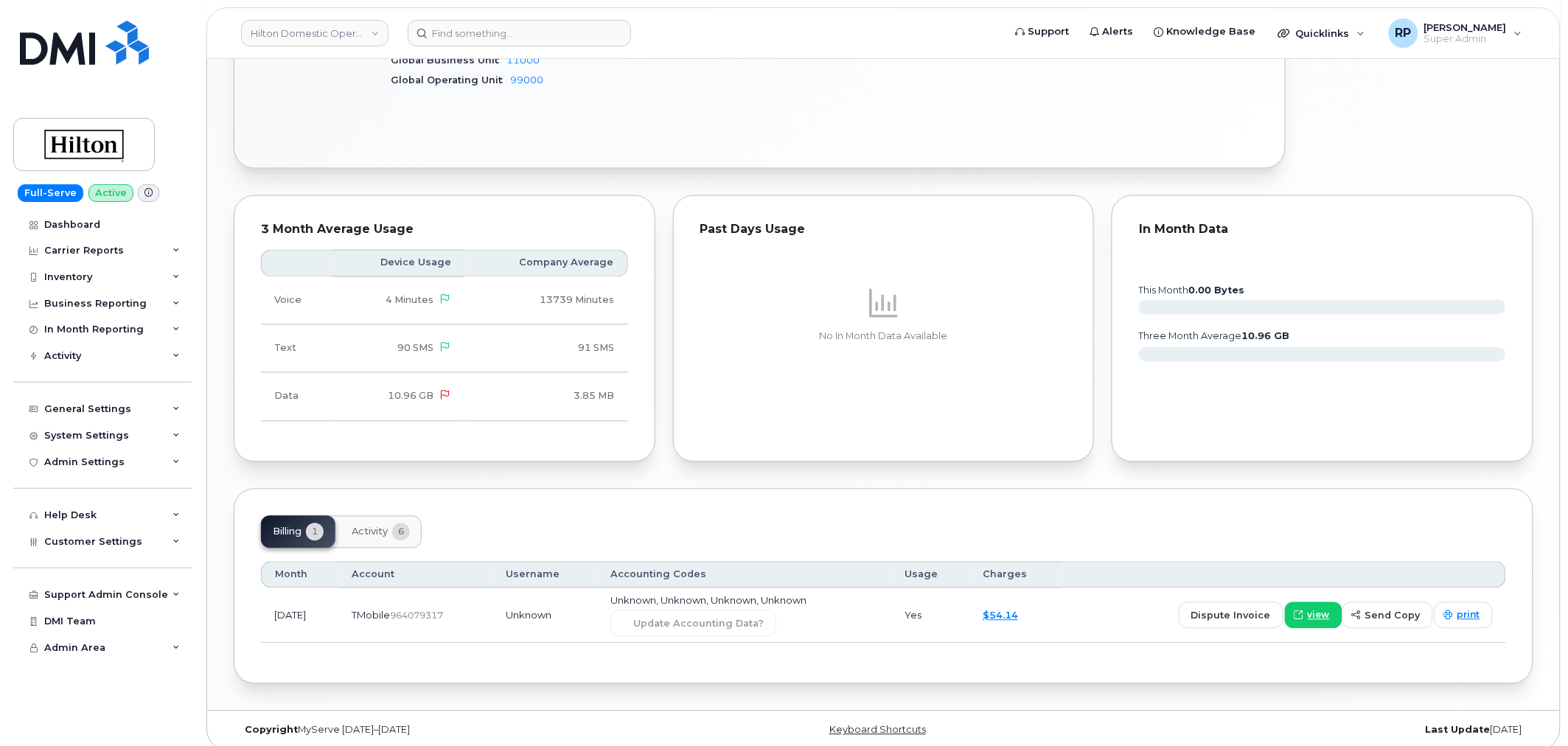
click at [345, 446] on div "3 Month Average Usage Device Usage Company Average Voice 4 Minutes 13739 Minute…" at bounding box center [444, 328] width 421 height 267
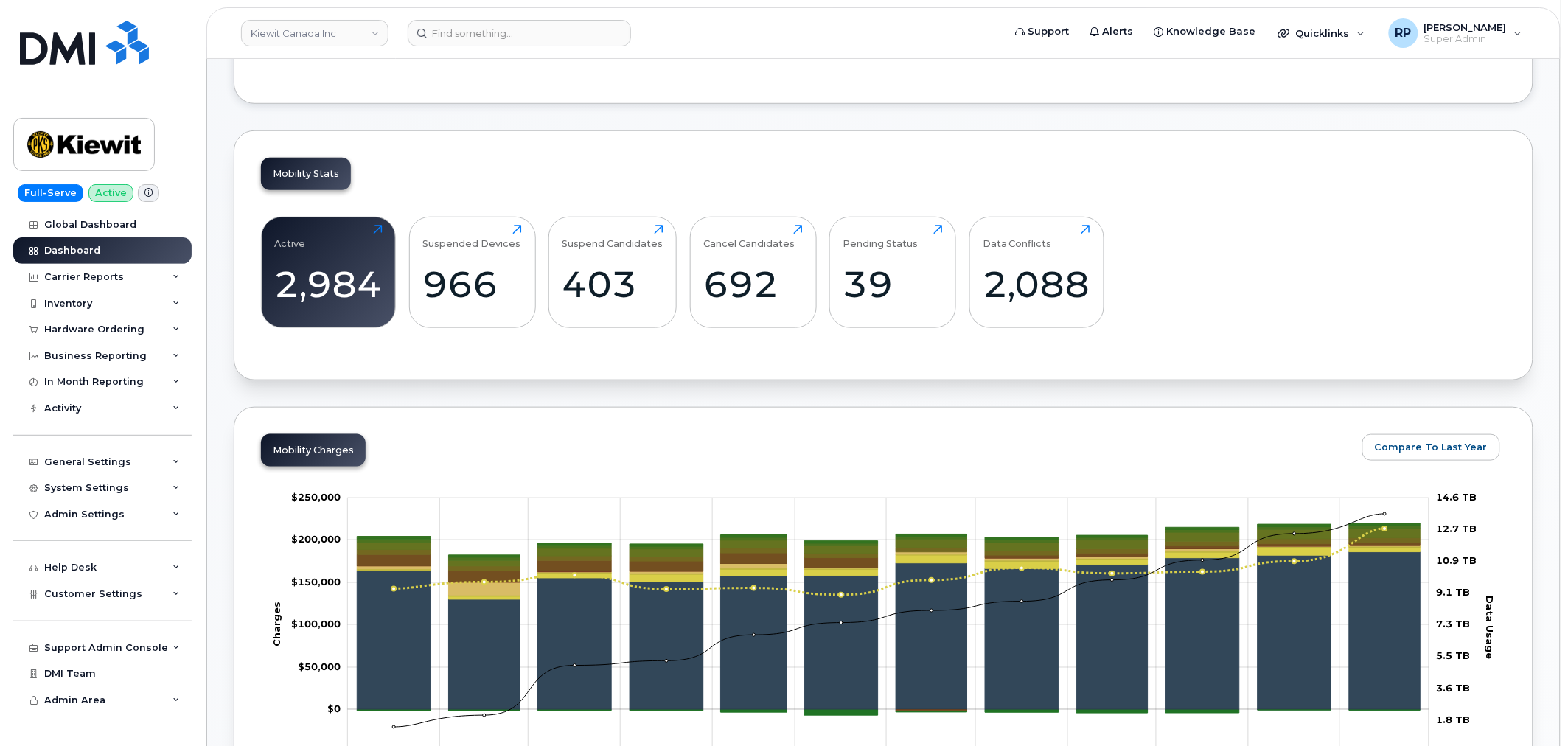
scroll to position [409, 0]
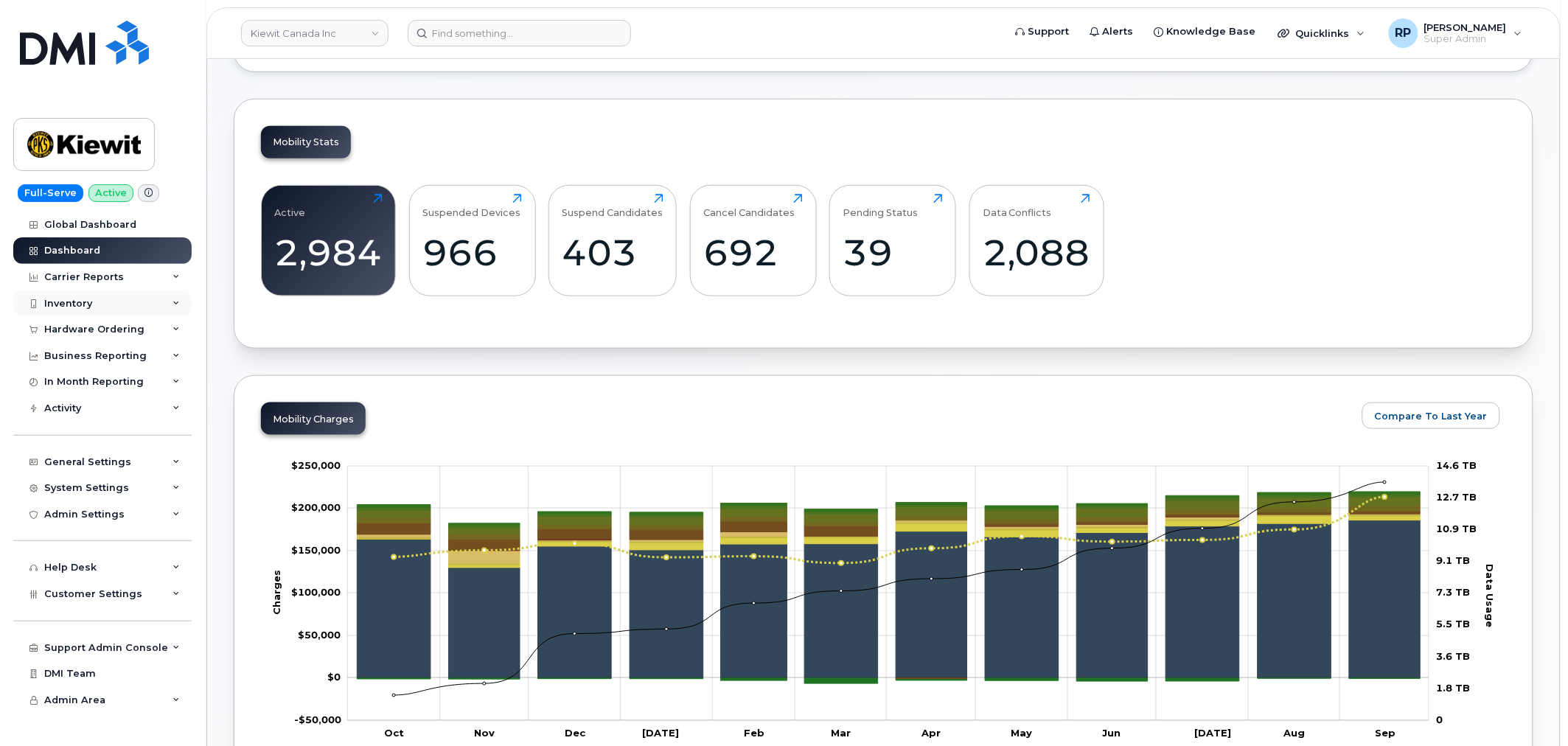
click at [108, 304] on div "Inventory" at bounding box center [102, 304] width 178 height 27
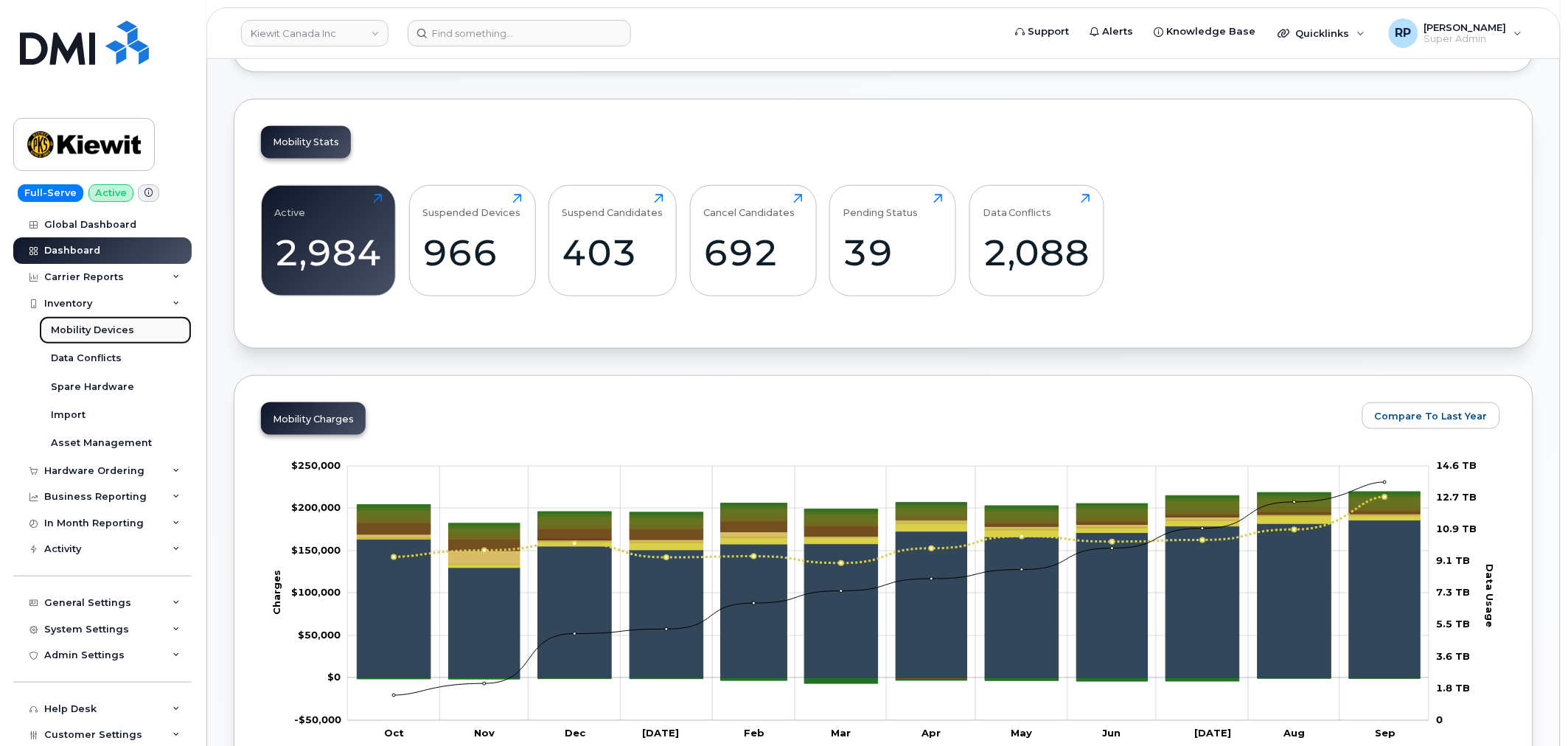
click at [107, 328] on div "Mobility Devices" at bounding box center [92, 330] width 84 height 13
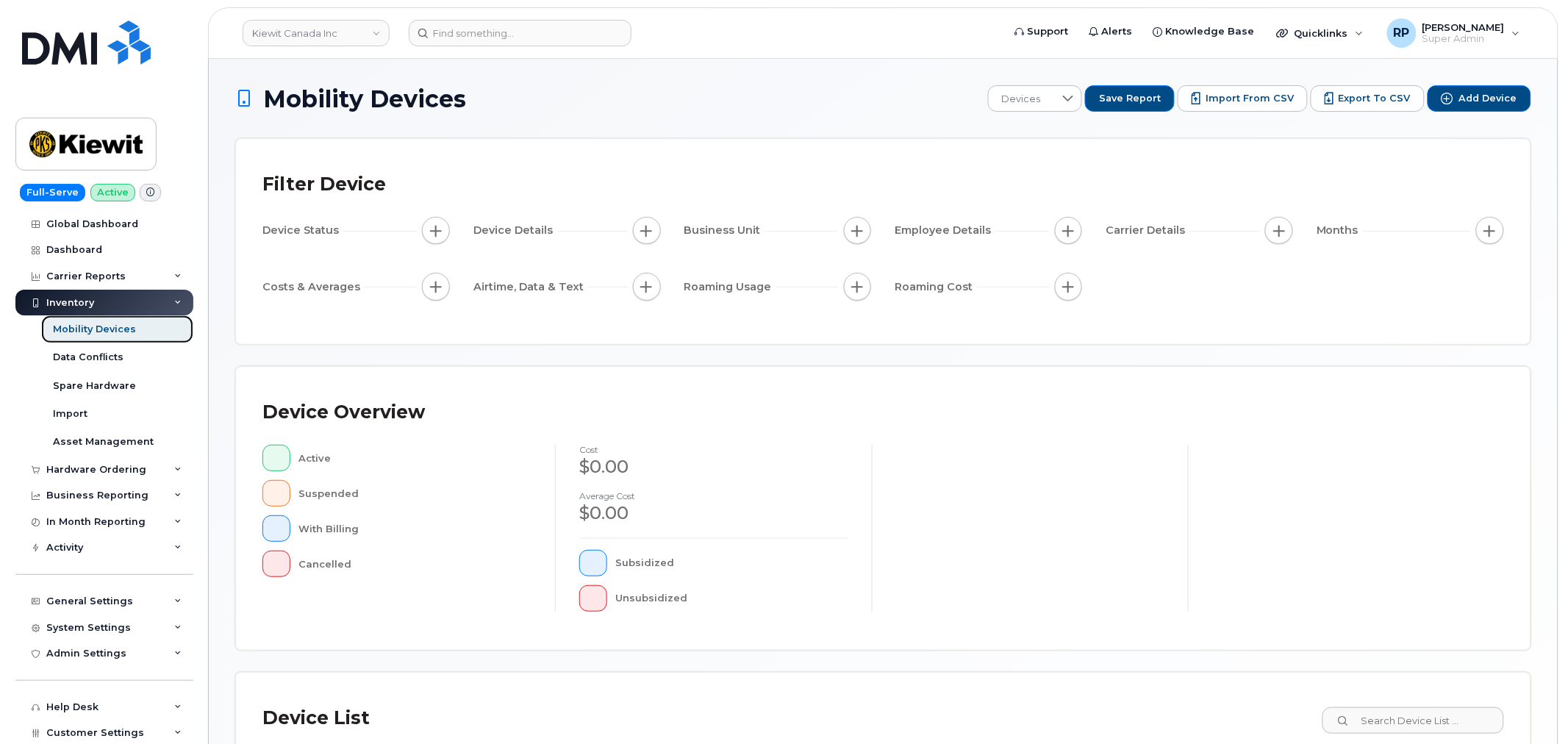
scroll to position [271, 0]
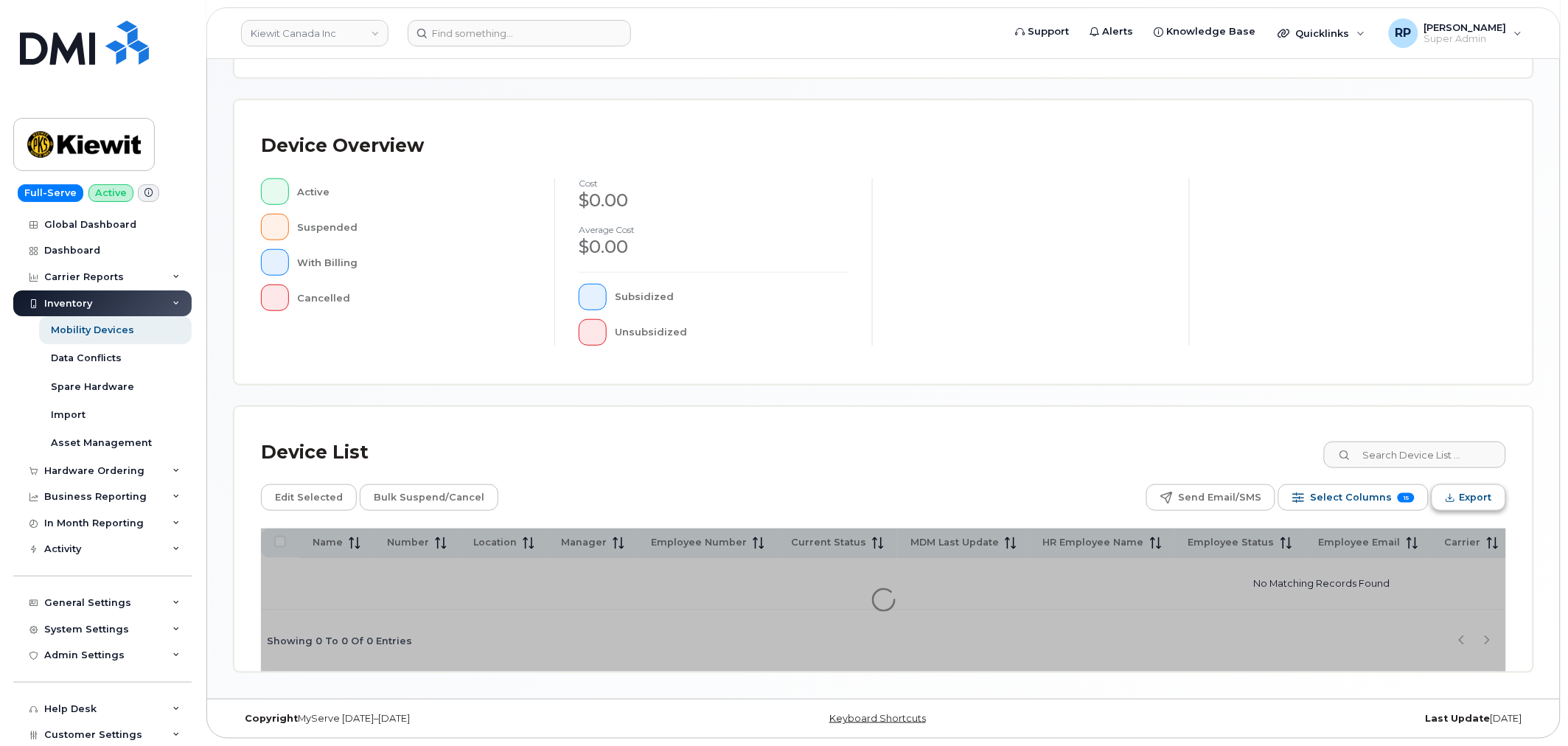
click at [1461, 490] on span "Export" at bounding box center [1475, 497] width 32 height 22
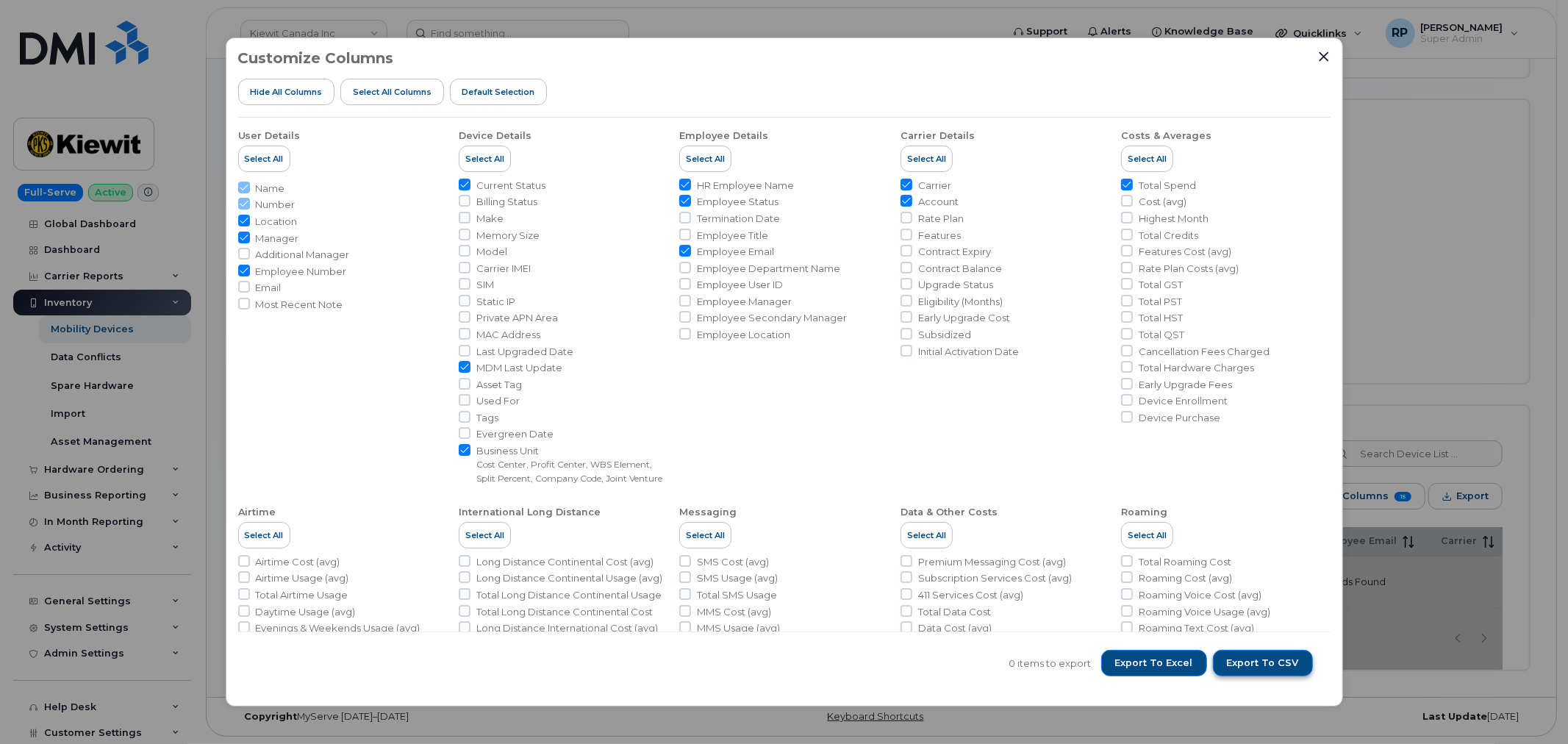
click at [1287, 661] on span "Export to CSV" at bounding box center [1263, 663] width 72 height 13
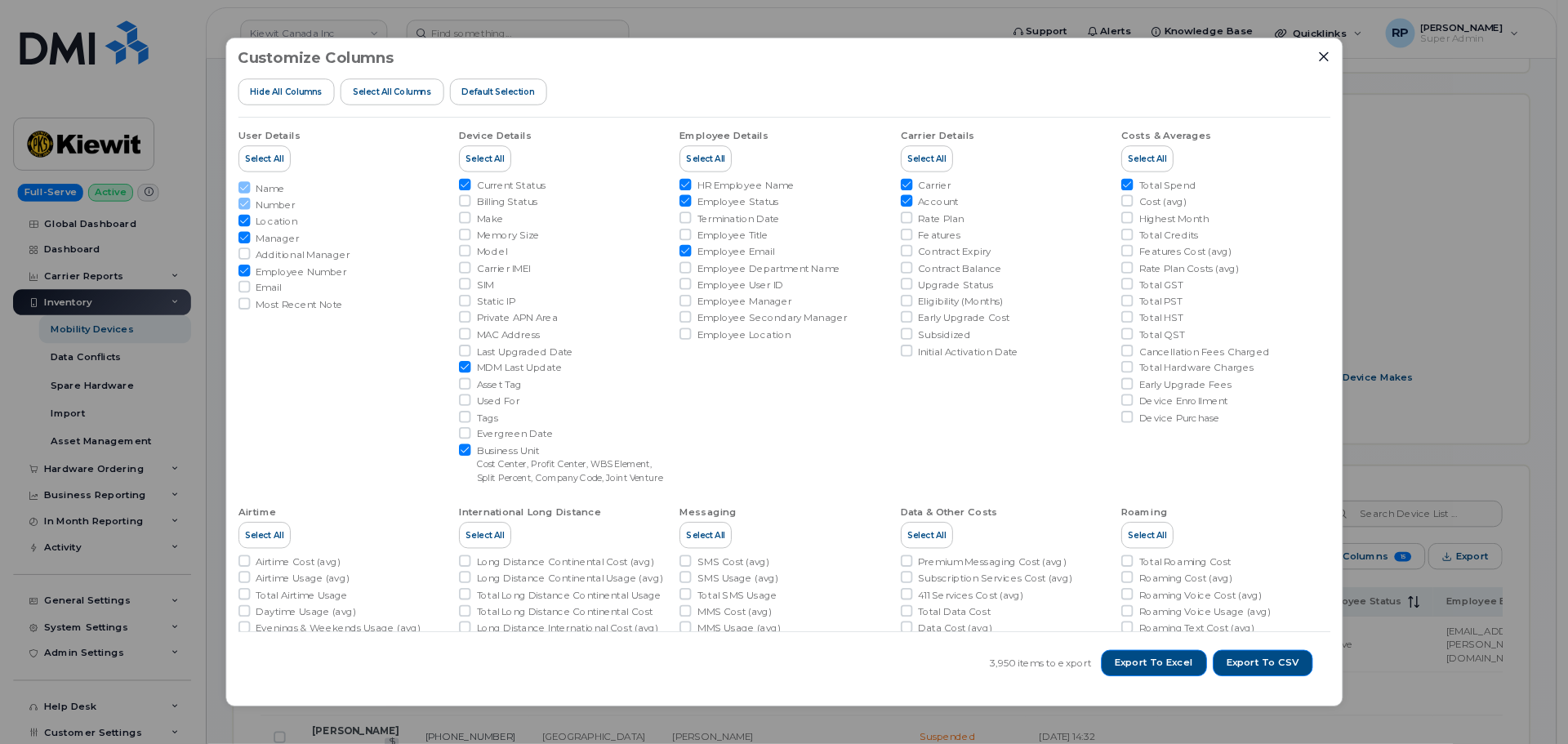
scroll to position [345, 0]
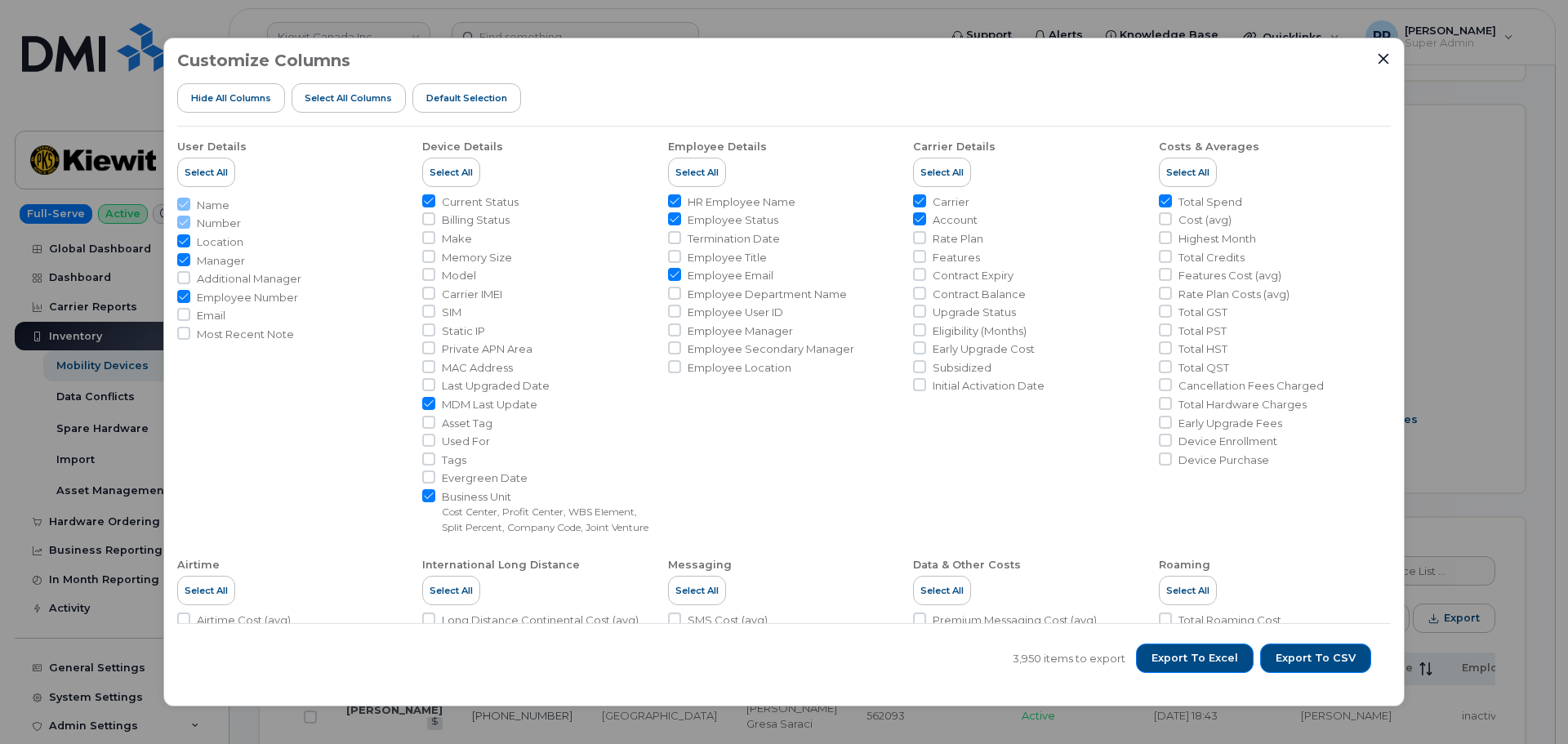
click at [714, 422] on li "Employee Details Select All HR Employee Name Employee Status Termination Date E…" at bounding box center [784, 330] width 232 height 408
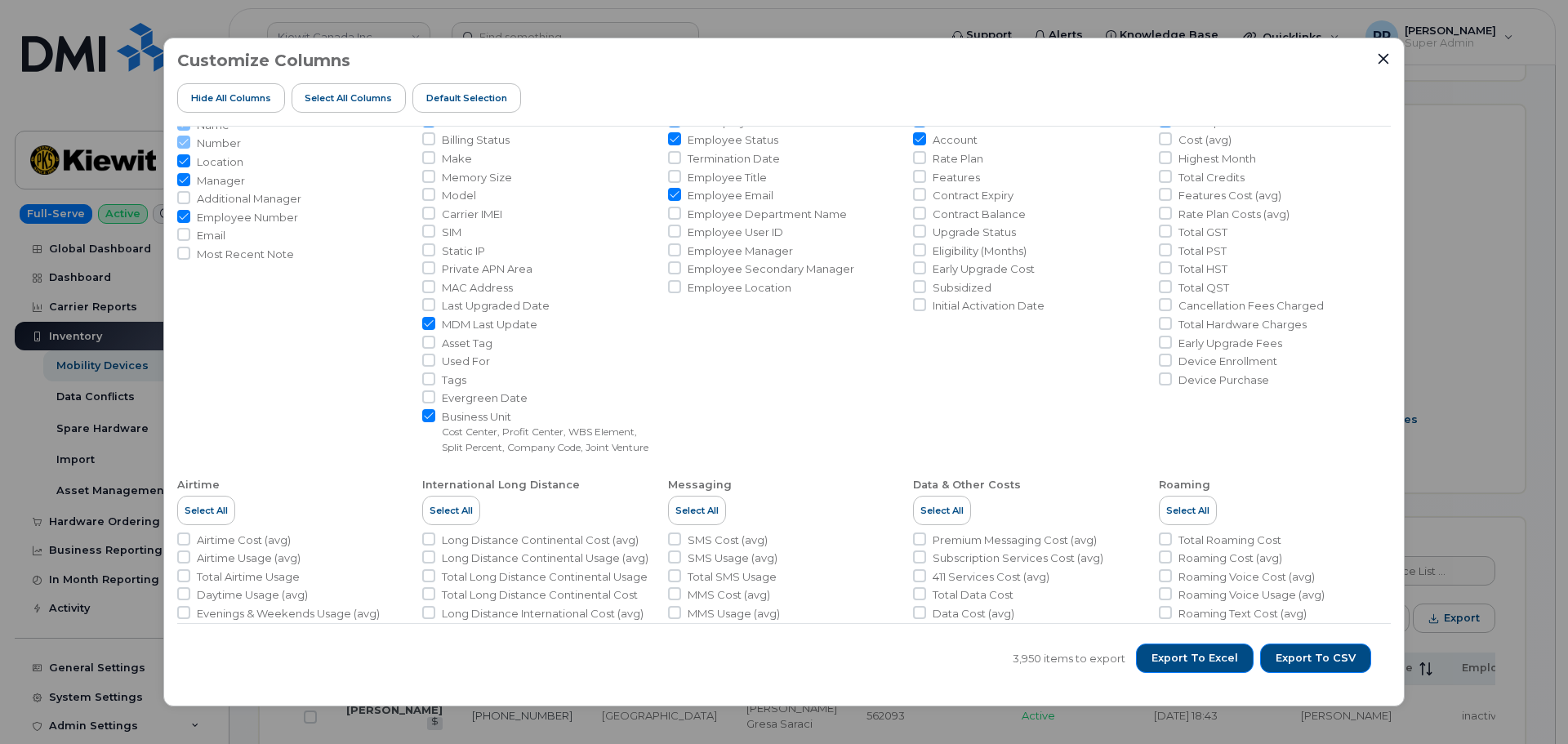
scroll to position [0, 0]
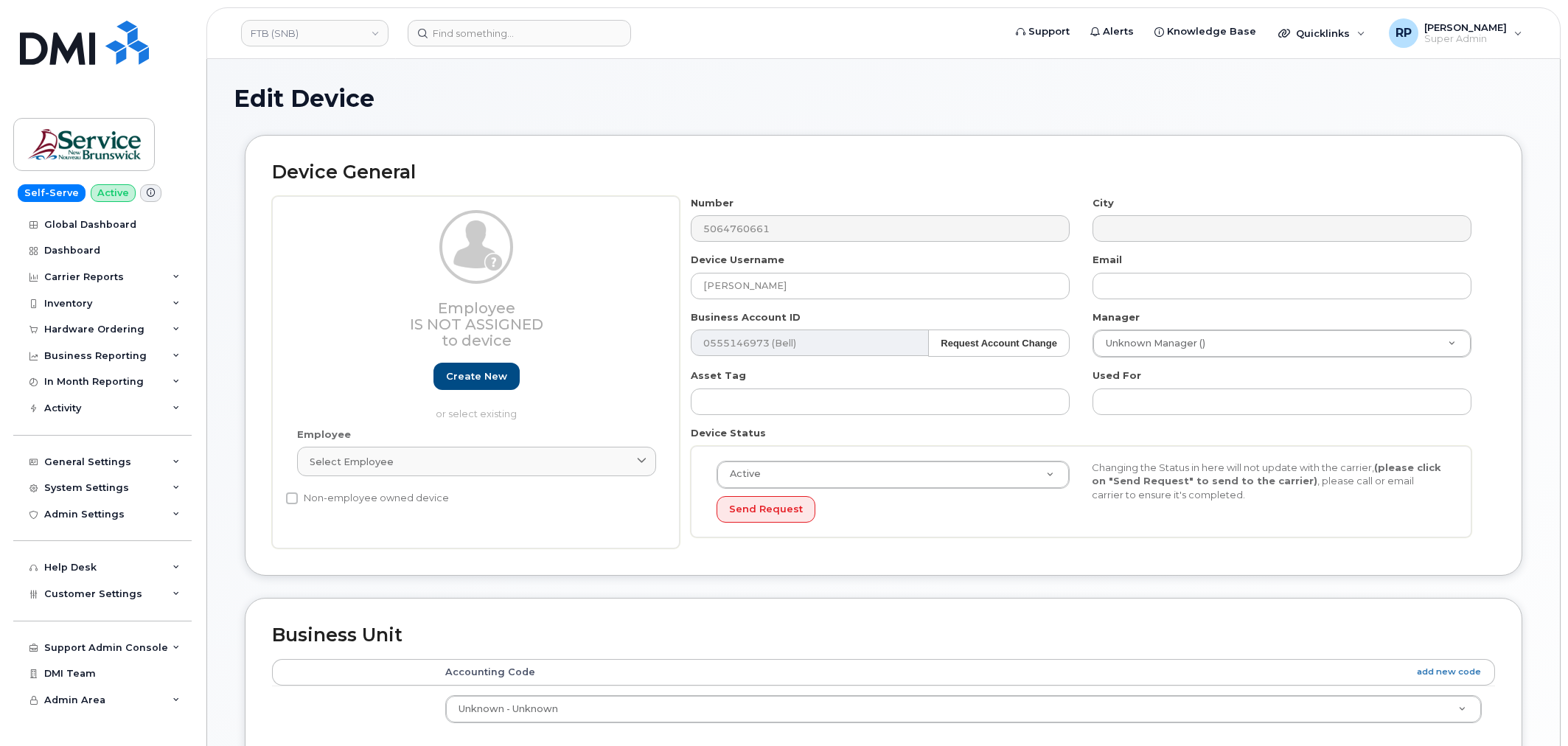
select select "34535597"
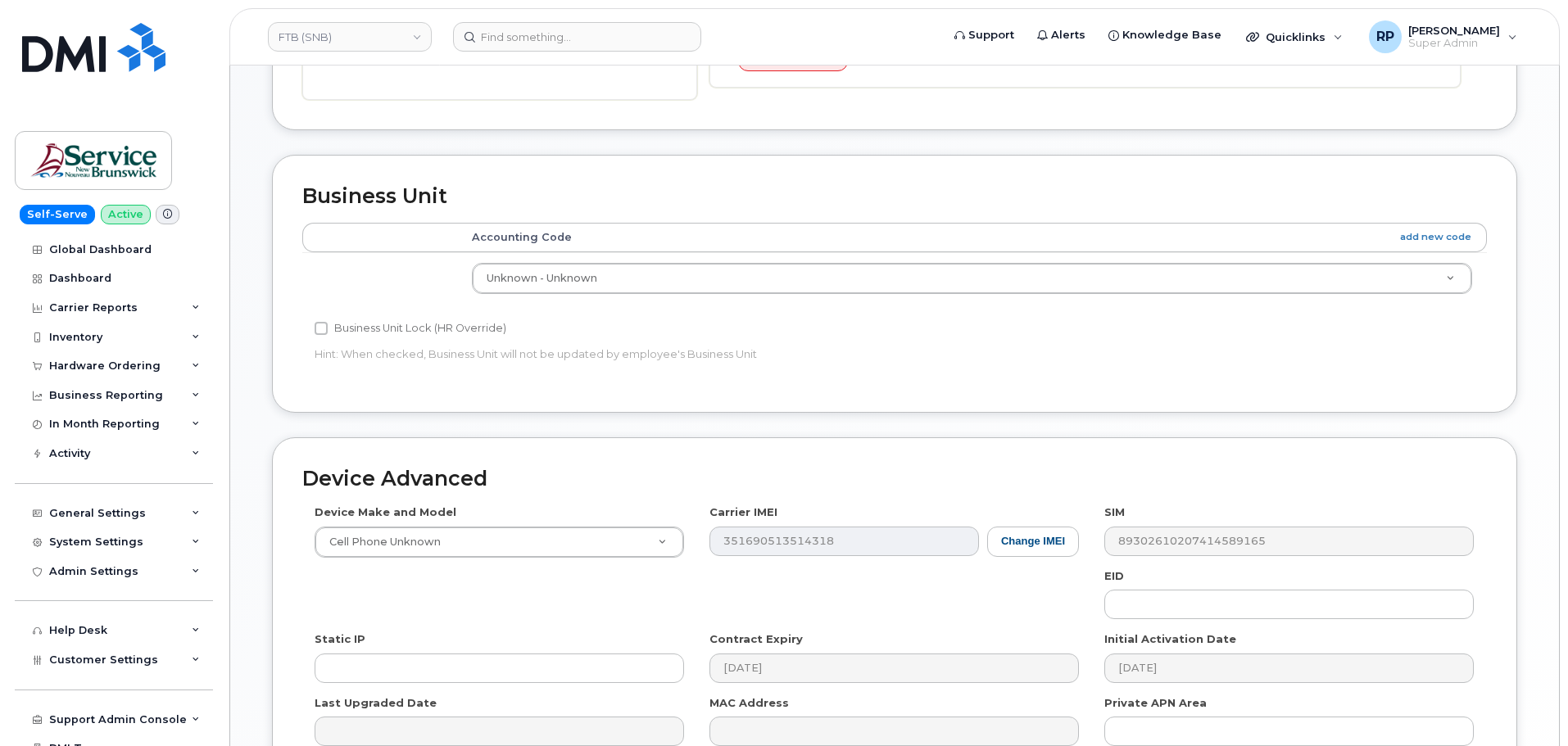
scroll to position [689, 0]
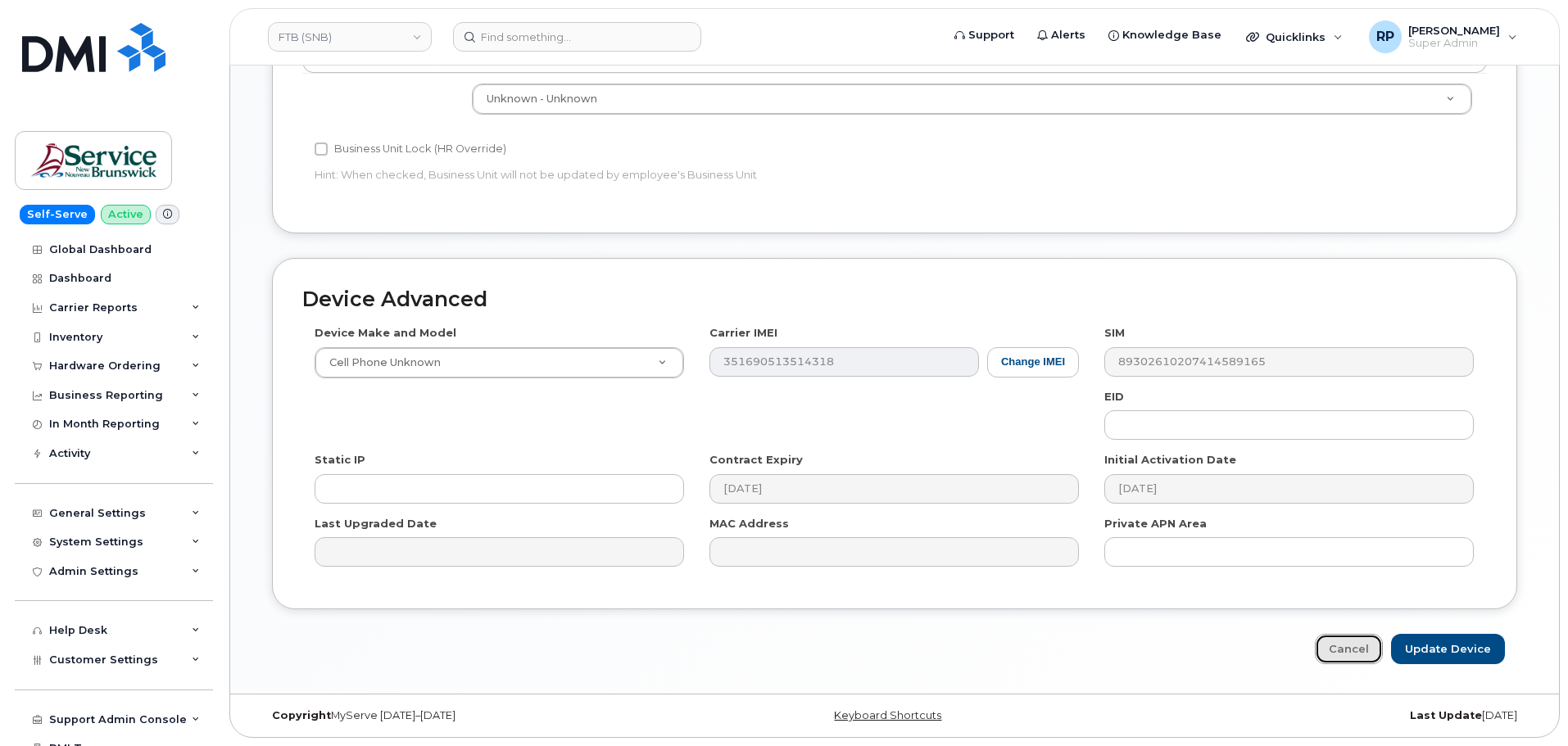
click at [1351, 644] on link "Cancel" at bounding box center [1349, 649] width 68 height 30
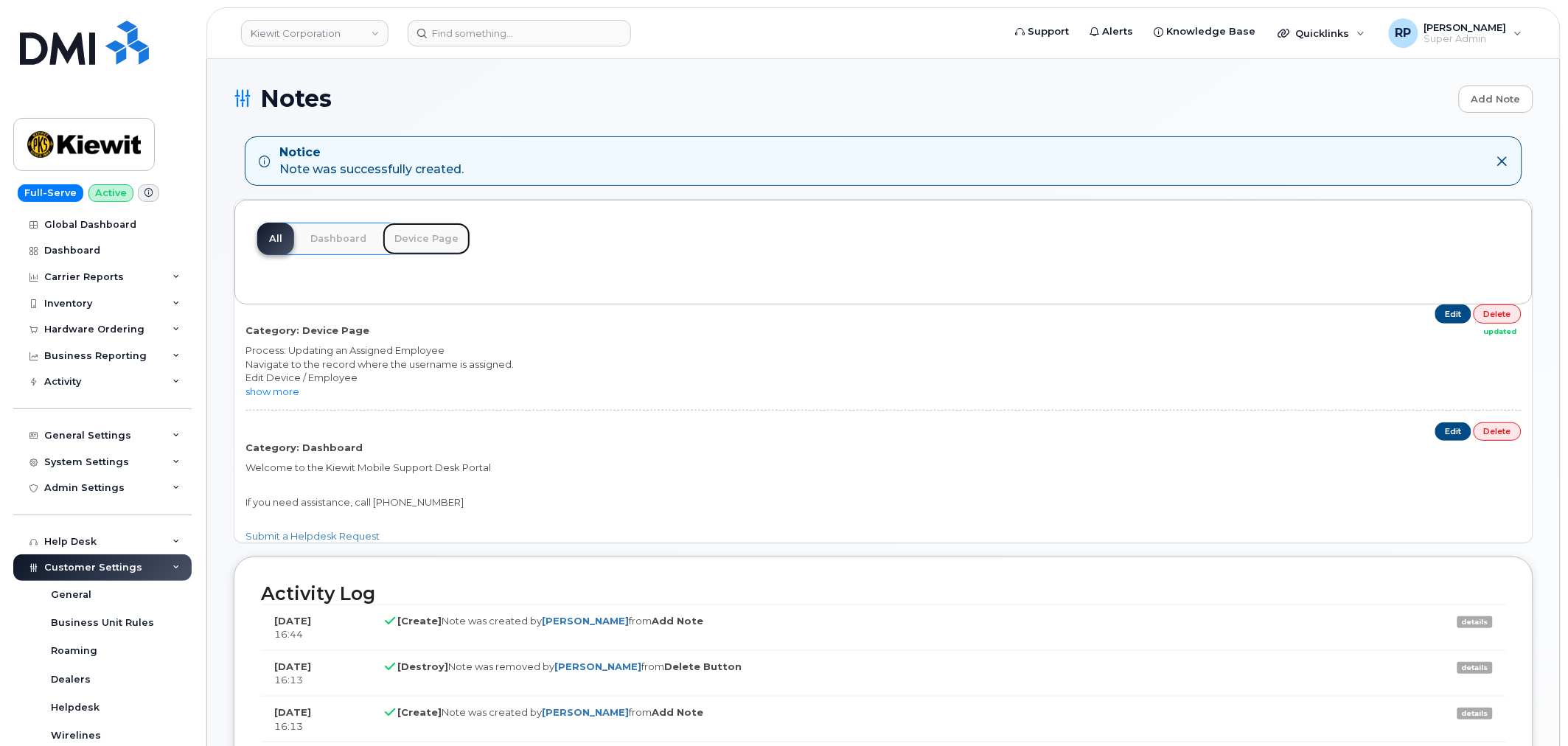
click at [408, 244] on link "Device Page" at bounding box center [426, 239] width 88 height 32
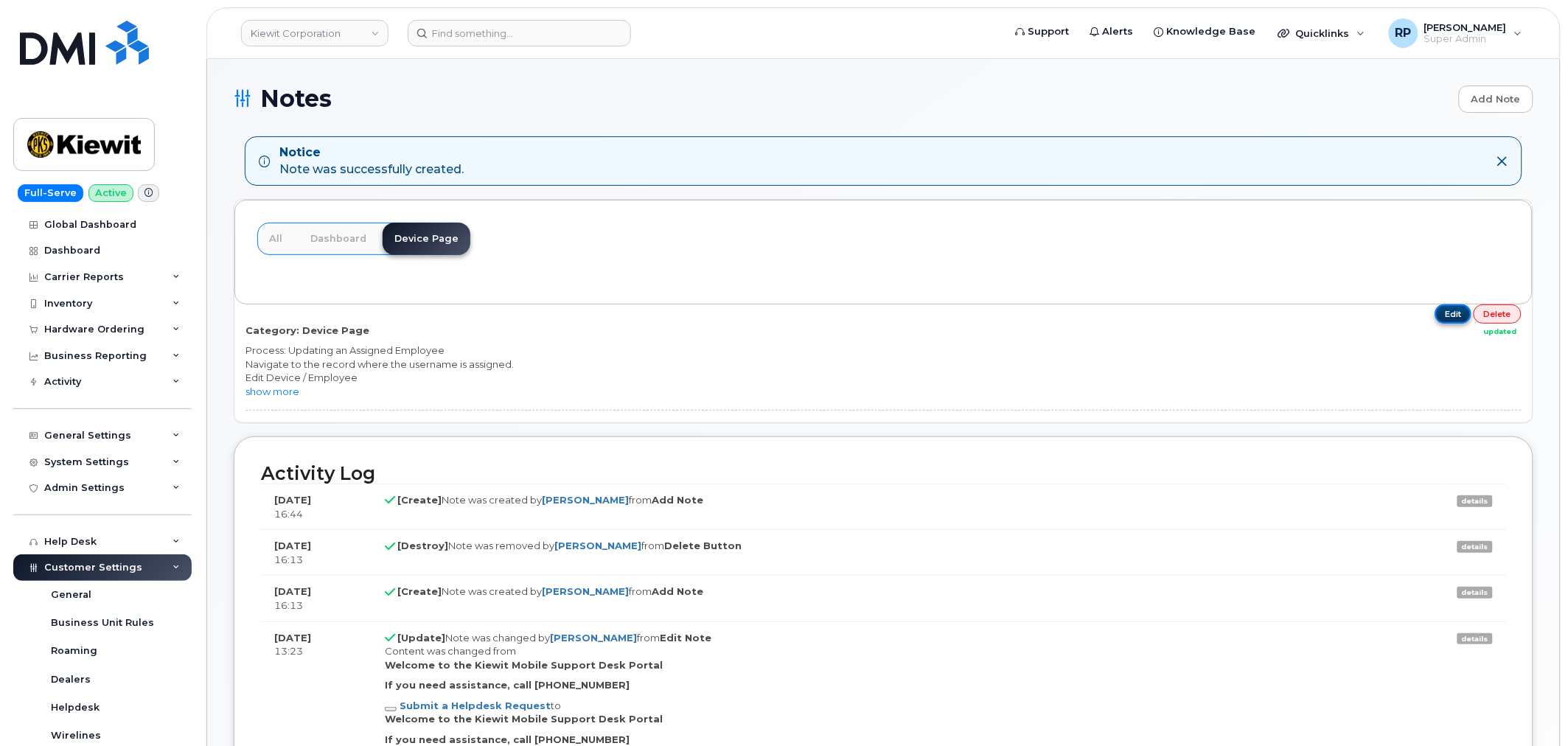
click at [1456, 311] on link "Edit" at bounding box center [1453, 314] width 37 height 19
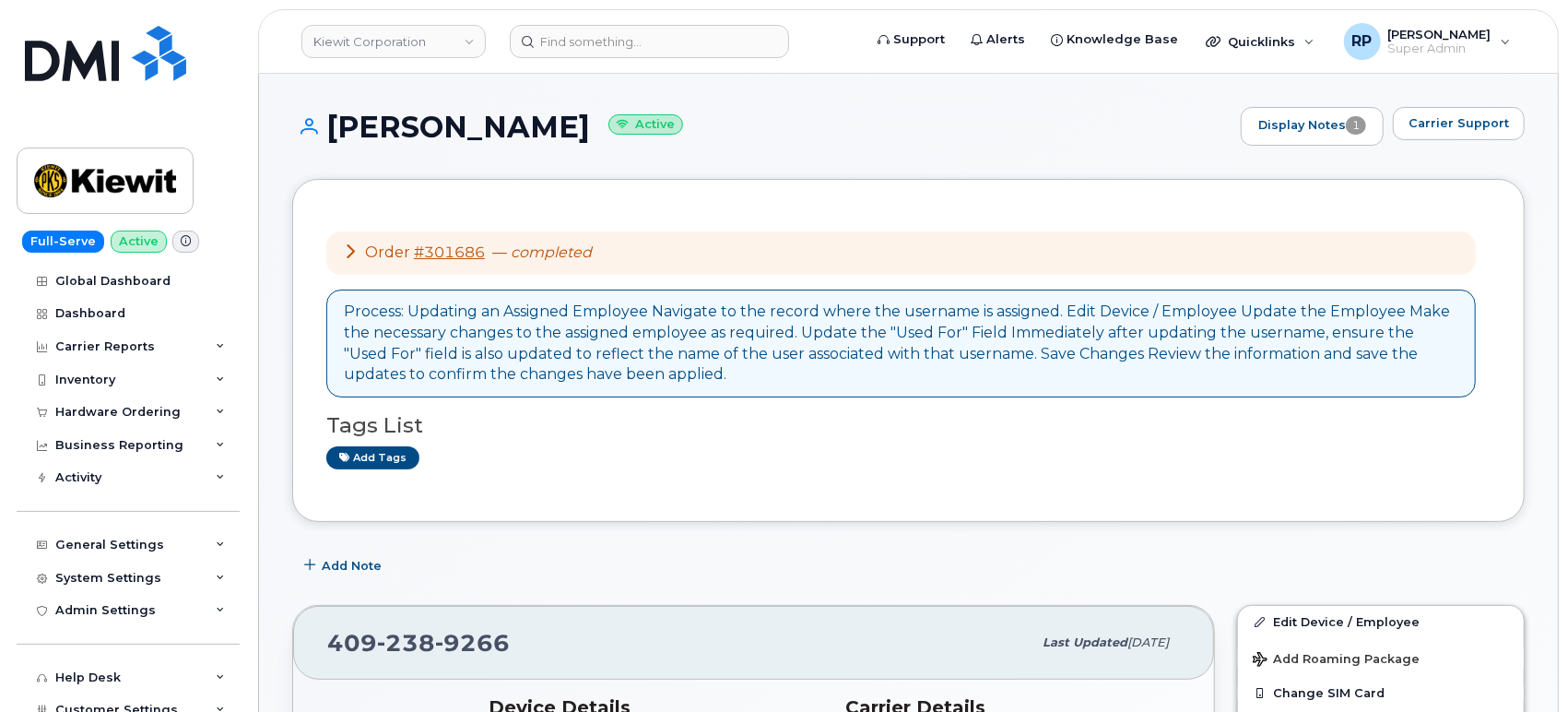
click at [717, 381] on div "Process: Updating an Assigned Employee Navigate to the record where the usernam…" at bounding box center [901, 343] width 1114 height 84
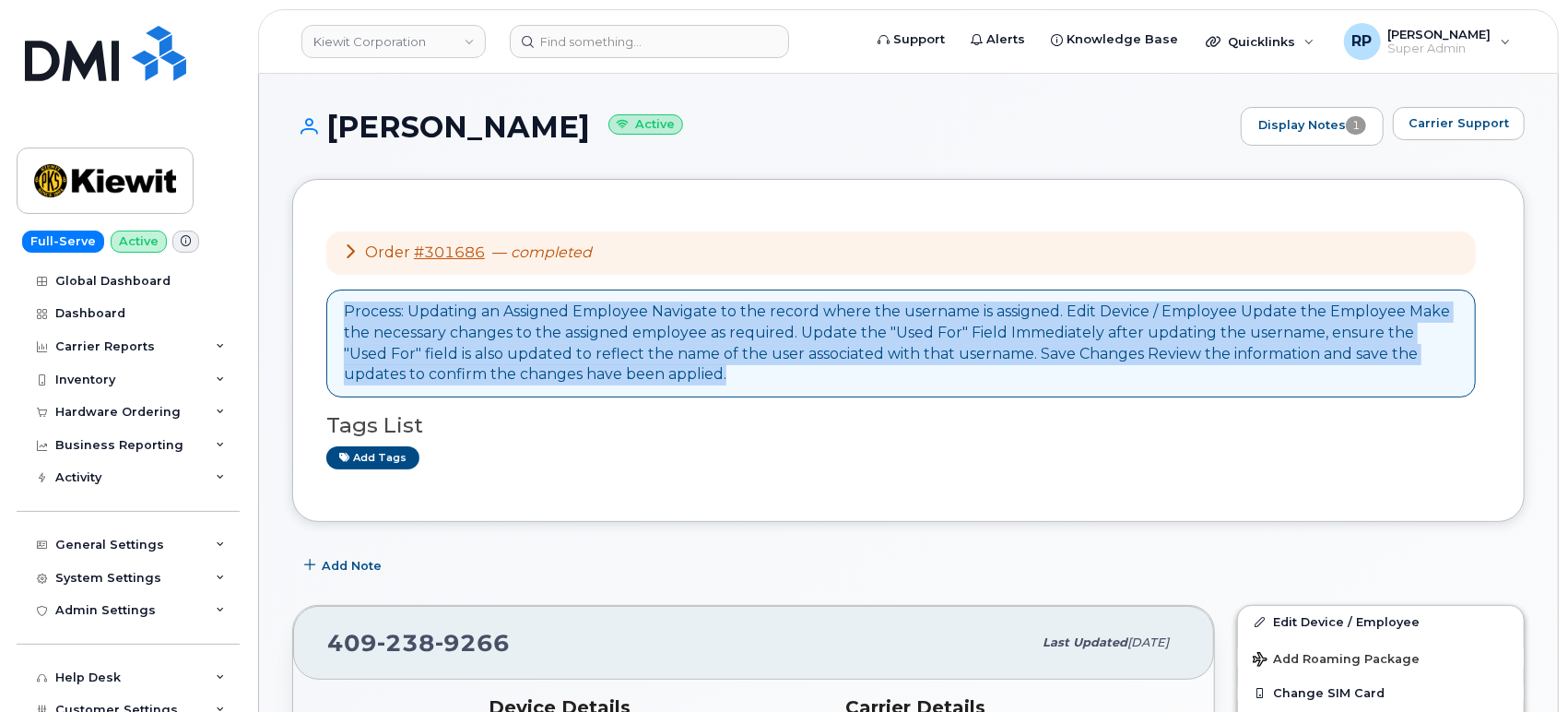
drag, startPoint x: 678, startPoint y: 375, endPoint x: 339, endPoint y: 311, distance: 345.0
click at [339, 311] on div "Process: Updating an Assigned Employee Navigate to the record where the usernam…" at bounding box center [901, 343] width 1150 height 108
copy div "Process: Updating an Assigned Employee Navigate to the record where the usernam…"
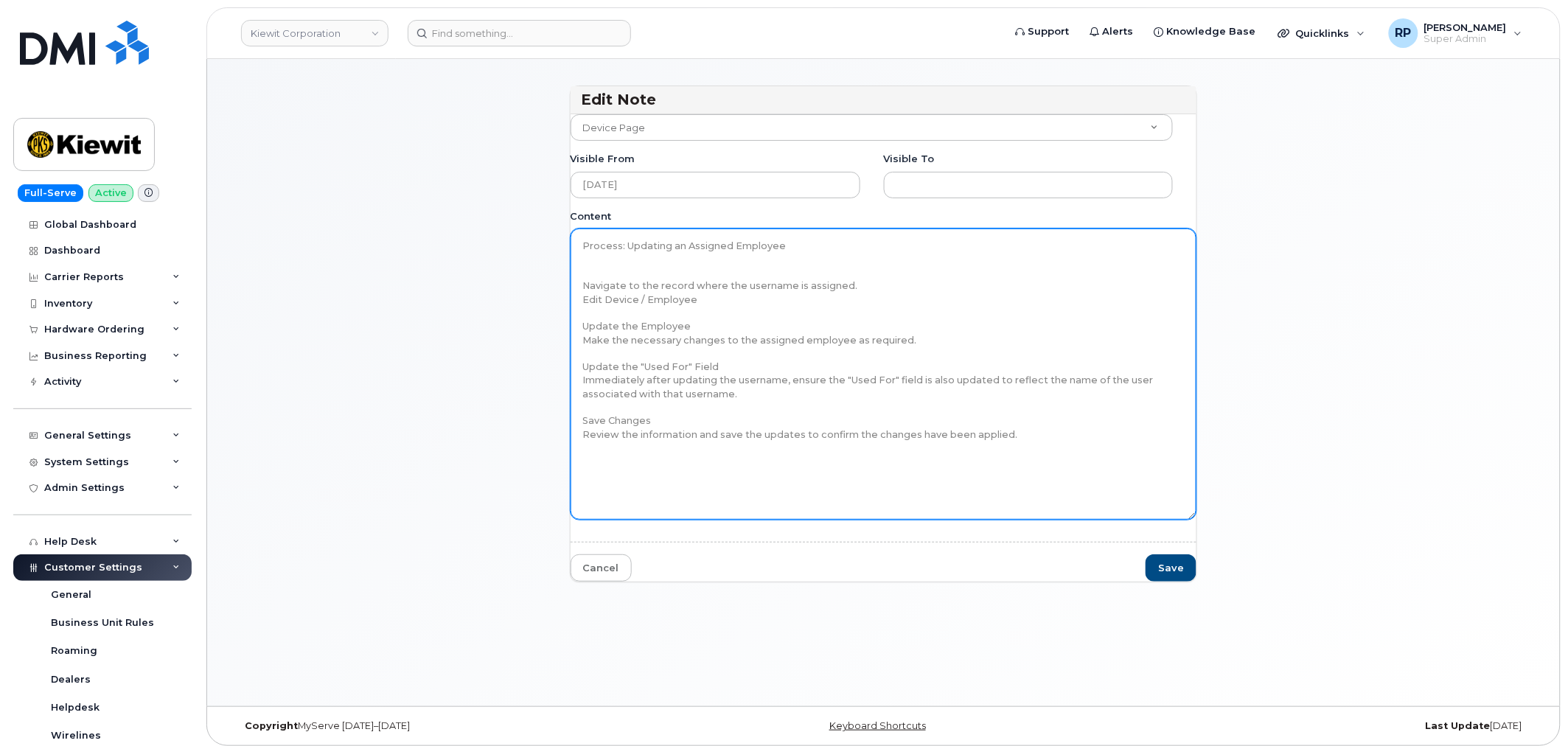
drag, startPoint x: 1060, startPoint y: 443, endPoint x: 535, endPoint y: 239, distance: 563.2
click at [535, 239] on div "Edit Note Customer Device Page Accounting Cancellation Candidates Cost increase…" at bounding box center [883, 340] width 1299 height 511
paste textarea "To update an assigned employee, begin by navigating to the record where the use…"
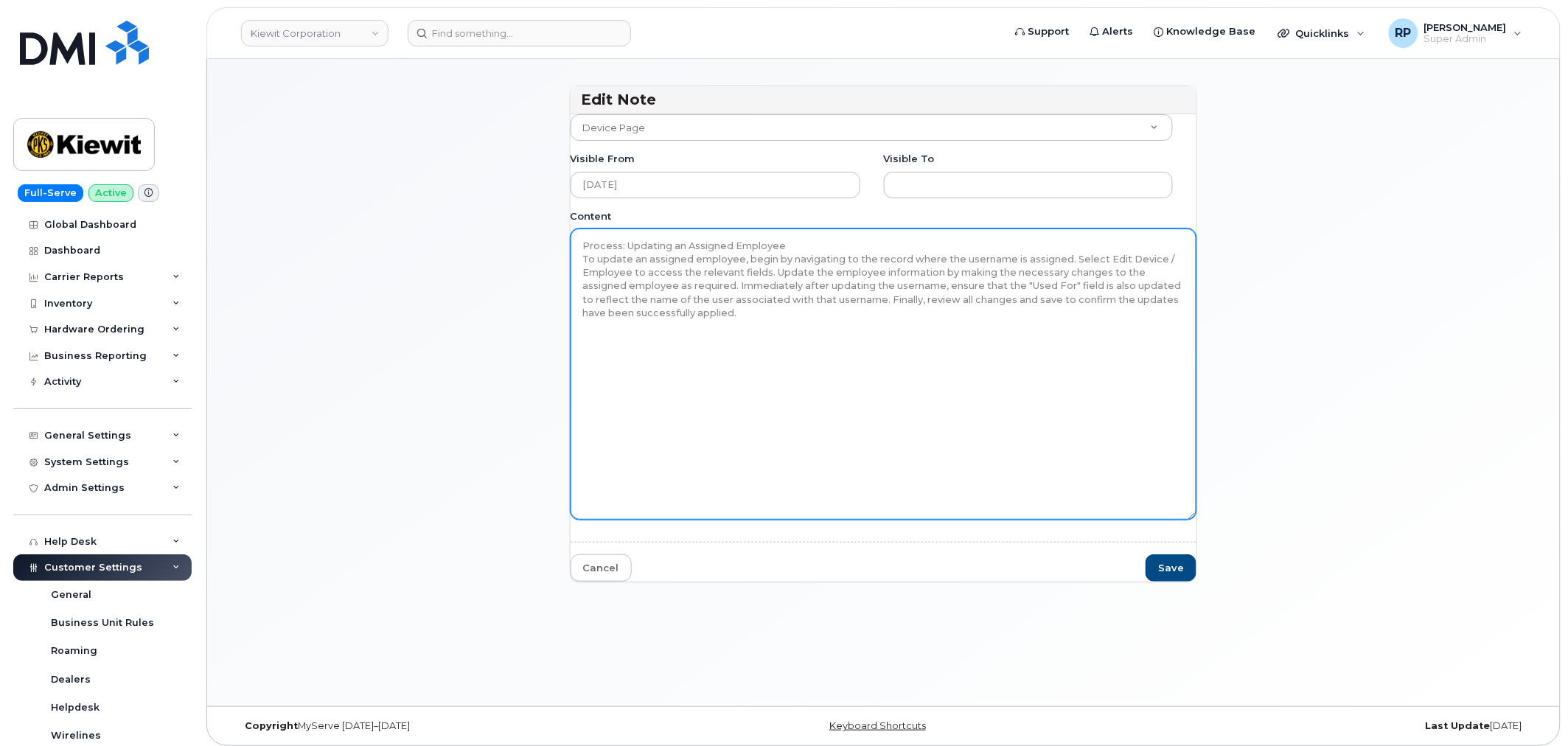
click at [582, 241] on textarea "Process: Updating an Assigned Employee Navigate to the record where the usernam…" at bounding box center [884, 374] width 627 height 291
click at [812, 246] on textarea "Process: Updating an Assigned Employee Navigate to the record where the usernam…" at bounding box center [884, 374] width 627 height 291
type textarea "*** Process: Updating an Assigned Employee *** To update an assigned employee, …"
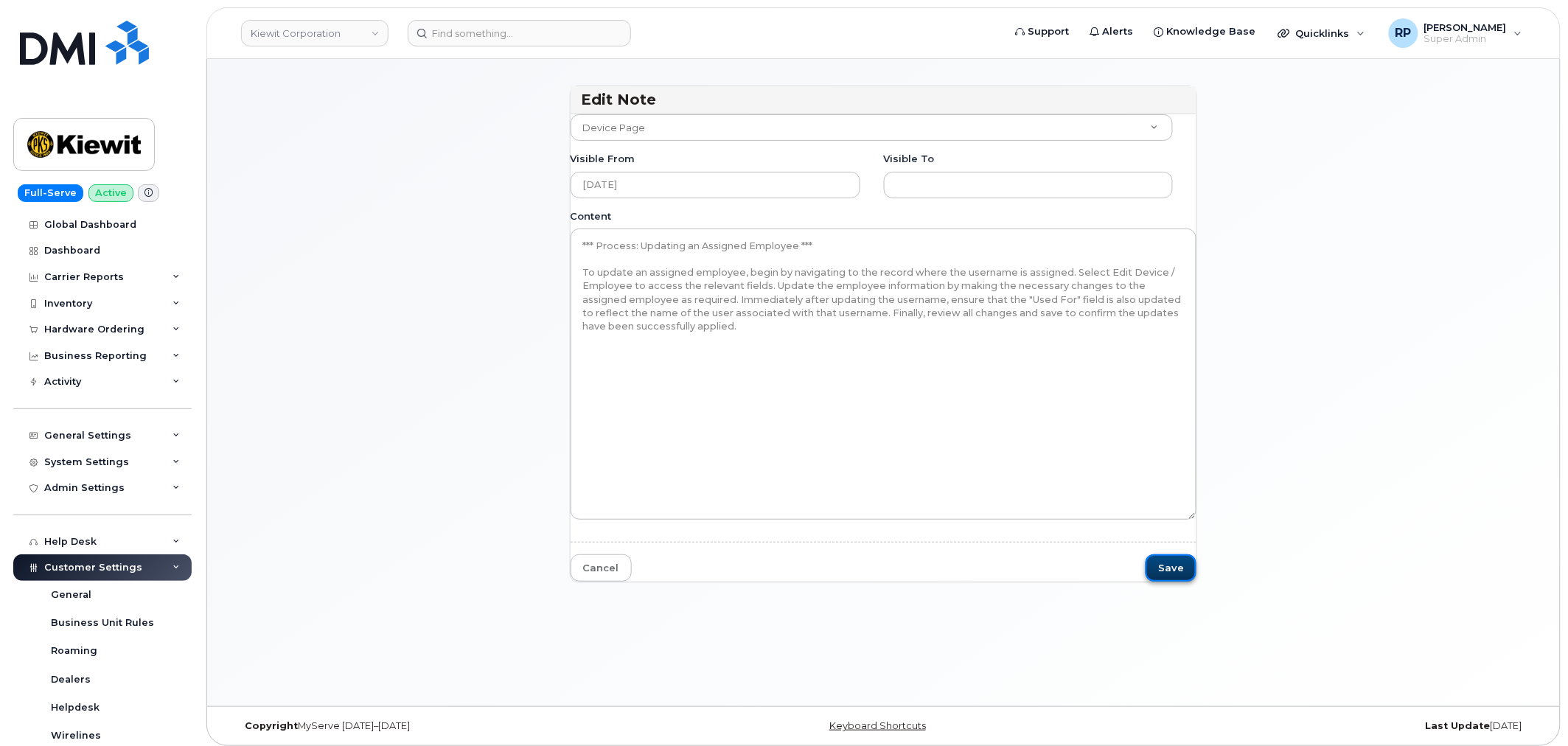
click at [1181, 572] on button "Save" at bounding box center [1170, 568] width 51 height 27
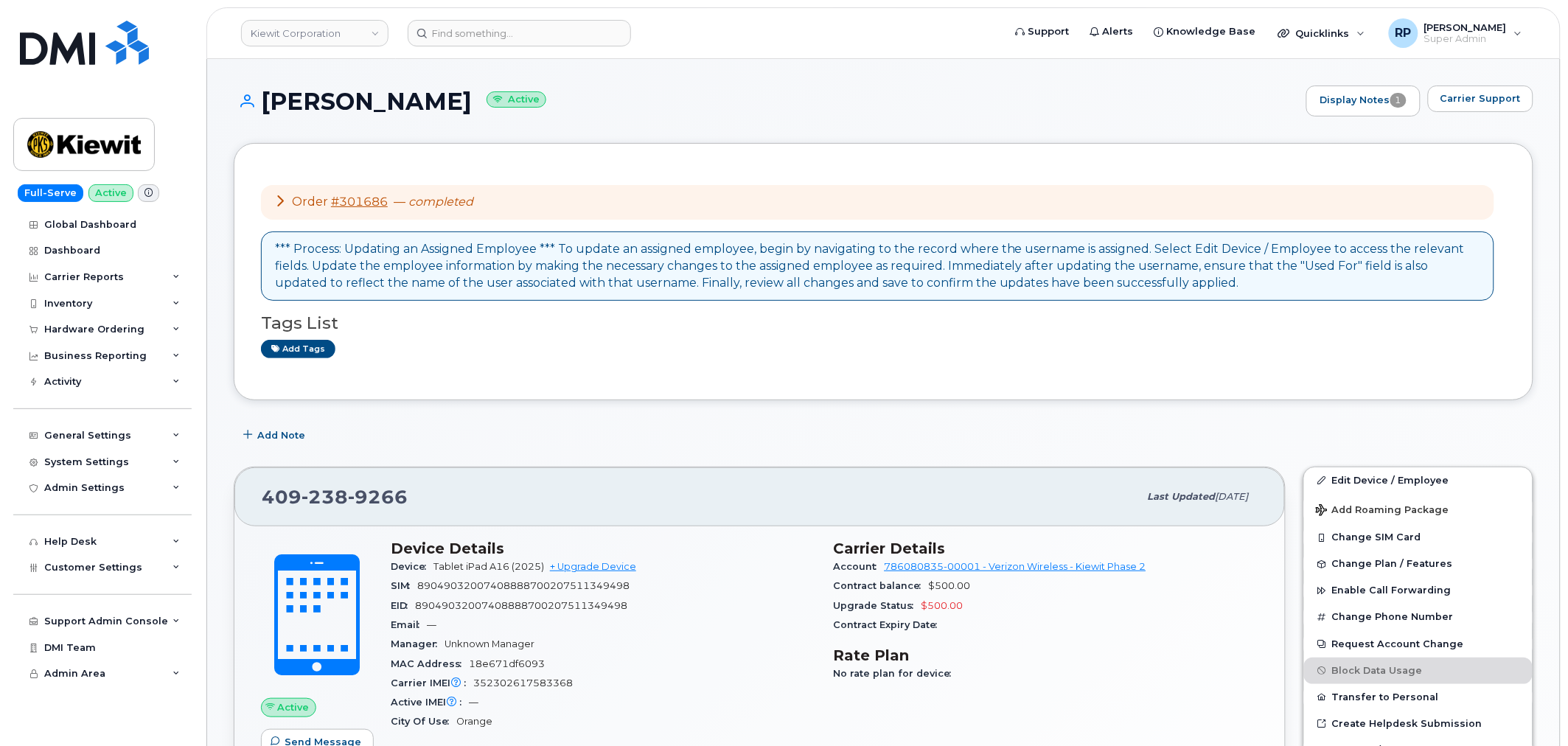
click at [600, 425] on div "Add Note" at bounding box center [883, 436] width 1299 height 27
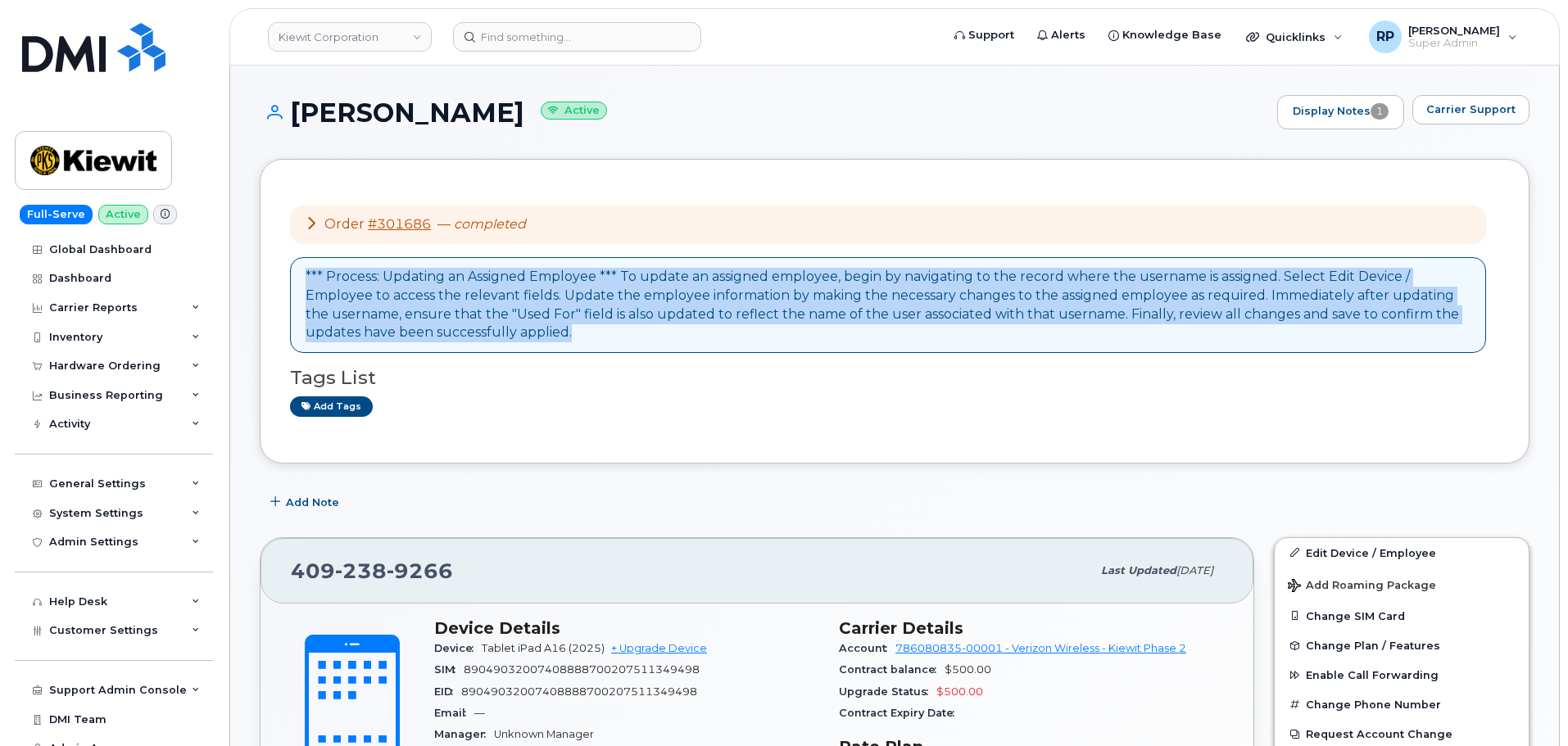
drag, startPoint x: 577, startPoint y: 333, endPoint x: 295, endPoint y: 279, distance: 287.1
click at [295, 279] on div "*** Process: Updating an Assigned Employee *** To update an assigned employee, …" at bounding box center [888, 305] width 1196 height 96
copy div "*** Process: Updating an Assigned Employee *** To update an assigned employee, …"
click at [731, 505] on div "Add Note" at bounding box center [895, 503] width 1270 height 30
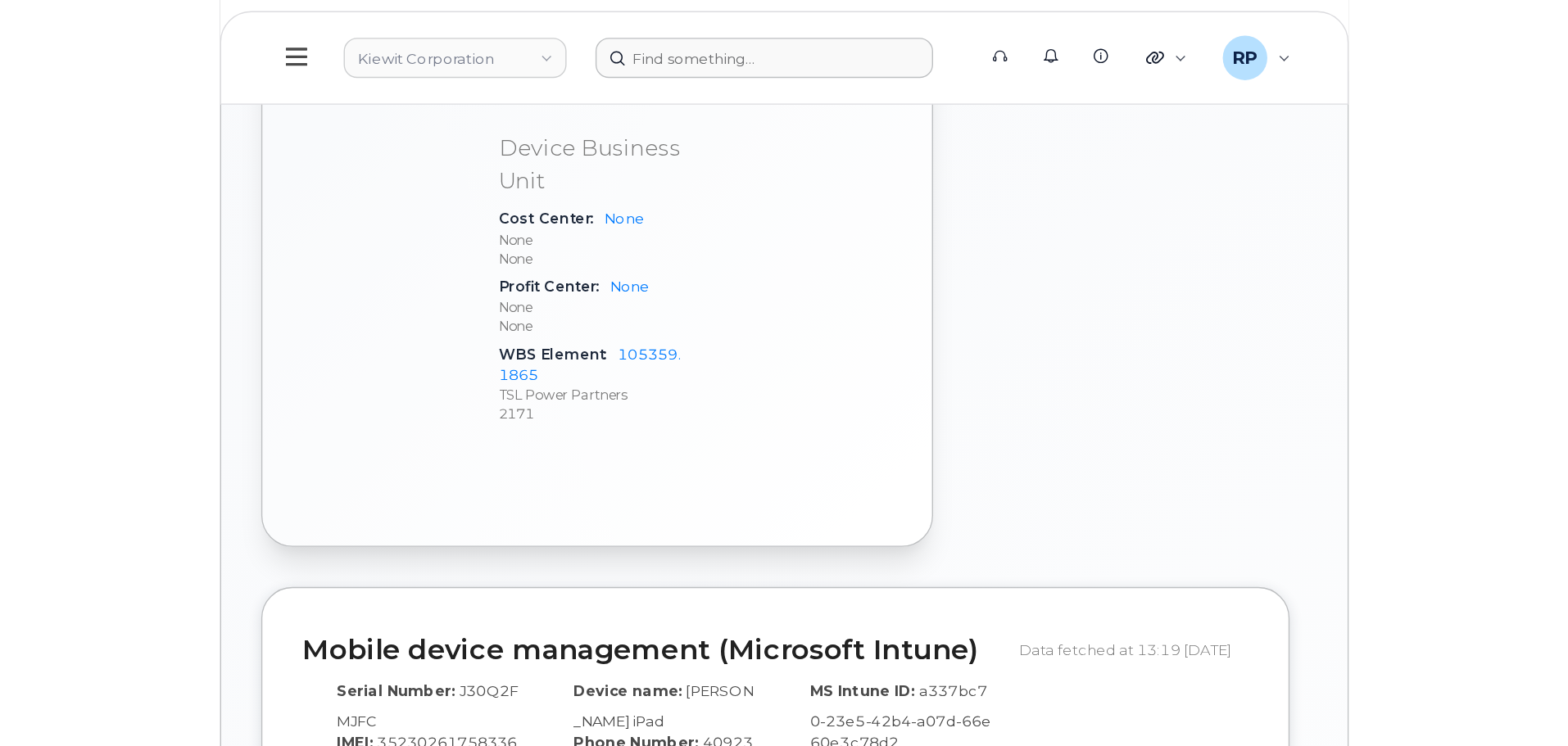
scroll to position [955, 0]
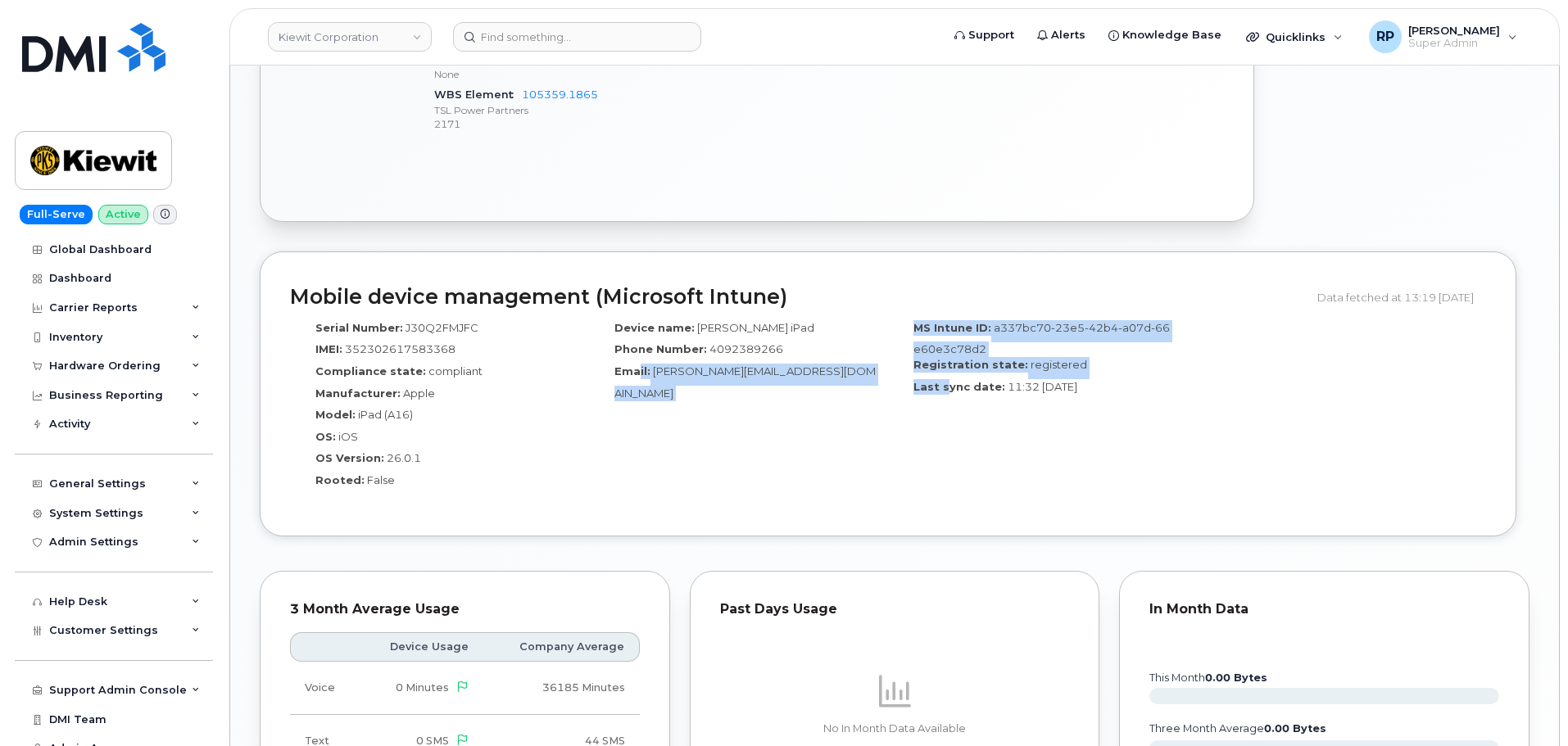
drag, startPoint x: 808, startPoint y: 380, endPoint x: 944, endPoint y: 380, distance: 136.0
click at [944, 380] on div "Serial Number: J30Q2FMJFC IMEI: 352302617583368 Compliance state: compliant Man…" at bounding box center [888, 409] width 1196 height 194
click at [857, 432] on div "Device name: Martin’s iPad Phone Number: 4092389266 Email: Martin.Hinojosacarri…" at bounding box center [738, 409] width 299 height 194
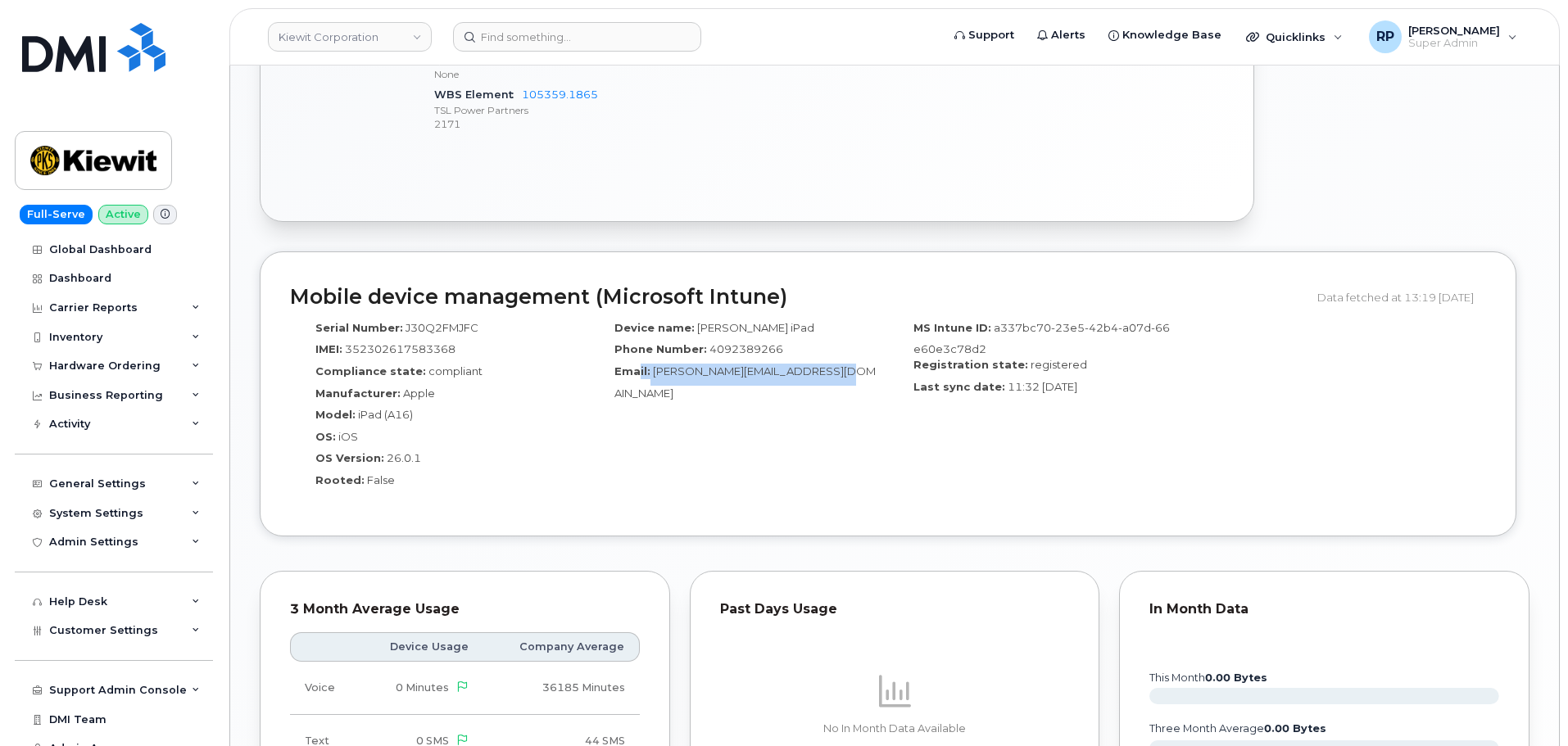
drag, startPoint x: 639, startPoint y: 366, endPoint x: 844, endPoint y: 389, distance: 206.3
click at [844, 389] on div "Device name: Martin’s iPad Phone Number: 4092389266 Email: Martin.Hinojosacarri…" at bounding box center [738, 409] width 299 height 194
click at [845, 426] on div "Device name: Martin’s iPad Phone Number: 4092389266 Email: Martin.Hinojosacarri…" at bounding box center [738, 409] width 299 height 194
click at [172, 314] on div "Carrier Reports" at bounding box center [114, 308] width 198 height 30
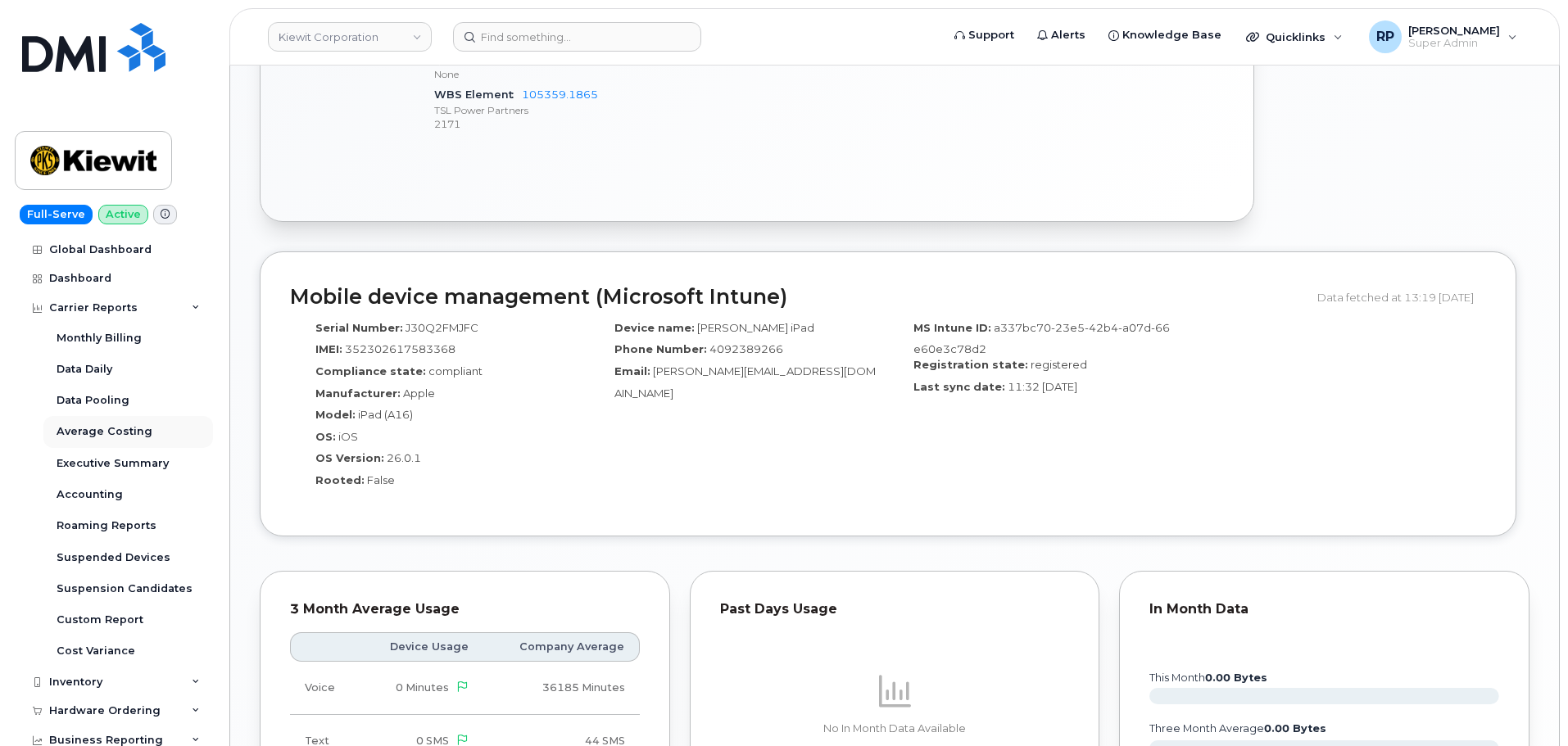
scroll to position [273, 0]
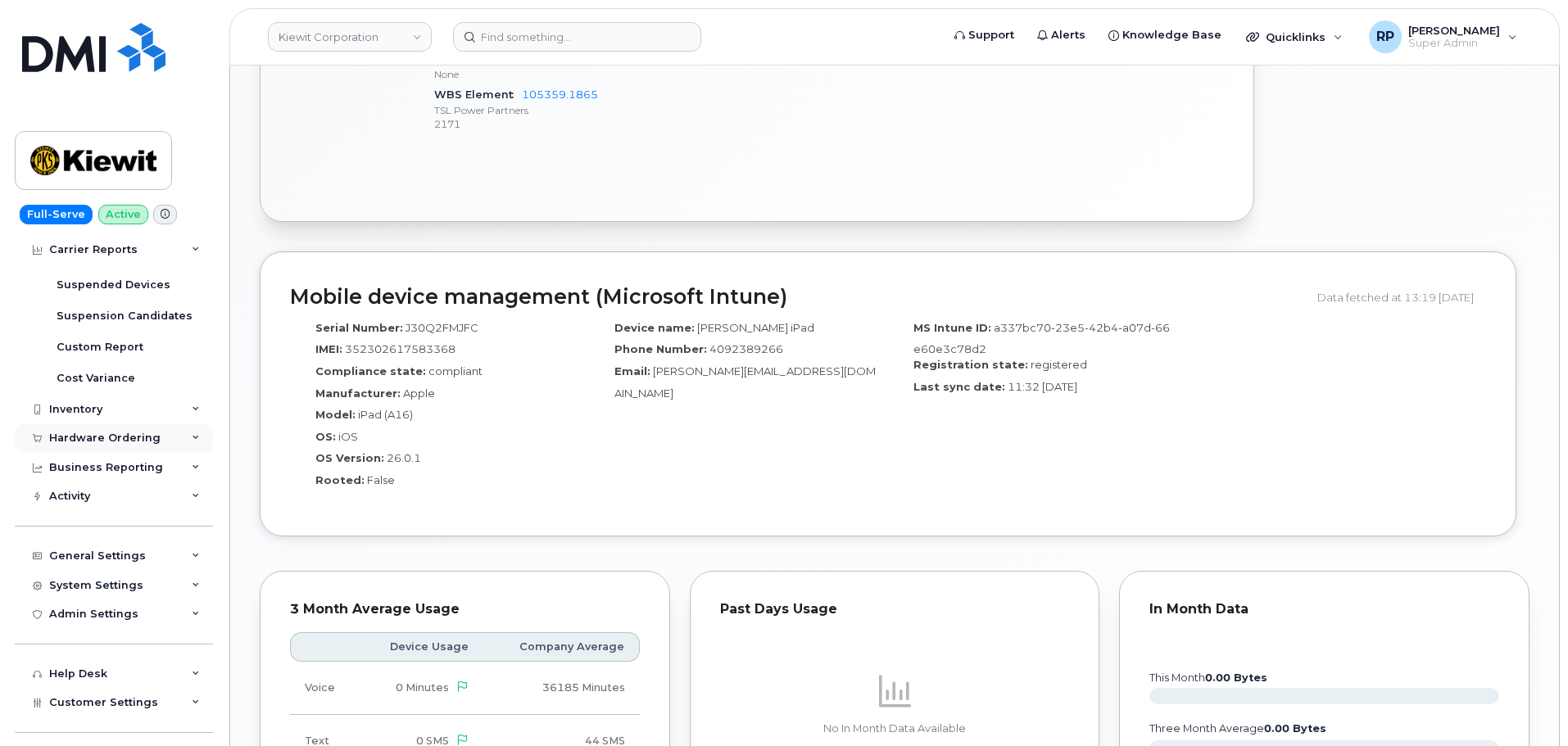
click at [142, 445] on div "Hardware Ordering" at bounding box center [114, 439] width 198 height 30
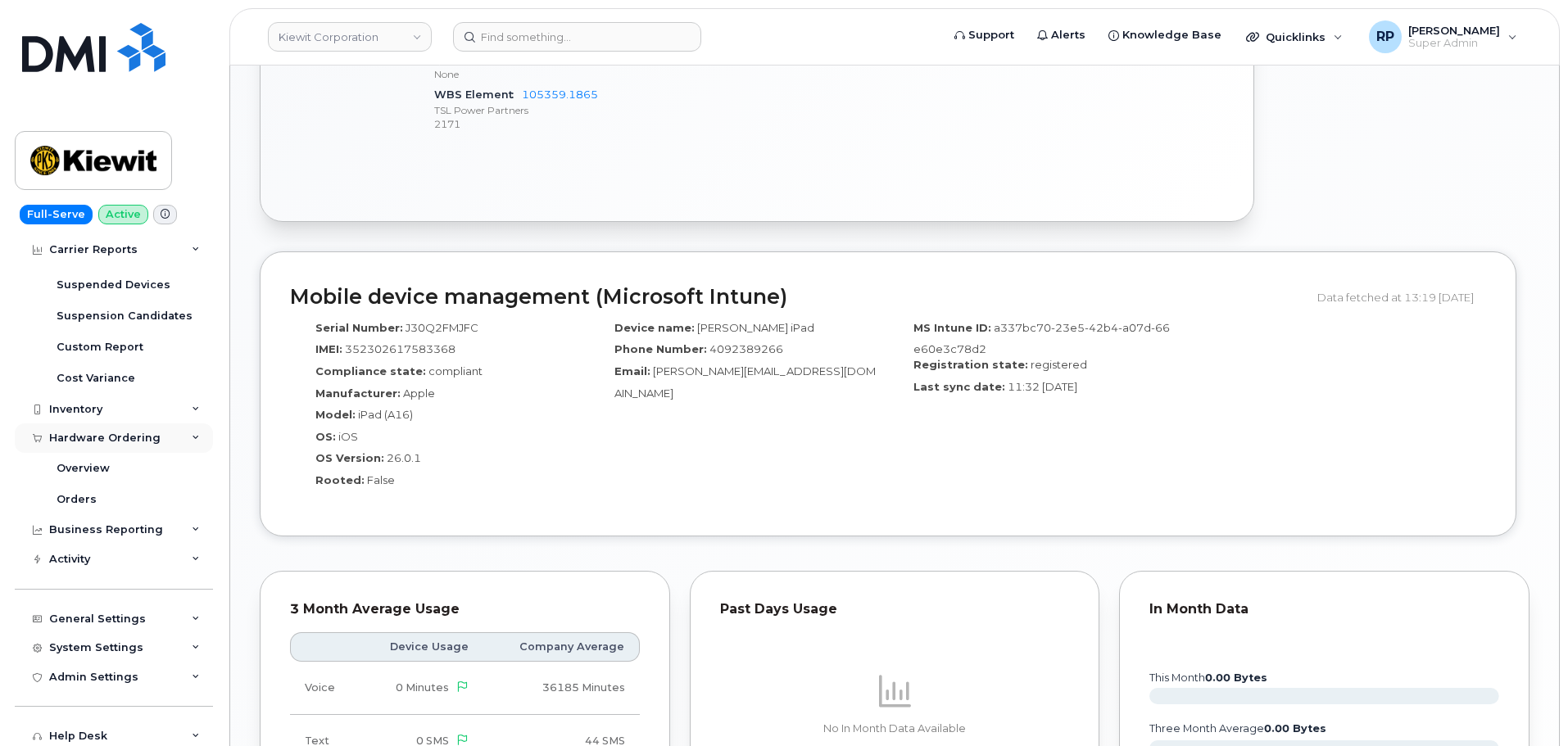
click at [142, 445] on div "Hardware Ordering" at bounding box center [114, 439] width 198 height 30
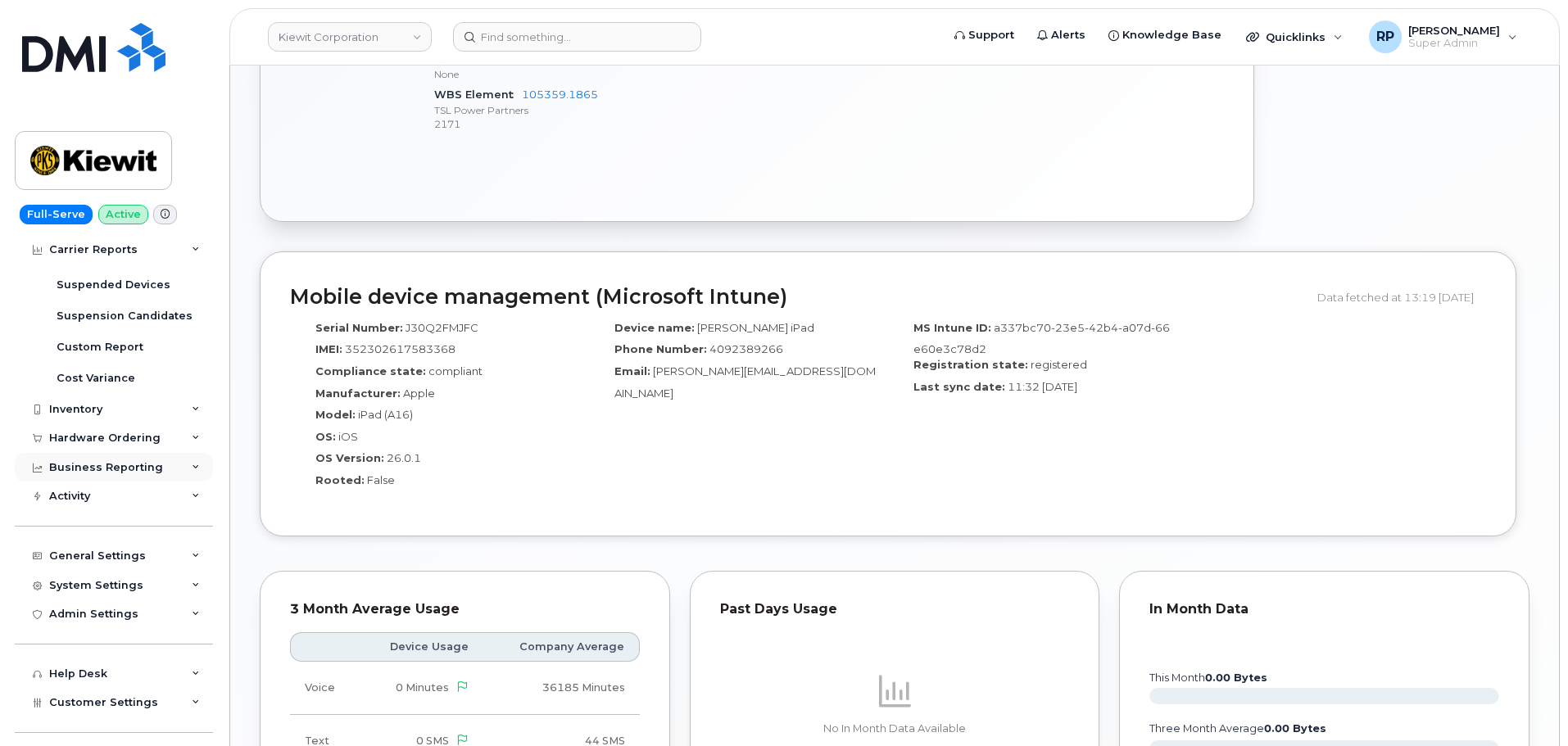
click at [143, 462] on div "Business Reporting" at bounding box center [106, 467] width 114 height 13
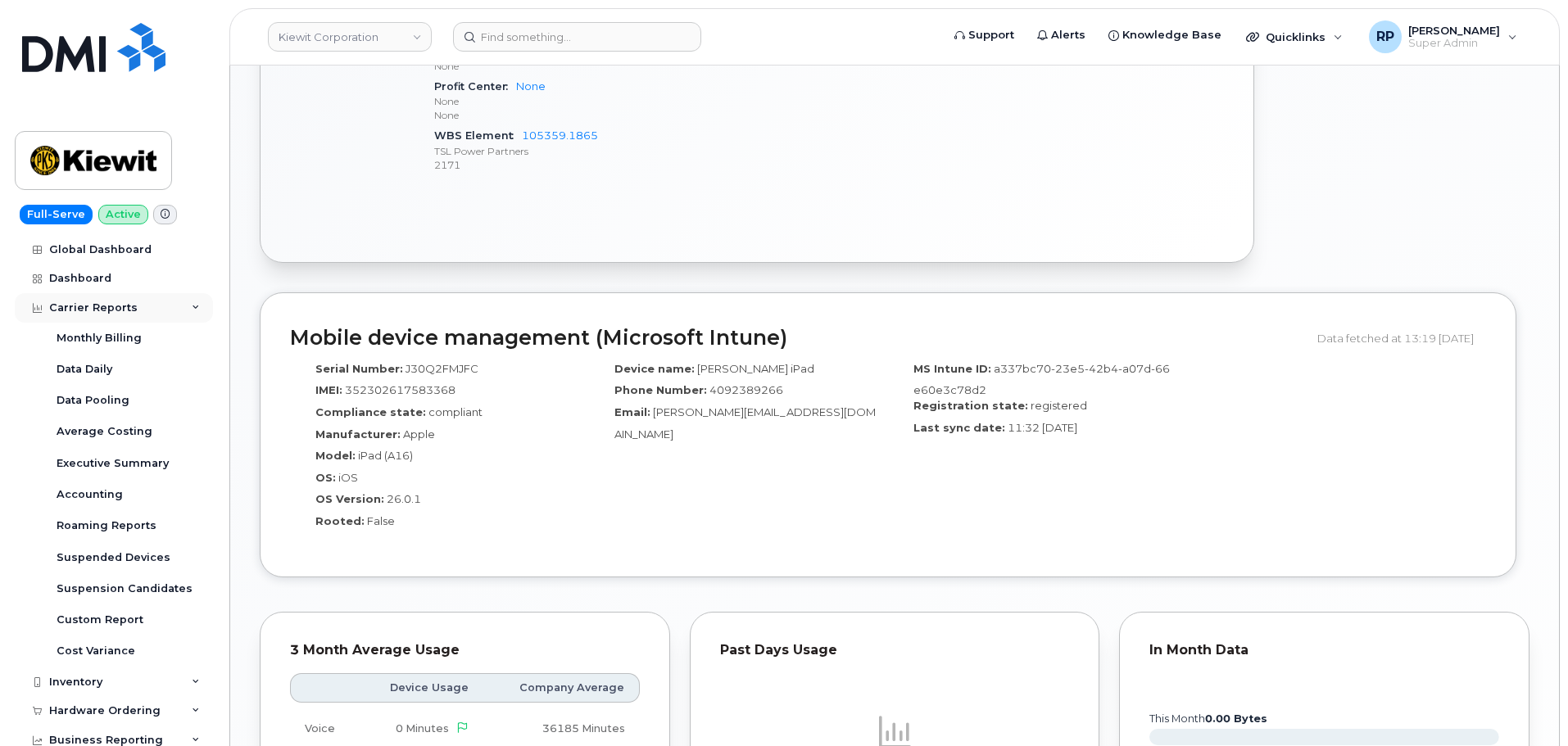
scroll to position [819, 0]
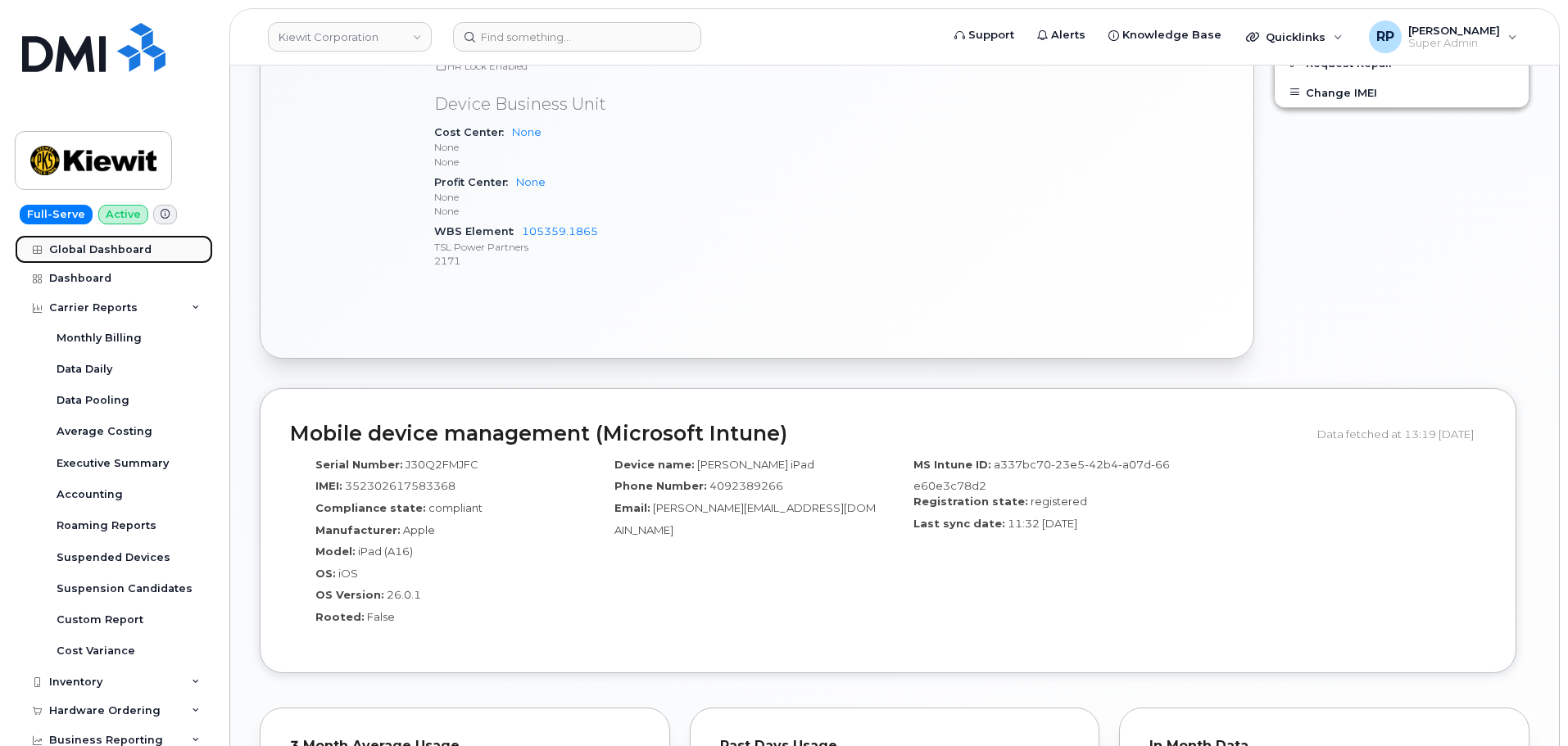
click at [118, 251] on div "Global Dashboard" at bounding box center [101, 249] width 103 height 13
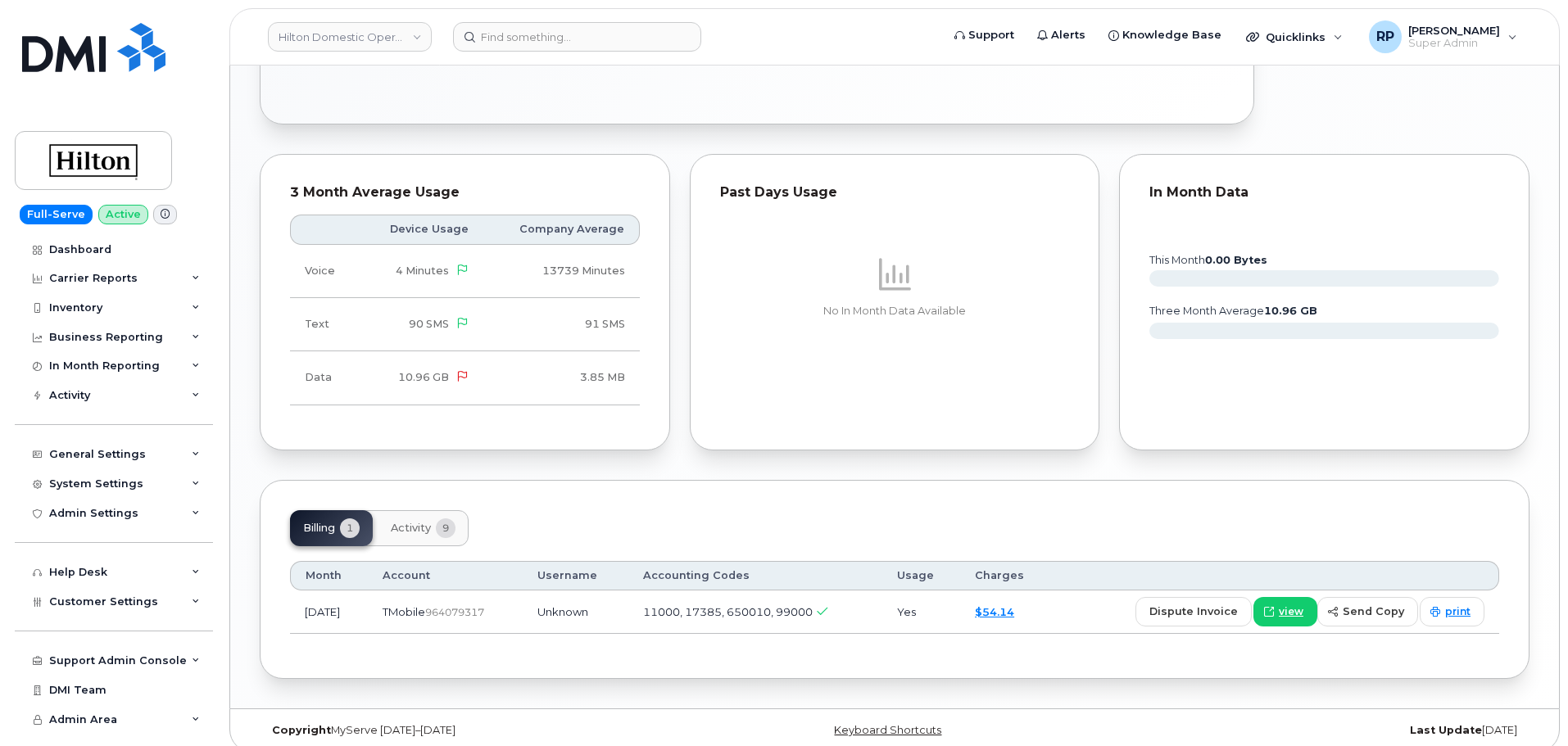
scroll to position [156, 0]
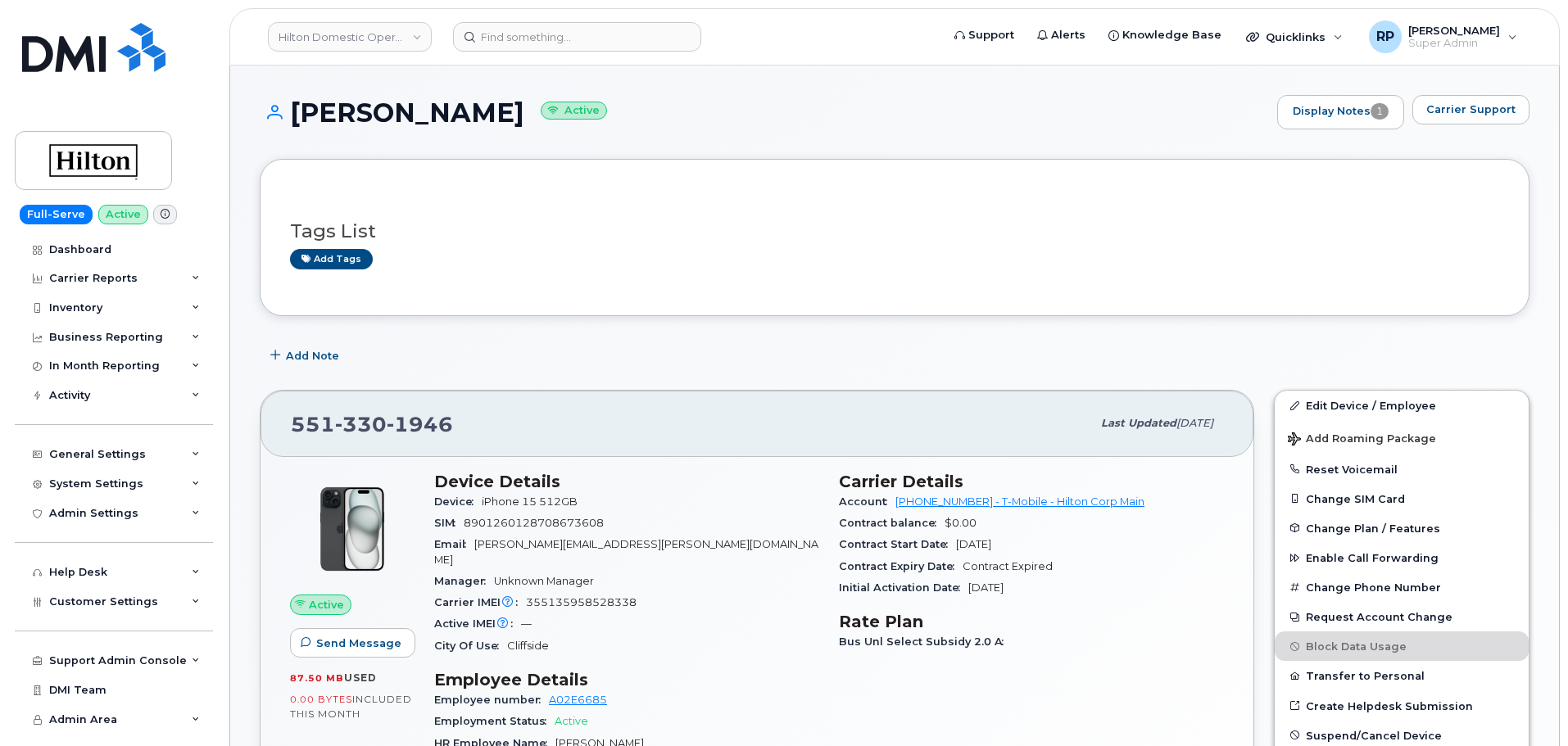
scroll to position [795, 0]
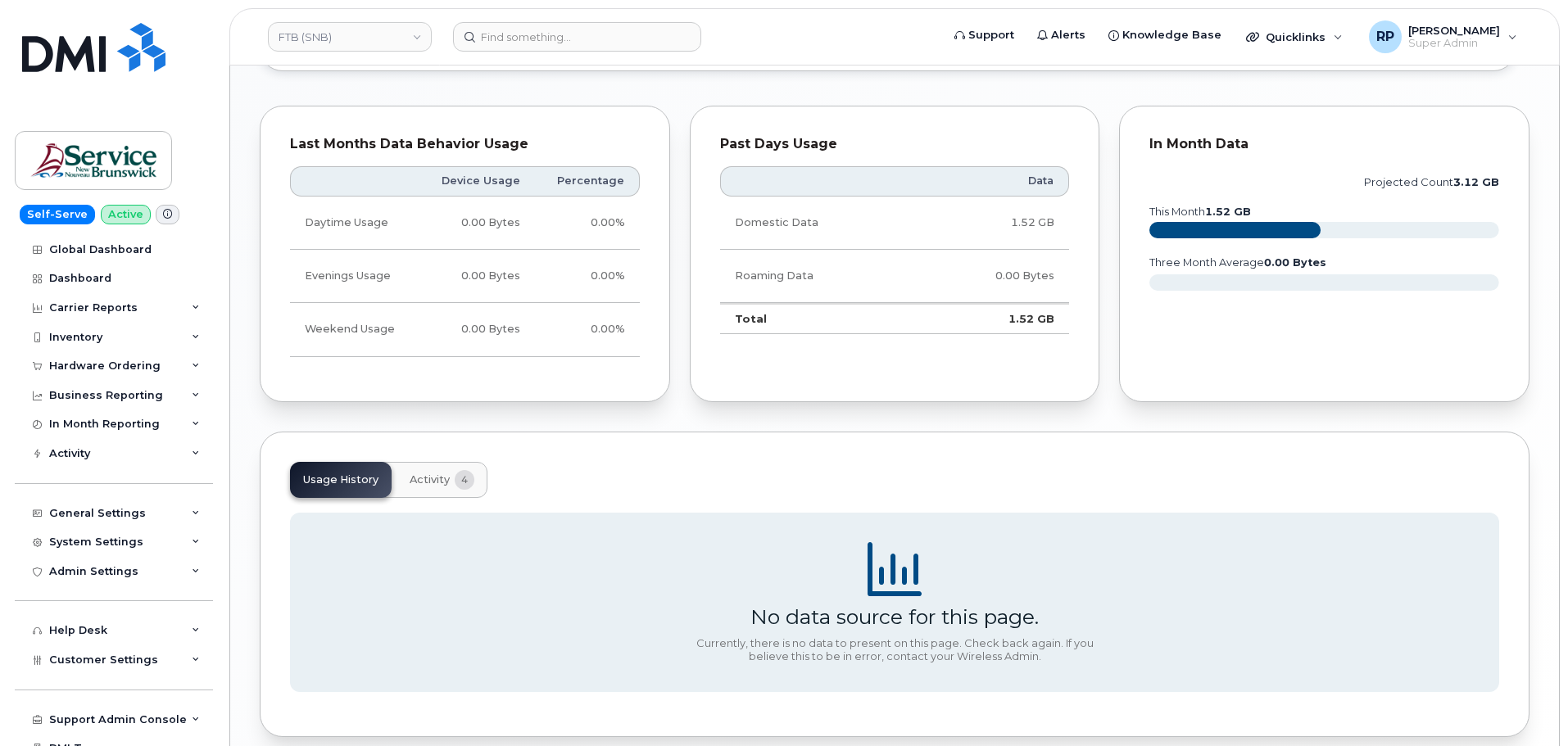
scroll to position [1175, 0]
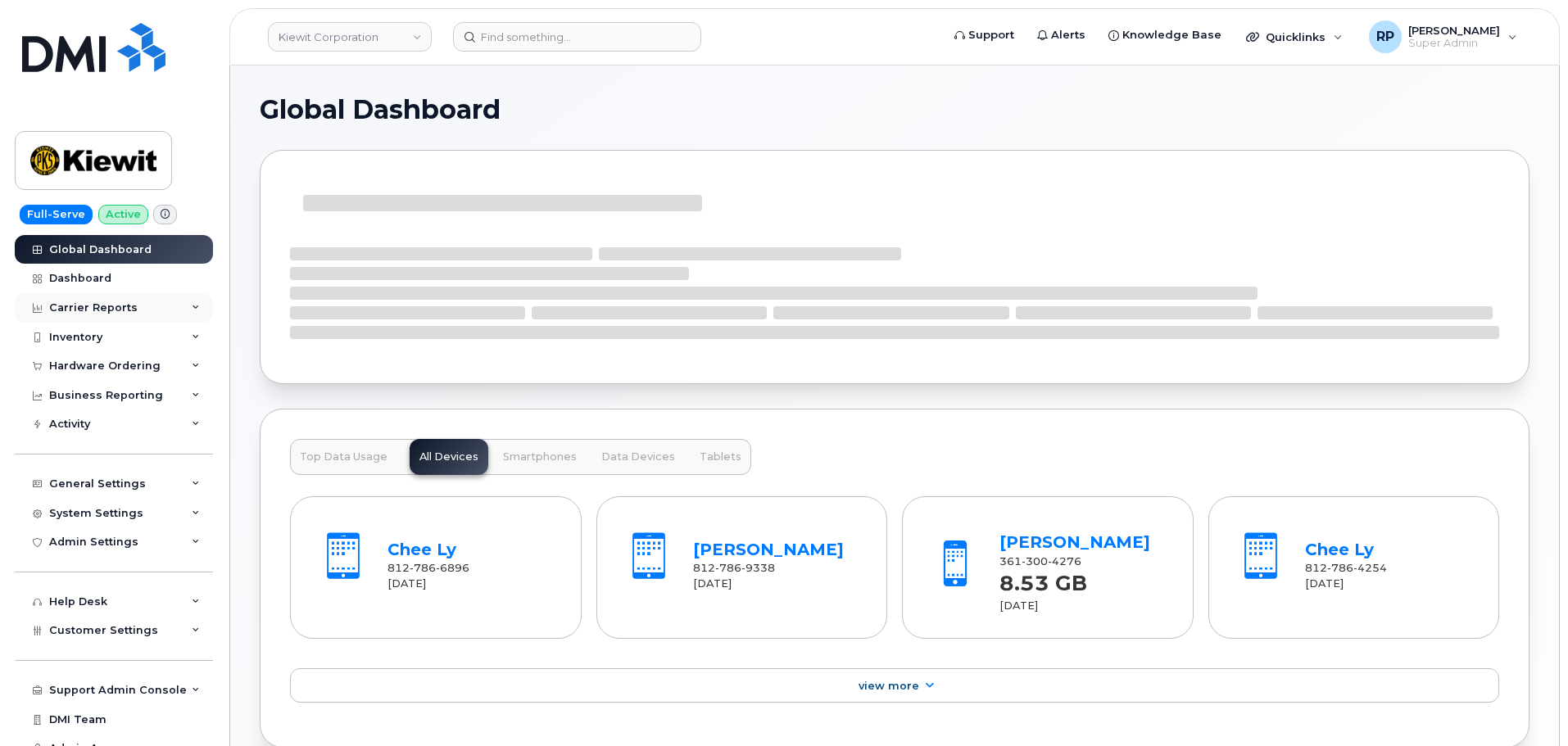
click at [162, 307] on div "Carrier Reports" at bounding box center [114, 308] width 198 height 30
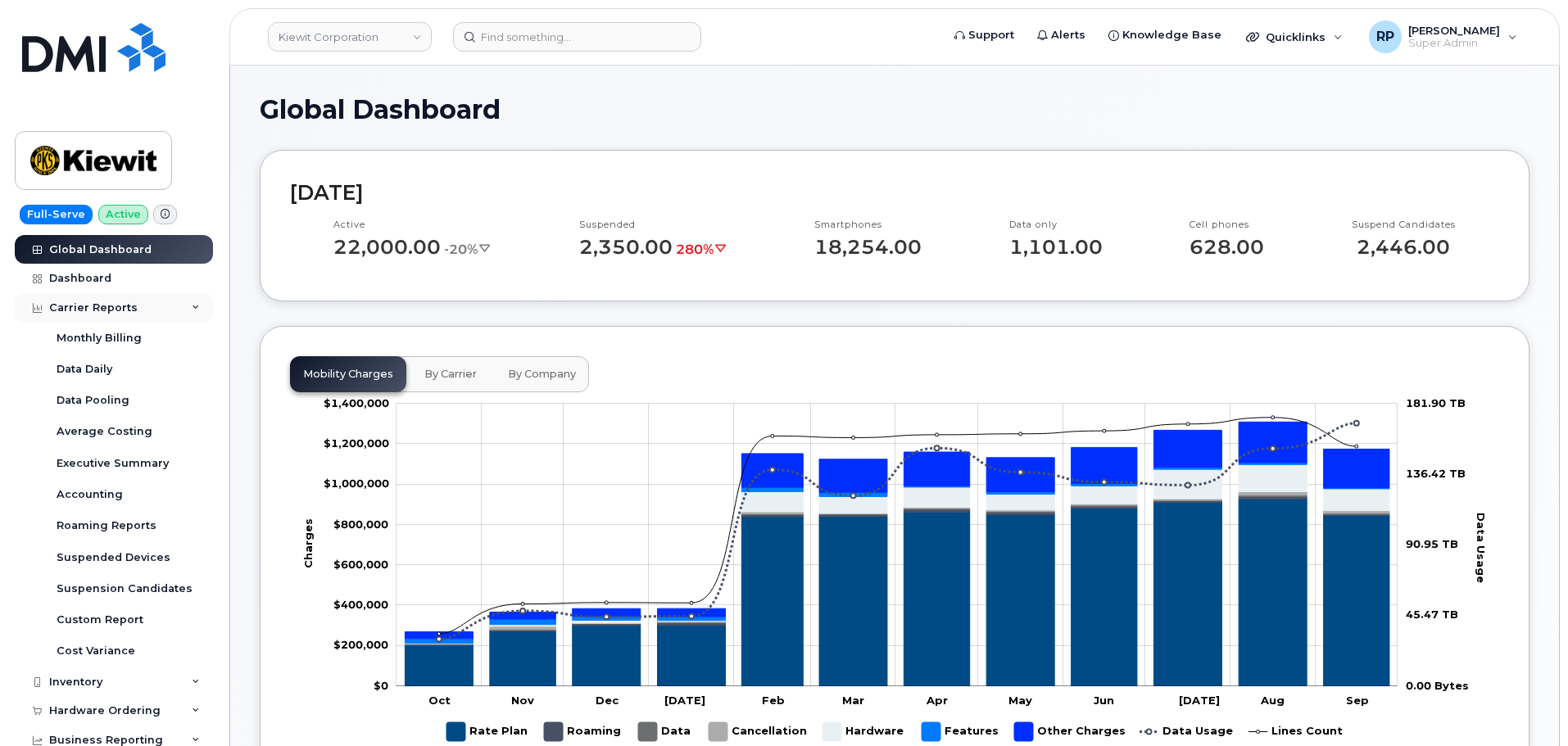
click at [162, 307] on div "Carrier Reports" at bounding box center [114, 308] width 198 height 30
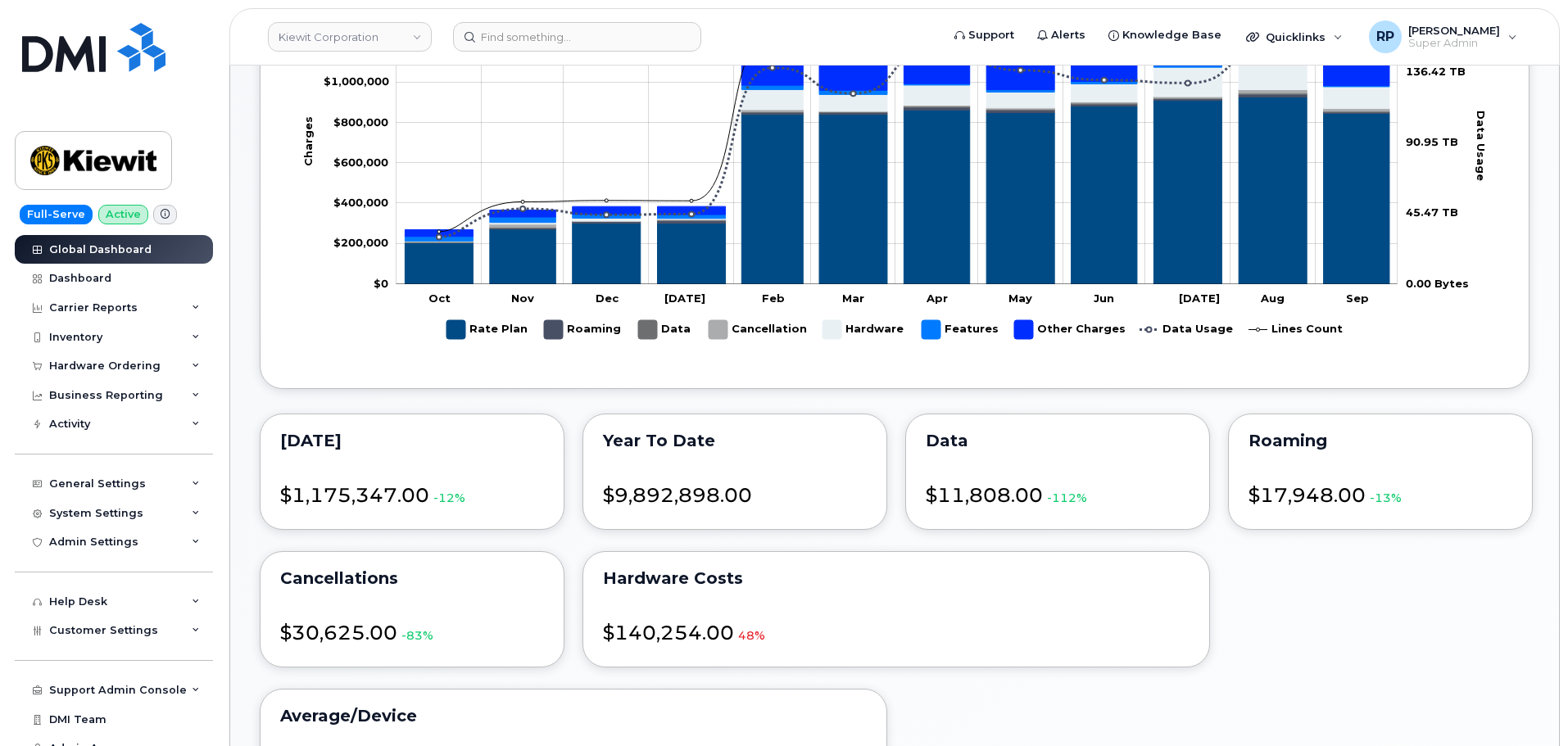
scroll to position [546, 0]
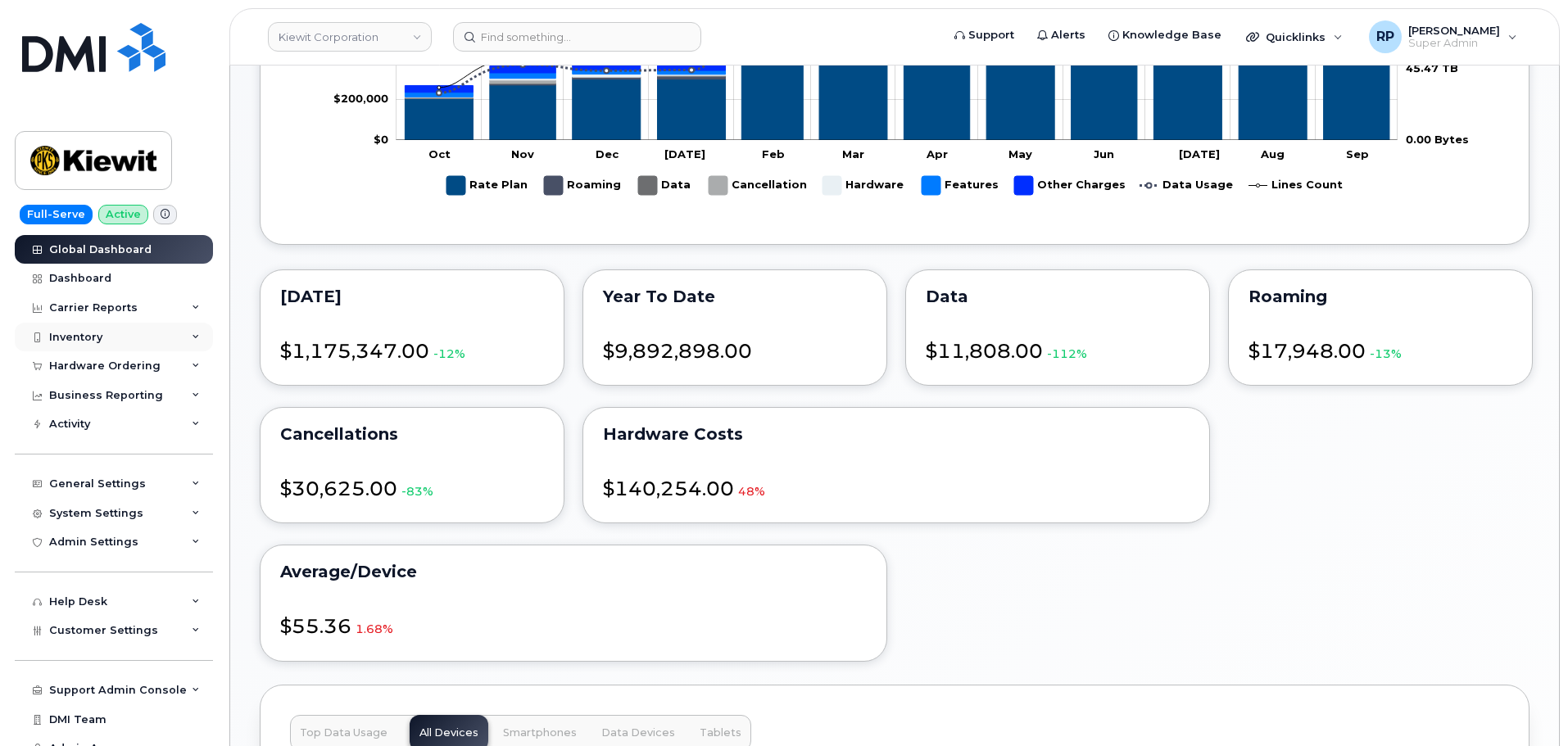
click at [84, 340] on div "Inventory" at bounding box center [76, 337] width 53 height 13
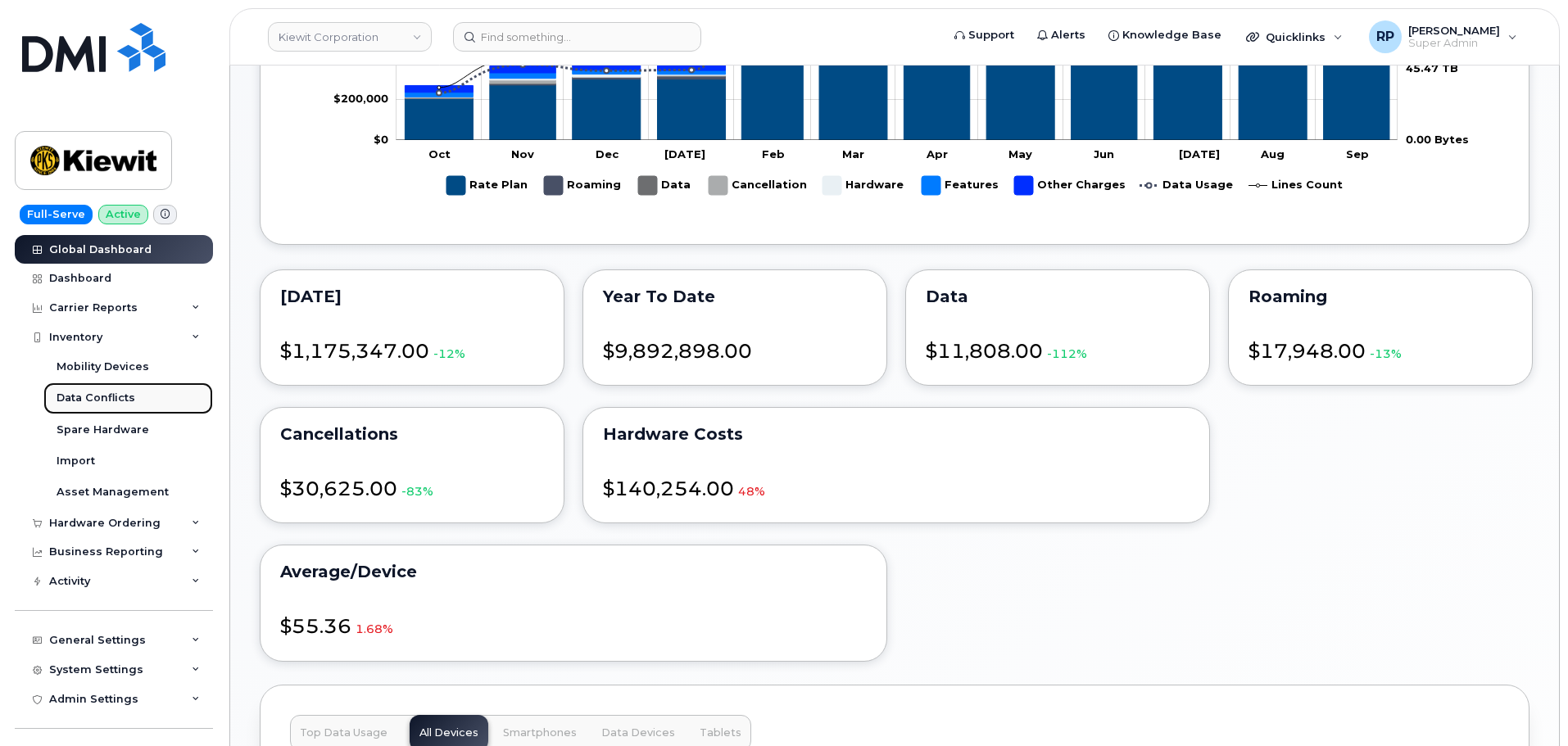
click at [88, 395] on div "Data Conflicts" at bounding box center [96, 398] width 79 height 15
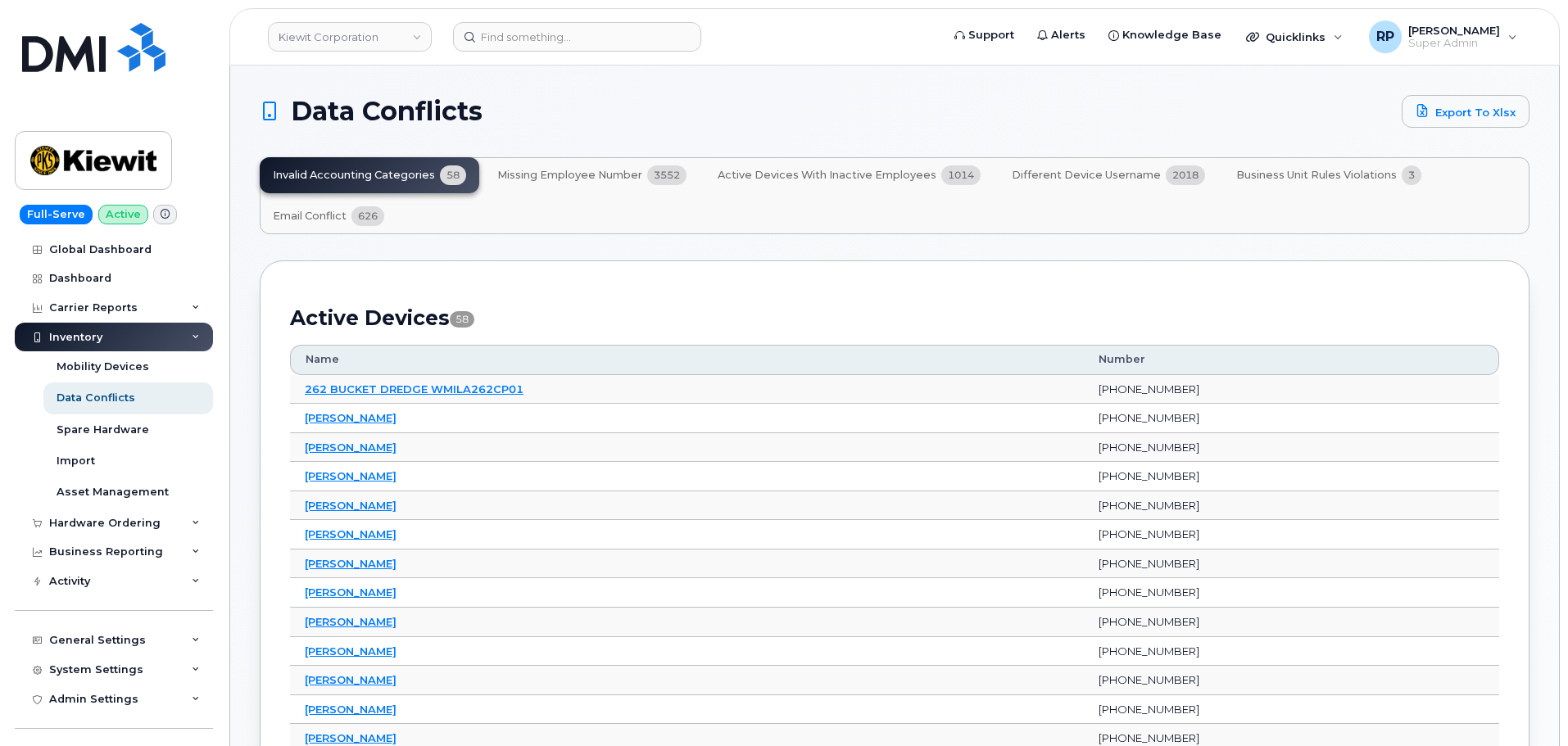
click at [353, 221] on span "626" at bounding box center [368, 216] width 33 height 20
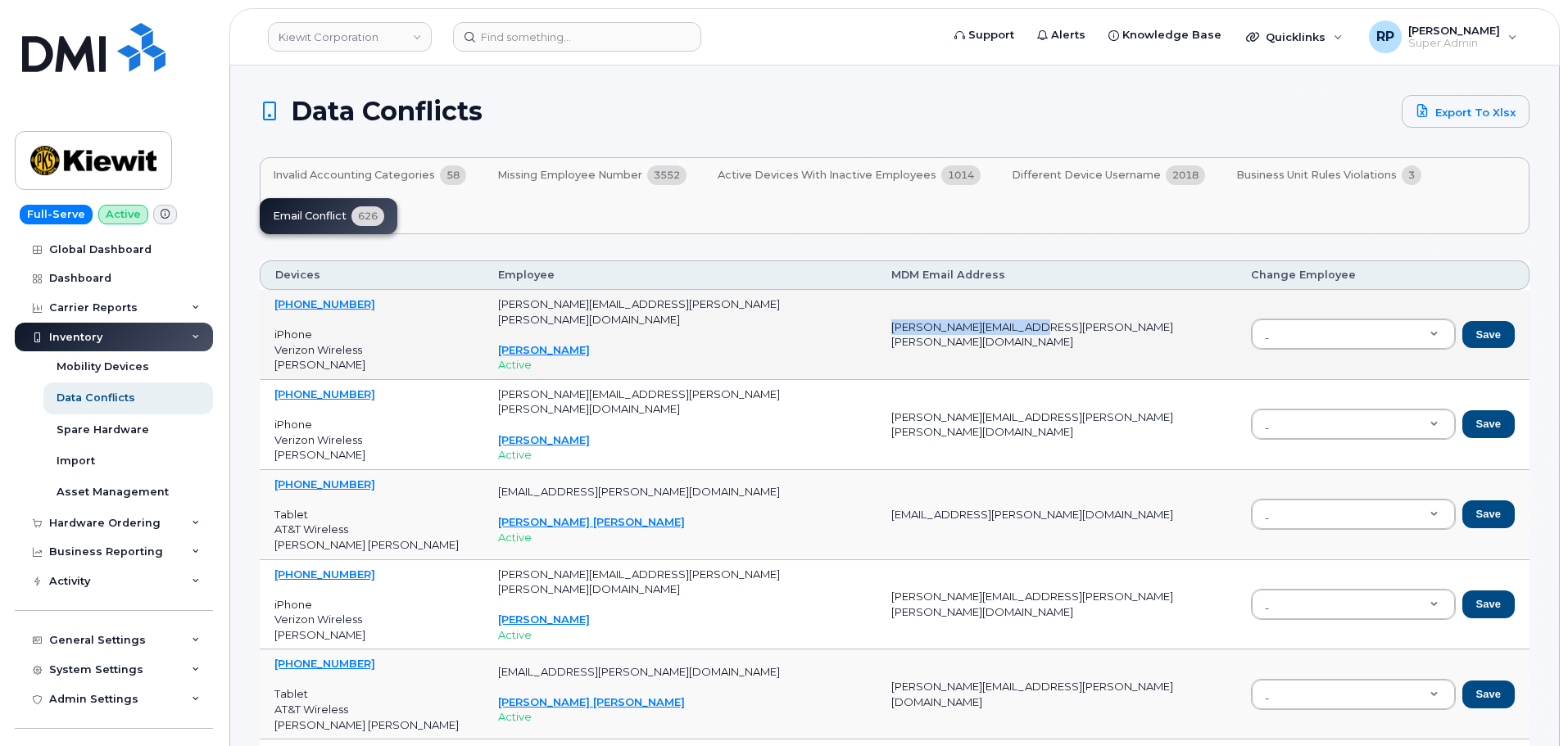
drag, startPoint x: 895, startPoint y: 333, endPoint x: 1048, endPoint y: 335, distance: 153.0
click at [1048, 335] on td "[PERSON_NAME][EMAIL_ADDRESS][PERSON_NAME][PERSON_NAME][DOMAIN_NAME]" at bounding box center [1056, 335] width 360 height 90
click at [571, 172] on span "Missing Employee Number" at bounding box center [569, 175] width 145 height 13
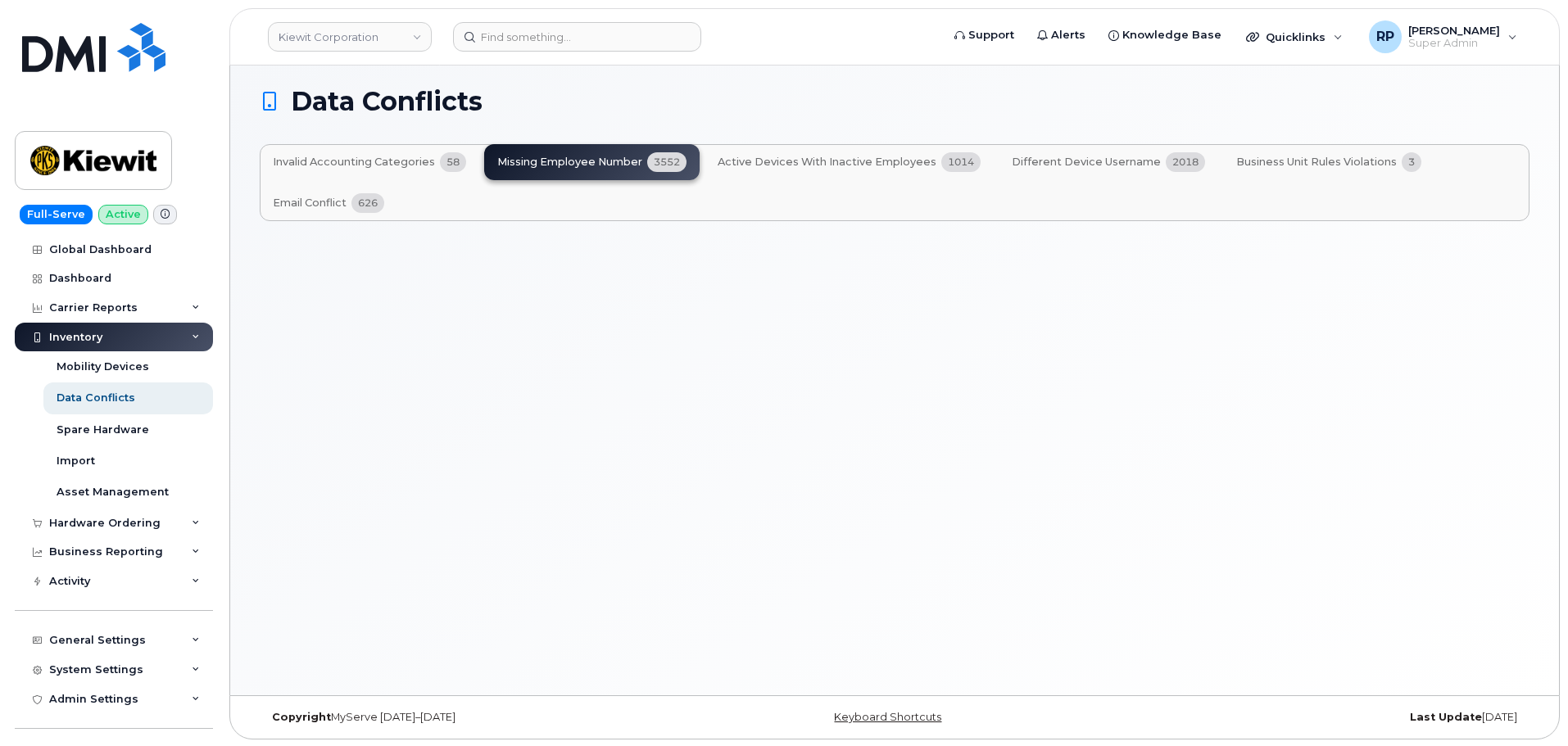
scroll to position [8, 0]
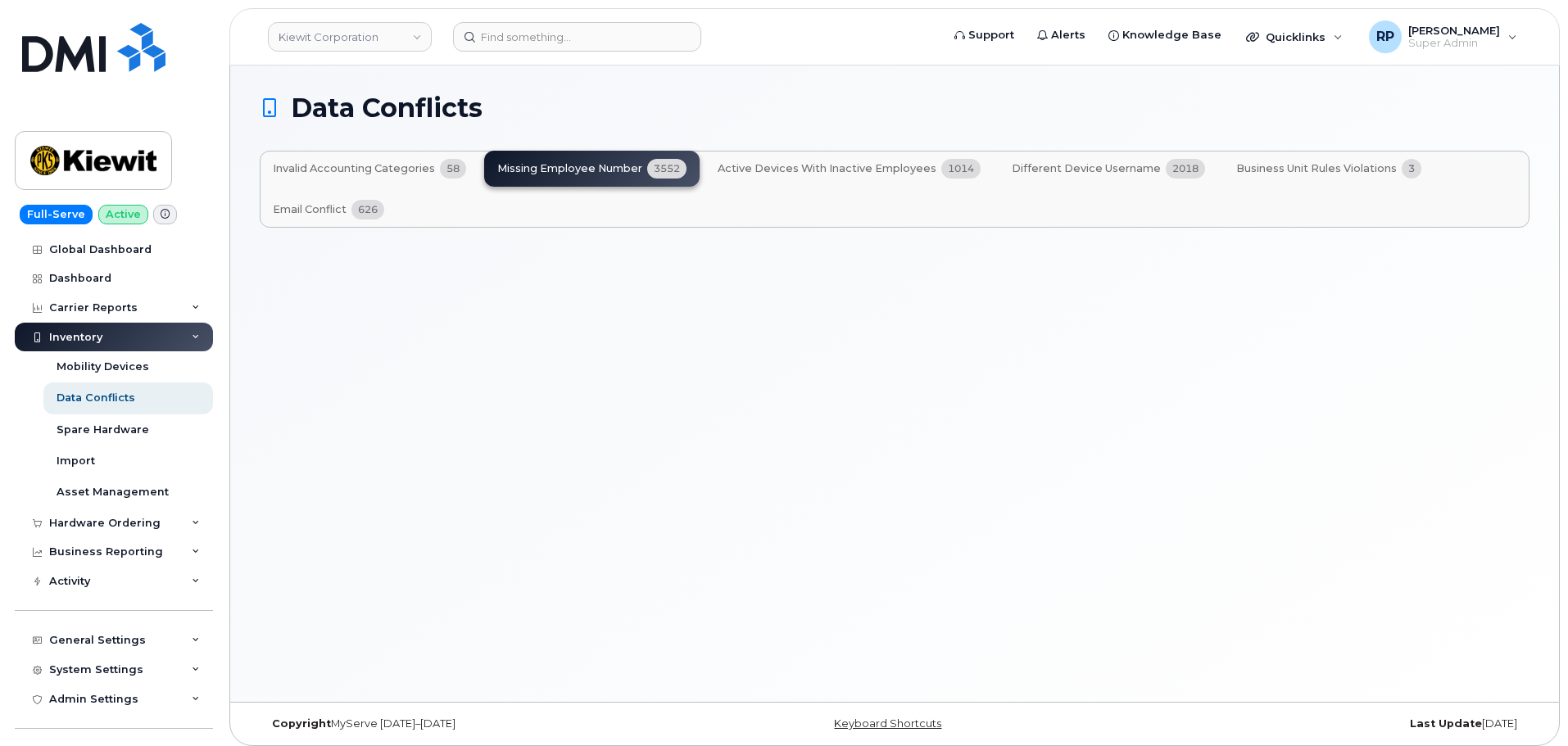
click at [519, 373] on div "Data Conflicts Invalid Accounting Categories 58 Missing Employee Number 3552 Ac…" at bounding box center [895, 383] width 1329 height 637
click at [326, 212] on span "Email Conflict" at bounding box center [309, 209] width 74 height 13
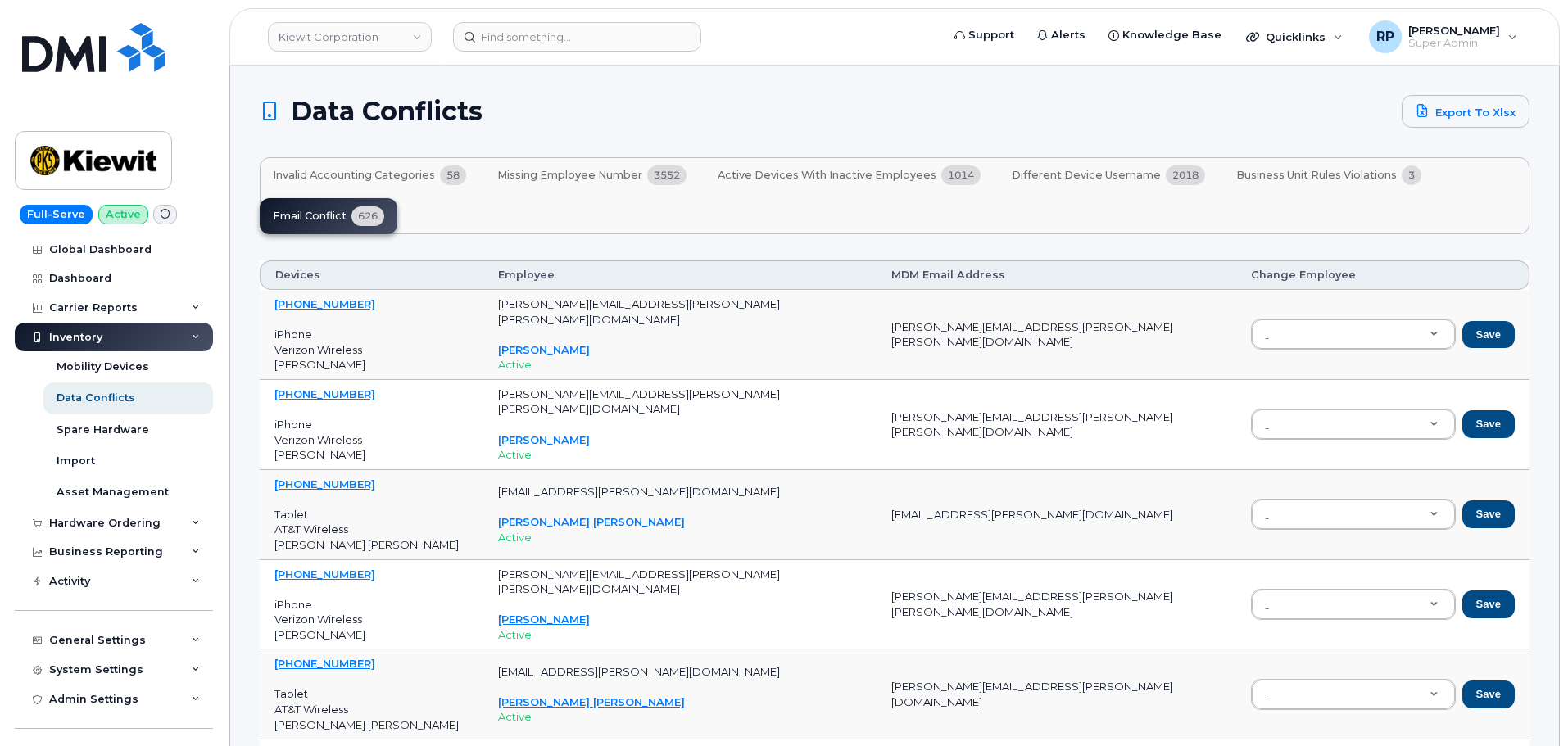
drag, startPoint x: 494, startPoint y: 178, endPoint x: 632, endPoint y: 228, distance: 146.8
click at [632, 228] on div "Invalid Accounting Categories 58 Missing Employee Number 3552 Active Devices wi…" at bounding box center [895, 195] width 1270 height 77
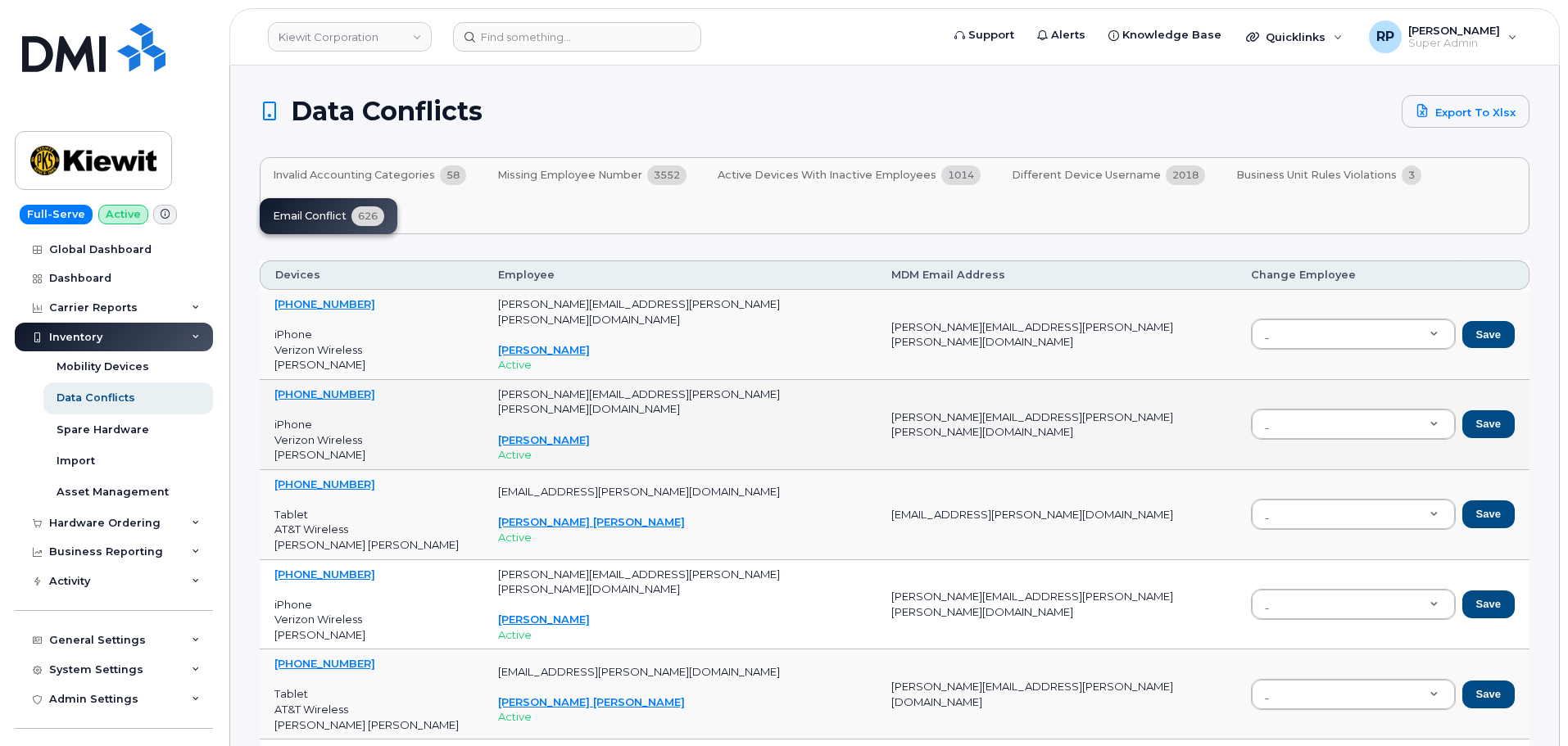
click at [435, 425] on p "iPhone Verizon Wireless [PERSON_NAME]" at bounding box center [371, 439] width 194 height 46
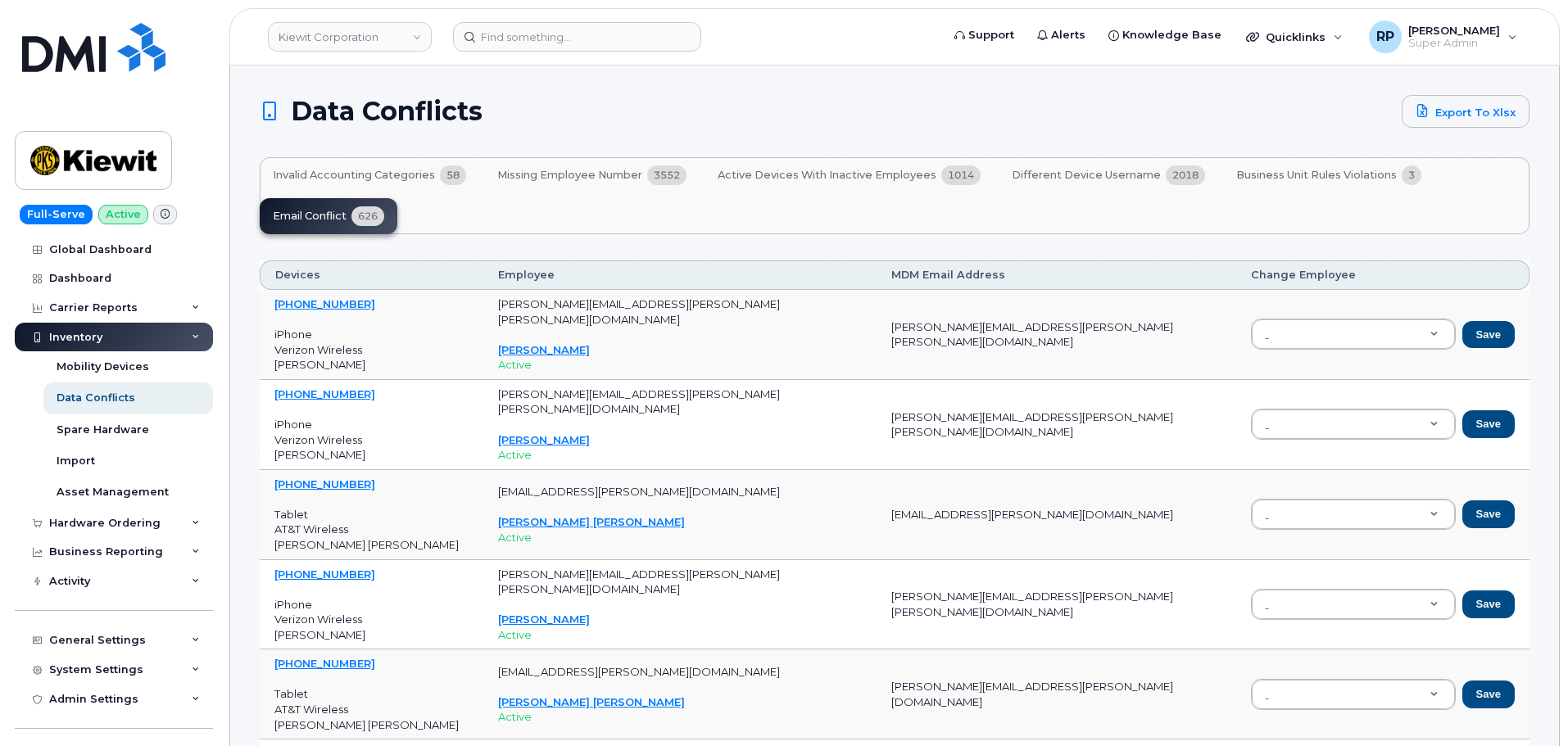
drag, startPoint x: 493, startPoint y: 179, endPoint x: 653, endPoint y: 172, distance: 160.2
click at [653, 172] on button "Missing Employee Number 3552" at bounding box center [592, 175] width 215 height 36
